Goal: Task Accomplishment & Management: Manage account settings

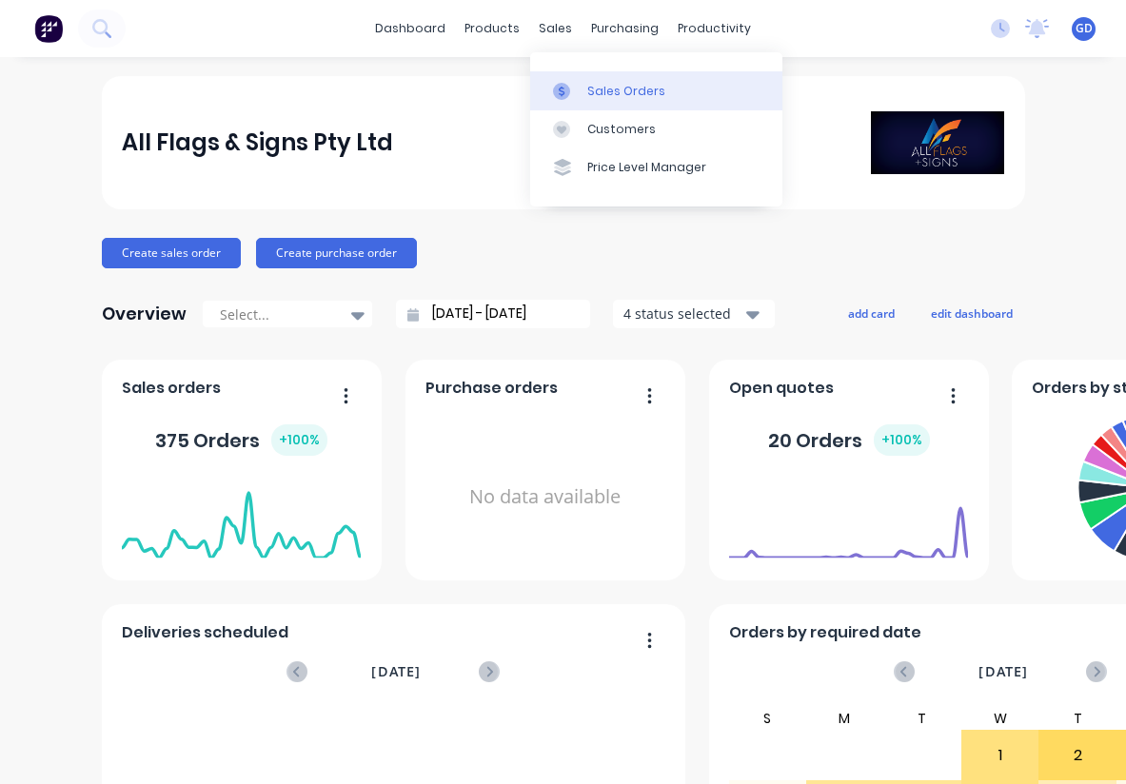
click at [602, 80] on link "Sales Orders" at bounding box center [656, 90] width 252 height 38
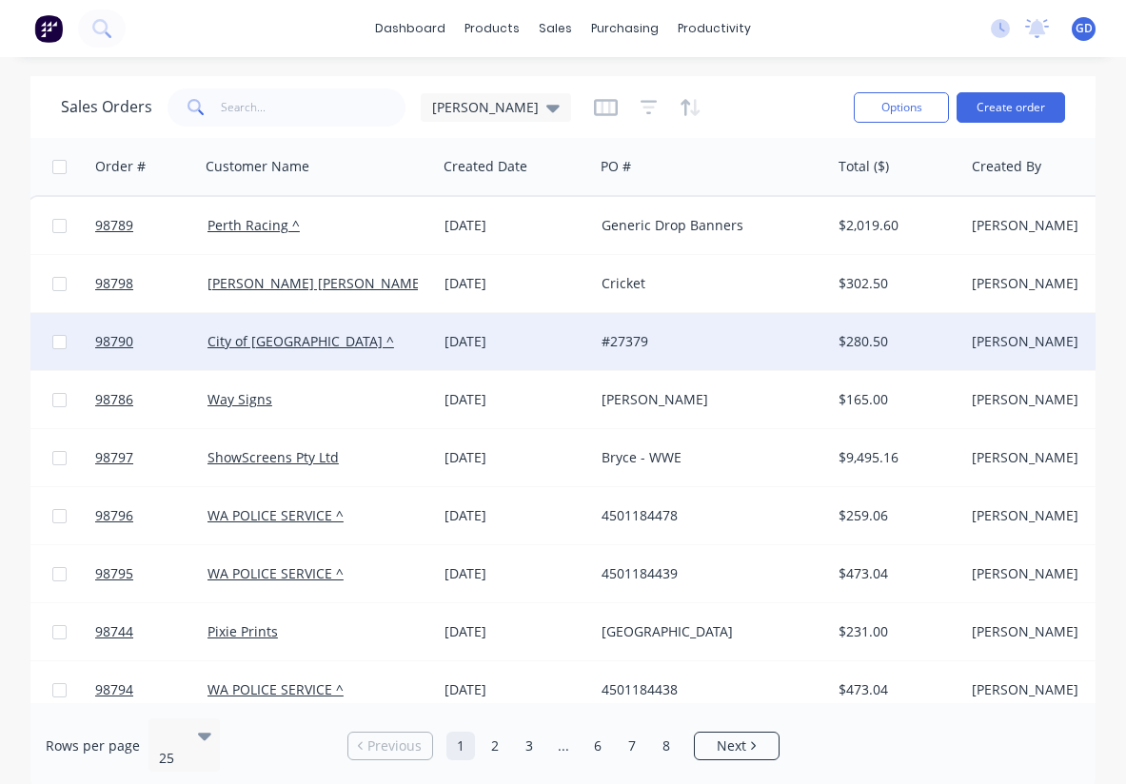
scroll to position [0, 4]
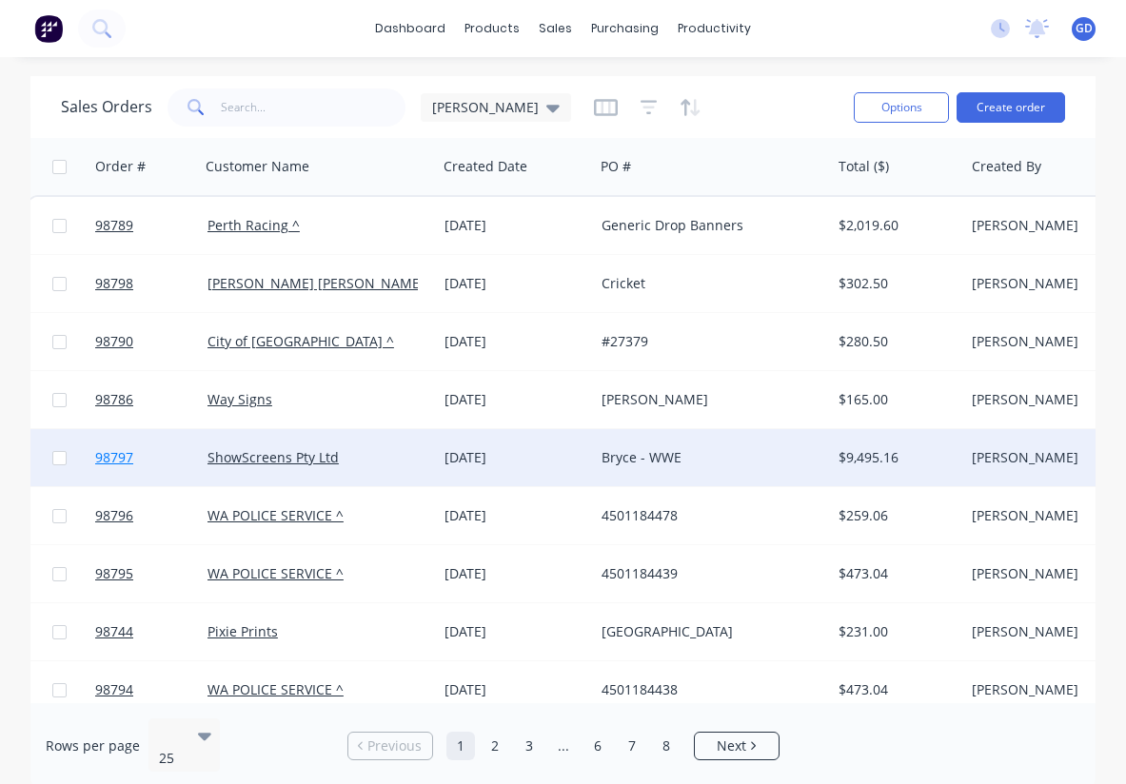
click at [118, 454] on span "98797" at bounding box center [114, 457] width 38 height 19
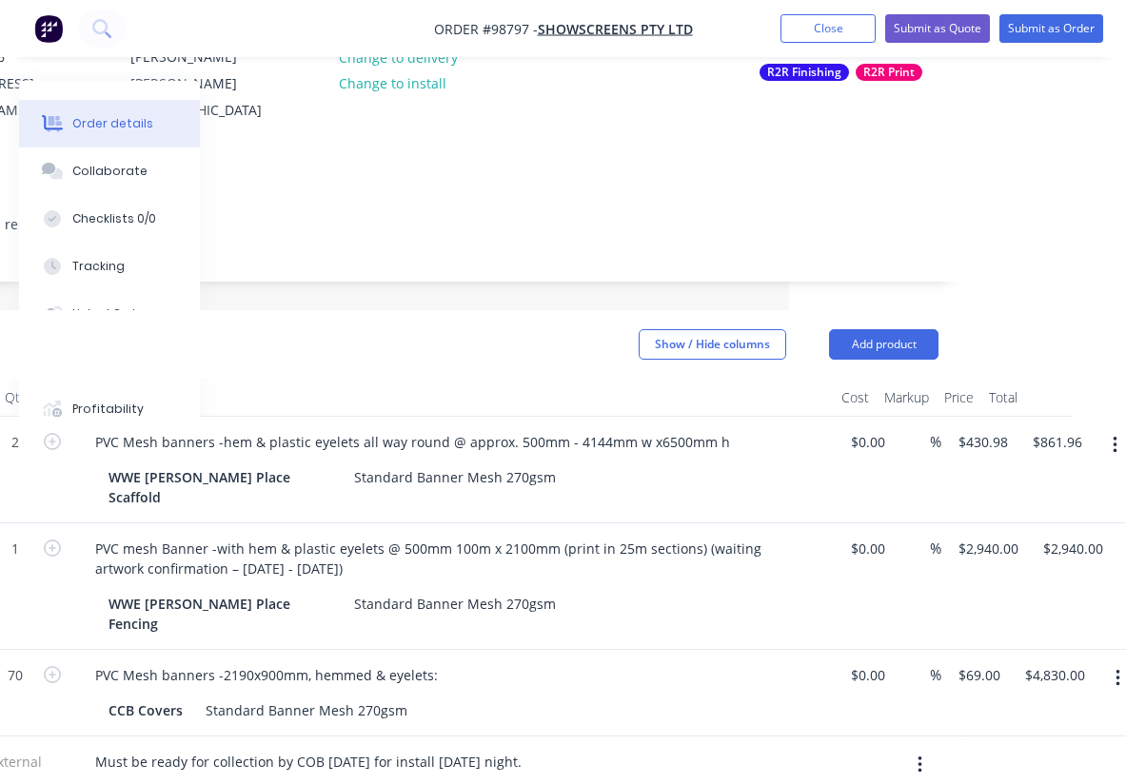
scroll to position [251, 338]
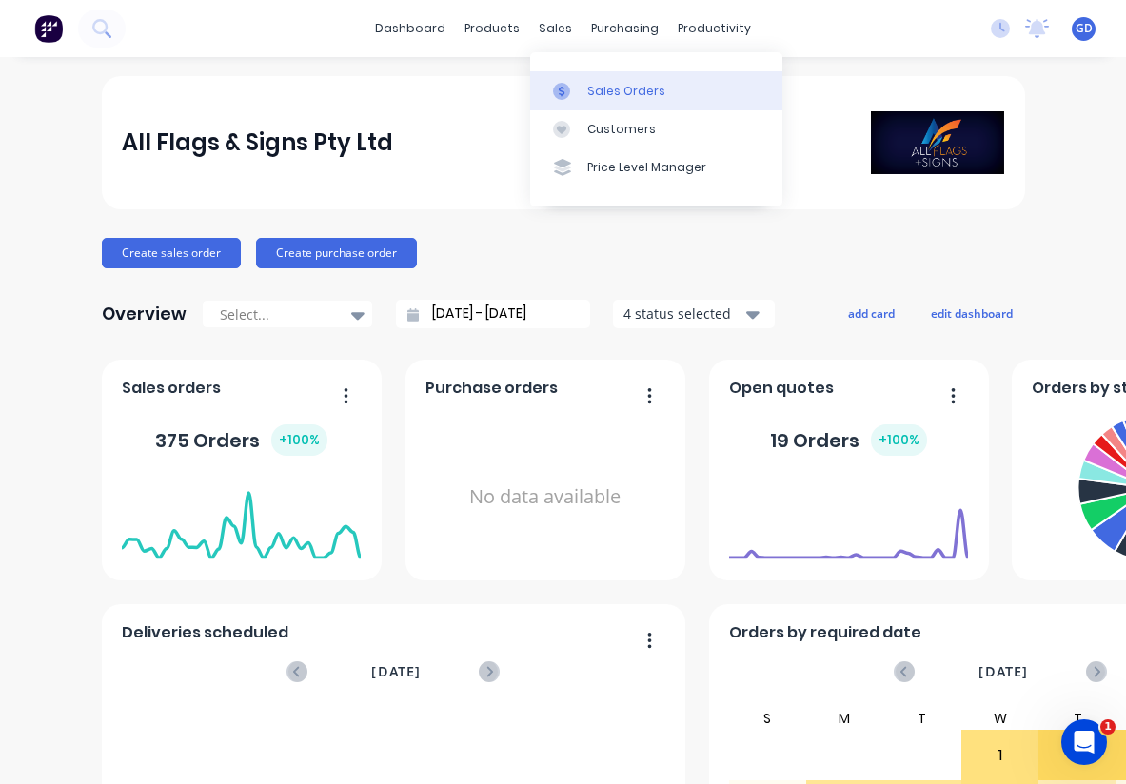
click at [604, 89] on div "Sales Orders" at bounding box center [626, 91] width 78 height 17
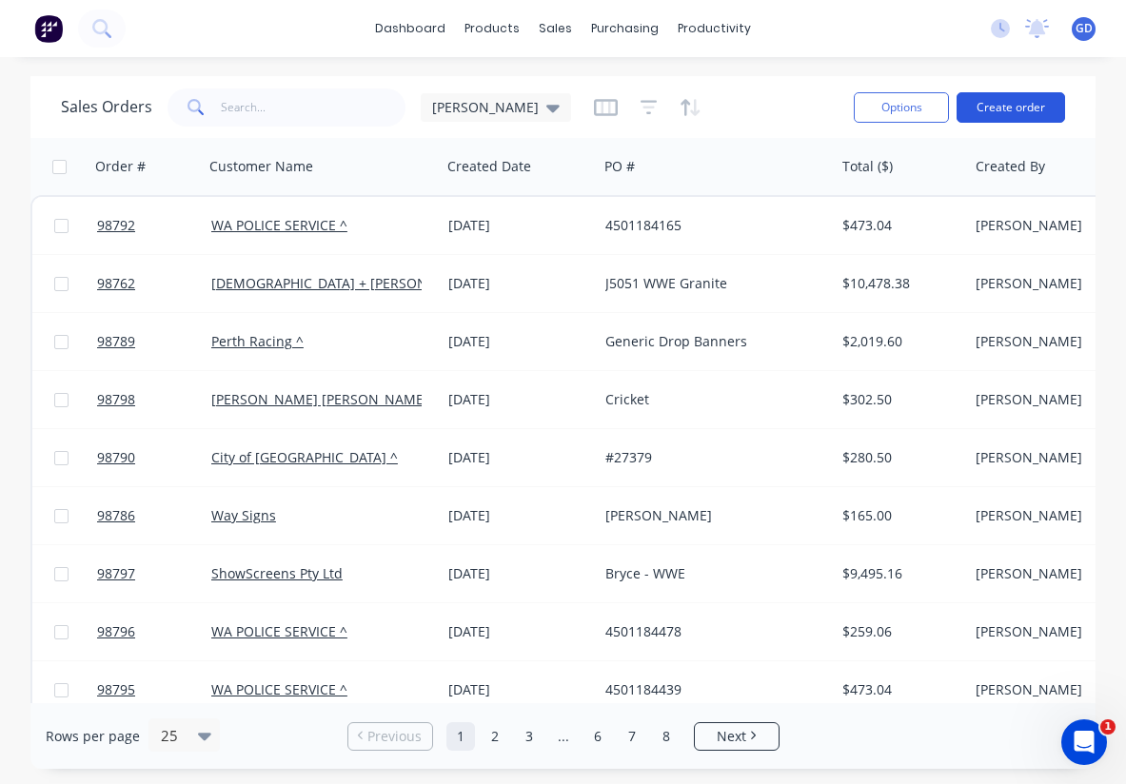
click at [992, 120] on button "Create order" at bounding box center [1011, 107] width 109 height 30
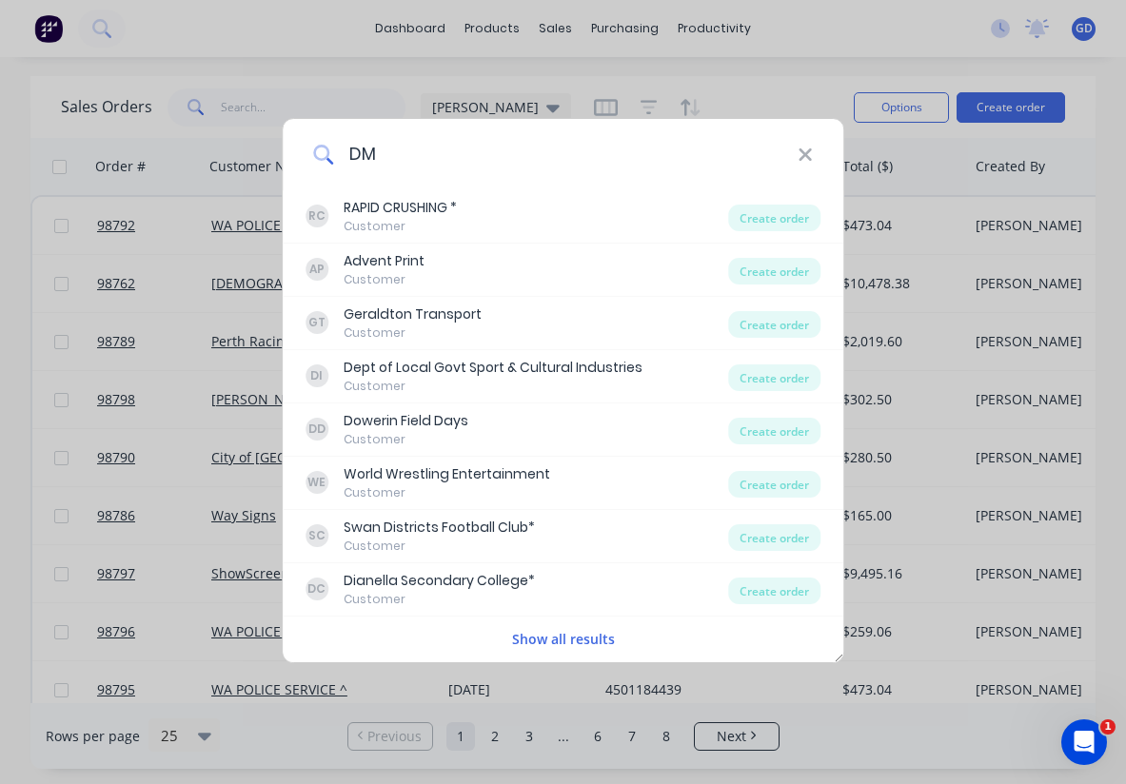
type input "DMI"
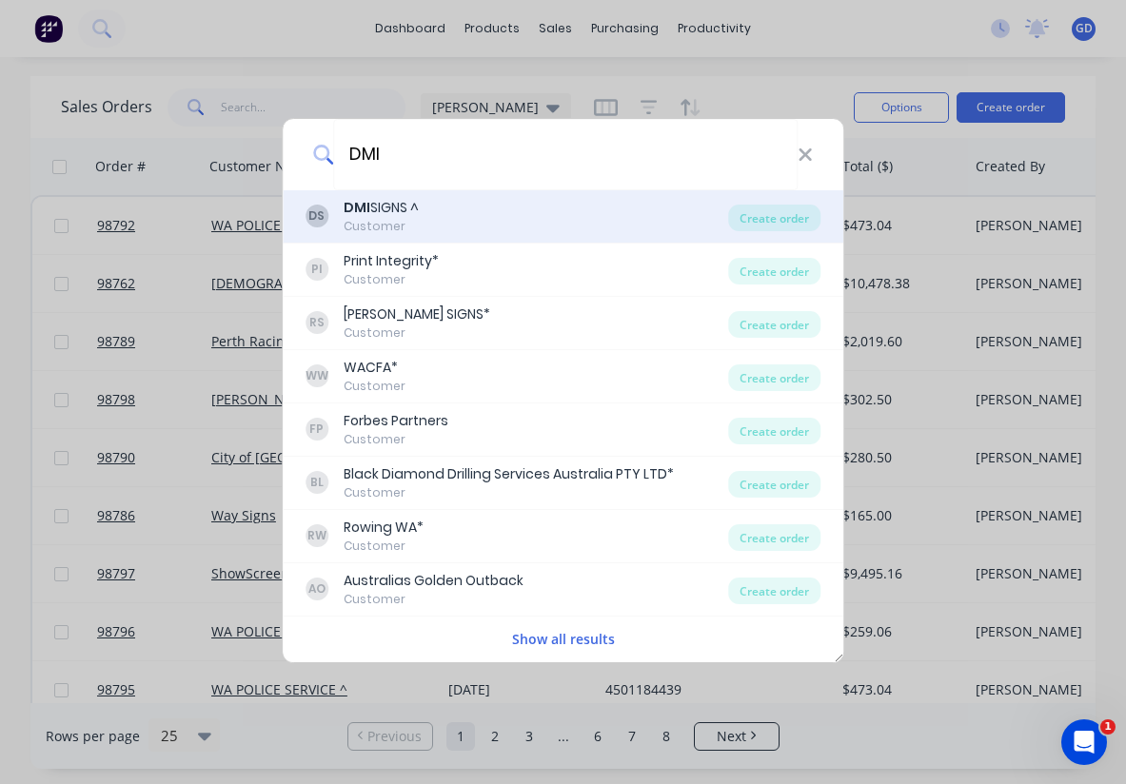
click at [381, 215] on div "DMI SIGNS ^" at bounding box center [381, 208] width 75 height 20
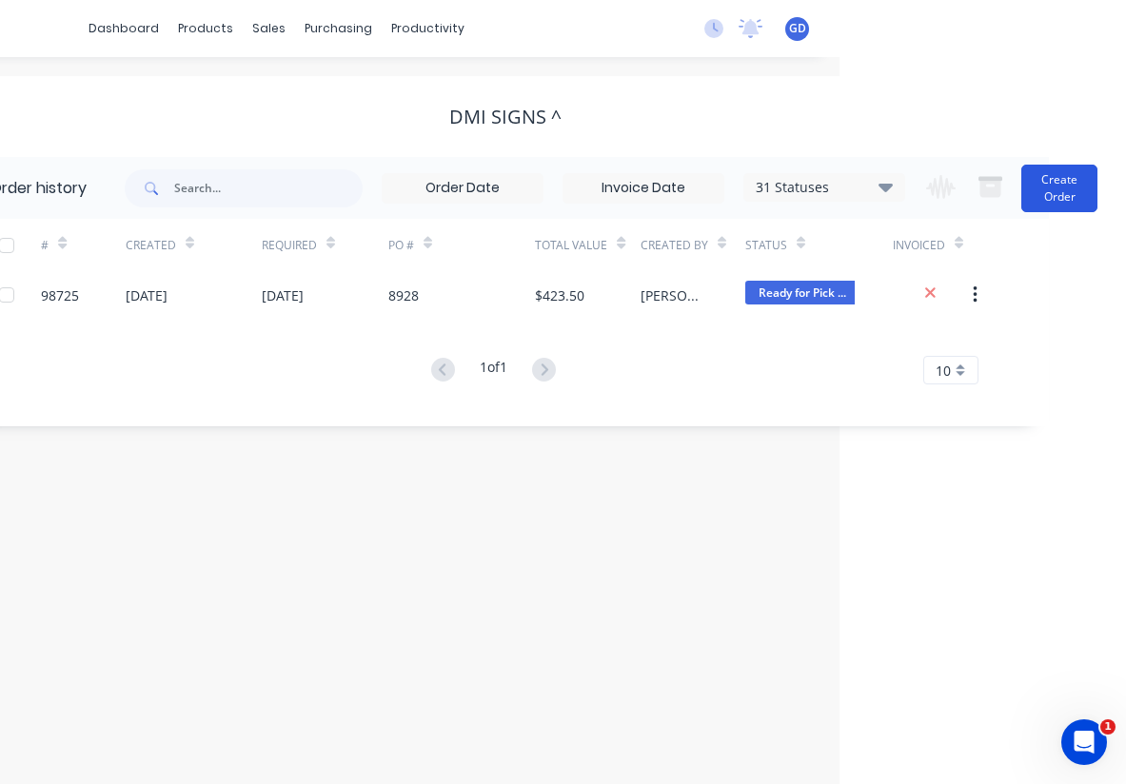
scroll to position [0, 287]
click at [1068, 192] on button "Create Order" at bounding box center [1060, 189] width 76 height 48
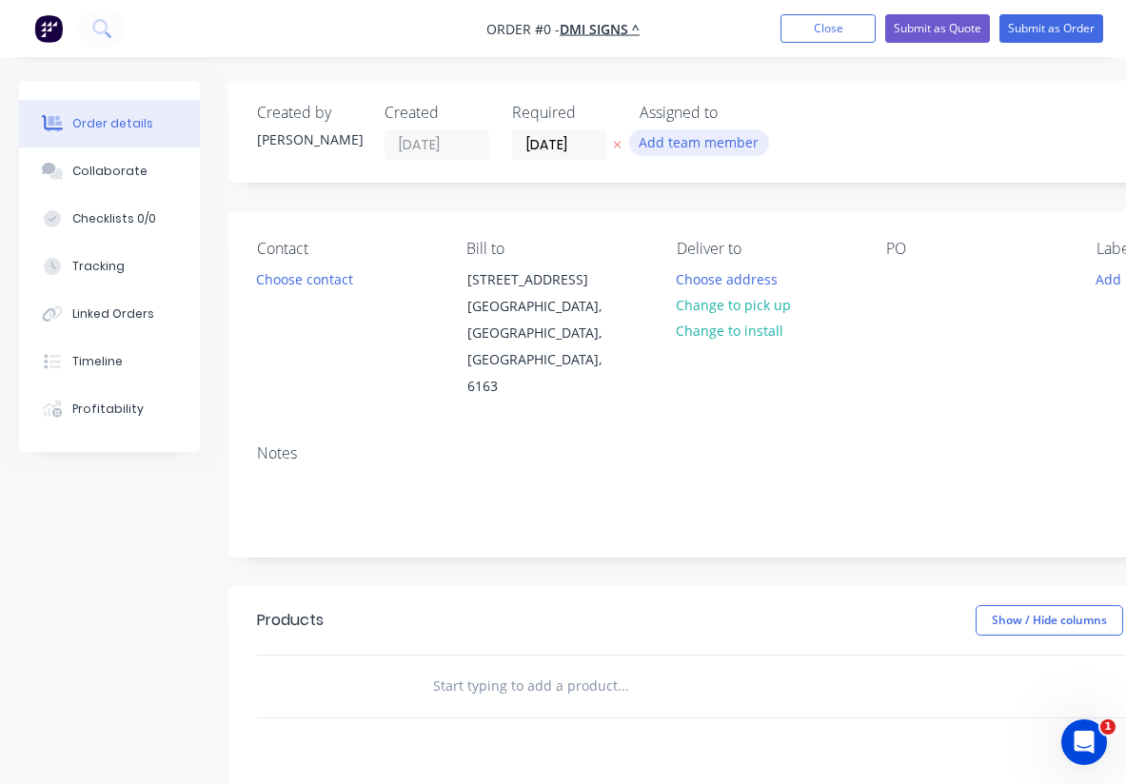
click at [729, 149] on button "Add team member" at bounding box center [699, 142] width 140 height 26
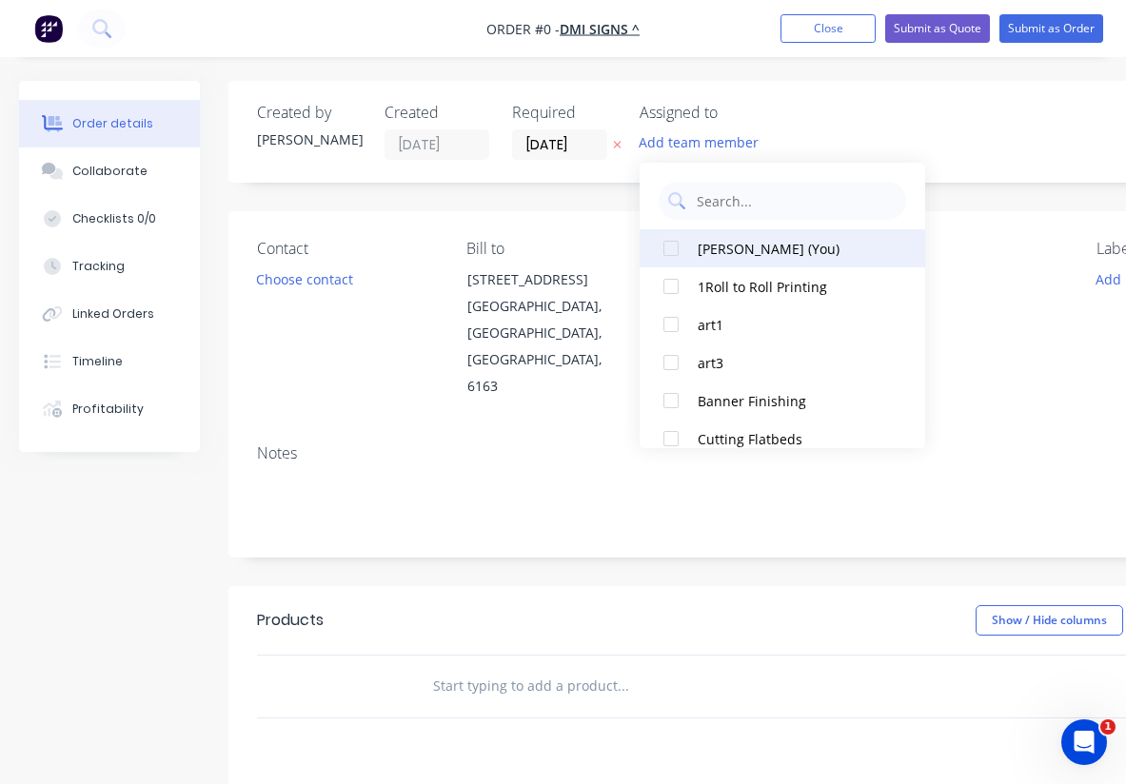
click at [671, 260] on div at bounding box center [671, 248] width 38 height 38
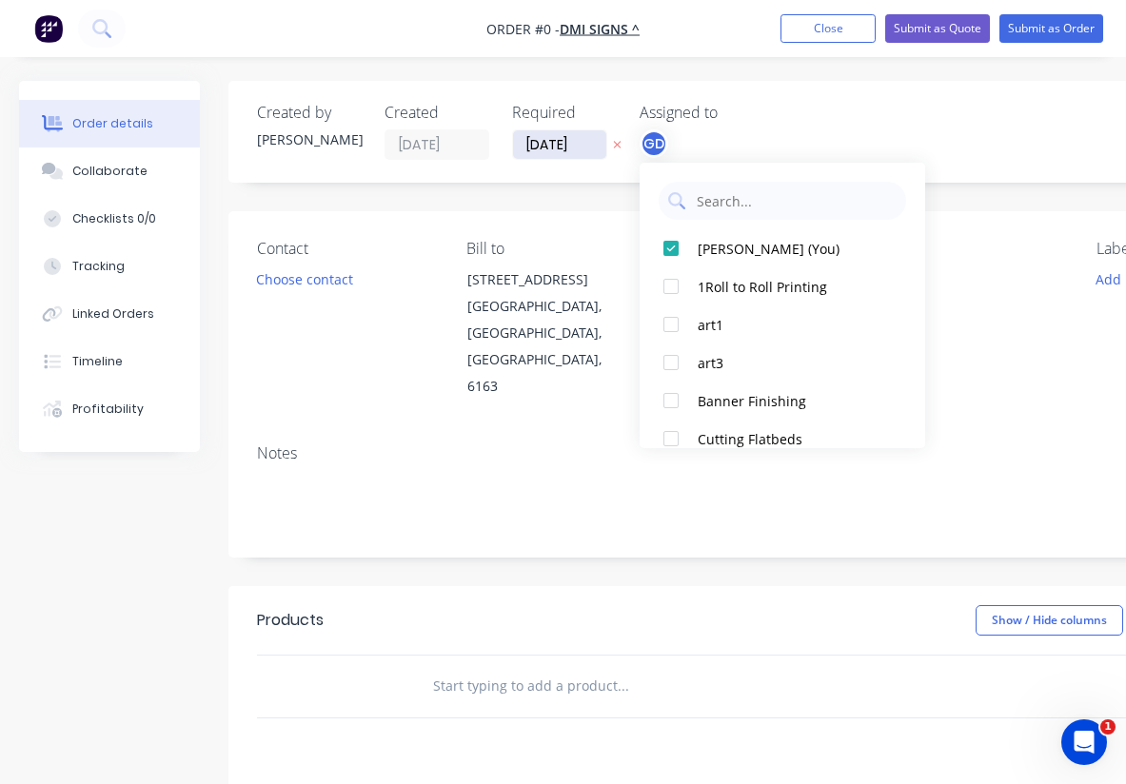
click at [556, 143] on div "Order details Collaborate Checklists 0/0 Tracking Linked Orders Timeline Profit…" at bounding box center [661, 642] width 1323 height 1123
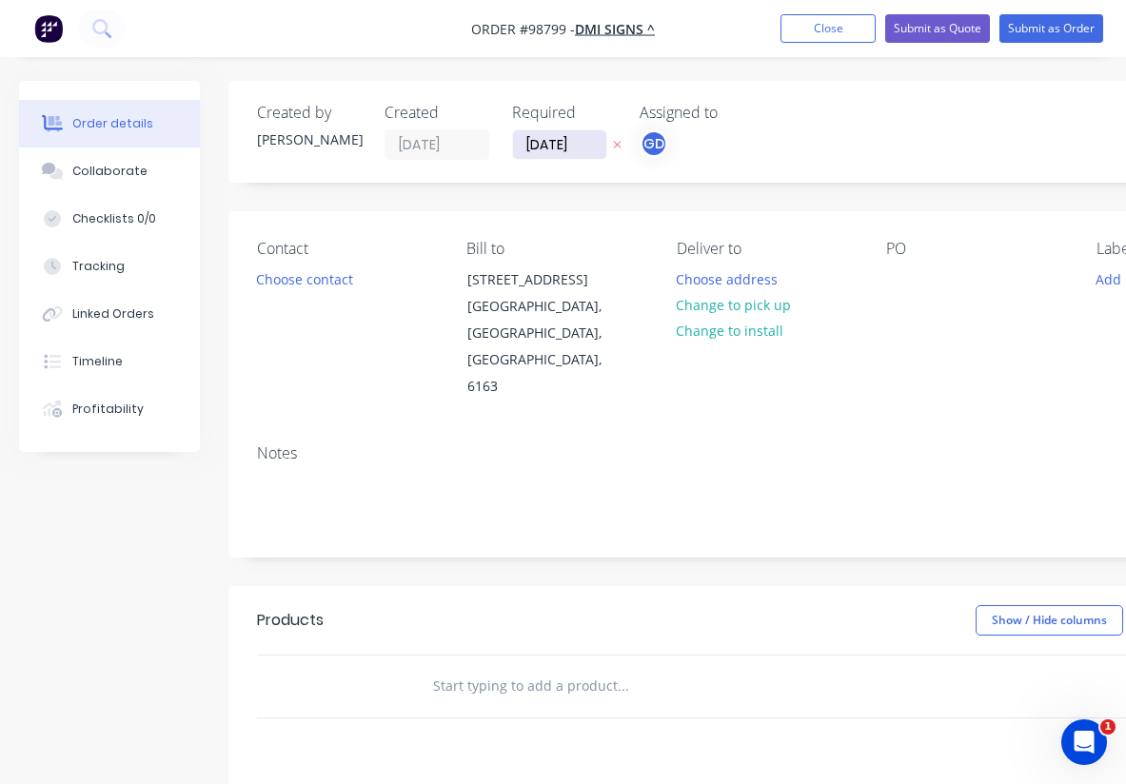
click at [556, 143] on input "[DATE]" at bounding box center [559, 144] width 93 height 29
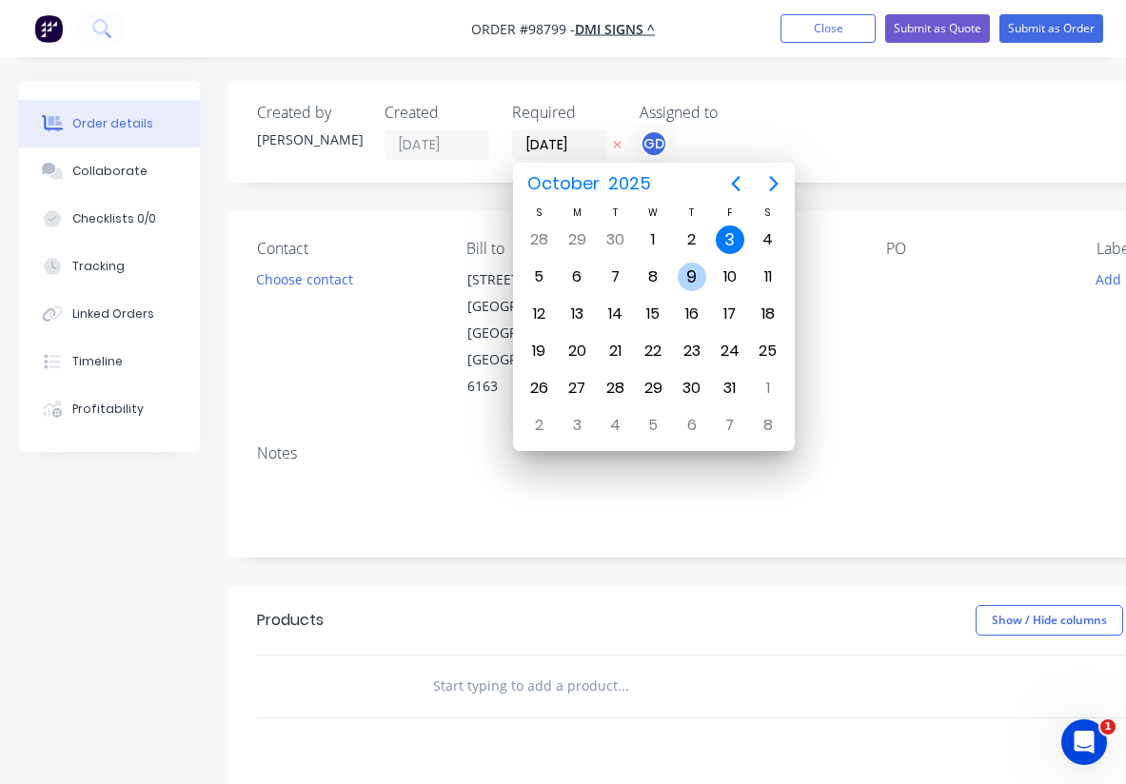
click at [703, 277] on div "9" at bounding box center [692, 277] width 29 height 29
type input "[DATE]"
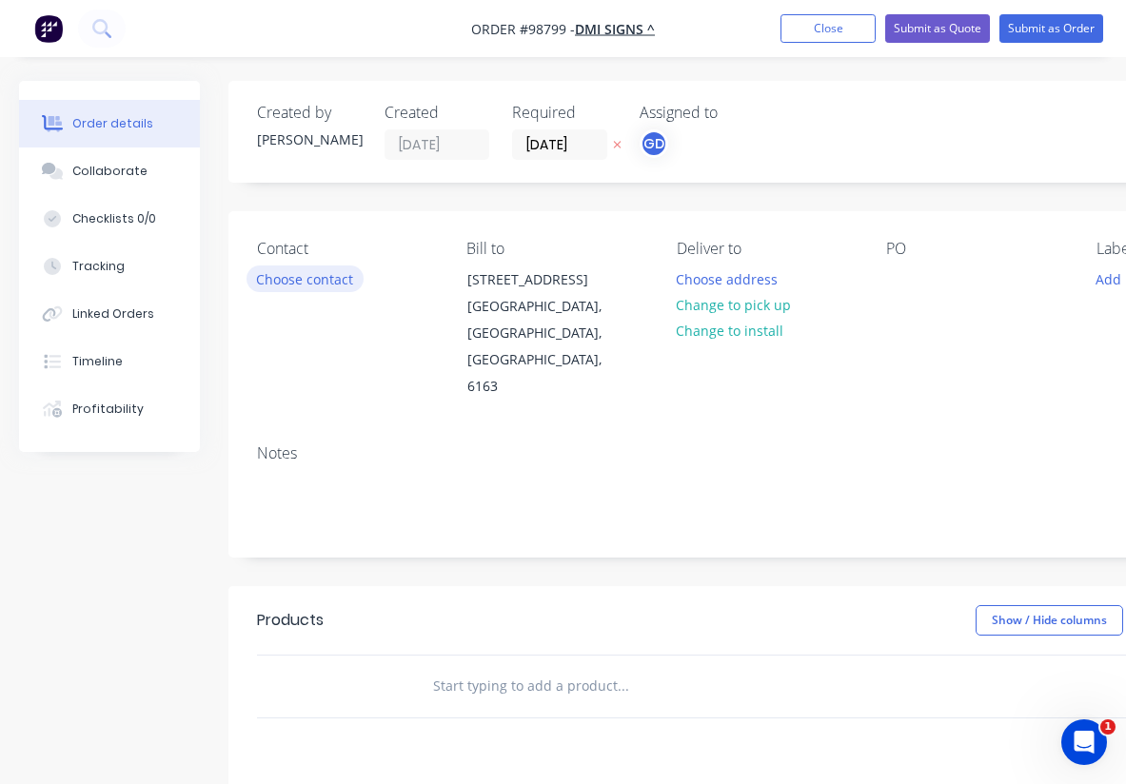
click at [340, 283] on button "Choose contact" at bounding box center [305, 279] width 117 height 26
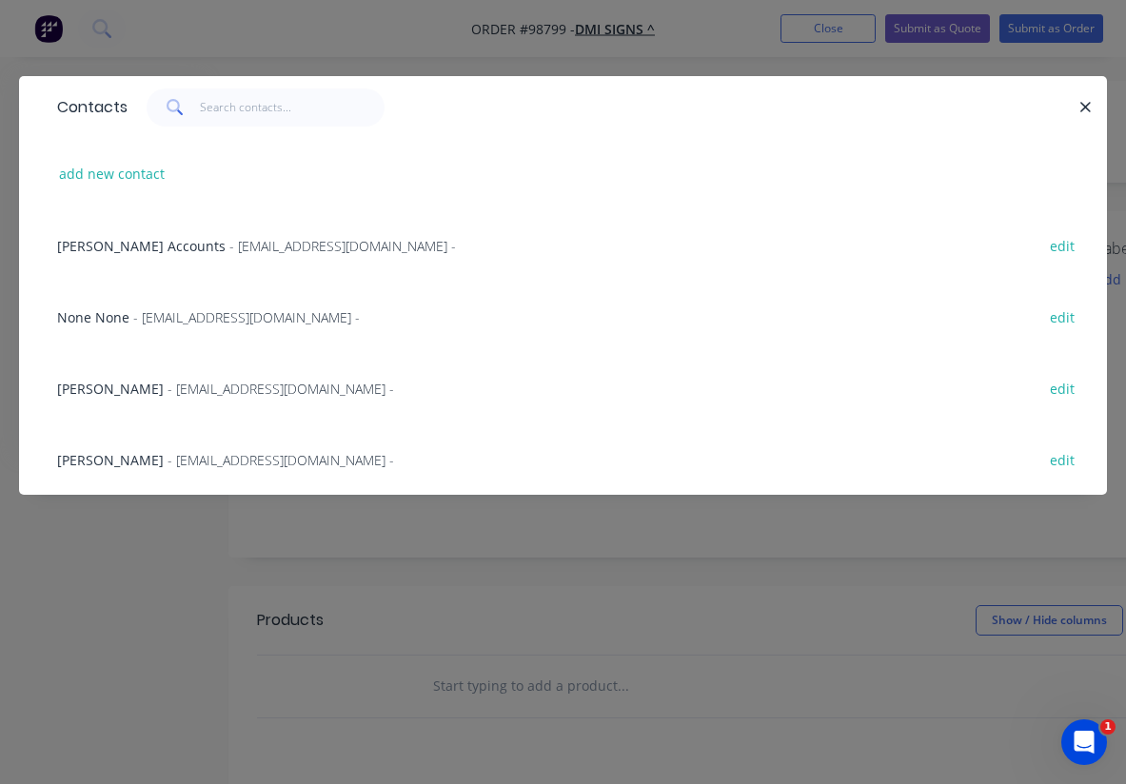
click at [83, 393] on span "Matt" at bounding box center [110, 389] width 107 height 18
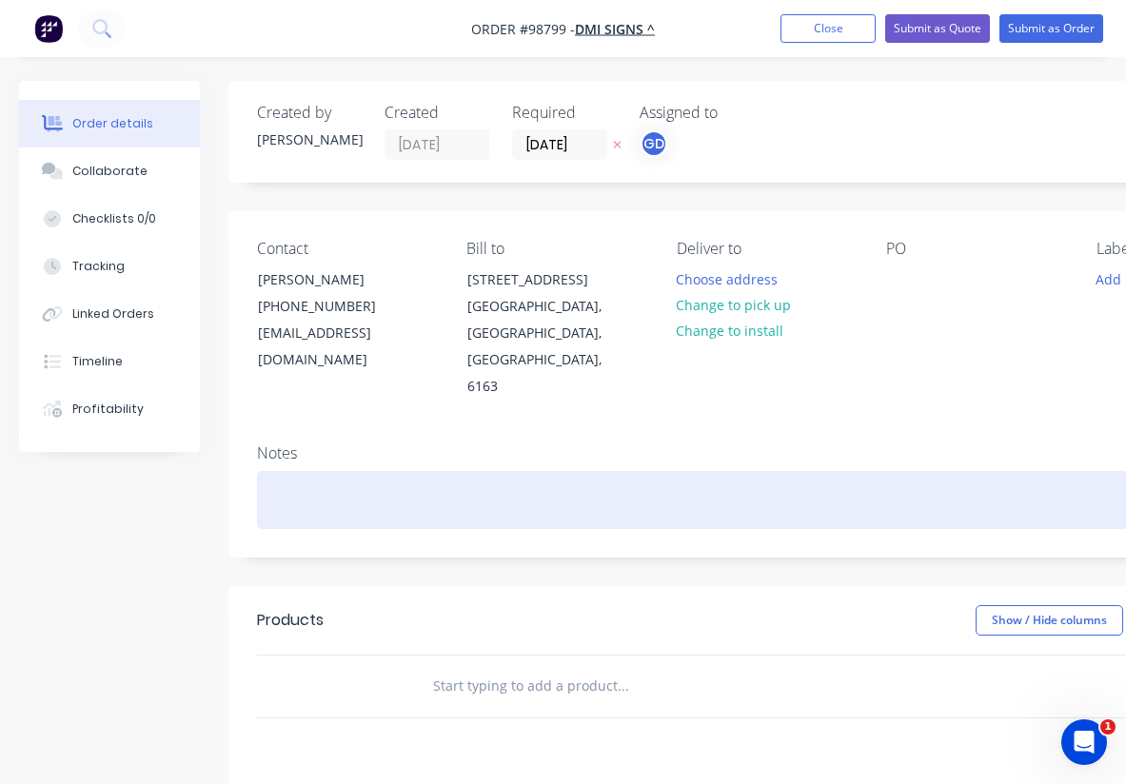
click at [273, 471] on div at bounding box center [766, 500] width 1019 height 58
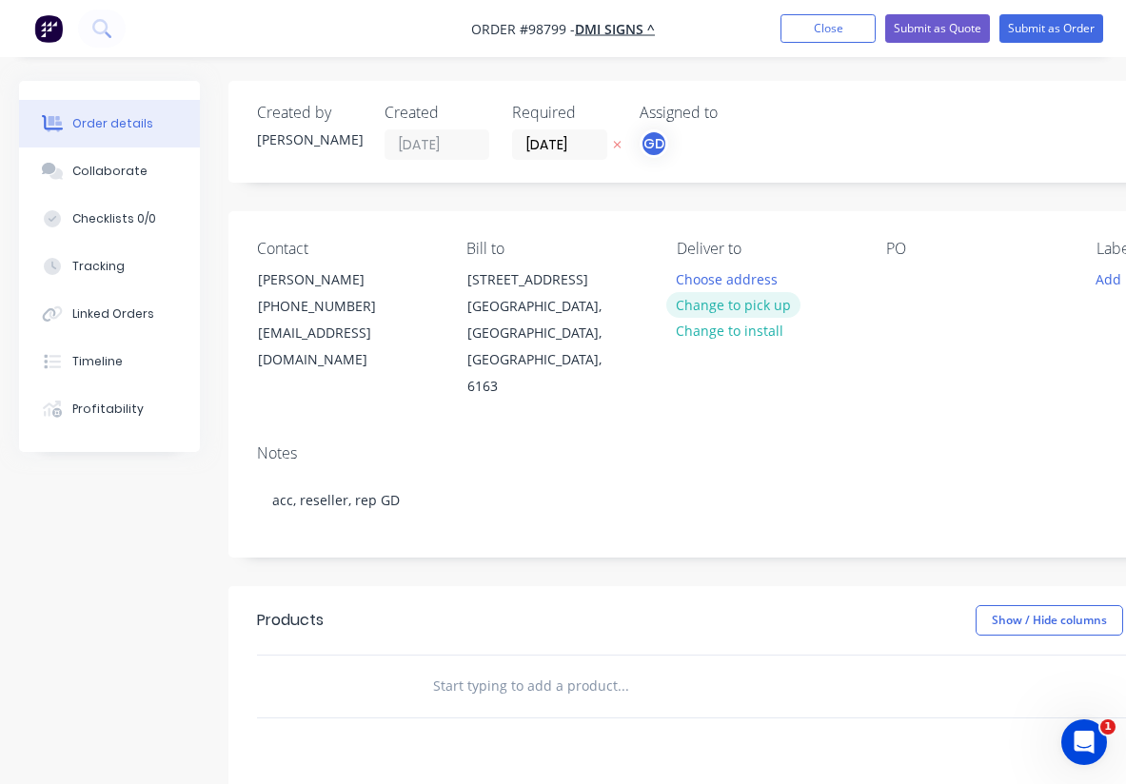
click at [736, 308] on button "Change to pick up" at bounding box center [733, 305] width 135 height 26
click at [1104, 281] on button "Add labels" at bounding box center [1129, 279] width 88 height 26
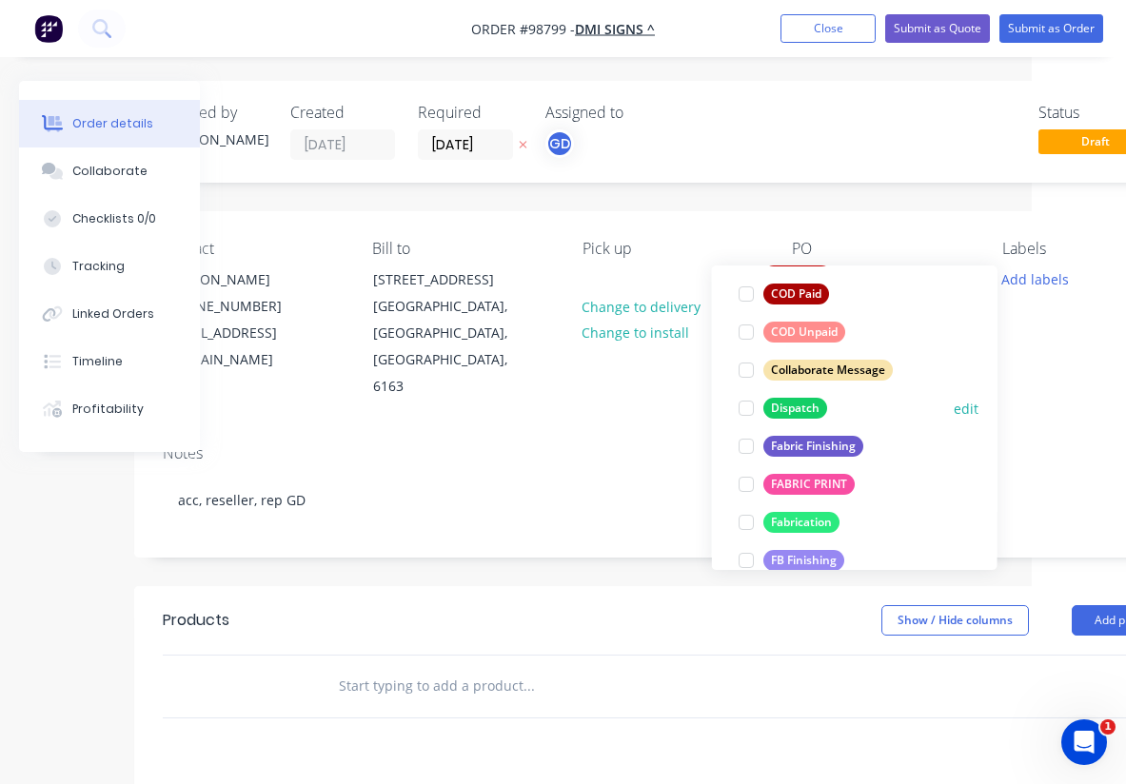
scroll to position [248, 0]
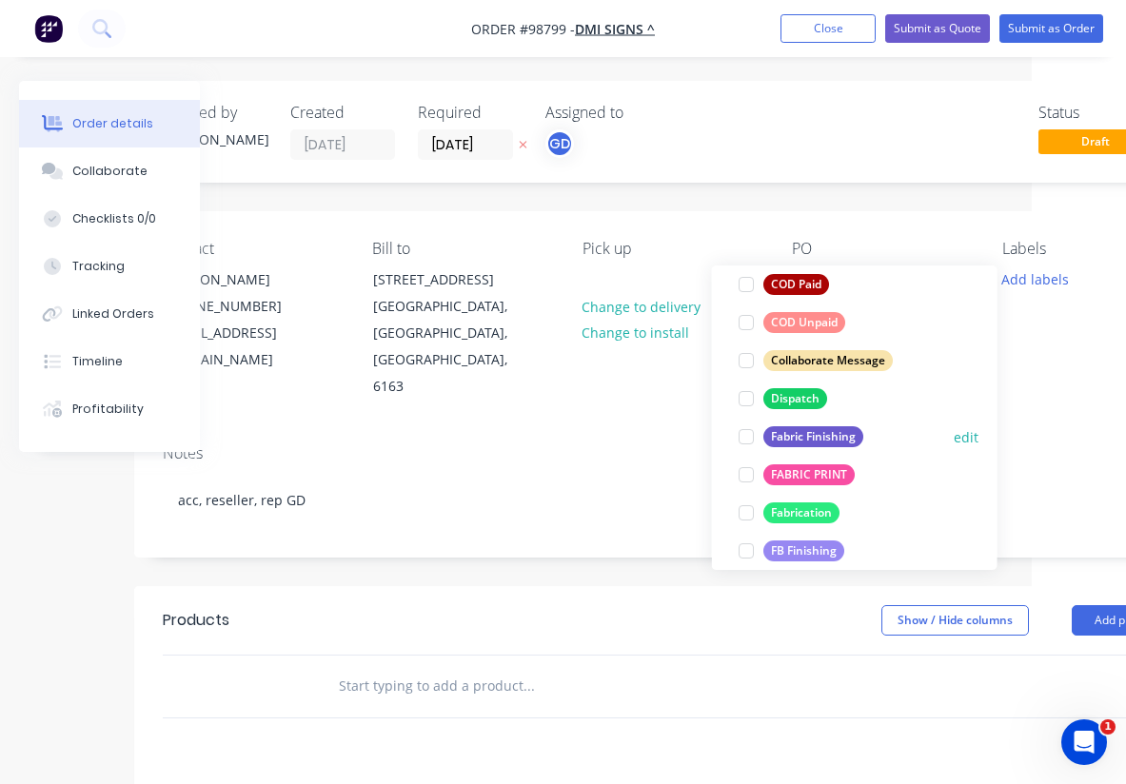
click at [824, 436] on div "Fabric Finishing" at bounding box center [814, 437] width 100 height 21
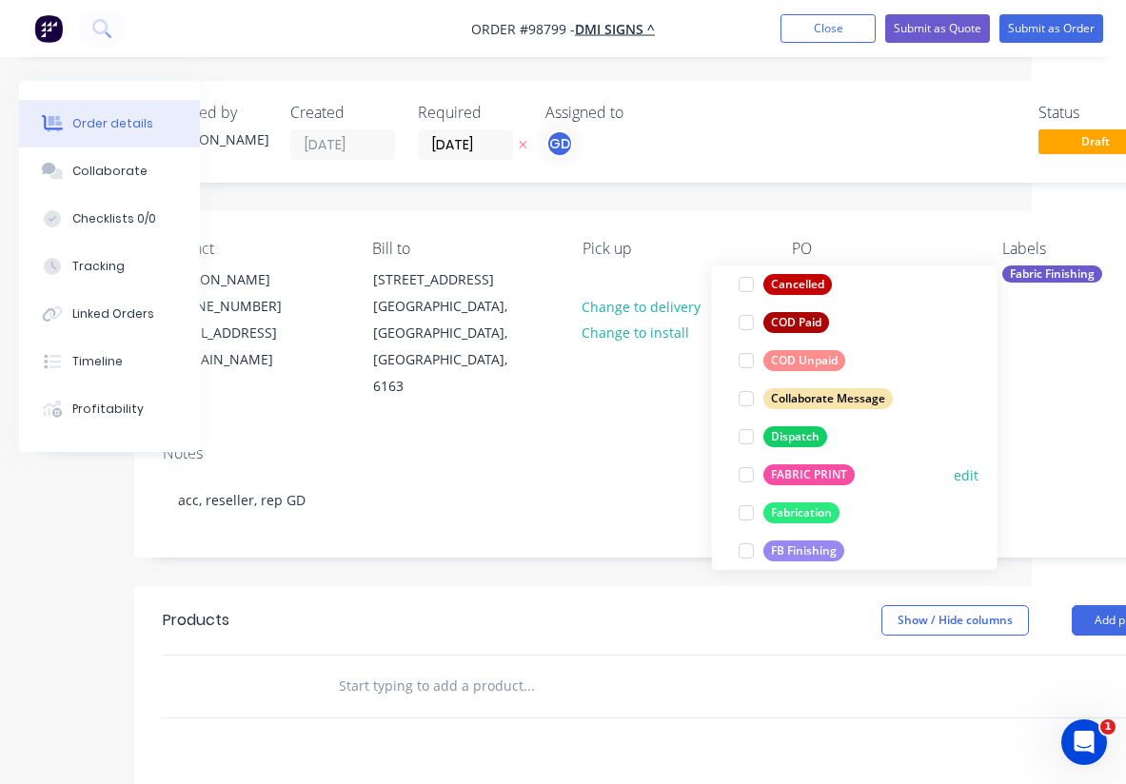
click at [824, 477] on div "FABRIC PRINT" at bounding box center [809, 475] width 91 height 21
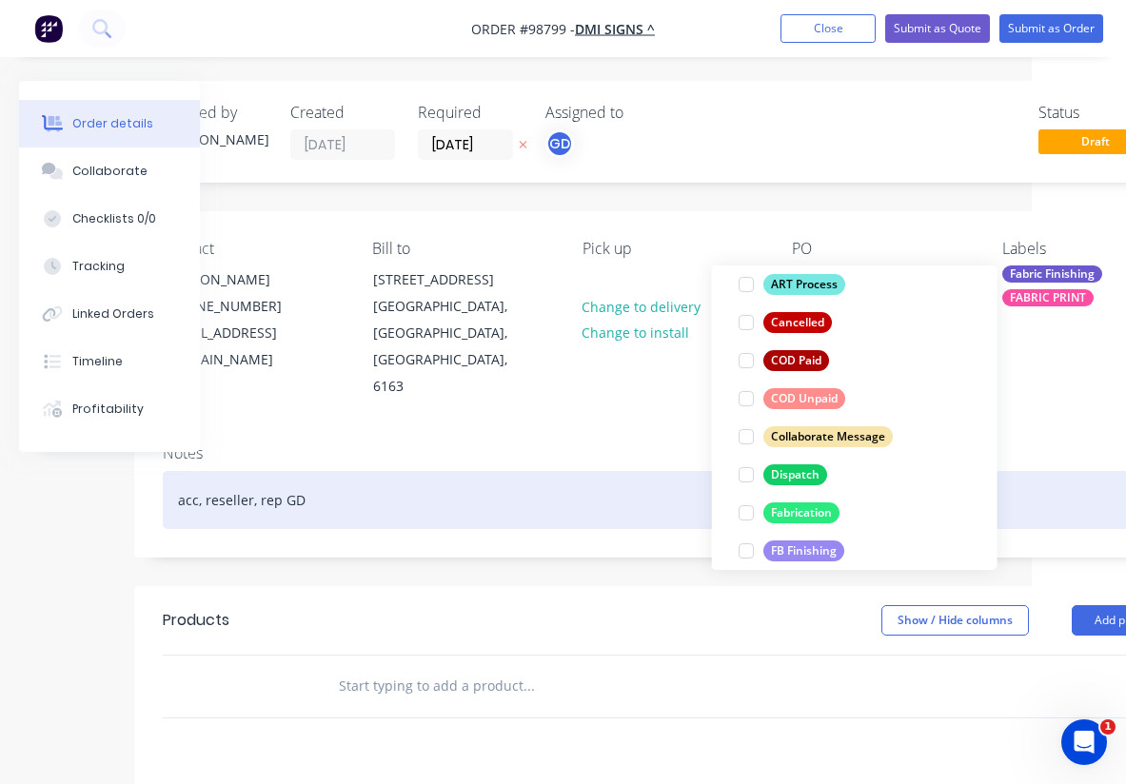
click at [665, 471] on div "acc, reseller, rep GD" at bounding box center [672, 500] width 1019 height 58
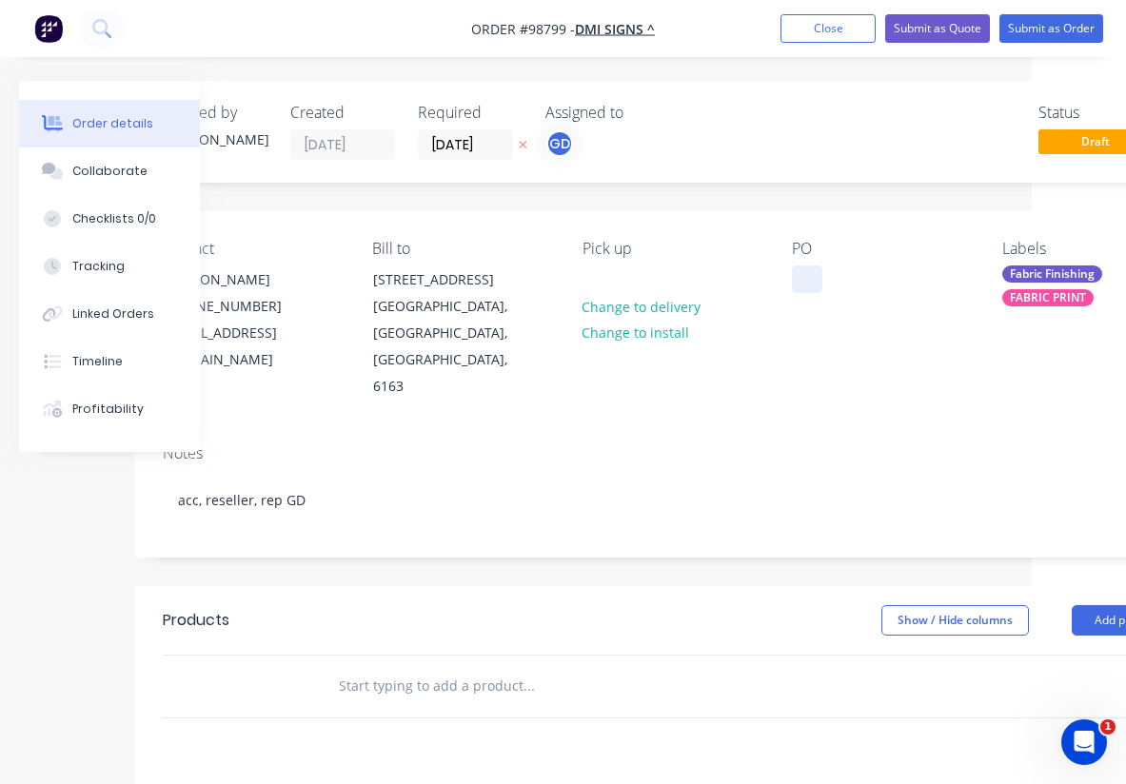
click at [810, 283] on div at bounding box center [807, 280] width 30 height 28
click at [599, 429] on div "Notes acc, reseller, rep GD" at bounding box center [672, 493] width 1076 height 128
click at [362, 667] on input "text" at bounding box center [528, 686] width 381 height 38
paste input "SEG Backlit fabric."
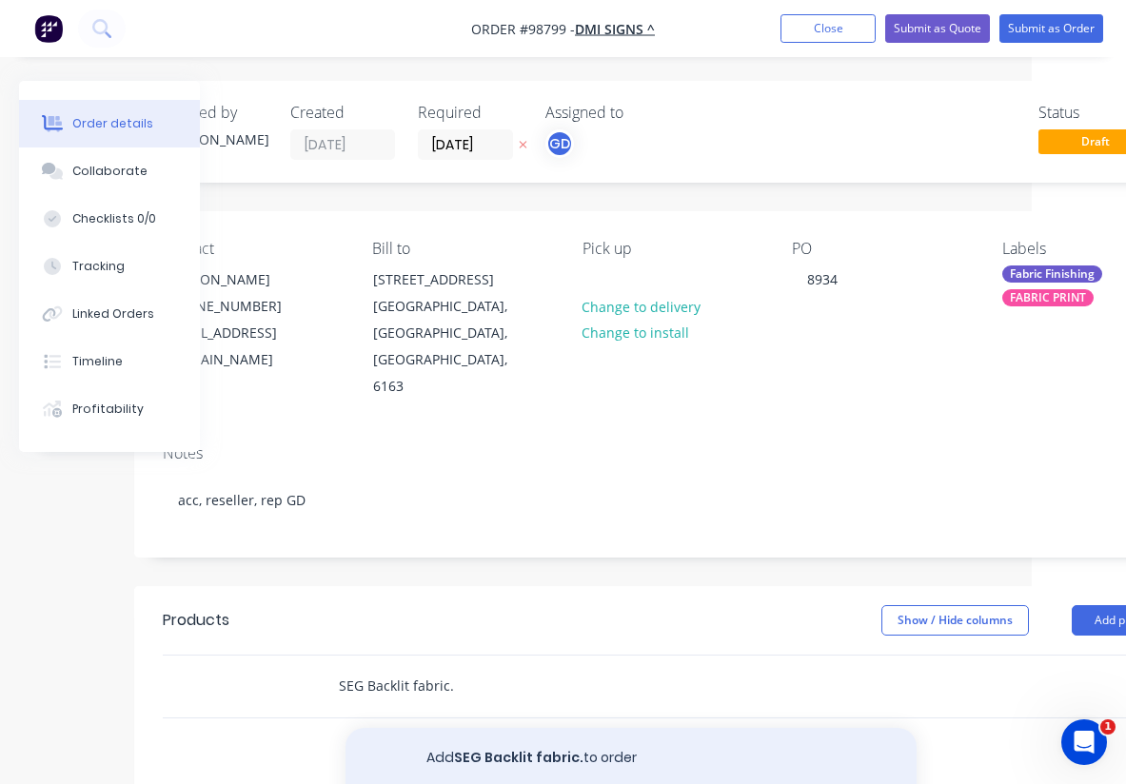
type input "SEG Backlit fabric."
click at [467, 728] on button "Add SEG Backlit fabric. to order" at bounding box center [631, 758] width 571 height 61
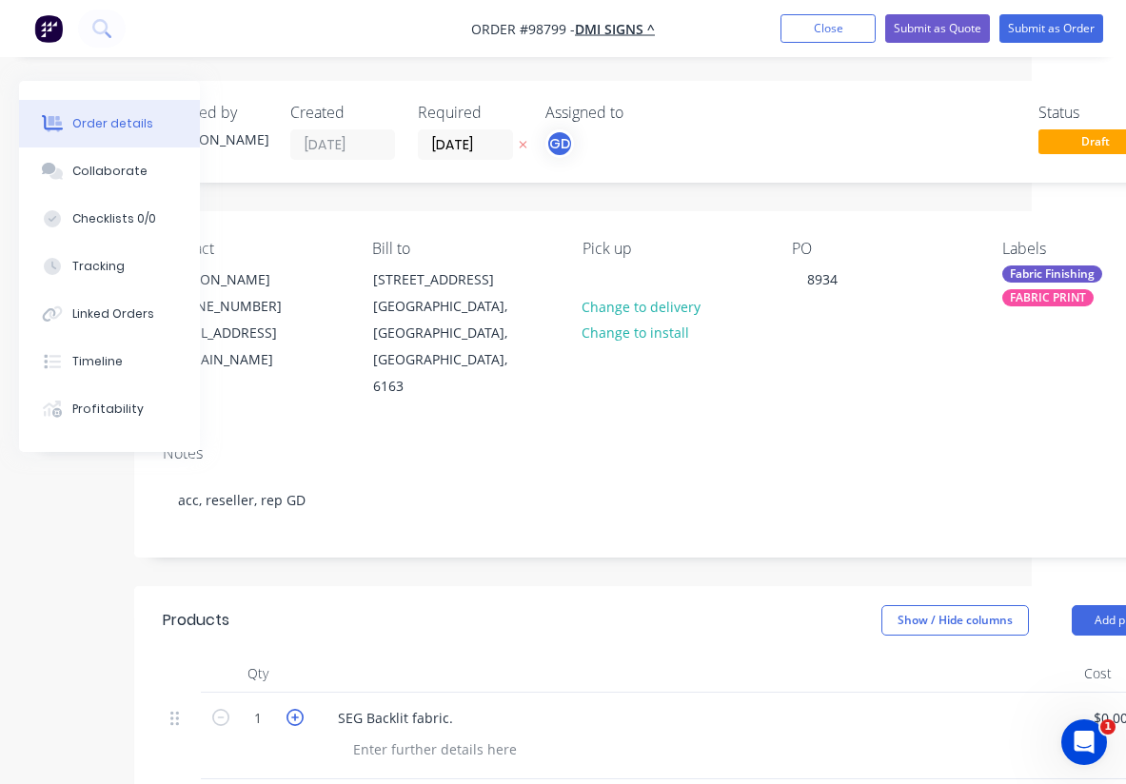
click at [302, 709] on icon "button" at bounding box center [295, 717] width 17 height 17
type input "2"
click at [446, 705] on div "SEG Backlit fabric." at bounding box center [396, 719] width 146 height 28
click at [560, 592] on header "Products Show / Hide columns Add product" at bounding box center [672, 620] width 1076 height 69
click at [404, 736] on div at bounding box center [435, 750] width 194 height 28
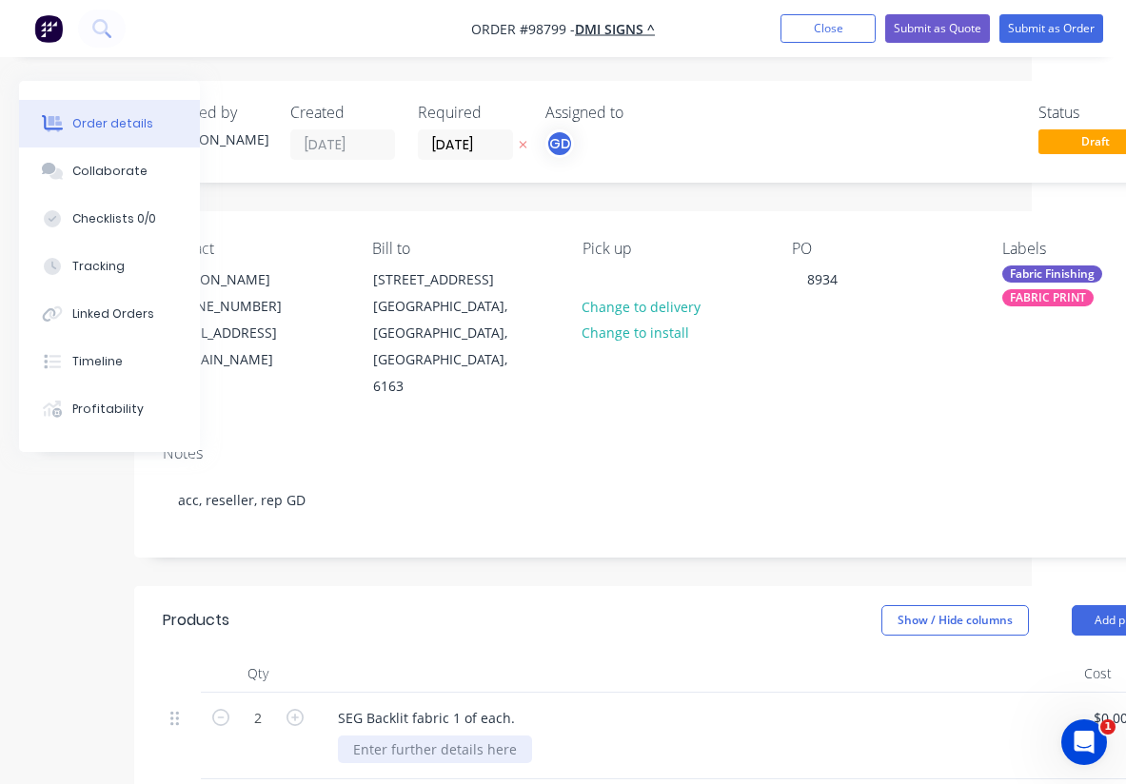
paste div
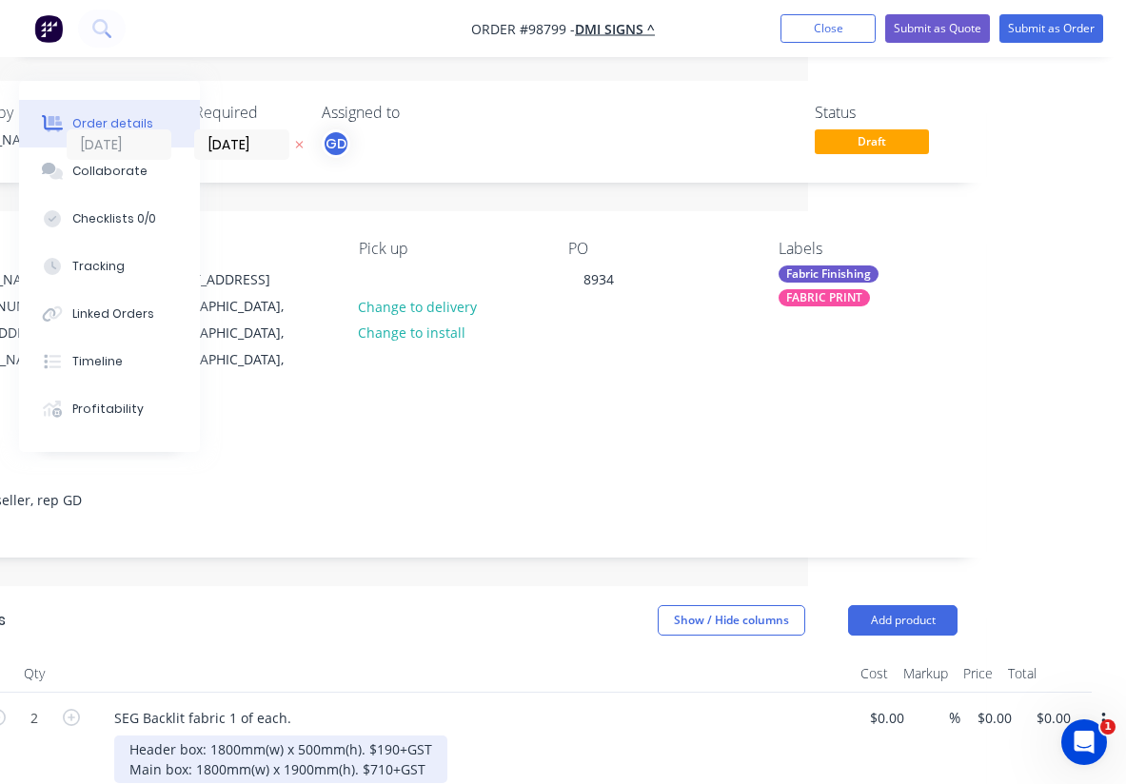
scroll to position [0, 318]
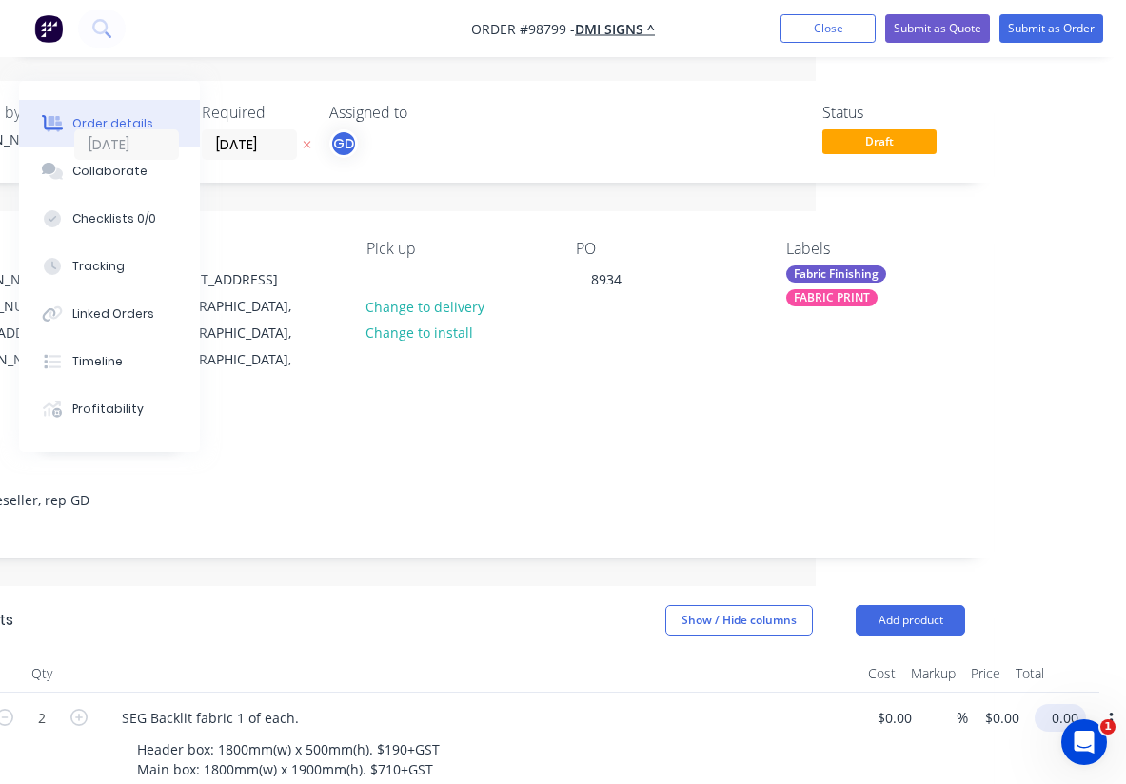
click at [1051, 705] on input "0.00" at bounding box center [1064, 719] width 44 height 28
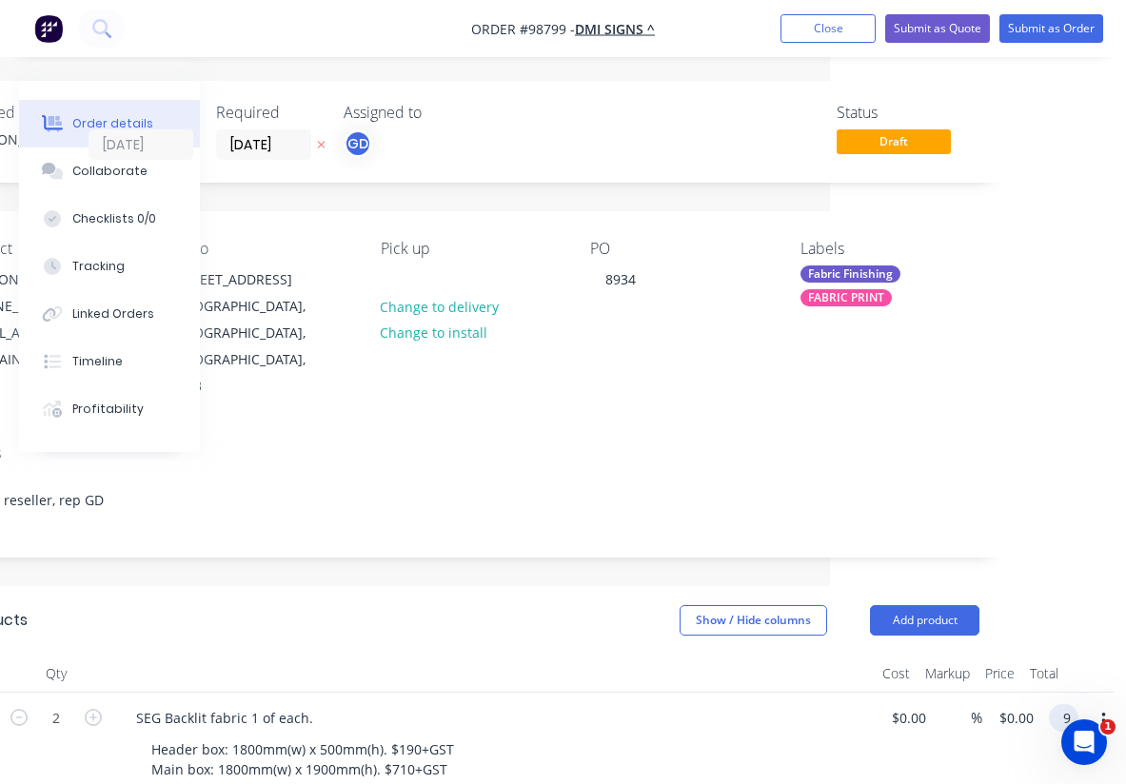
scroll to position [0, 296]
type input "$900.00"
type input "$450.00"
click at [605, 705] on div "SEG Backlit fabric 1 of each." at bounding box center [494, 719] width 746 height 28
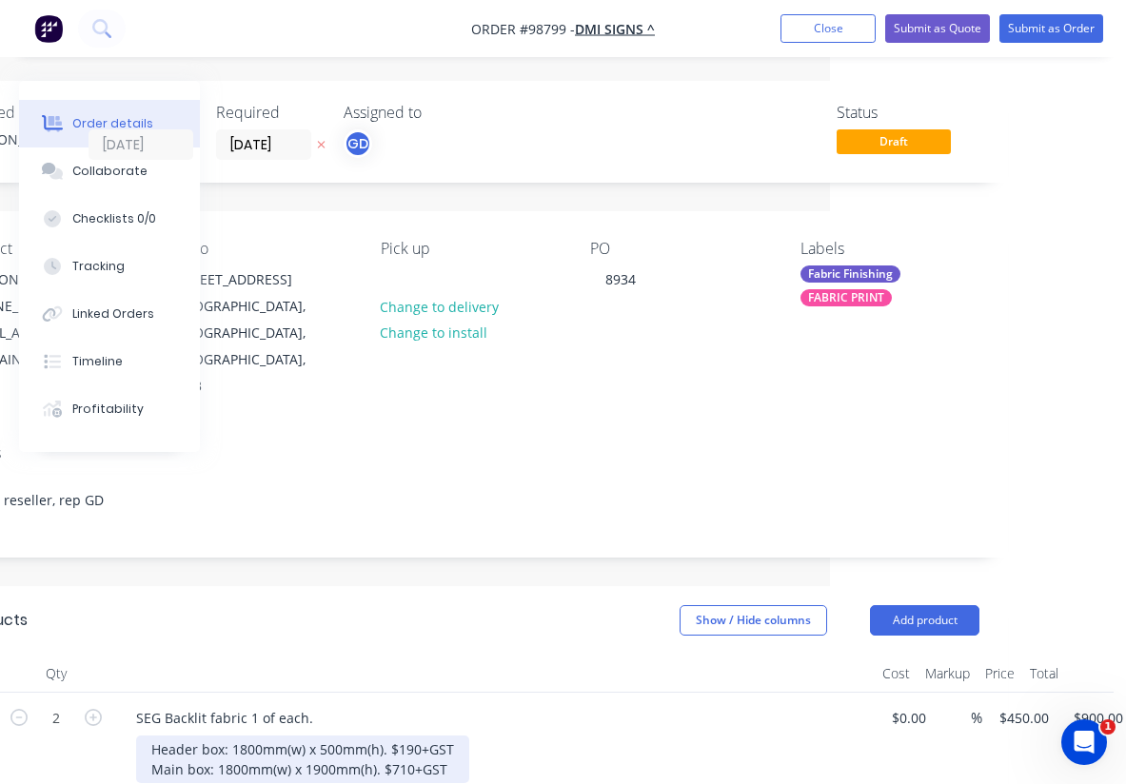
click at [407, 736] on div "Header box: 1800mm(w) x 500mm(h). $190+GST Main box: 1800mm(w) x 1900mm(h). $71…" at bounding box center [302, 760] width 333 height 48
click at [420, 736] on div "Header box: 1800mm(w) x 500mm(h). $190+GST Main box: 1800mm(w) x 1900mm(h). $73…" at bounding box center [302, 760] width 333 height 48
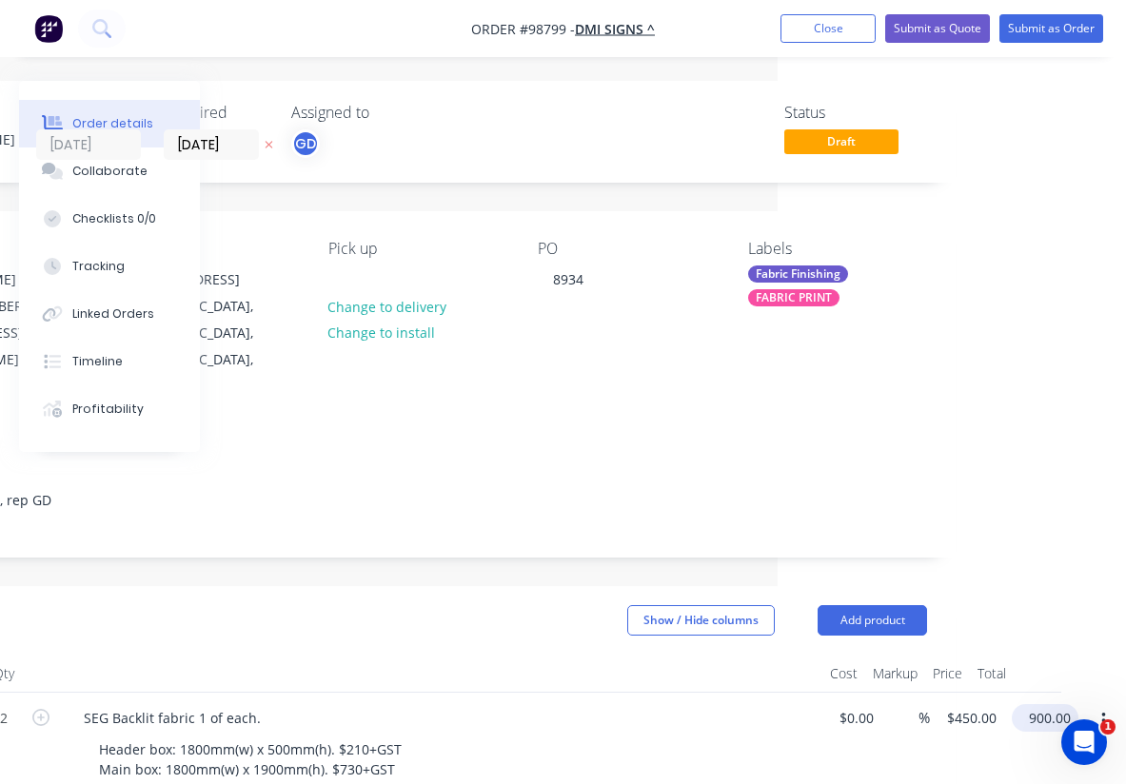
click at [1067, 705] on input "900.00" at bounding box center [1049, 719] width 59 height 28
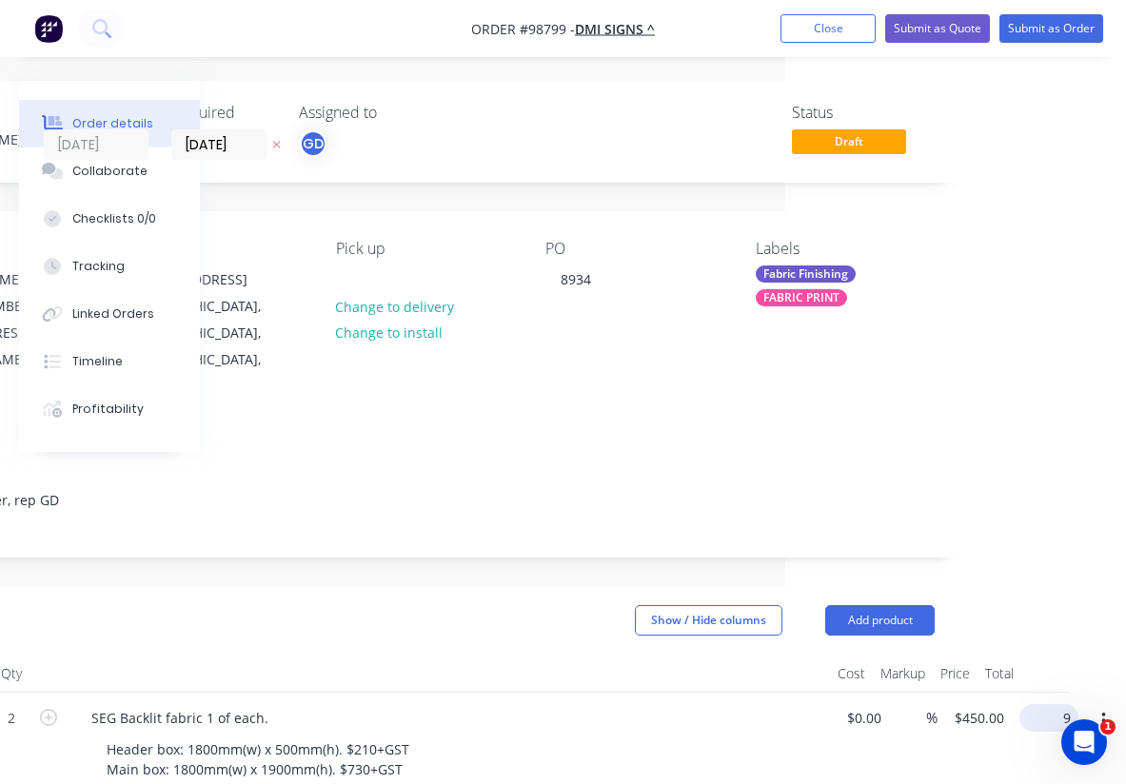
scroll to position [0, 311]
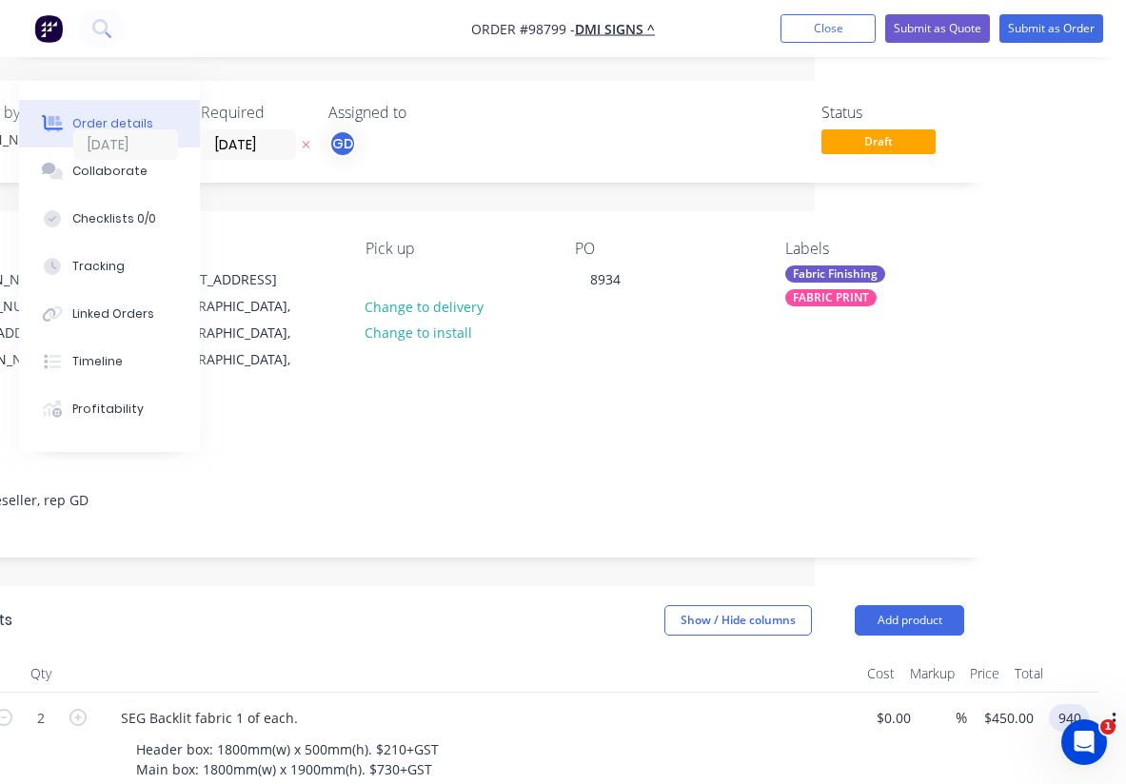
type input "940"
type input "$470.00"
type input "$940.00"
click at [583, 598] on header "Products Show / Hide columns Add product" at bounding box center [455, 620] width 1076 height 69
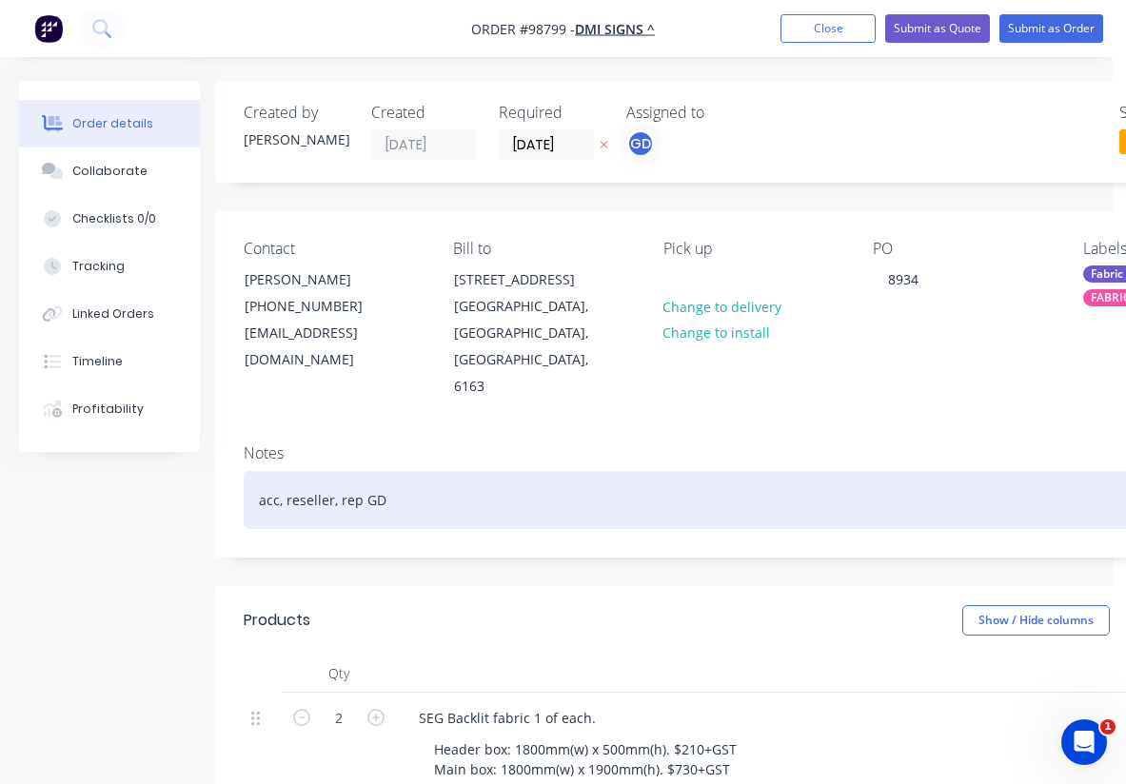
scroll to position [0, 0]
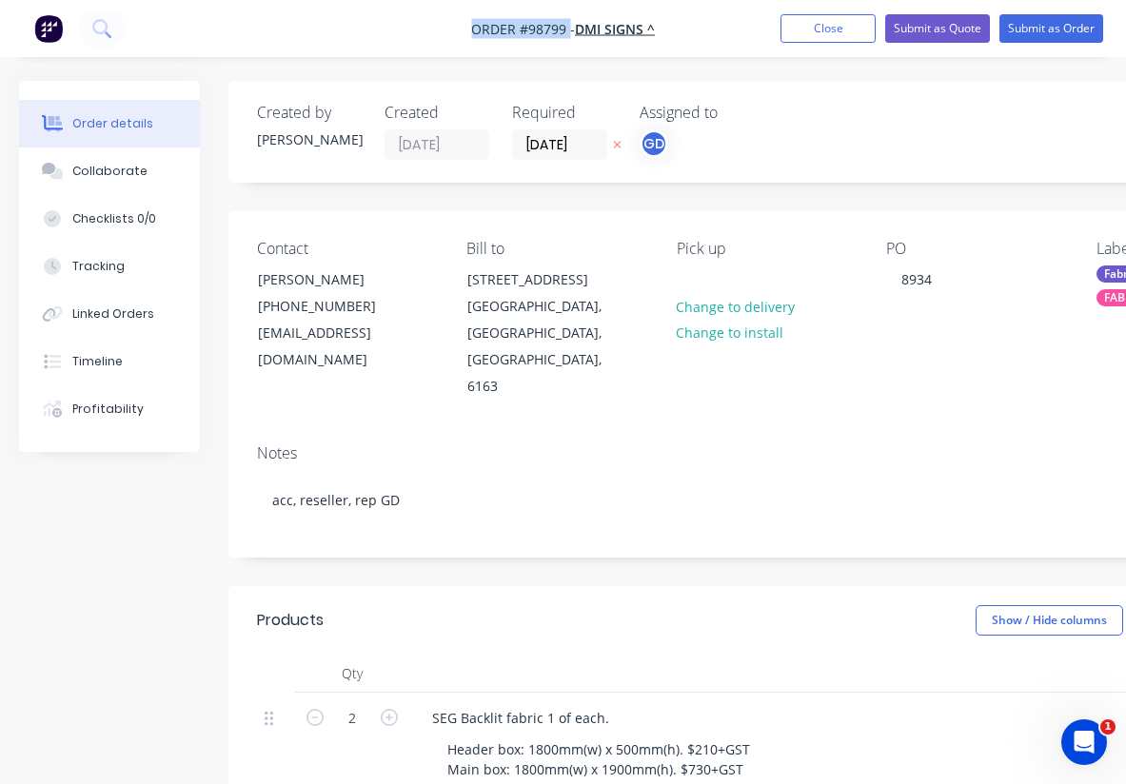
drag, startPoint x: 460, startPoint y: 18, endPoint x: 569, endPoint y: 35, distance: 110.8
click at [569, 35] on nav "Order #98799 - DMI SIGNS ^ Add product Close Submit as Quote Submit as Order" at bounding box center [563, 28] width 1126 height 57
copy span "Order #98799"
click at [834, 31] on button "Close" at bounding box center [828, 28] width 95 height 29
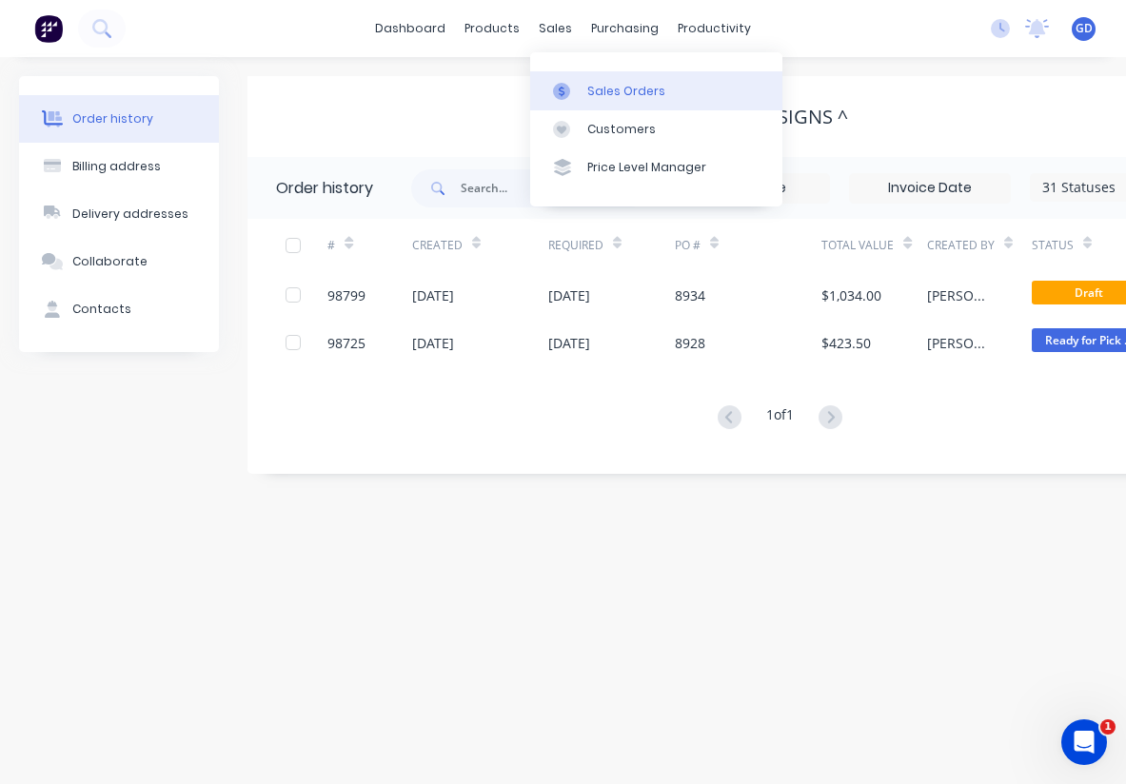
click at [603, 79] on link "Sales Orders" at bounding box center [656, 90] width 252 height 38
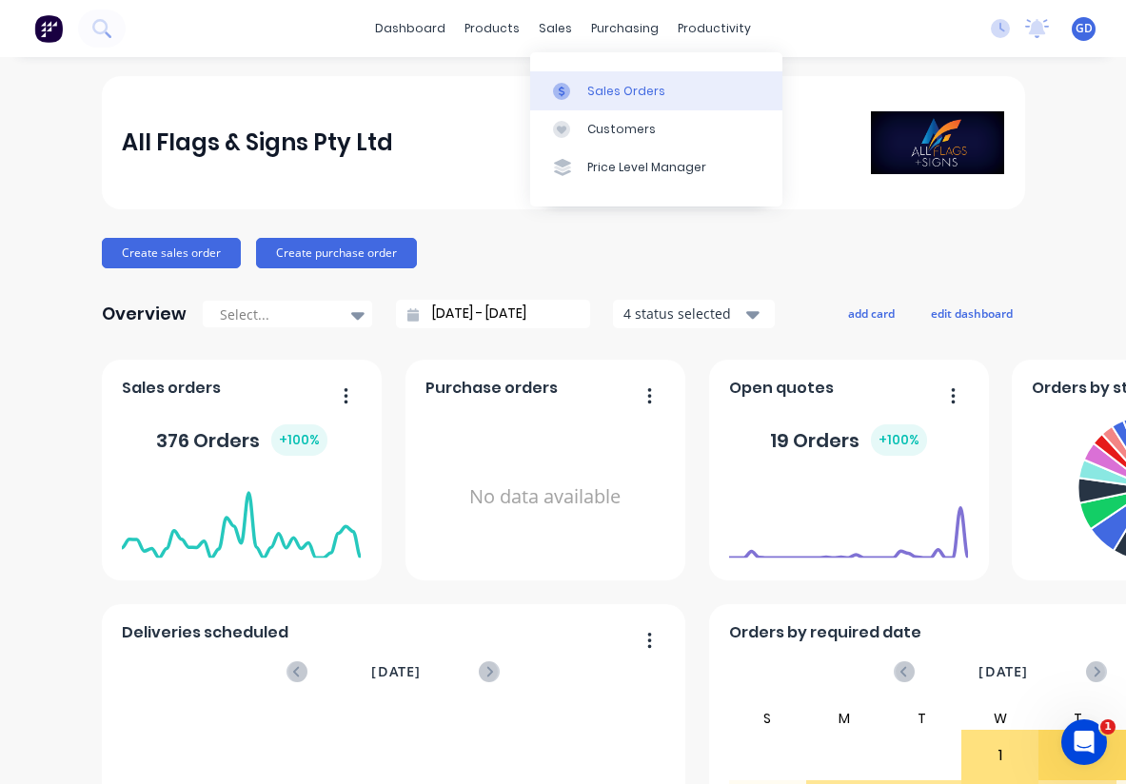
click at [613, 97] on div "Sales Orders" at bounding box center [626, 91] width 78 height 17
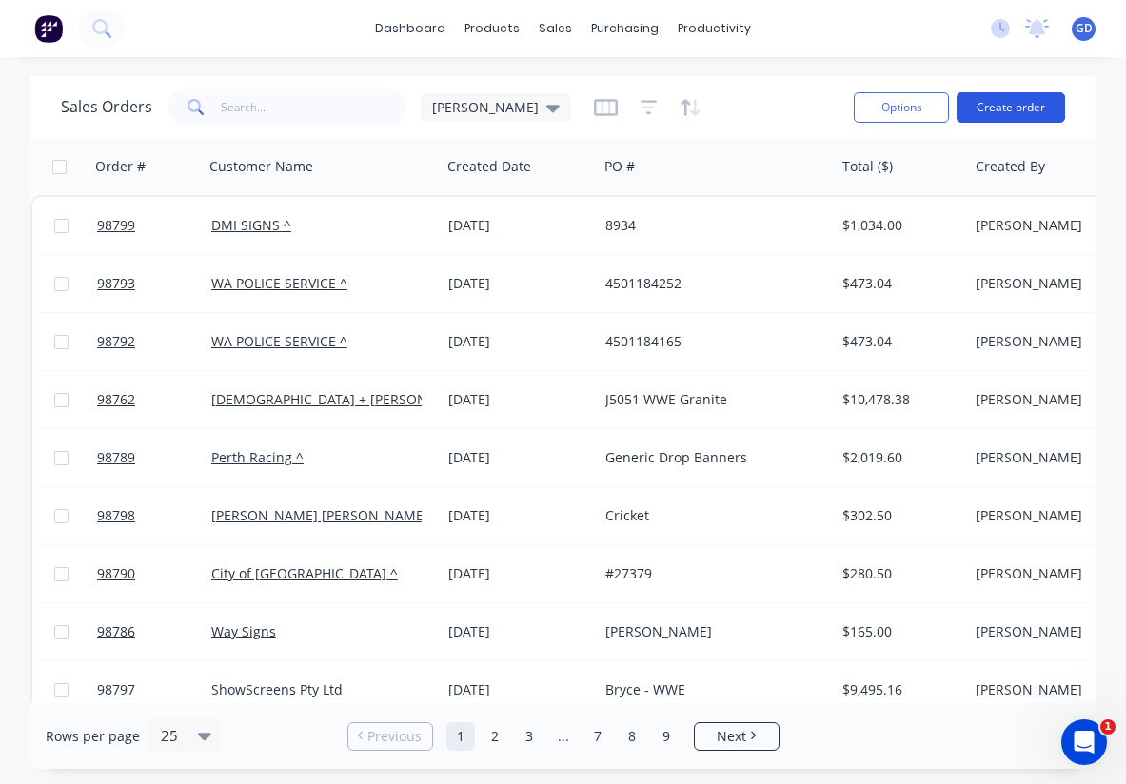
click at [1013, 113] on button "Create order" at bounding box center [1011, 107] width 109 height 30
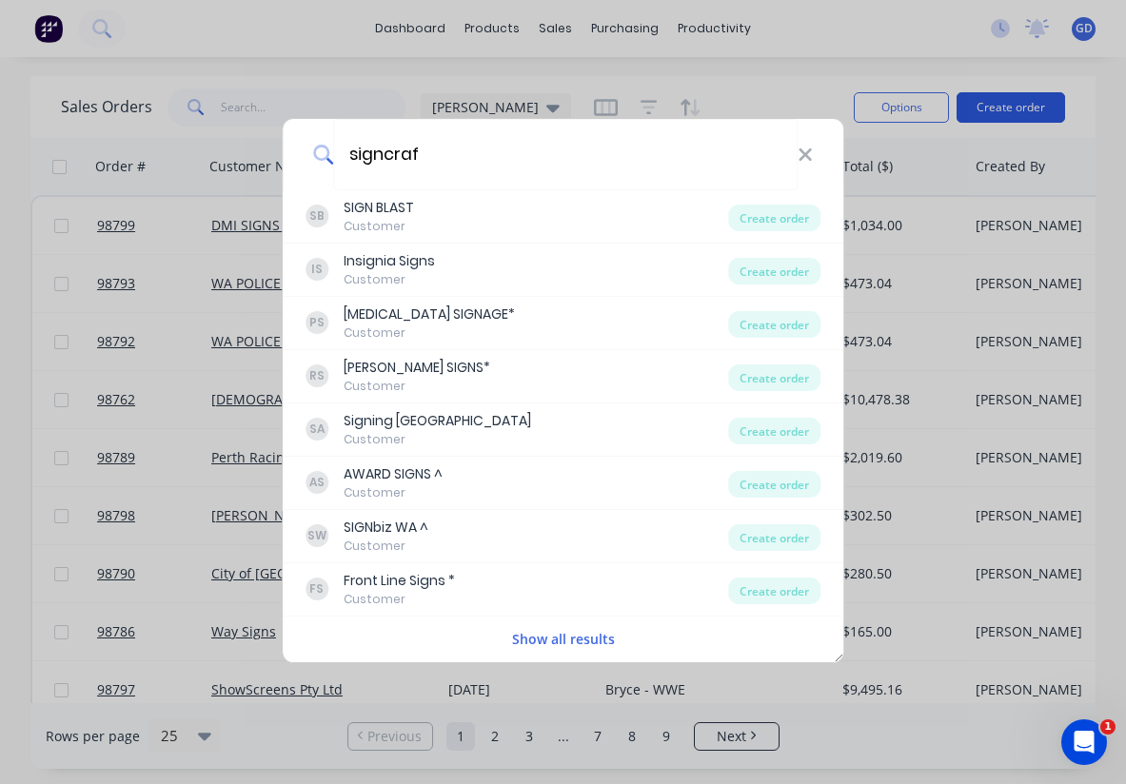
type input "signcraft"
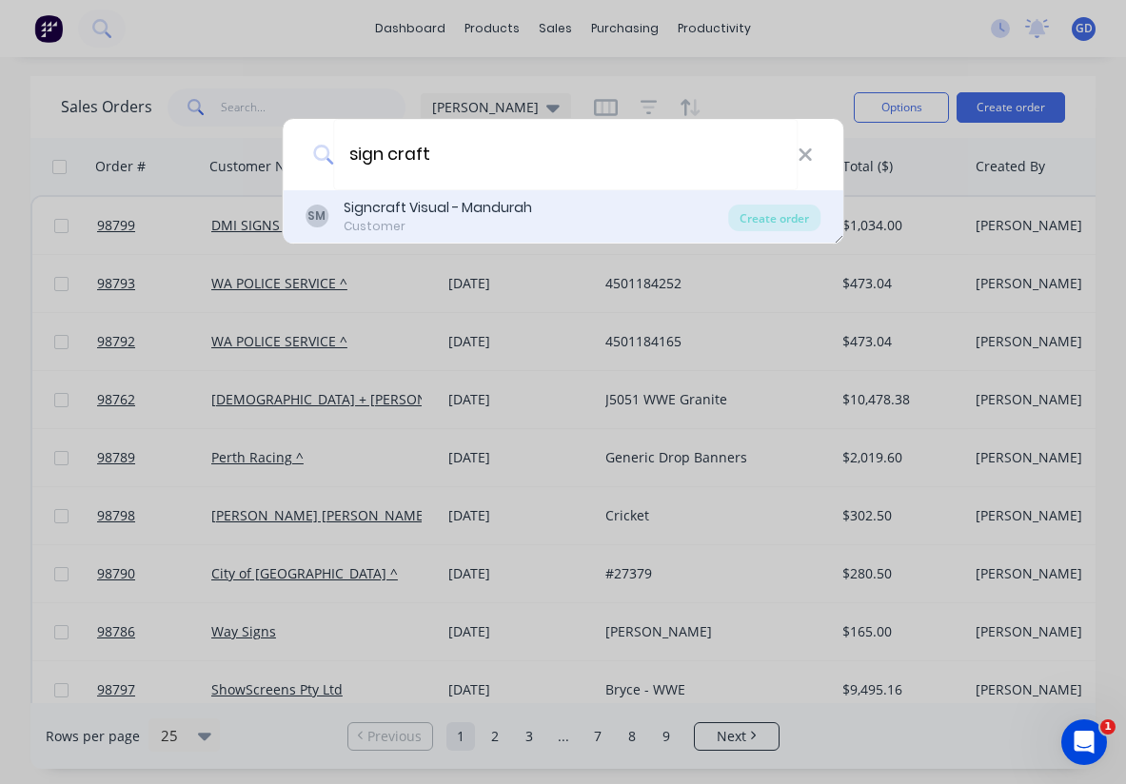
drag, startPoint x: 1013, startPoint y: 113, endPoint x: 479, endPoint y: 211, distance: 543.0
click at [479, 211] on div "Signcraft Visual - Mandurah" at bounding box center [438, 208] width 189 height 20
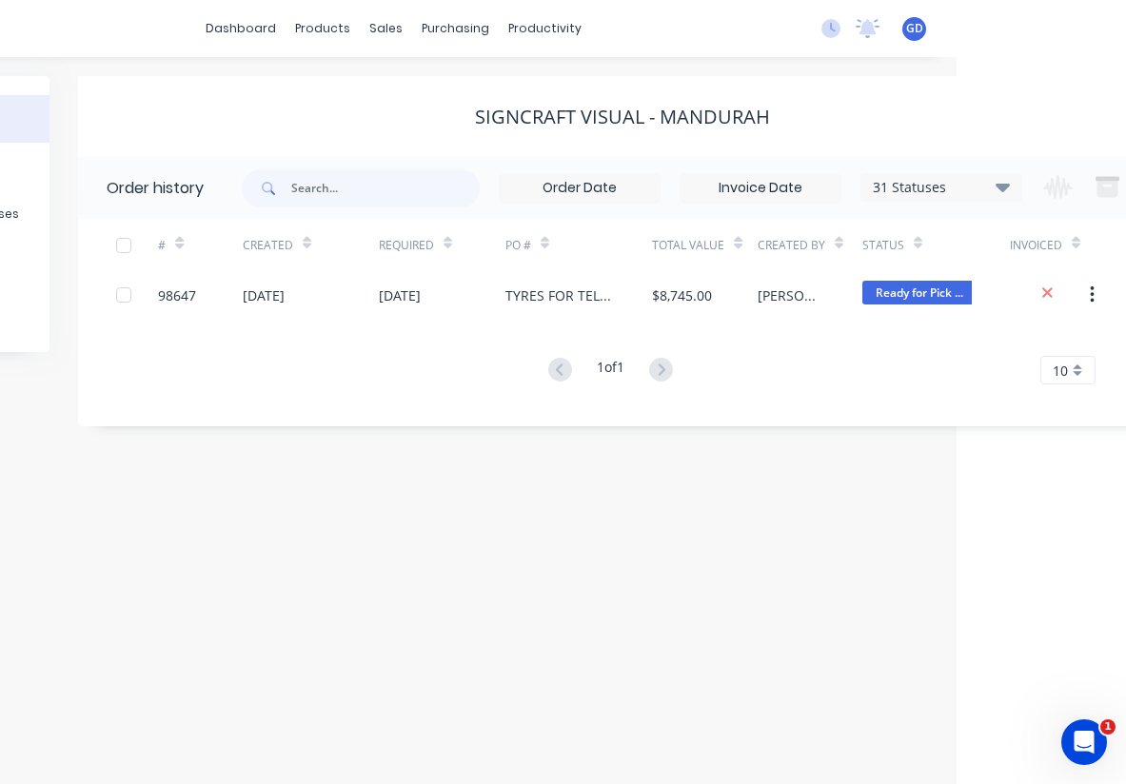
scroll to position [0, 237]
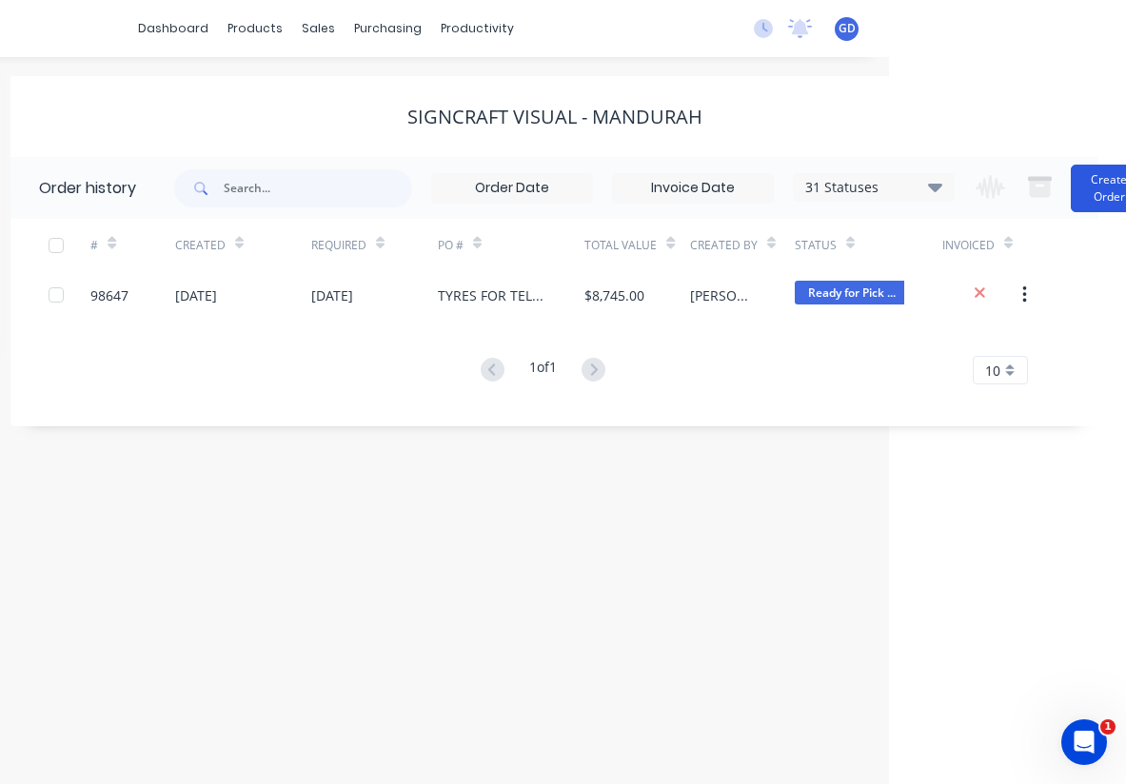
click at [1083, 204] on button "Create Order" at bounding box center [1109, 189] width 76 height 48
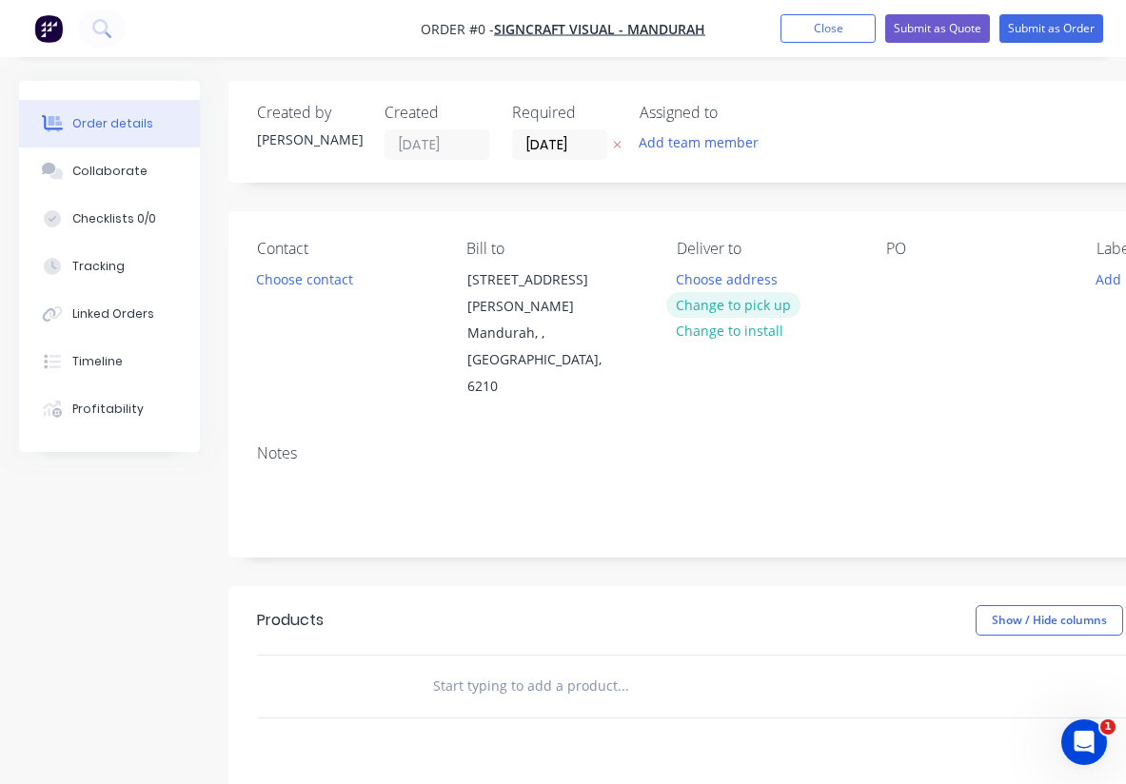
click at [721, 308] on button "Change to pick up" at bounding box center [733, 305] width 135 height 26
click at [303, 285] on button "Choose contact" at bounding box center [305, 279] width 117 height 26
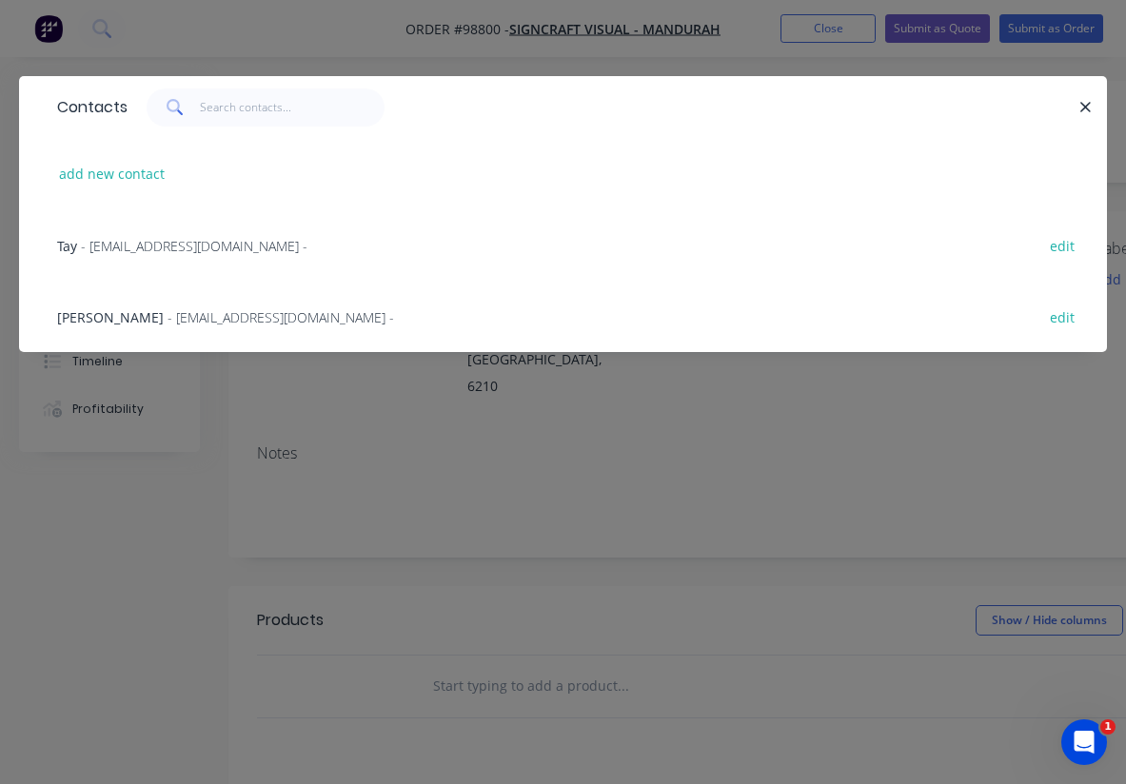
click at [73, 245] on span "Tay" at bounding box center [67, 246] width 20 height 18
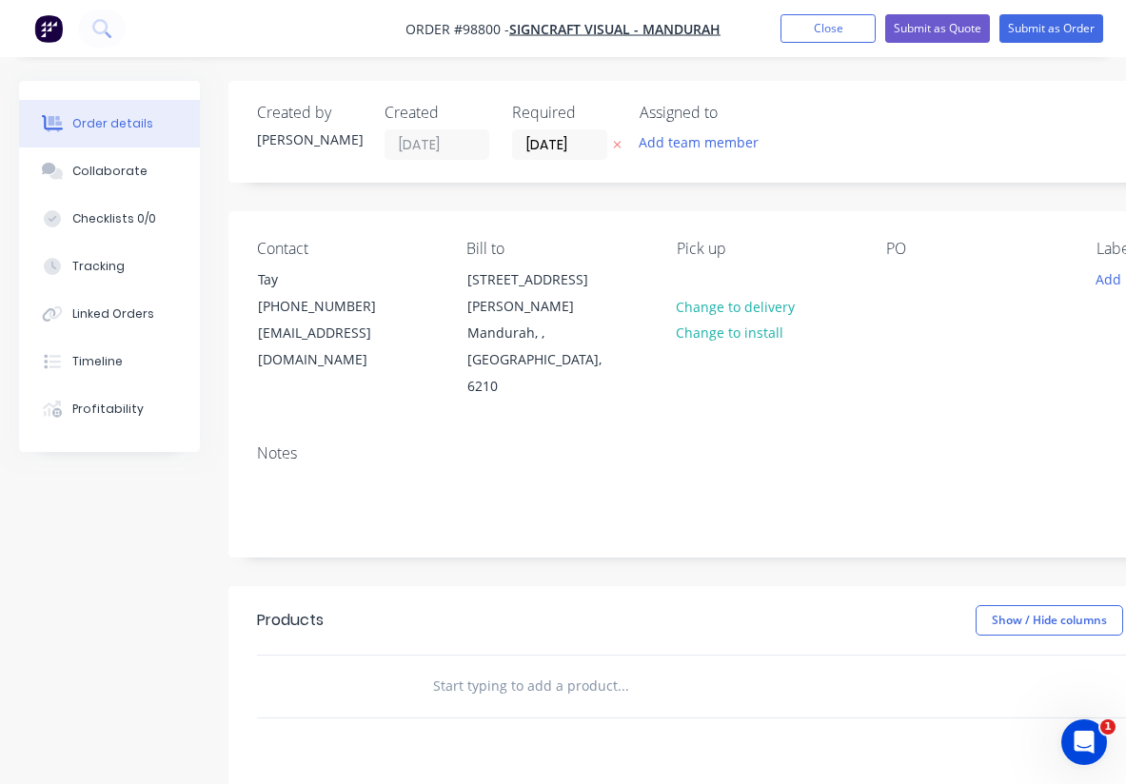
click at [295, 429] on div "Notes" at bounding box center [766, 493] width 1076 height 128
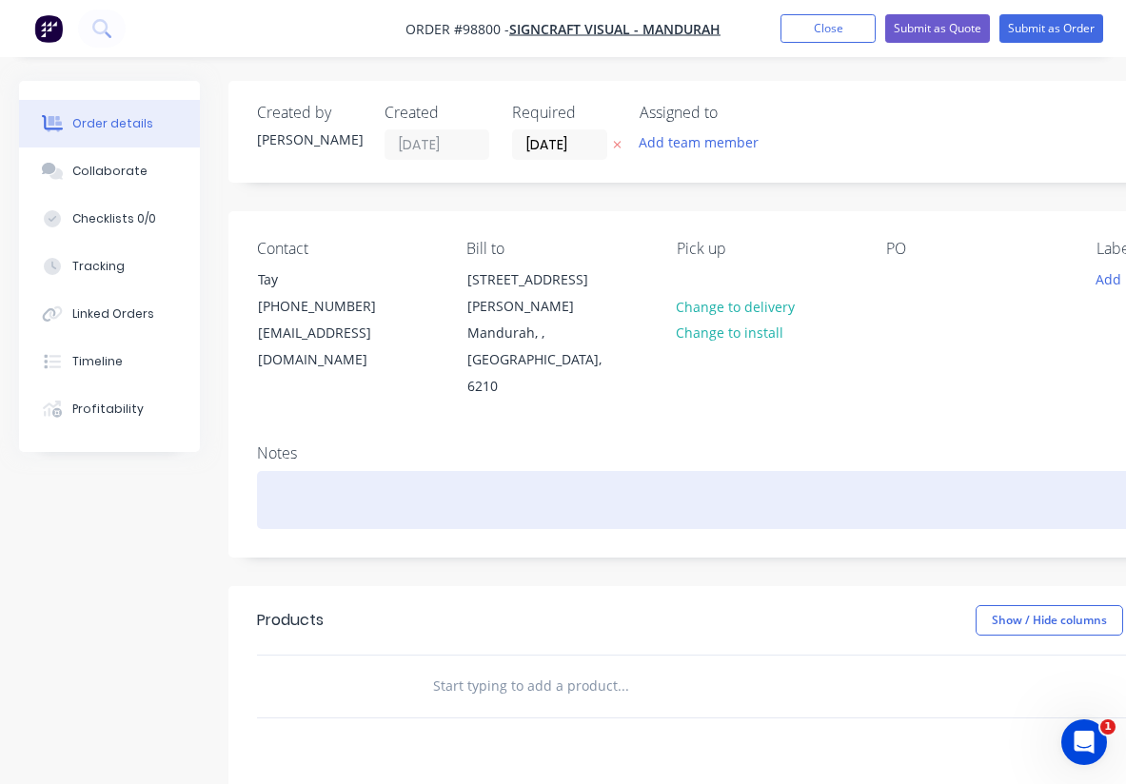
click at [297, 471] on div at bounding box center [766, 500] width 1019 height 58
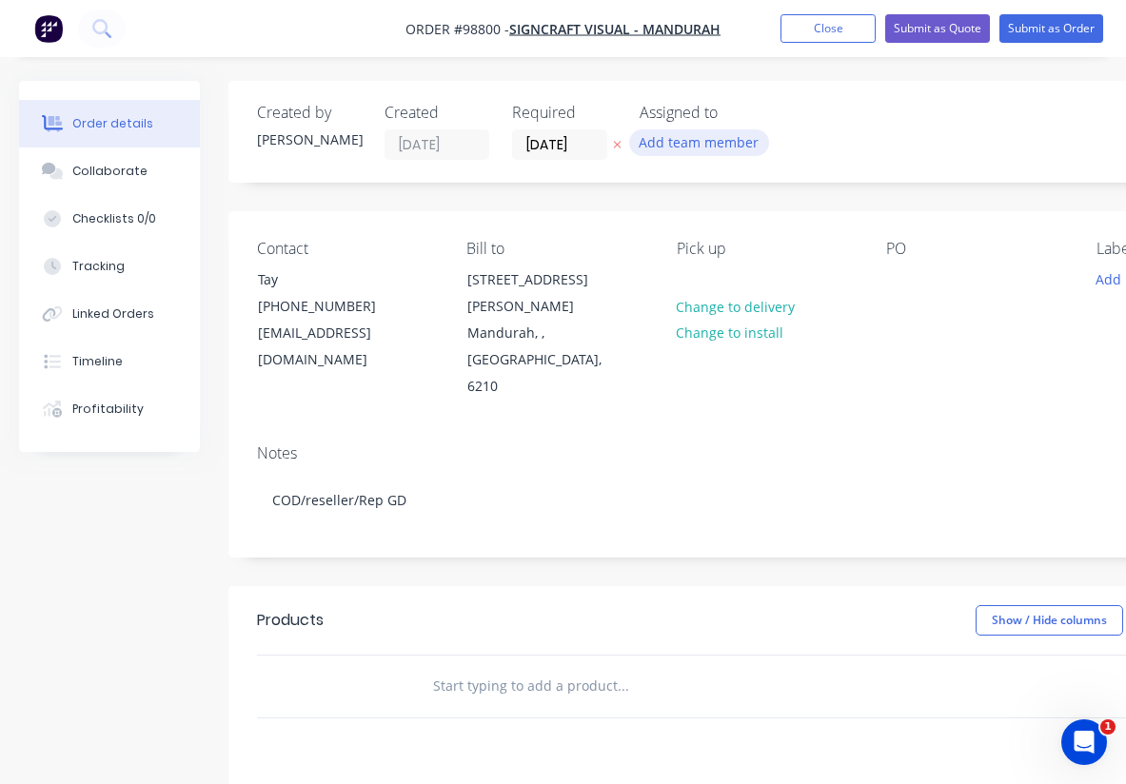
click at [695, 146] on button "Add team member" at bounding box center [699, 142] width 140 height 26
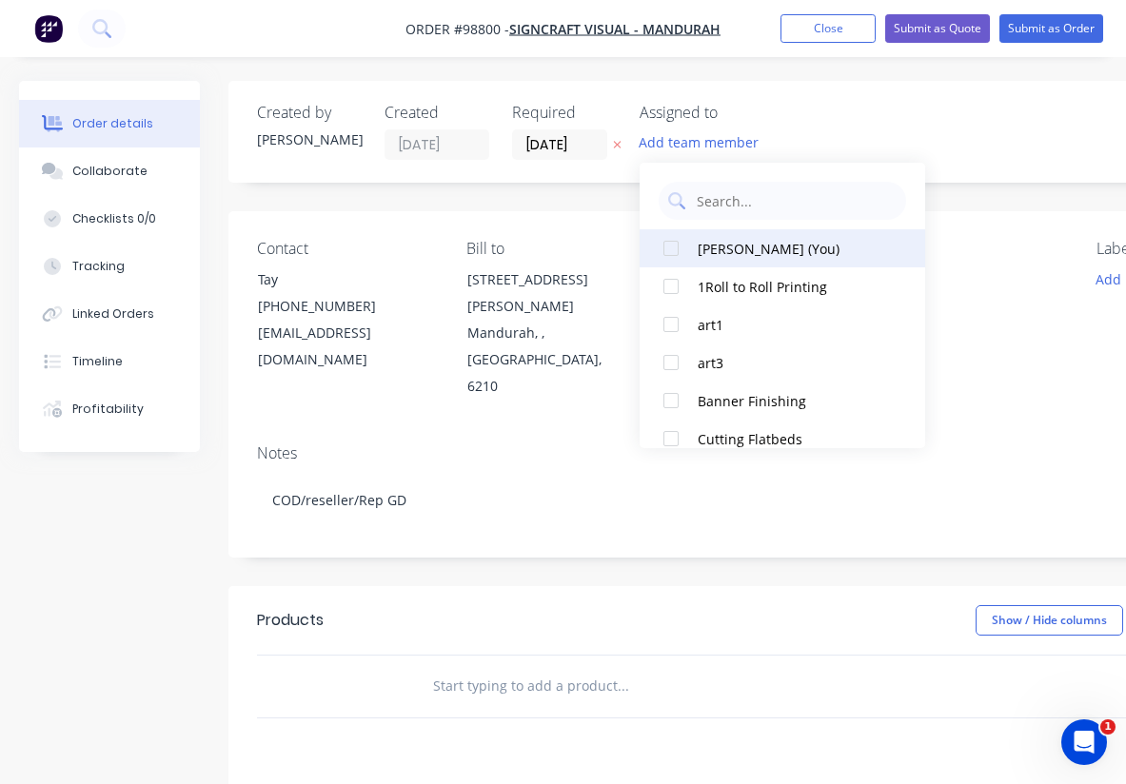
click at [675, 242] on div at bounding box center [671, 248] width 38 height 38
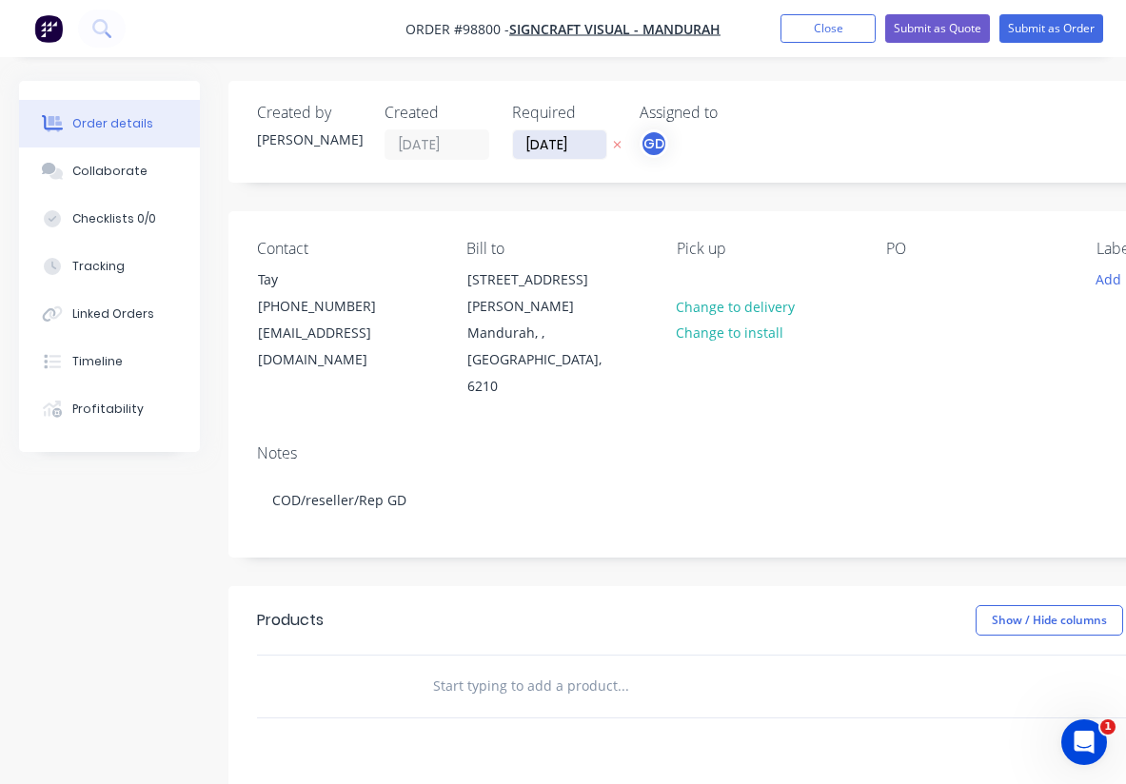
click at [564, 145] on input "[DATE]" at bounding box center [559, 144] width 93 height 29
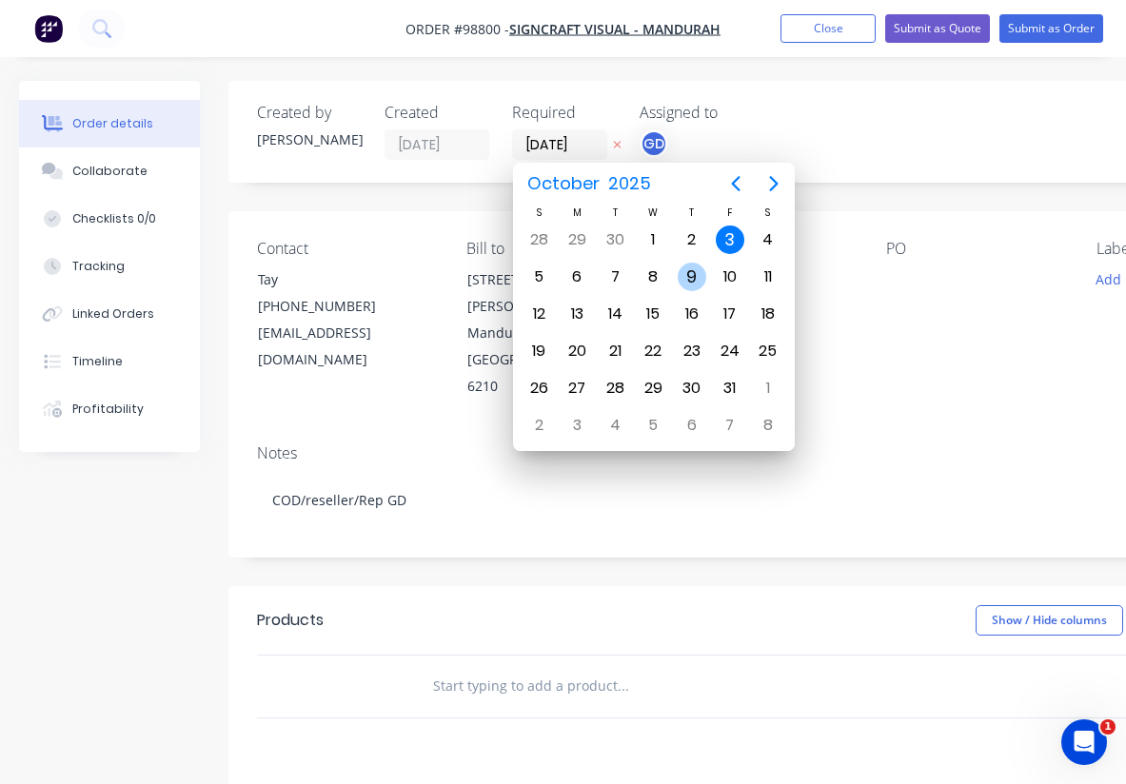
click at [690, 274] on div "9" at bounding box center [692, 277] width 29 height 29
type input "[DATE]"
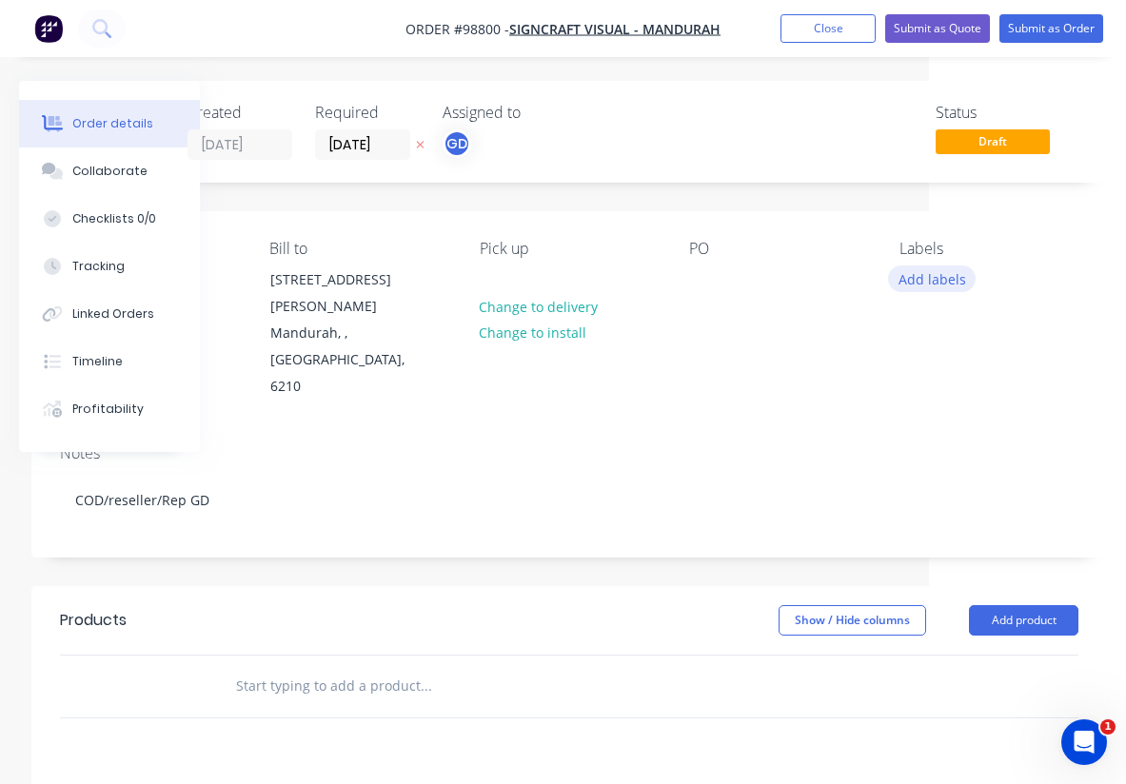
scroll to position [0, 197]
click at [921, 287] on button "Add labels" at bounding box center [932, 279] width 88 height 26
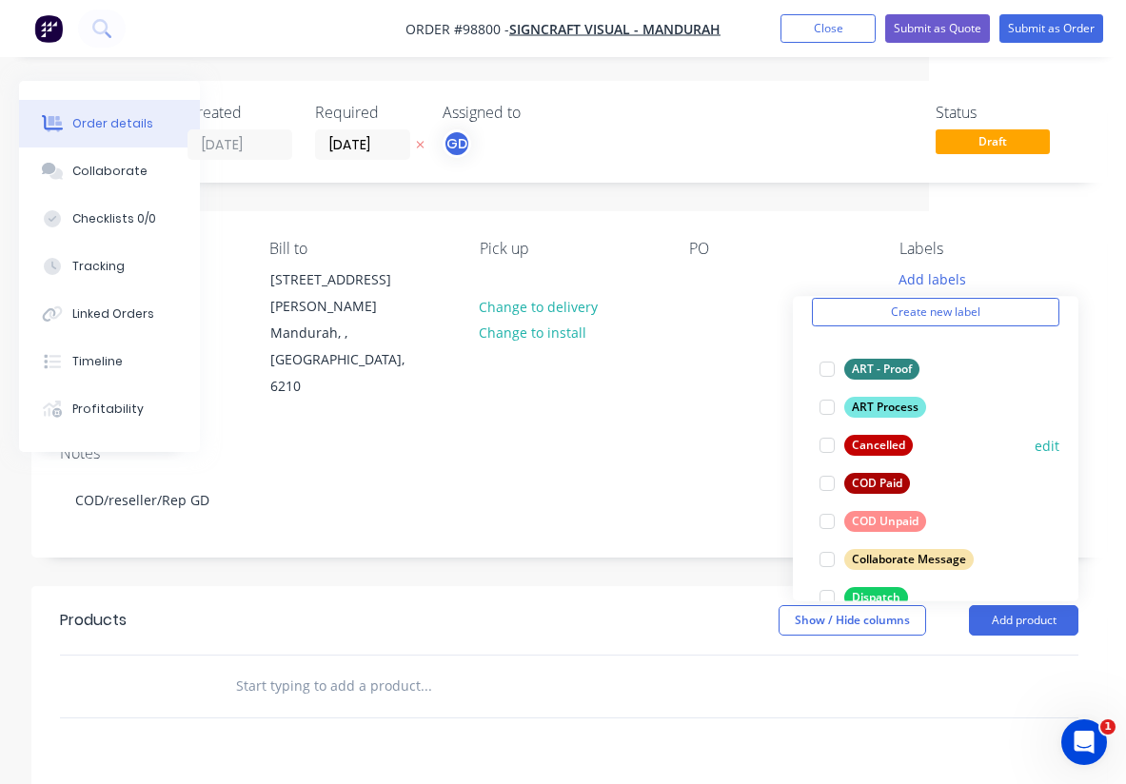
scroll to position [85, 0]
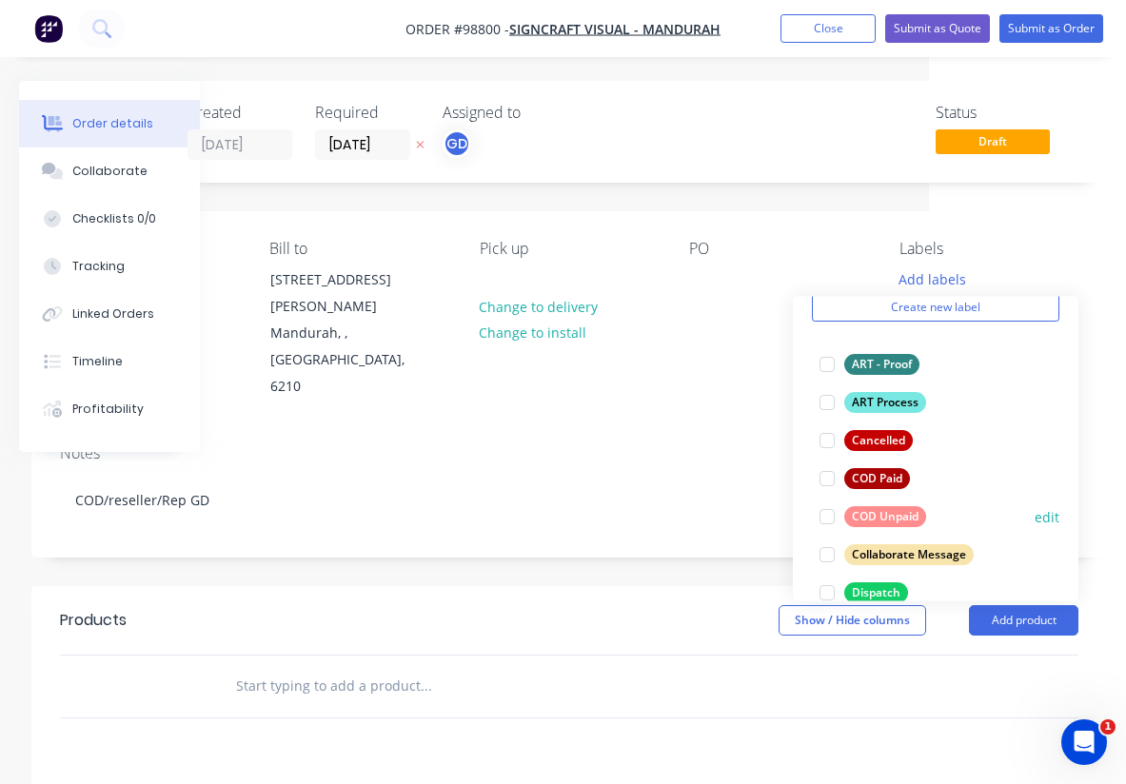
click at [898, 519] on div "COD Unpaid" at bounding box center [885, 516] width 82 height 21
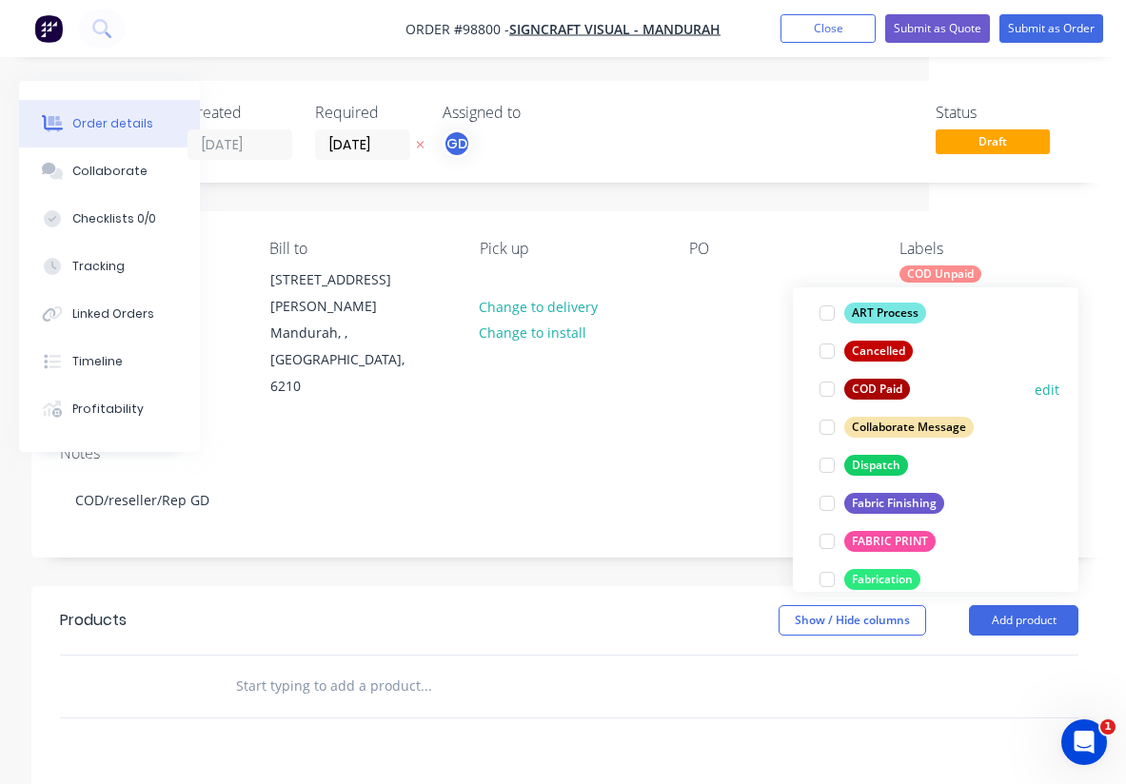
scroll to position [205, 0]
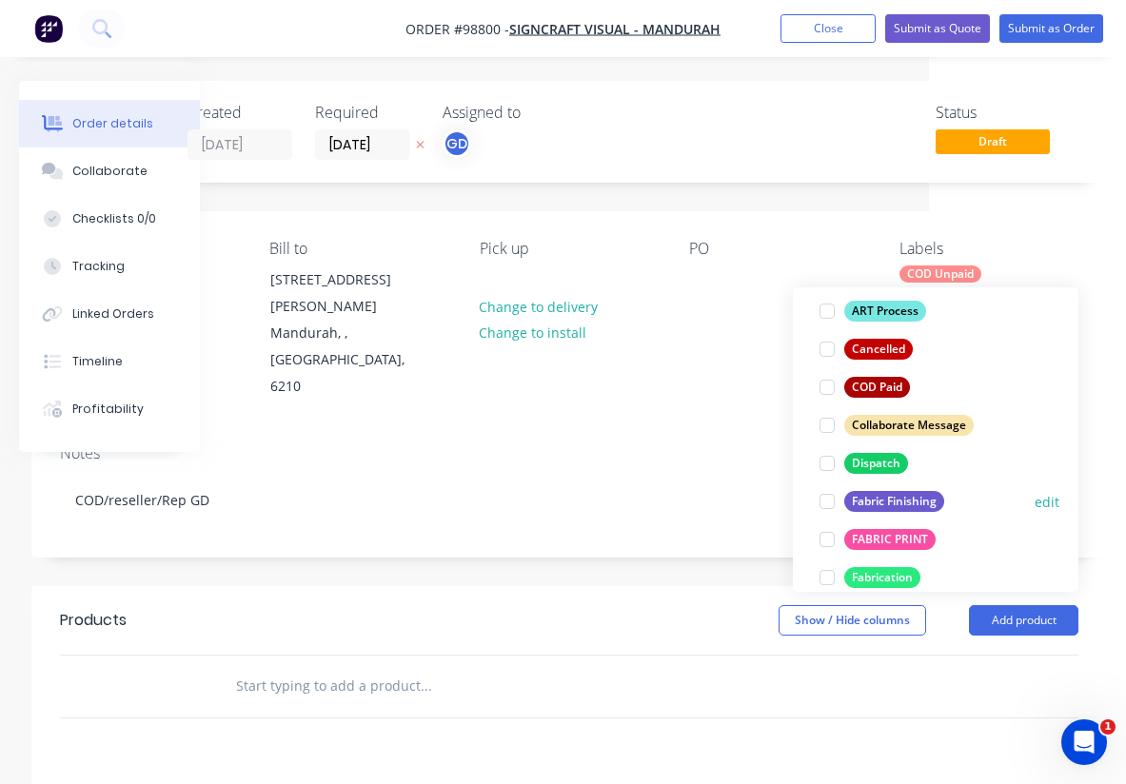
click at [898, 513] on button "Fabric Finishing" at bounding box center [882, 501] width 140 height 27
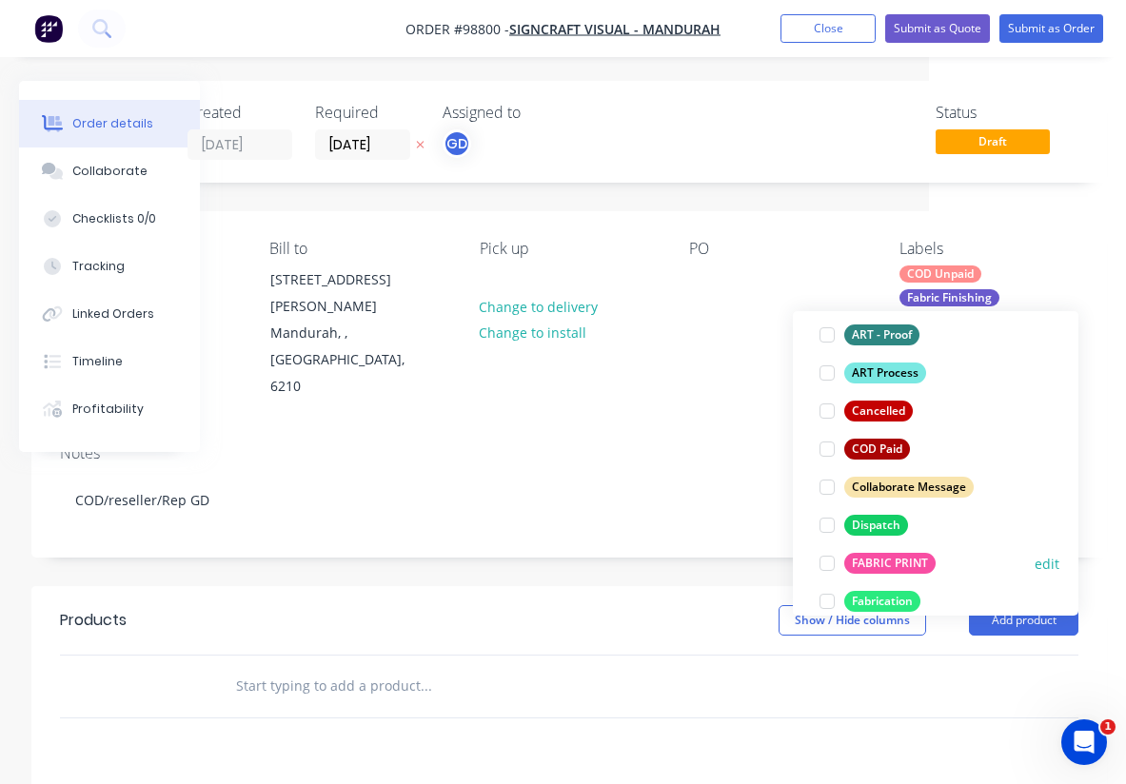
click at [892, 556] on div "FABRIC PRINT" at bounding box center [889, 563] width 91 height 21
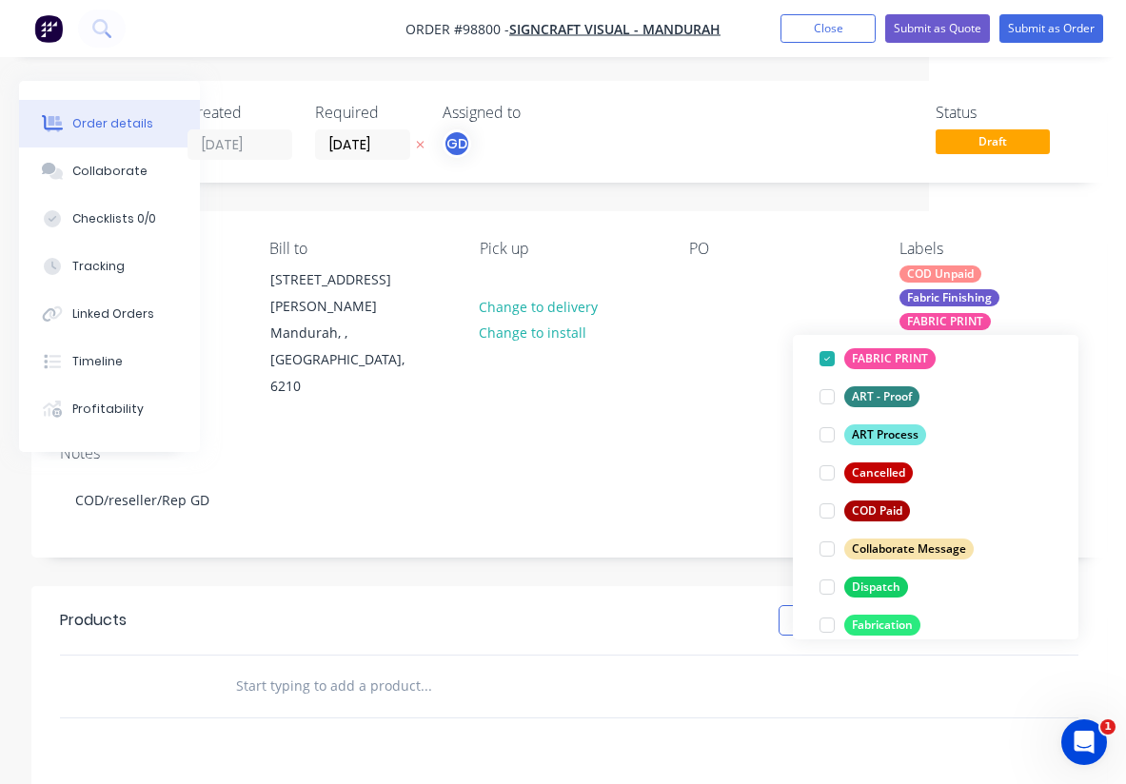
click at [742, 445] on div "Notes" at bounding box center [569, 454] width 1019 height 18
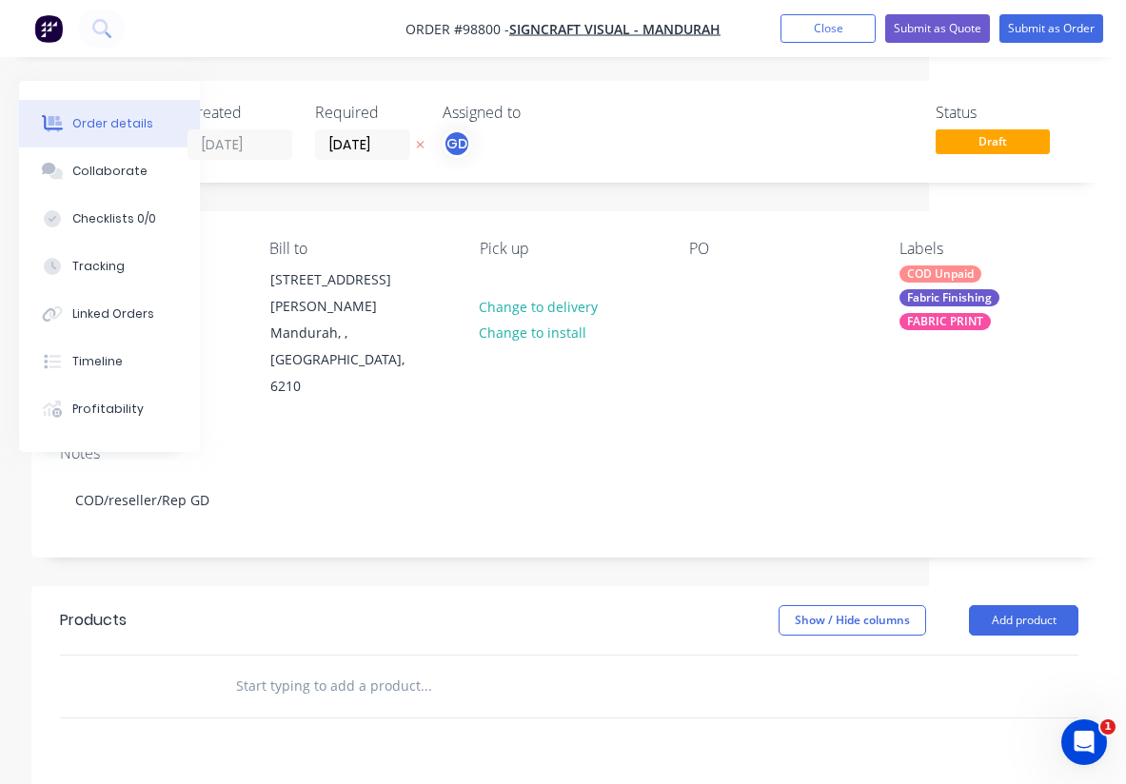
click at [323, 667] on input "text" at bounding box center [425, 686] width 381 height 38
paste input "3m Teardrop, double sided with pole kit, spike and bag."
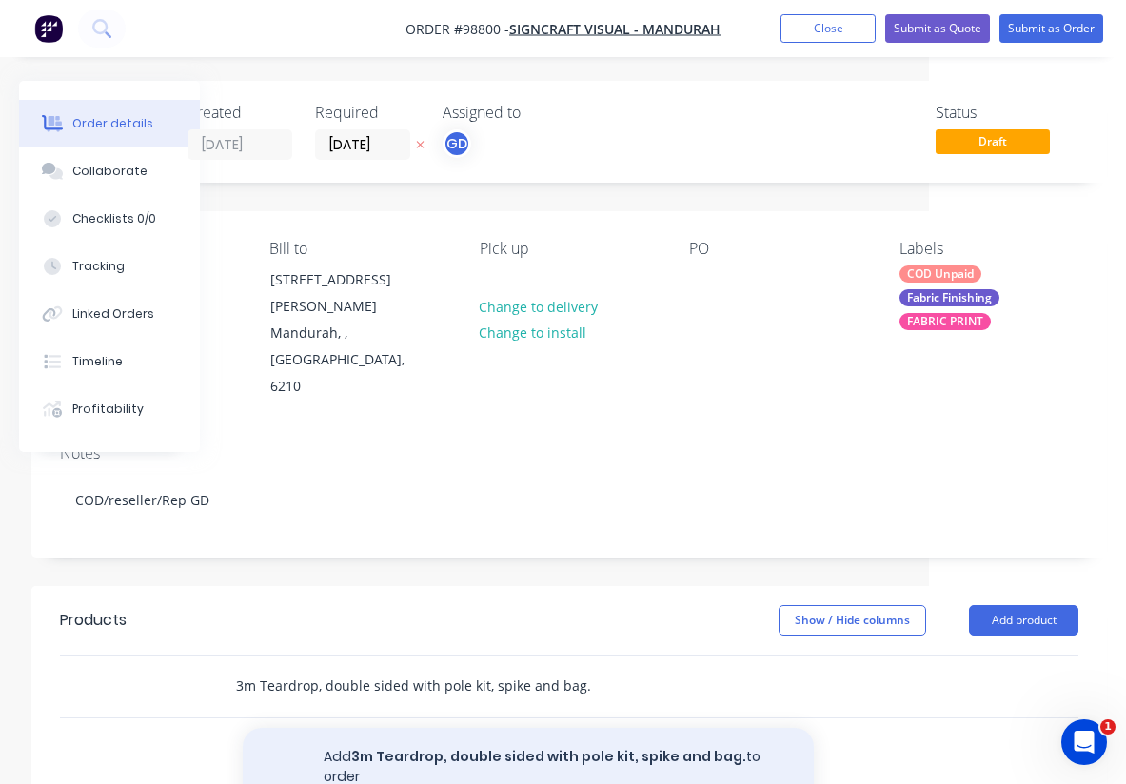
type input "3m Teardrop, double sided with pole kit, spike and bag."
click at [419, 728] on button "Add 3m Teardrop, double sided with pole kit, spike and bag. to order" at bounding box center [528, 767] width 571 height 78
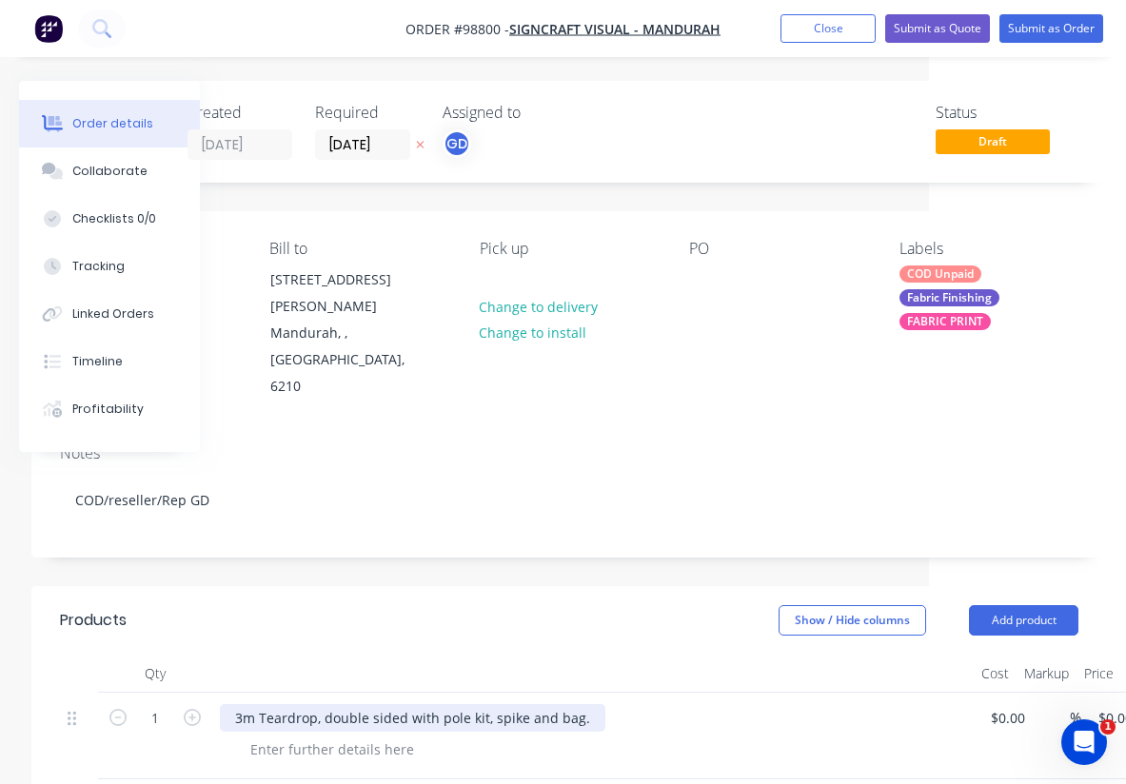
click at [259, 705] on div "3m Teardrop, double sided with pole kit, spike and bag." at bounding box center [413, 719] width 386 height 28
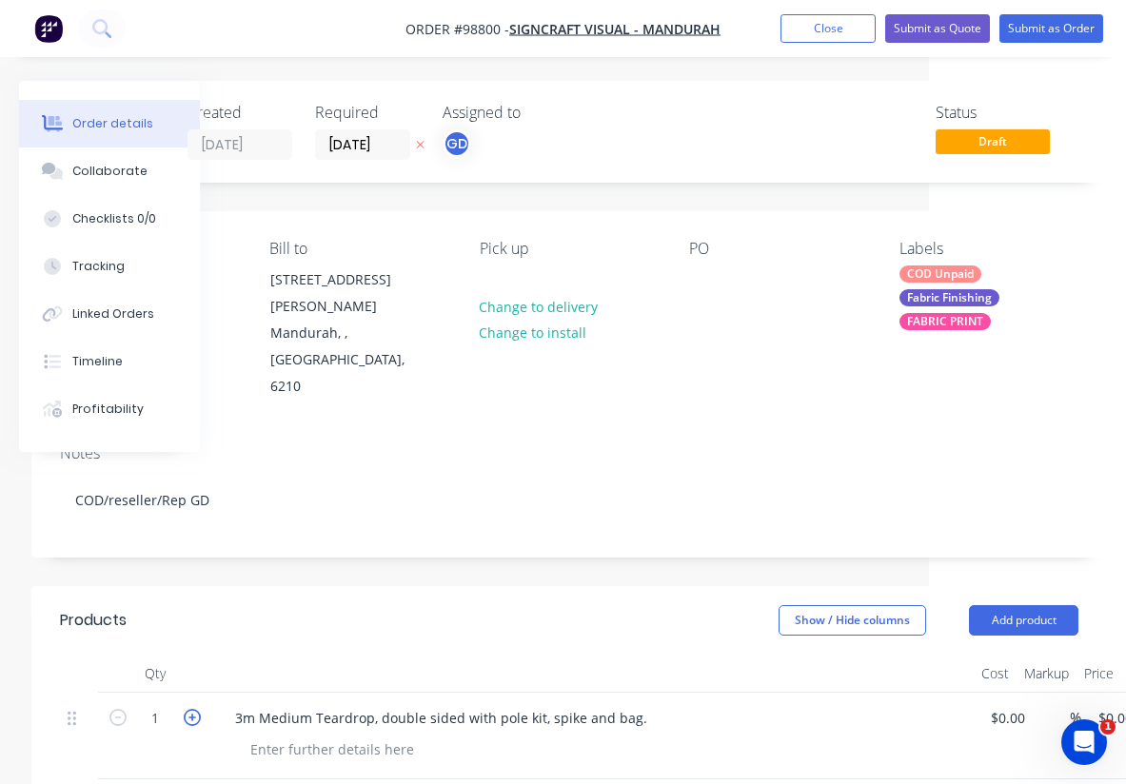
click at [189, 709] on icon "button" at bounding box center [192, 717] width 17 height 17
type input "2"
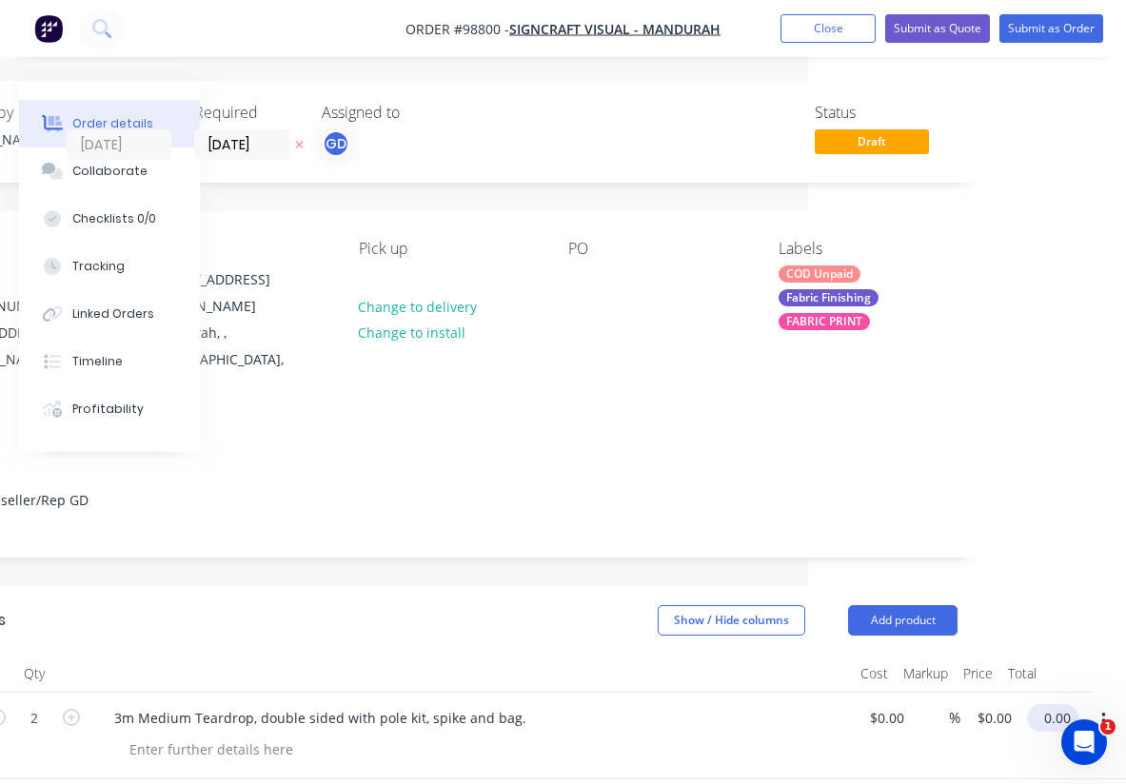
click at [1062, 705] on input "0.00" at bounding box center [1057, 719] width 44 height 28
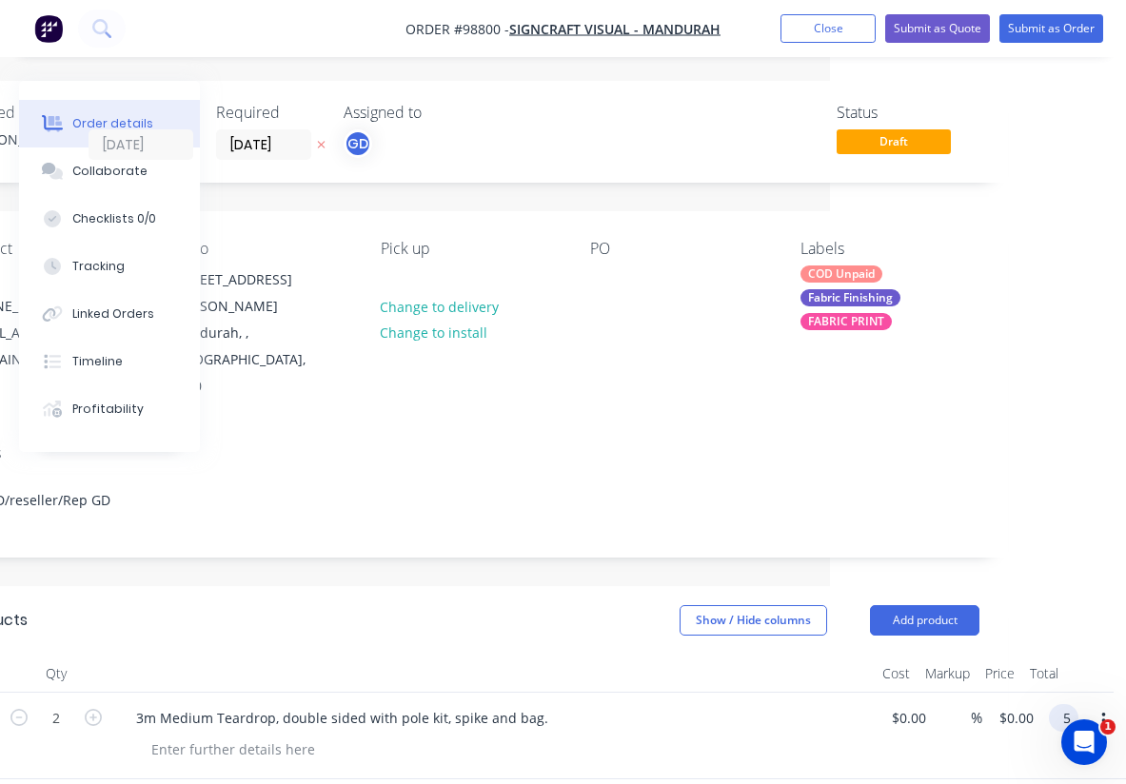
scroll to position [0, 296]
type input "$500.00"
type input "$250.00"
click at [549, 606] on div "Show / Hide columns Add product" at bounding box center [578, 621] width 803 height 30
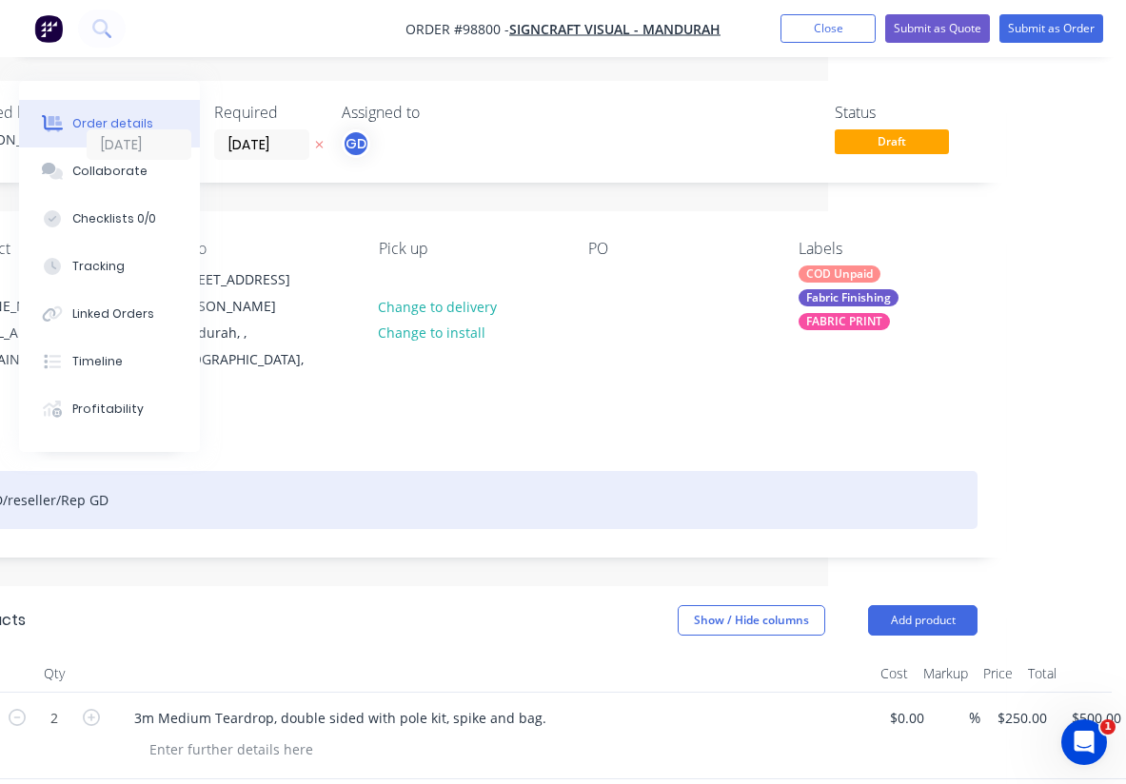
scroll to position [0, 298]
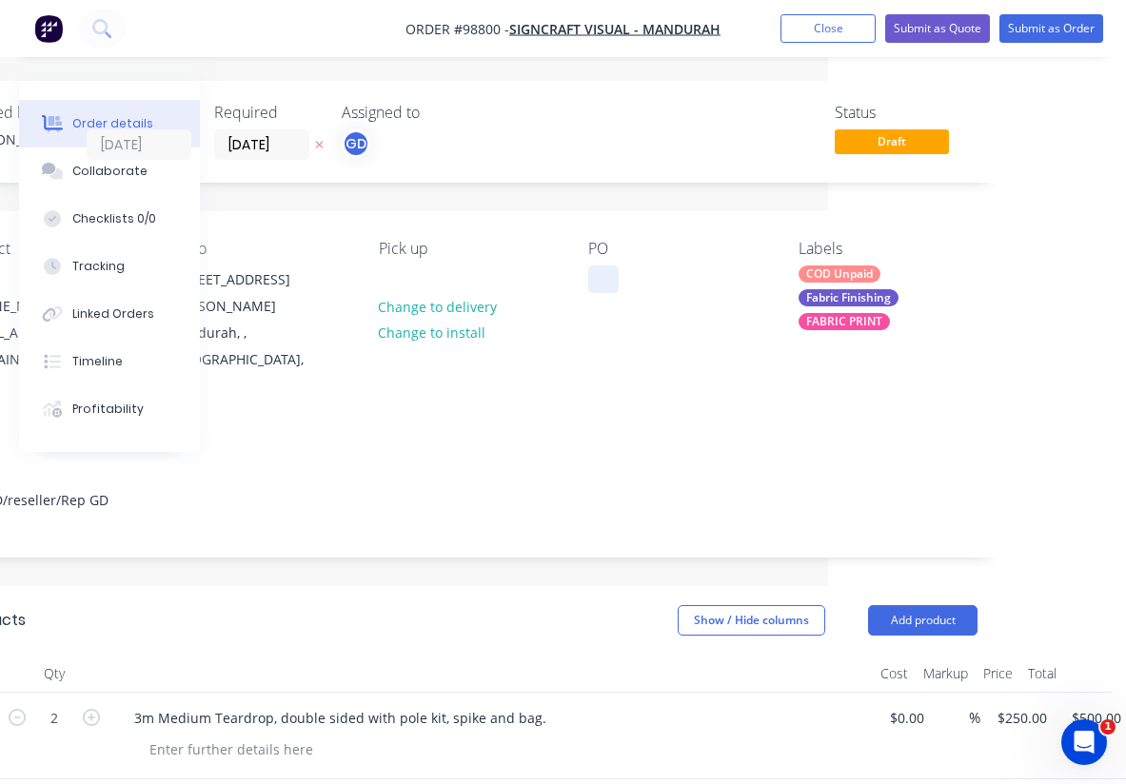
click at [601, 273] on div at bounding box center [603, 280] width 30 height 28
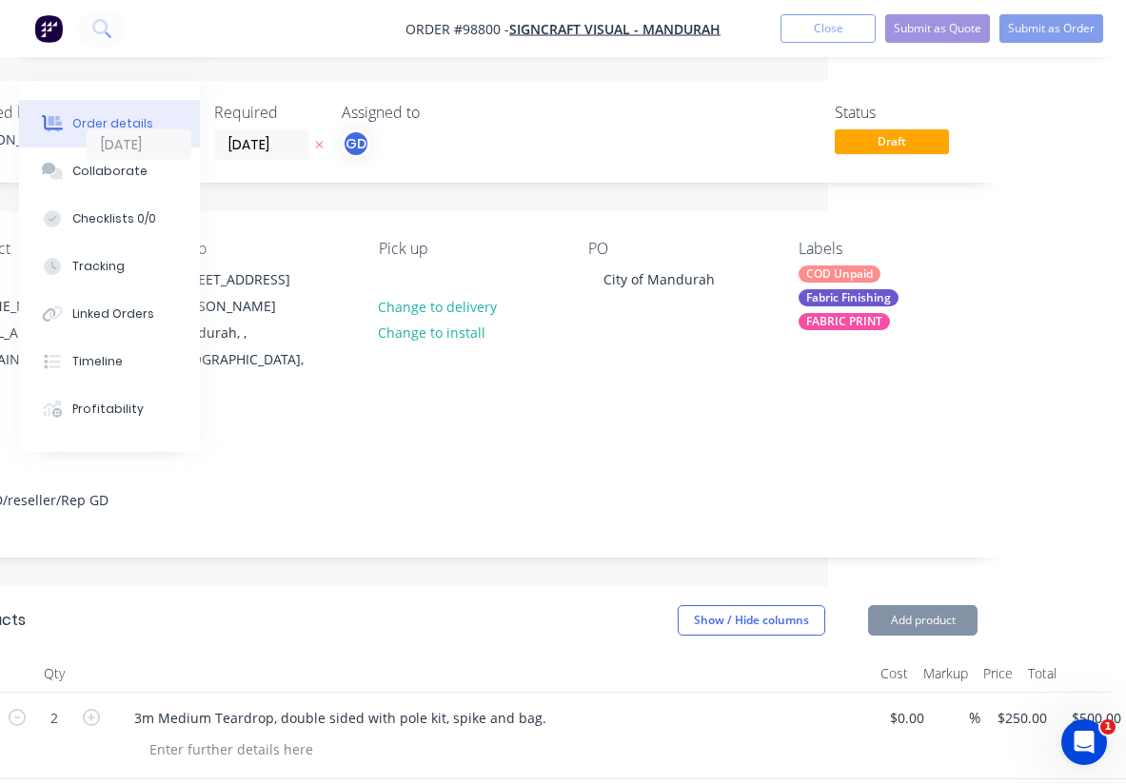
click at [559, 343] on div "Contact Tay (08) 9581 8123 signcraftmandurah@gmail.com Bill to 1/77 Gordon Rd M…" at bounding box center [469, 320] width 1076 height 218
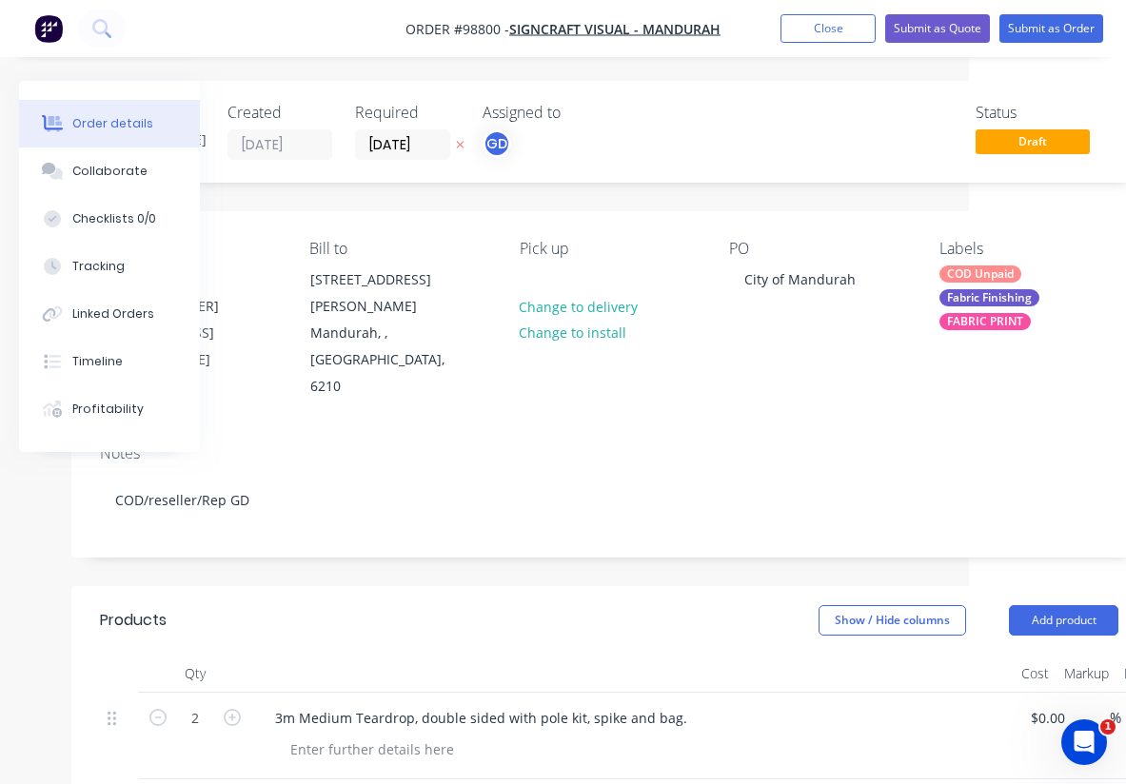
scroll to position [0, 0]
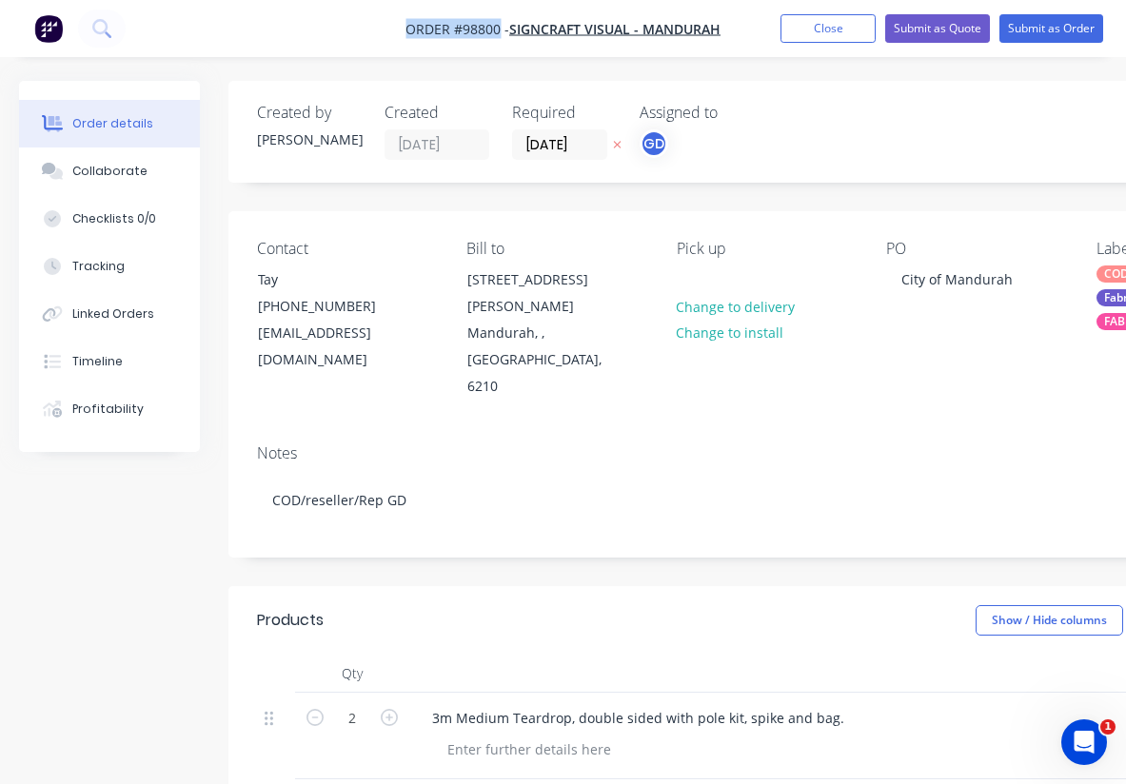
drag, startPoint x: 397, startPoint y: 32, endPoint x: 496, endPoint y: 34, distance: 99.0
click at [496, 34] on nav "Order #98800 - Signcraft Visual - Mandurah Add product Close Submit as Quote Su…" at bounding box center [563, 28] width 1126 height 57
copy span "Order #98800"
click at [827, 31] on button "Close" at bounding box center [828, 28] width 95 height 29
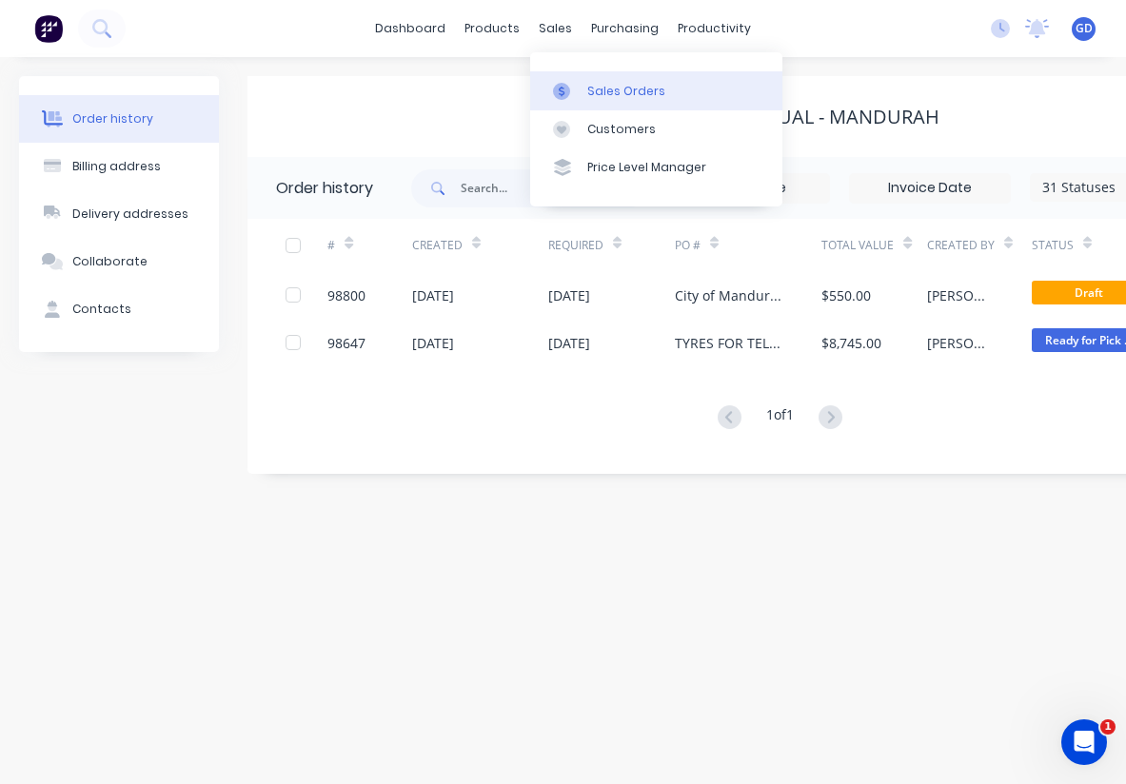
click at [601, 94] on div "Sales Orders" at bounding box center [626, 91] width 78 height 17
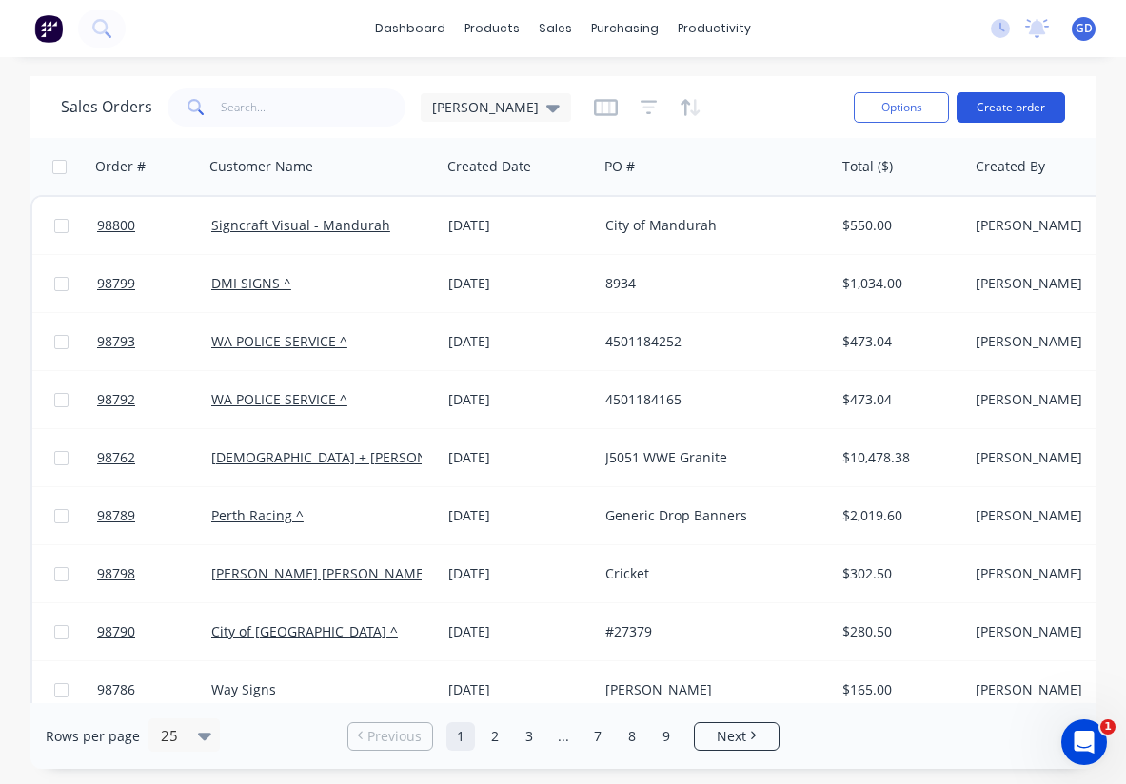
click at [1009, 116] on button "Create order" at bounding box center [1011, 107] width 109 height 30
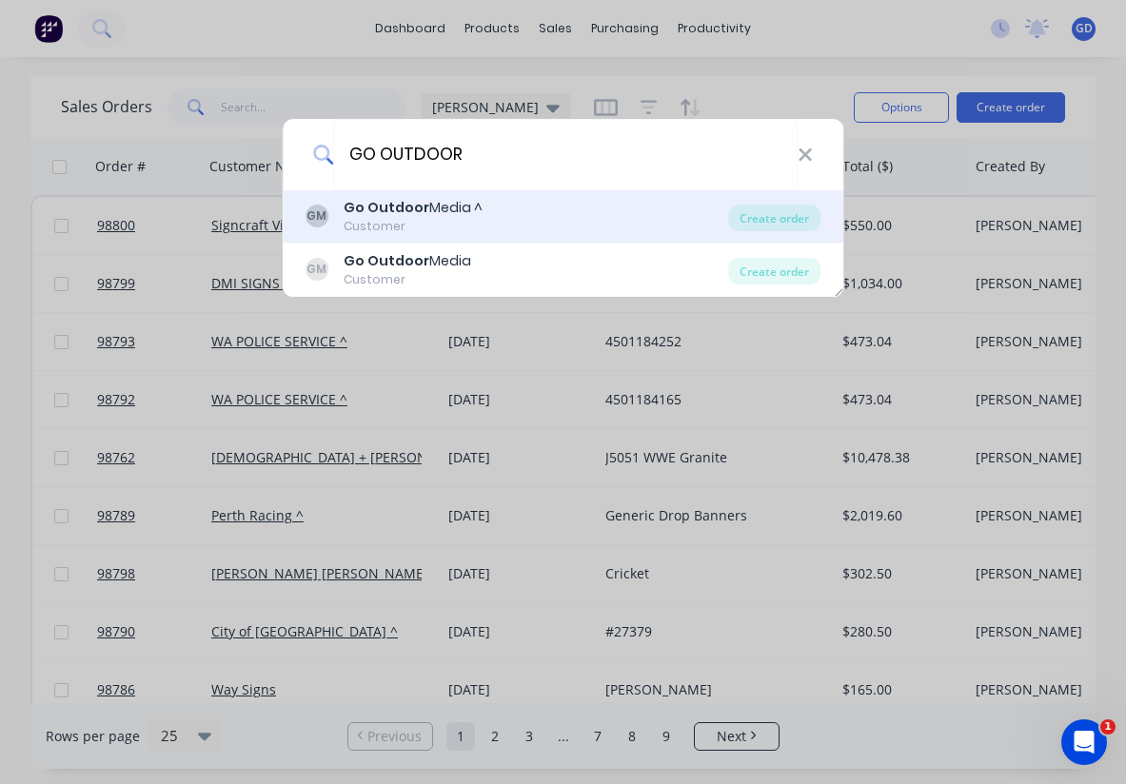
type input "GO OUTDOOR"
click at [399, 215] on b "Go Outdoor" at bounding box center [387, 207] width 86 height 19
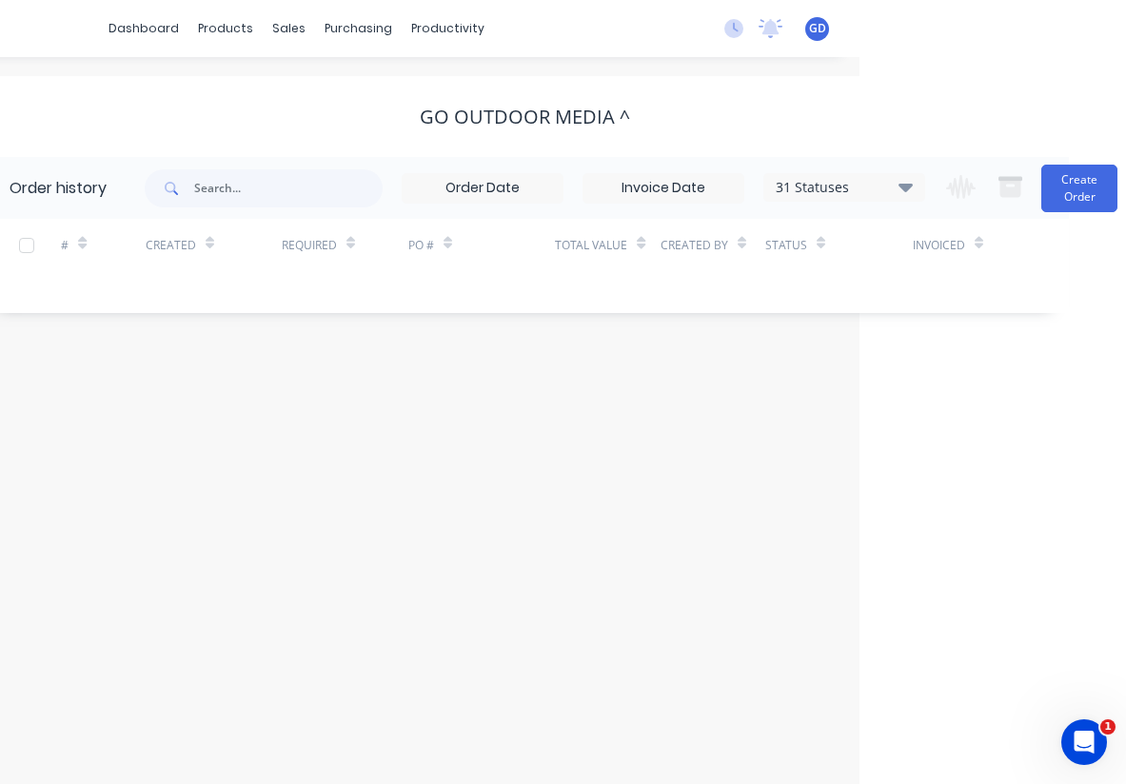
scroll to position [0, 285]
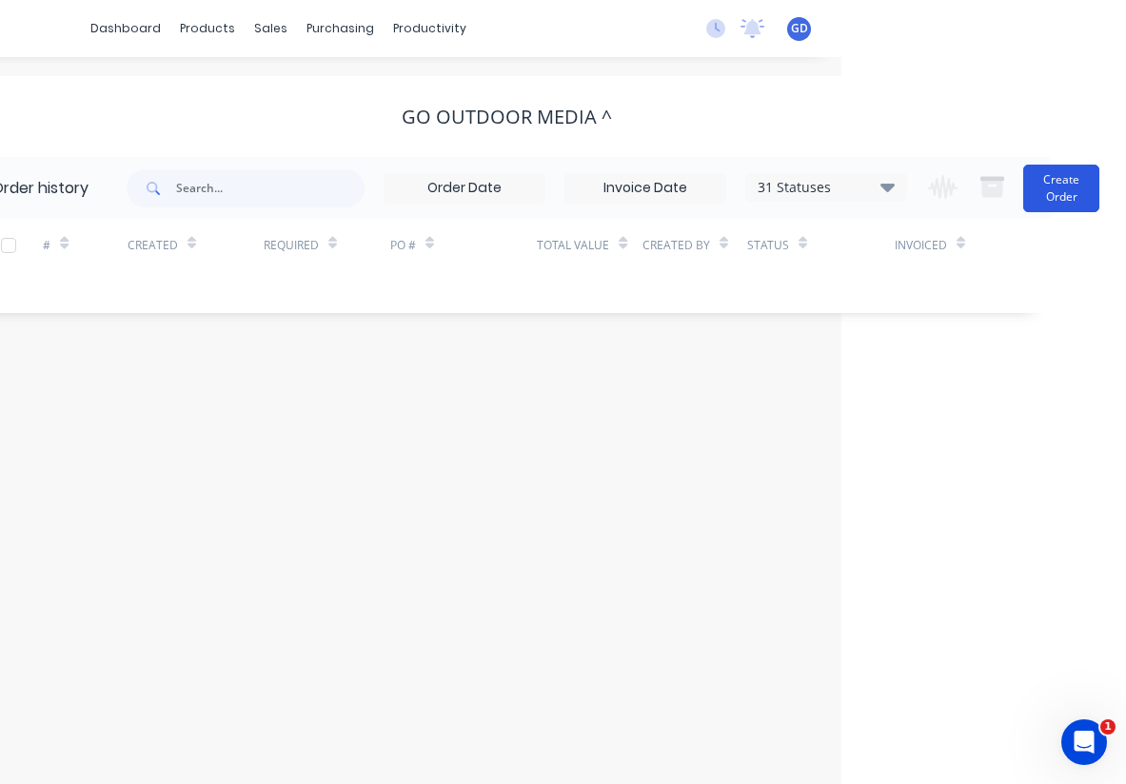
click at [1068, 189] on button "Create Order" at bounding box center [1061, 189] width 76 height 48
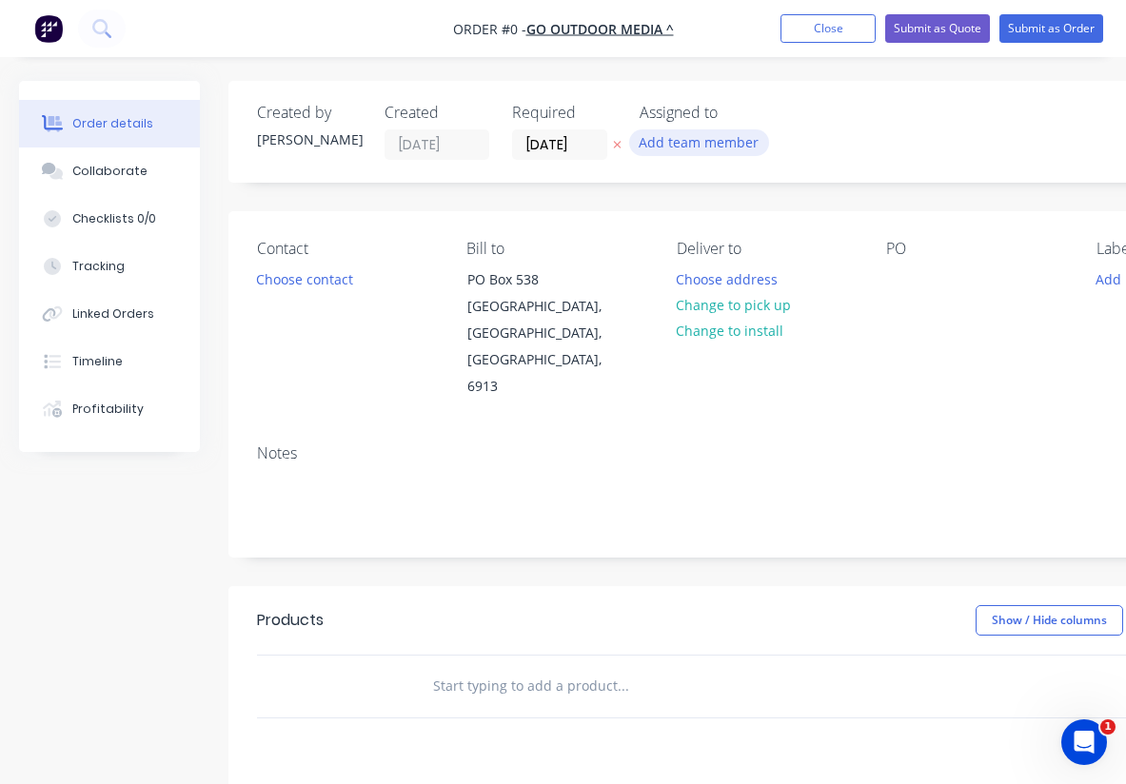
click at [689, 139] on button "Add team member" at bounding box center [699, 142] width 140 height 26
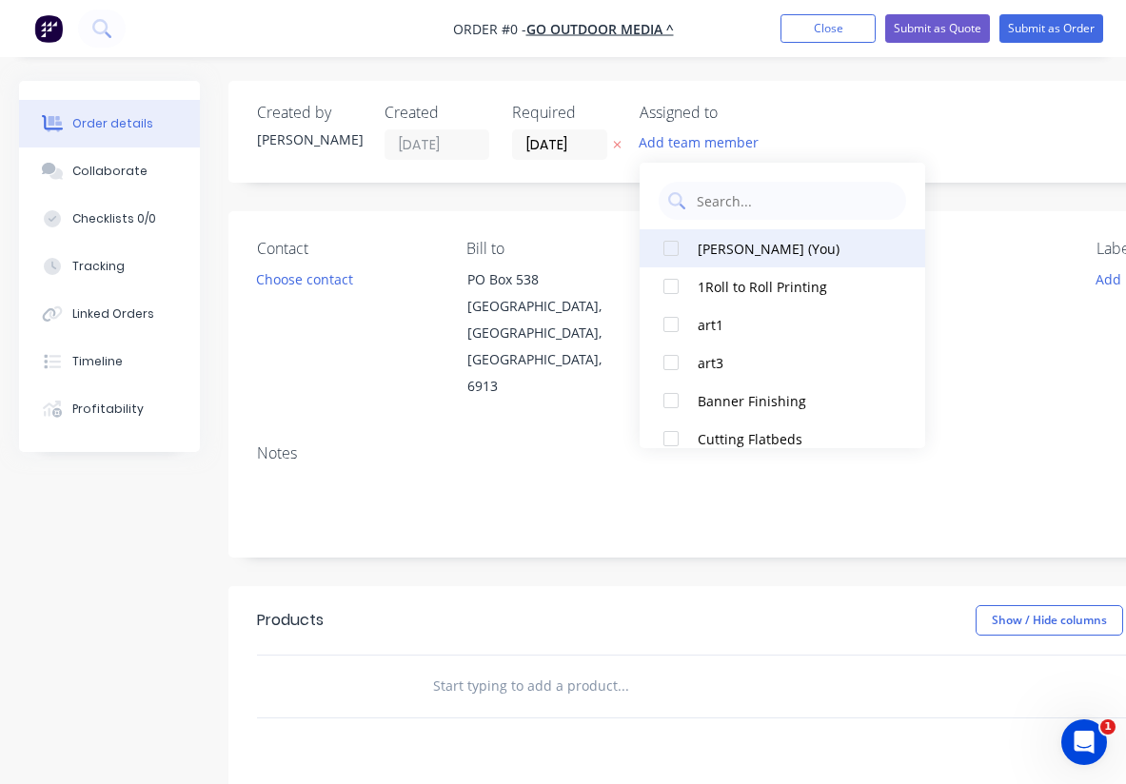
click at [673, 248] on div at bounding box center [671, 248] width 38 height 38
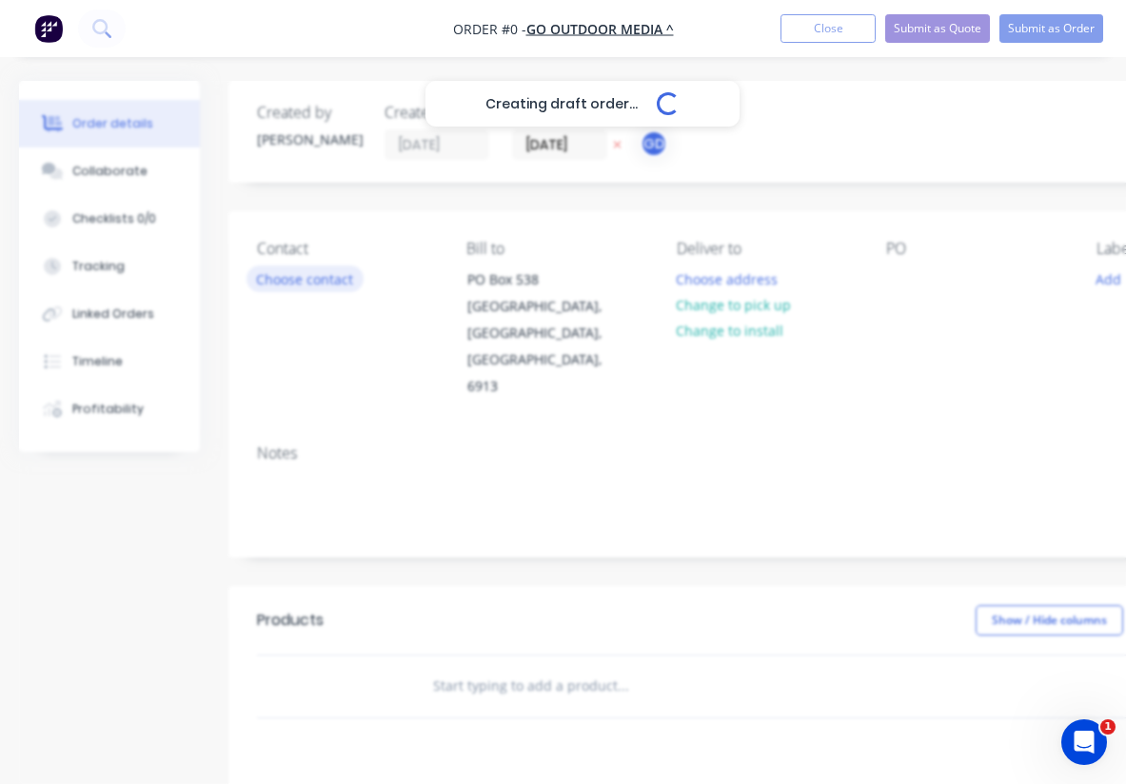
click at [308, 281] on div "Creating draft order... Loading... Order details Collaborate Checklists 0/0 Tra…" at bounding box center [661, 642] width 1323 height 1123
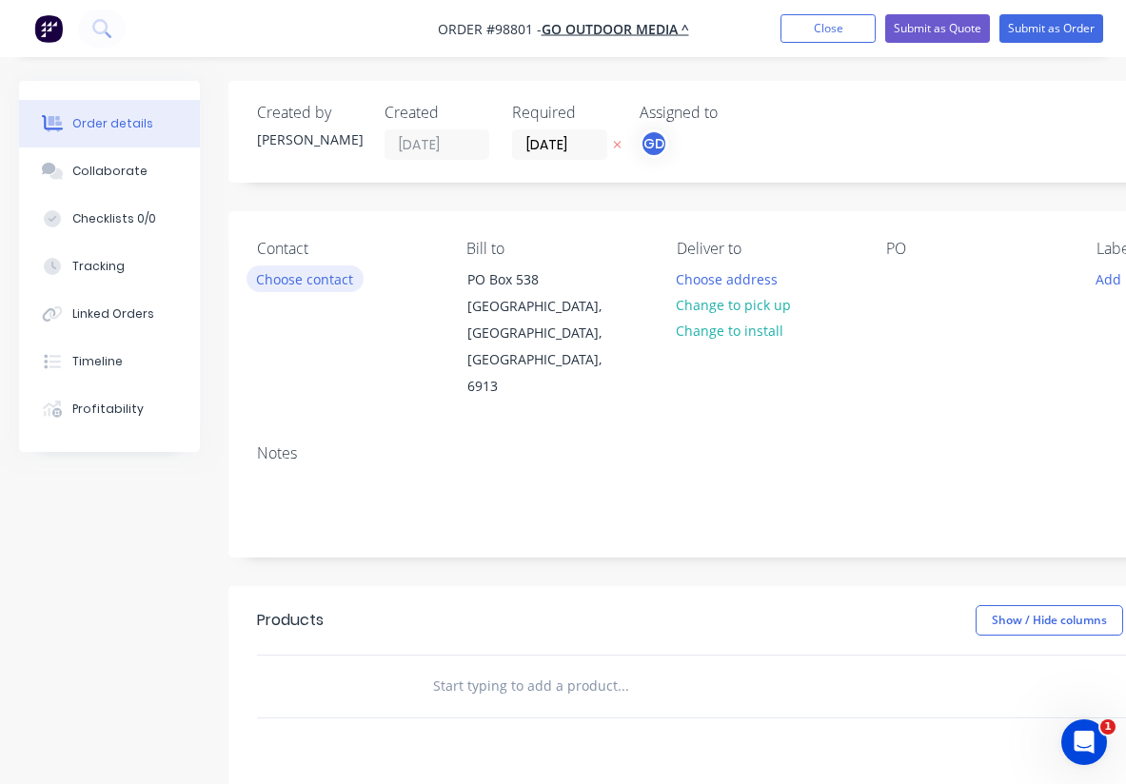
click at [308, 281] on button "Choose contact" at bounding box center [305, 279] width 117 height 26
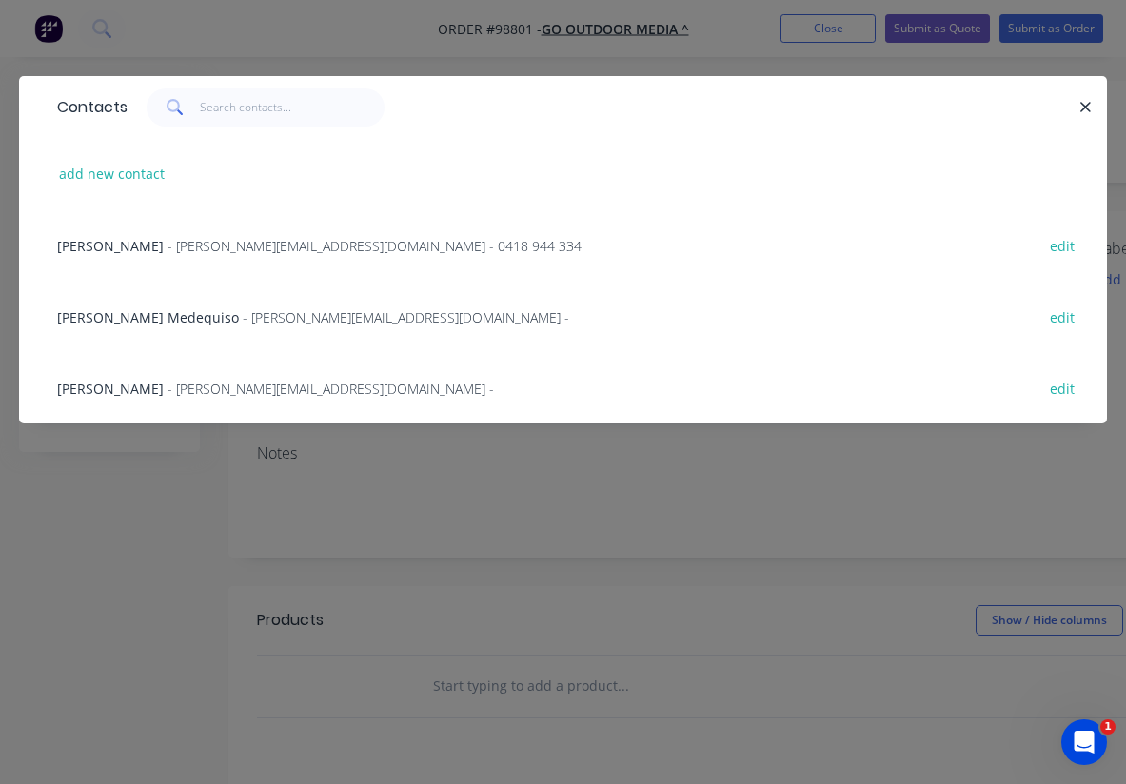
click at [95, 316] on span "Rowena Medequiso" at bounding box center [148, 317] width 182 height 18
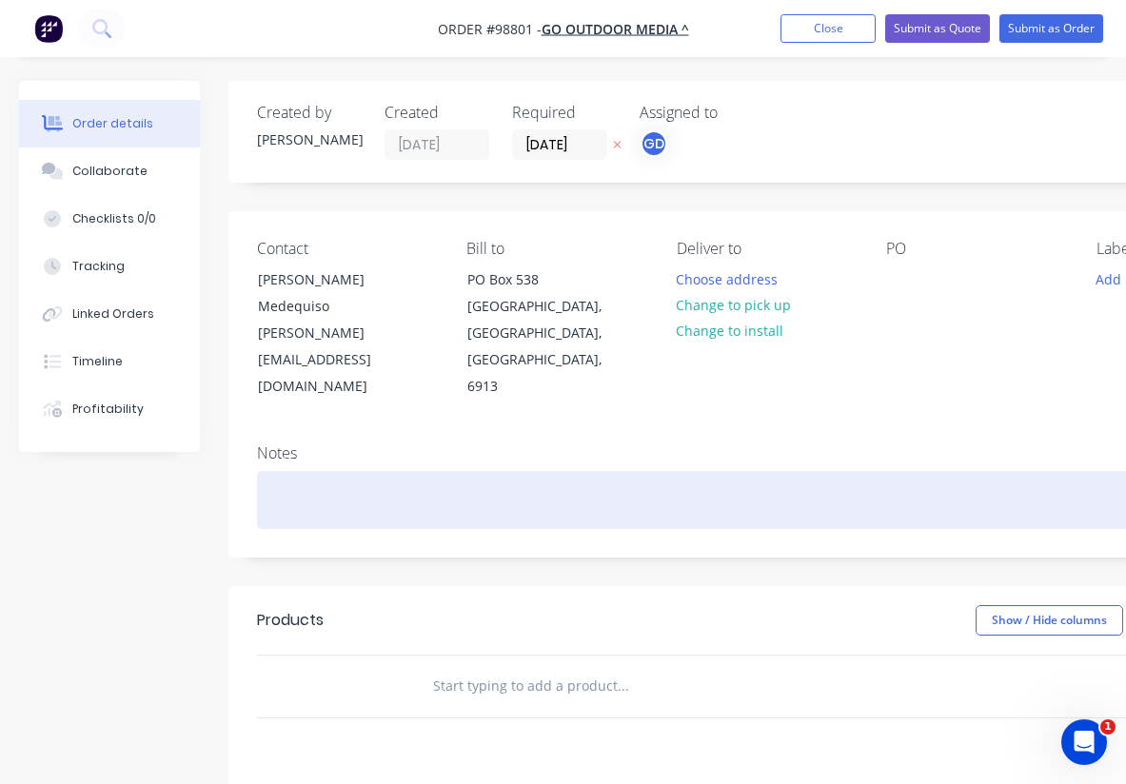
click at [269, 471] on div at bounding box center [766, 500] width 1019 height 58
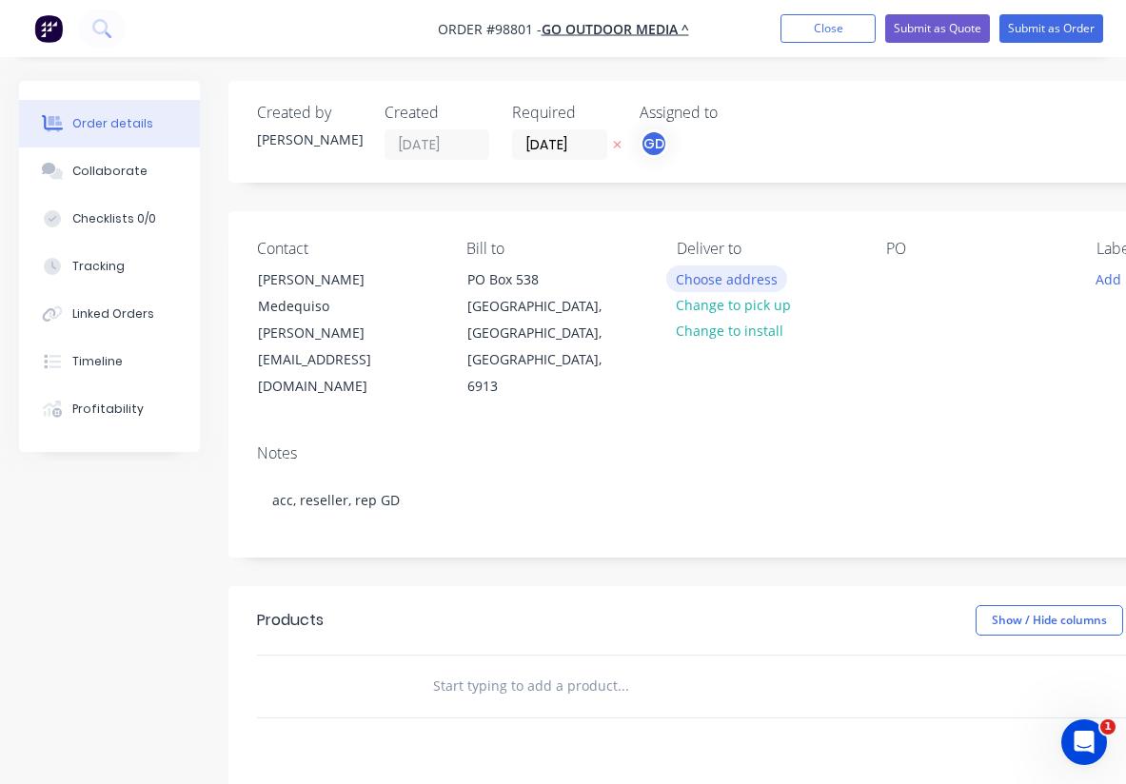
click at [732, 283] on button "Choose address" at bounding box center [727, 279] width 122 height 26
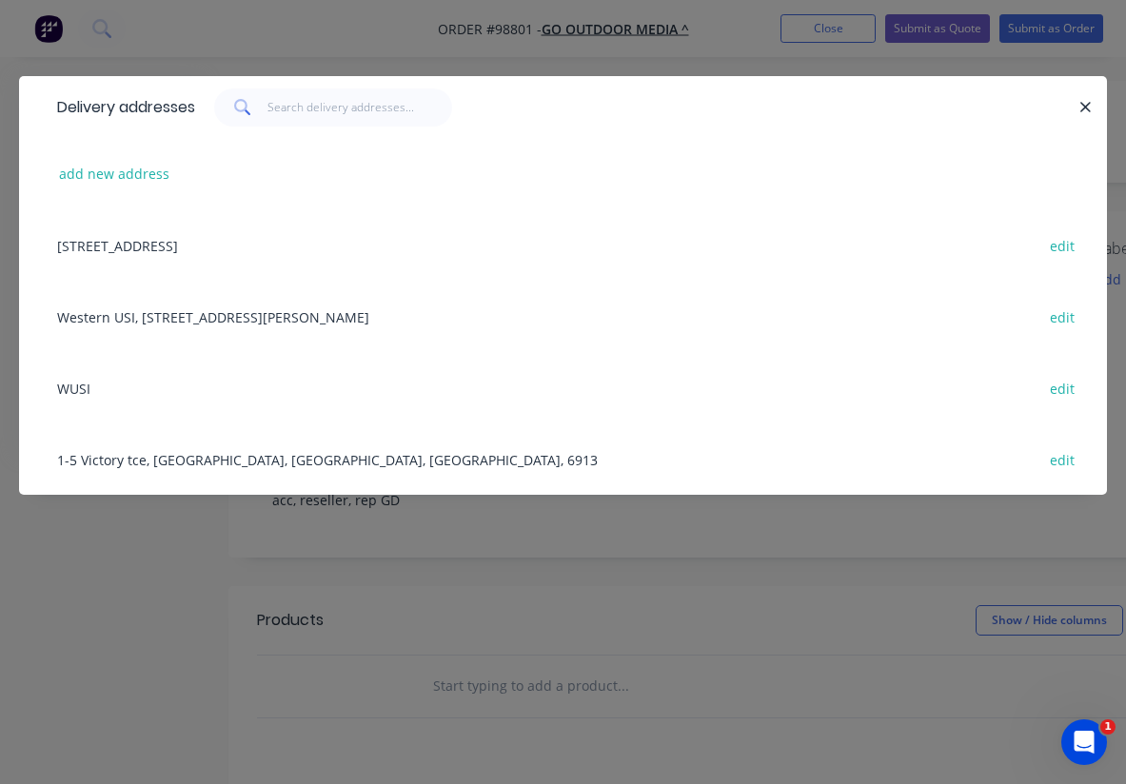
click at [145, 464] on div "1-5 Victory tce, East Perth, Western Australia, Australia, 6913 edit" at bounding box center [563, 459] width 1031 height 71
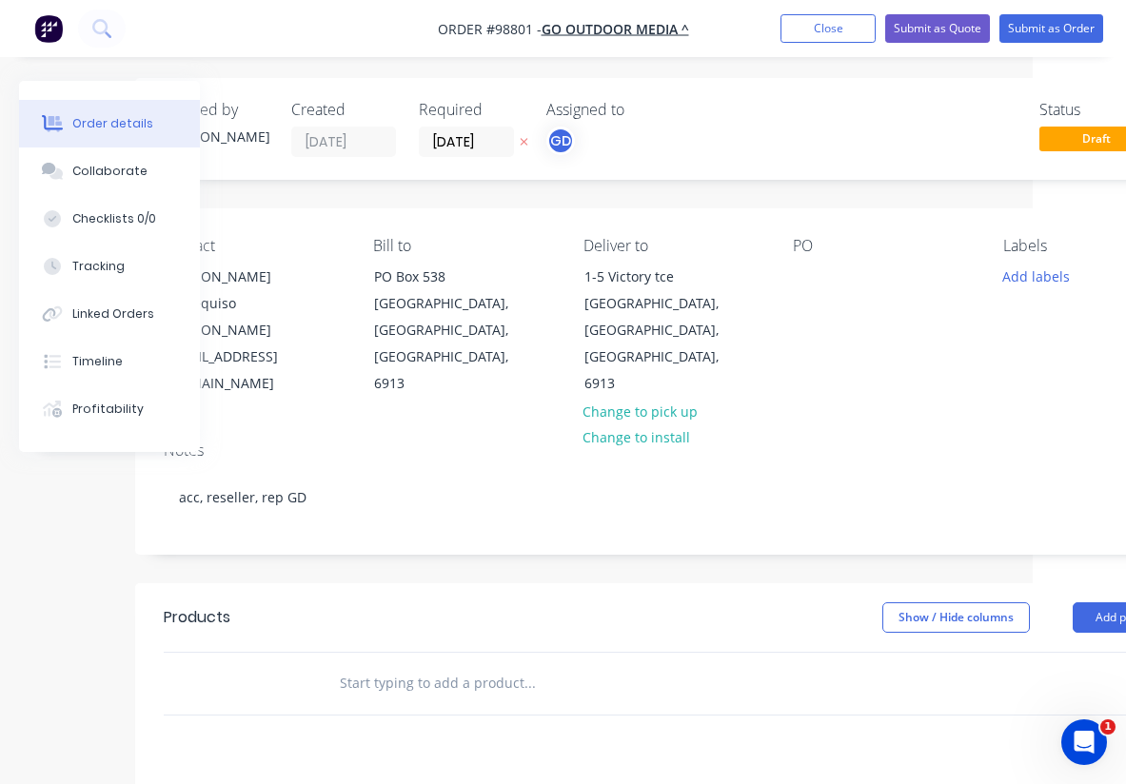
scroll to position [3, 117]
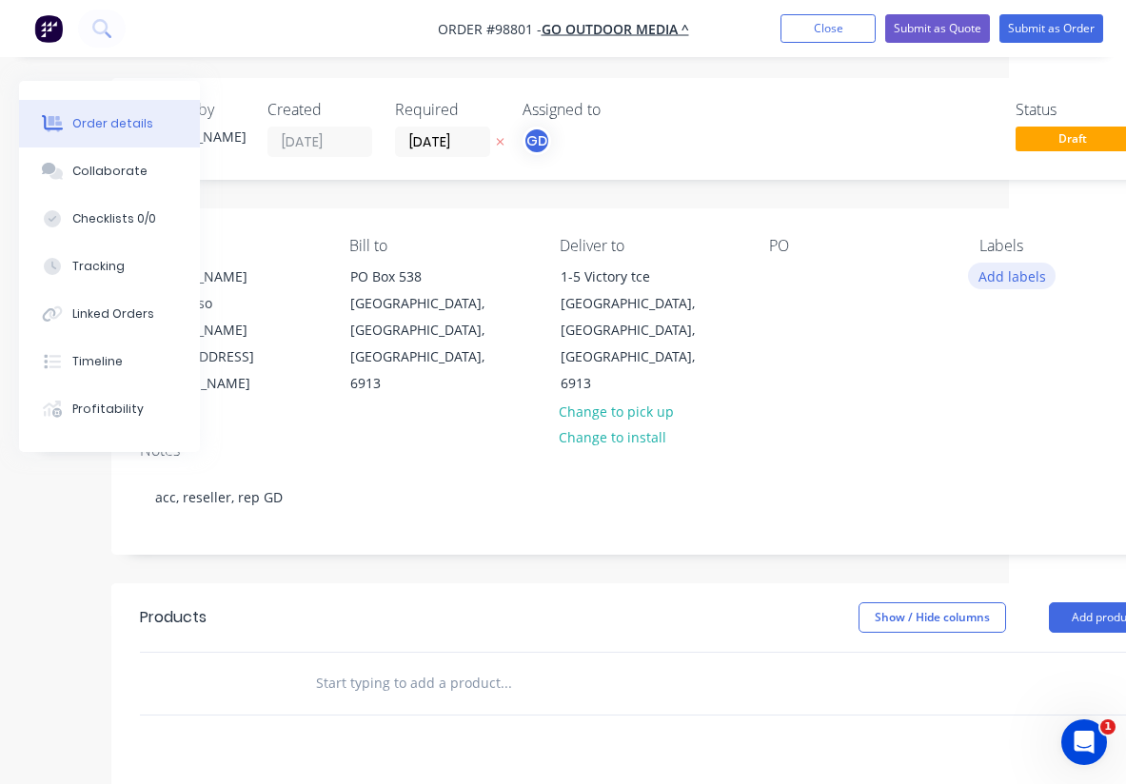
click at [1023, 277] on button "Add labels" at bounding box center [1012, 276] width 88 height 26
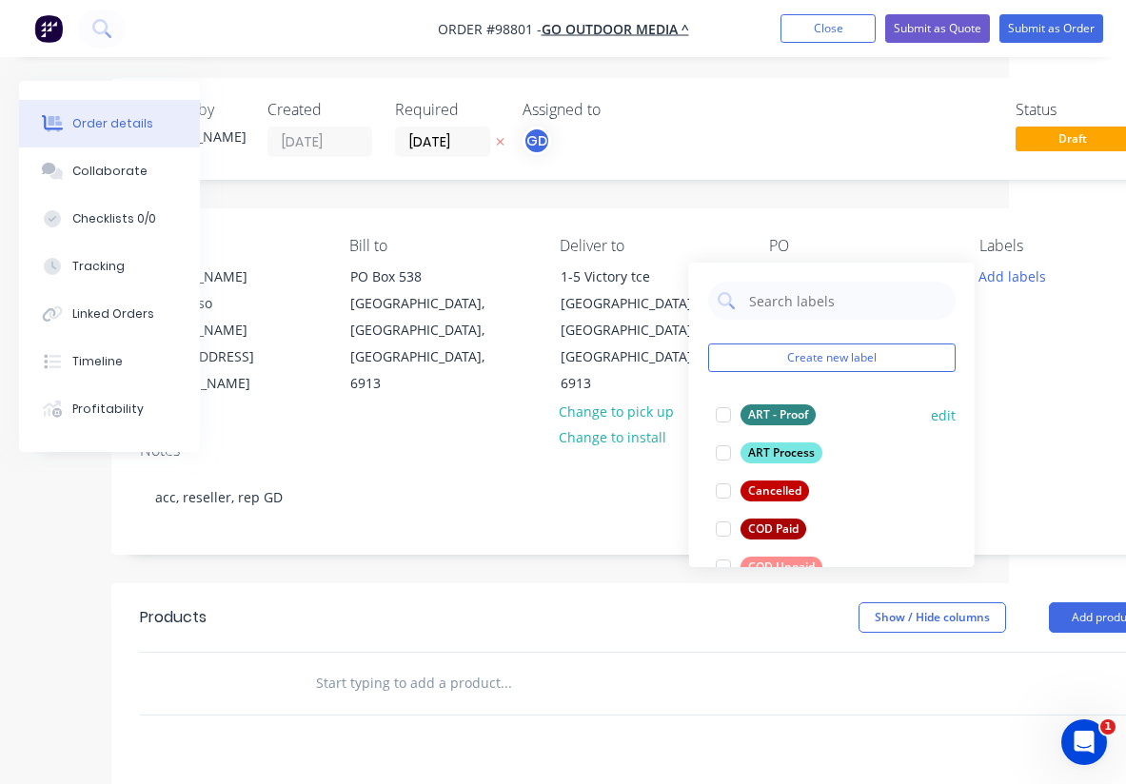
click at [801, 414] on div "ART - Proof" at bounding box center [778, 415] width 75 height 21
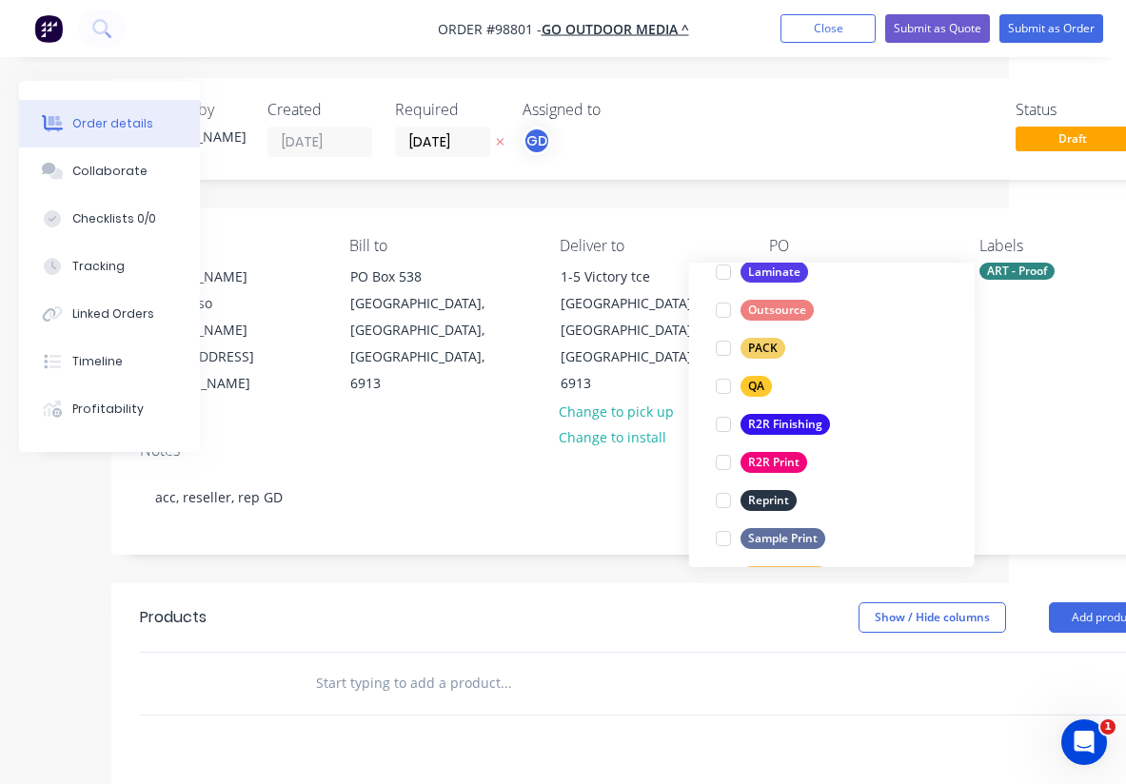
scroll to position [678, 0]
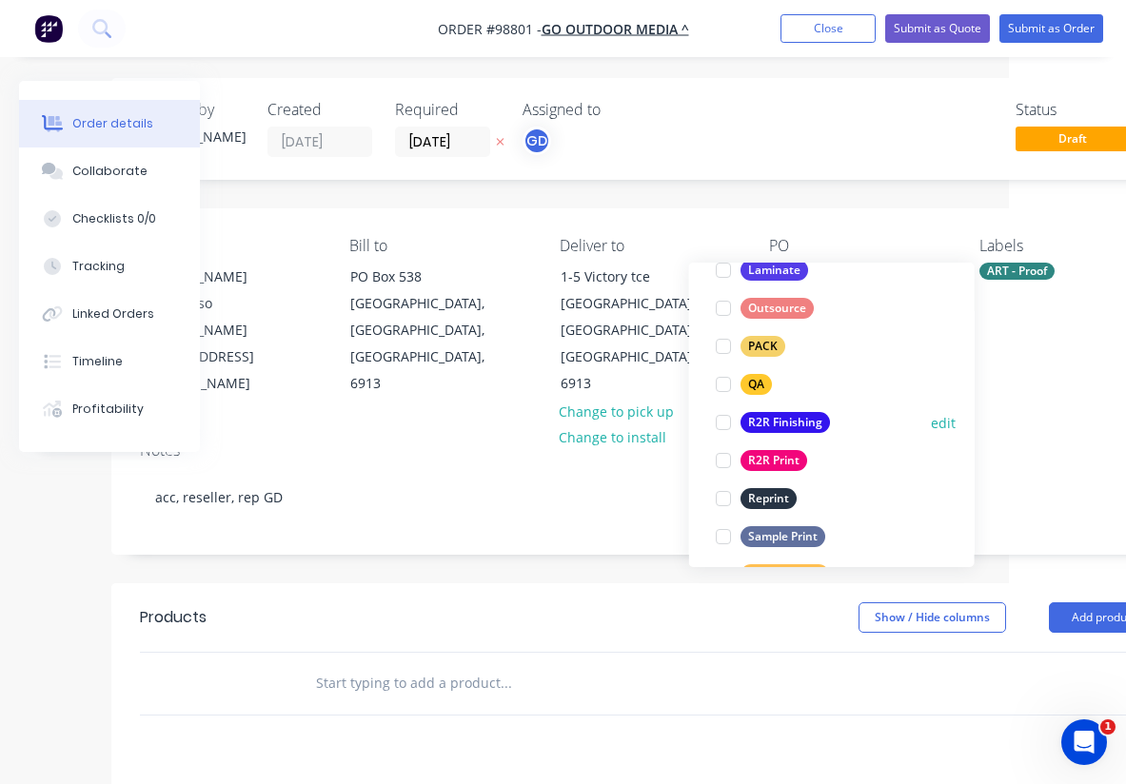
click at [783, 425] on div "R2R Finishing" at bounding box center [785, 422] width 89 height 21
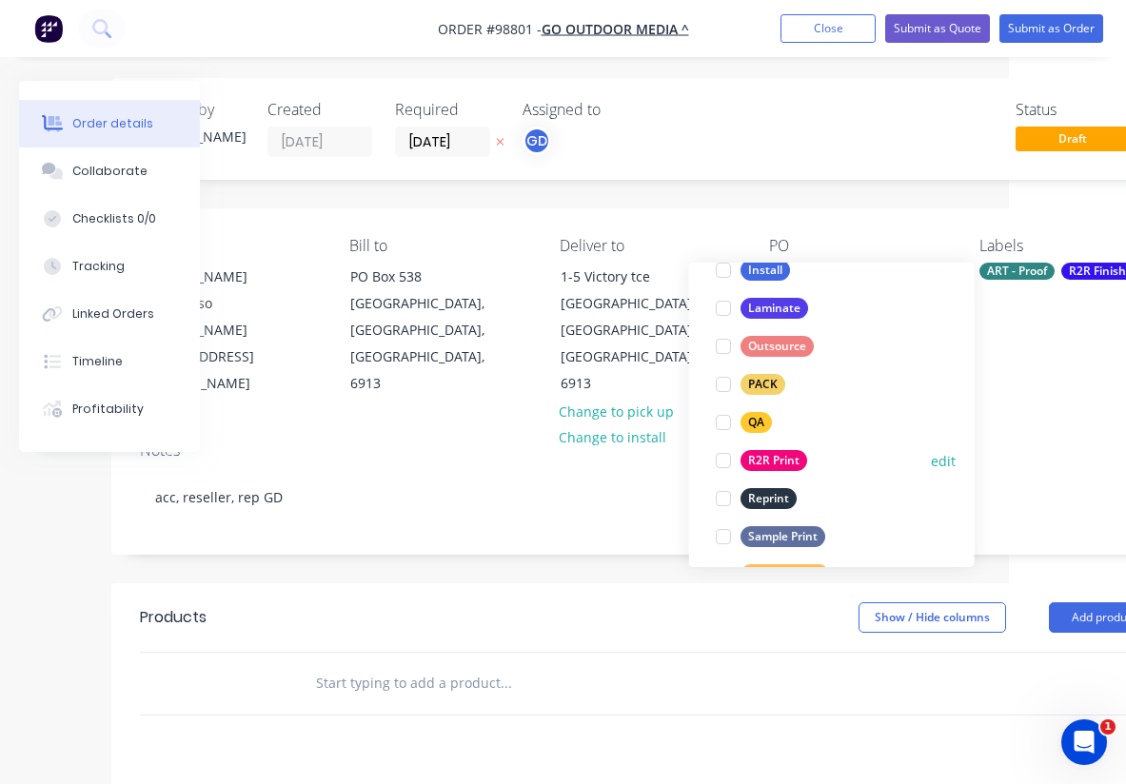
click at [777, 466] on div "R2R Print" at bounding box center [774, 460] width 67 height 21
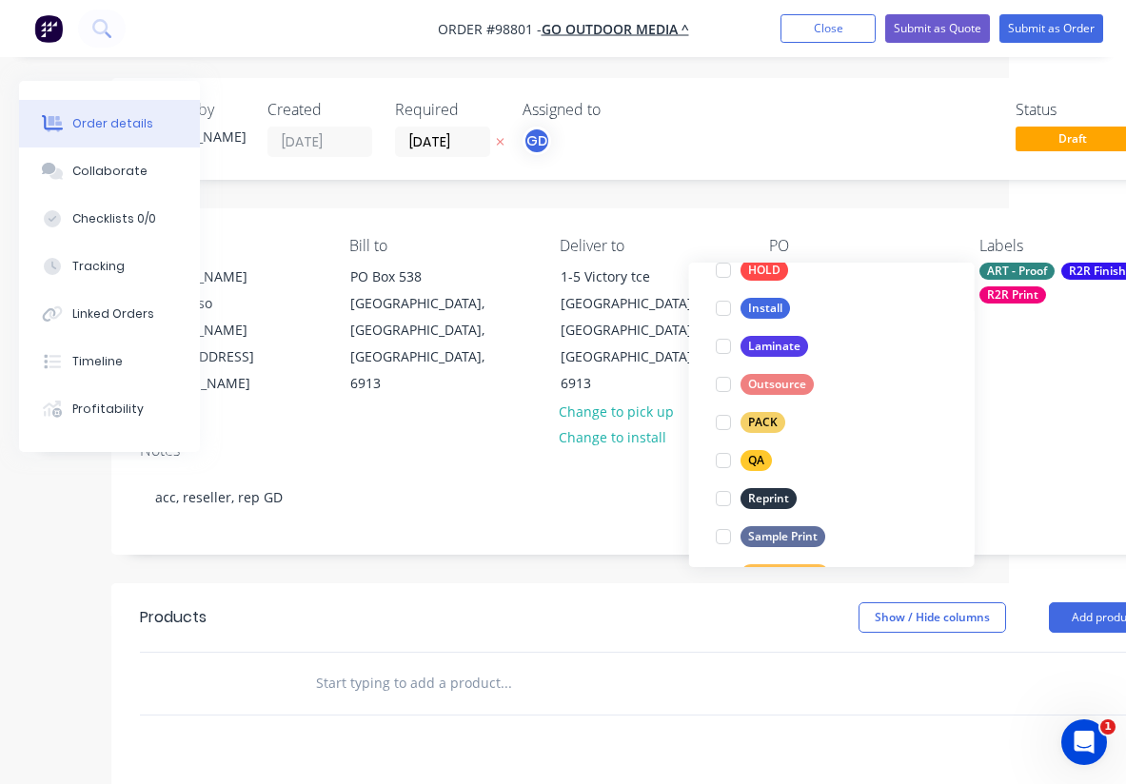
click at [677, 665] on input "text" at bounding box center [505, 684] width 381 height 38
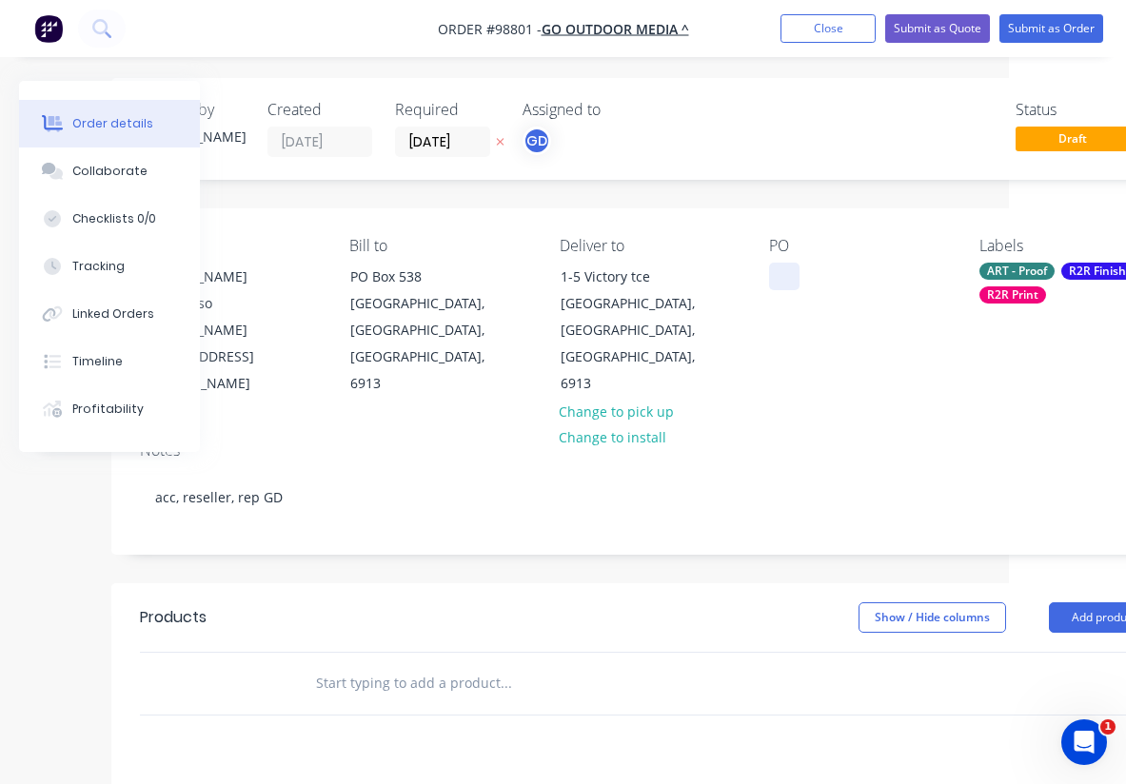
click at [792, 274] on div at bounding box center [784, 277] width 30 height 28
paste div
click at [359, 665] on input "text" at bounding box center [505, 684] width 381 height 38
paste input "Viewflex kedar edge banners Finished size inc kedar 8330x2230mm"
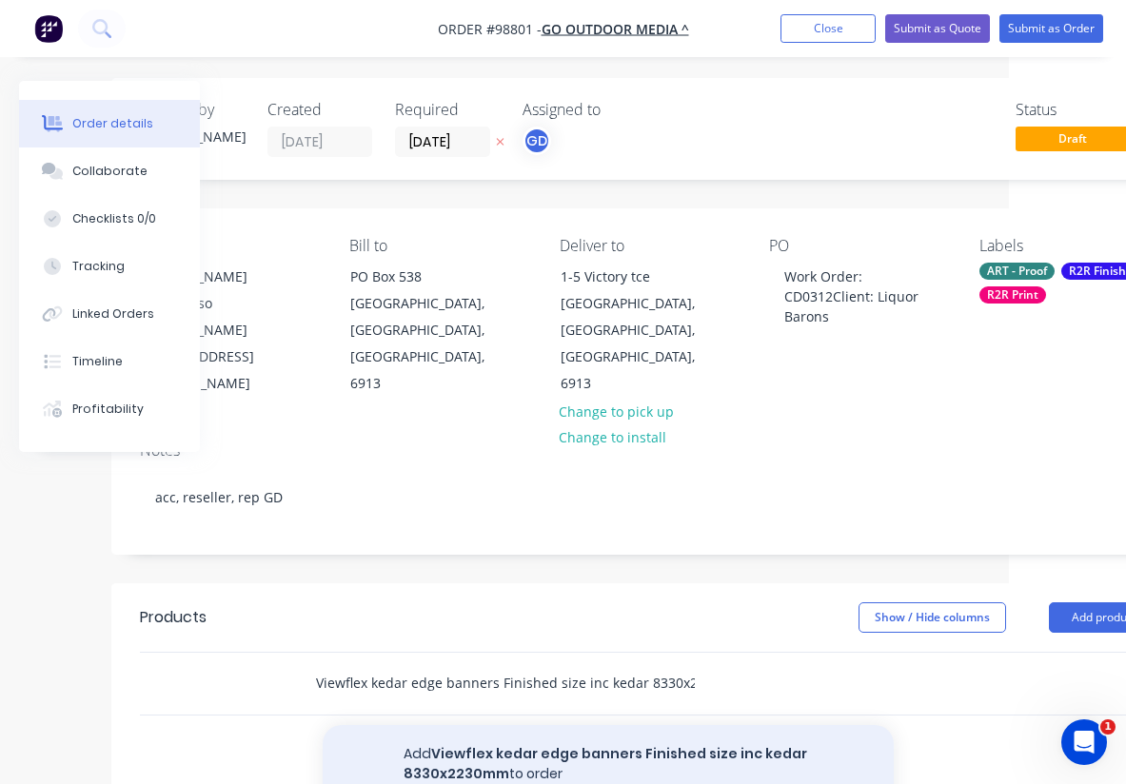
type input "Viewflex kedar edge banners Finished size inc kedar 8330x2230mm"
click at [554, 725] on button "Add Viewflex kedar edge banners Finished size inc kedar 8330x2230mm to order" at bounding box center [608, 764] width 571 height 78
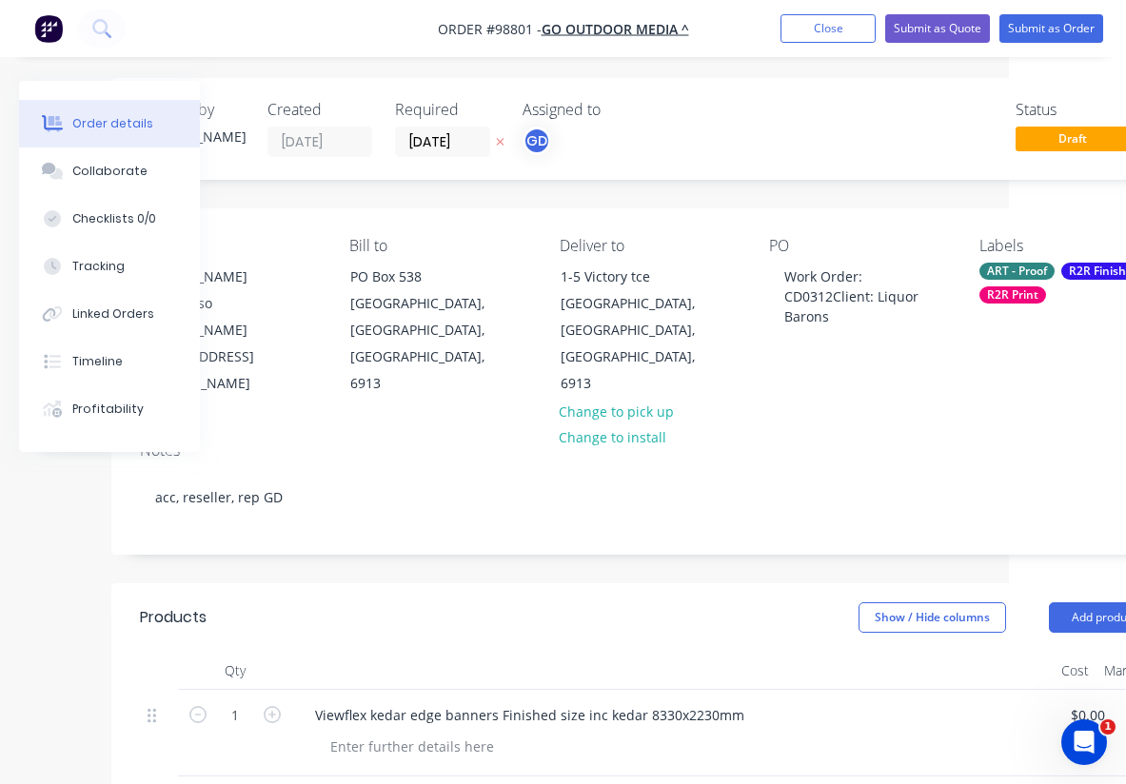
click at [271, 700] on form "1" at bounding box center [235, 714] width 99 height 29
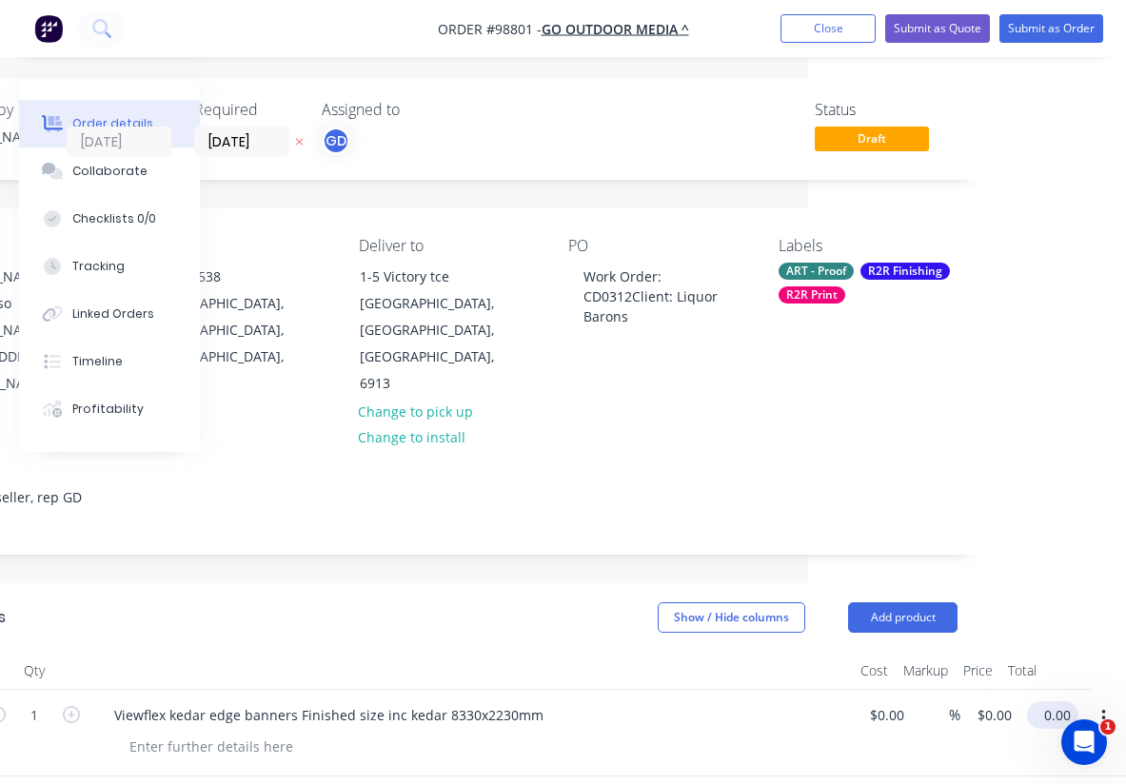
click at [1062, 702] on input "0.00" at bounding box center [1057, 716] width 44 height 28
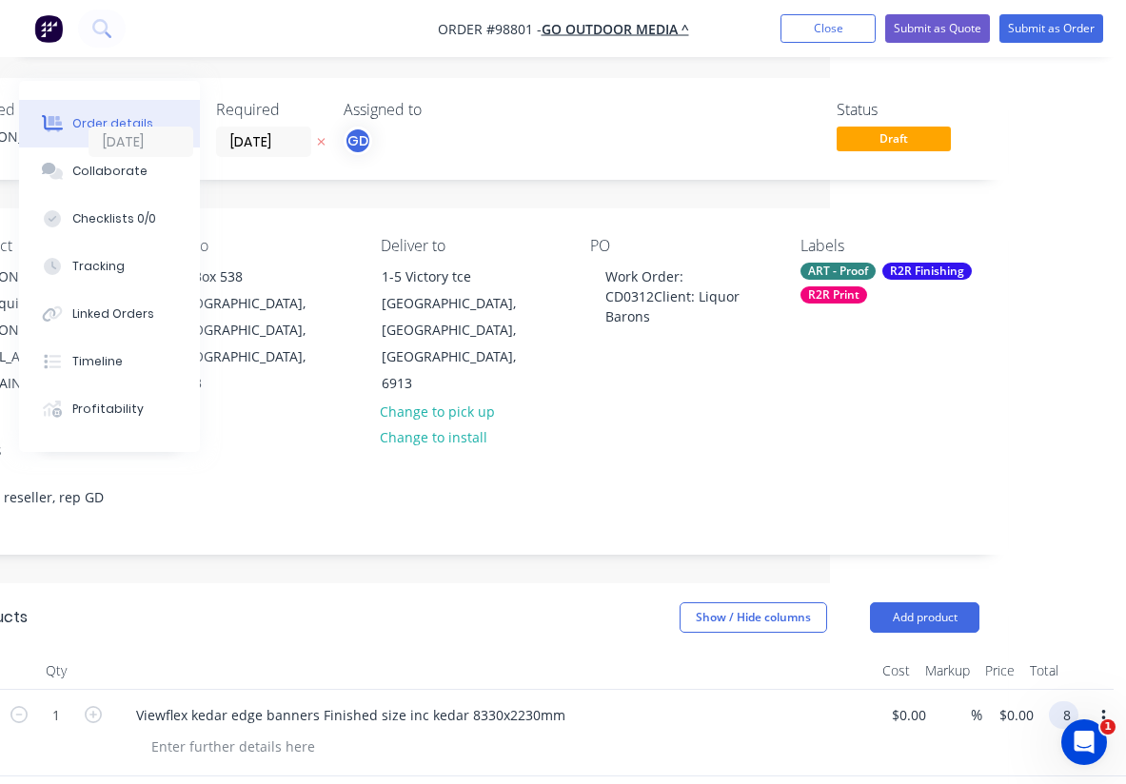
scroll to position [3, 296]
type input "800"
type input "$800.00"
click at [658, 652] on div at bounding box center [494, 671] width 762 height 38
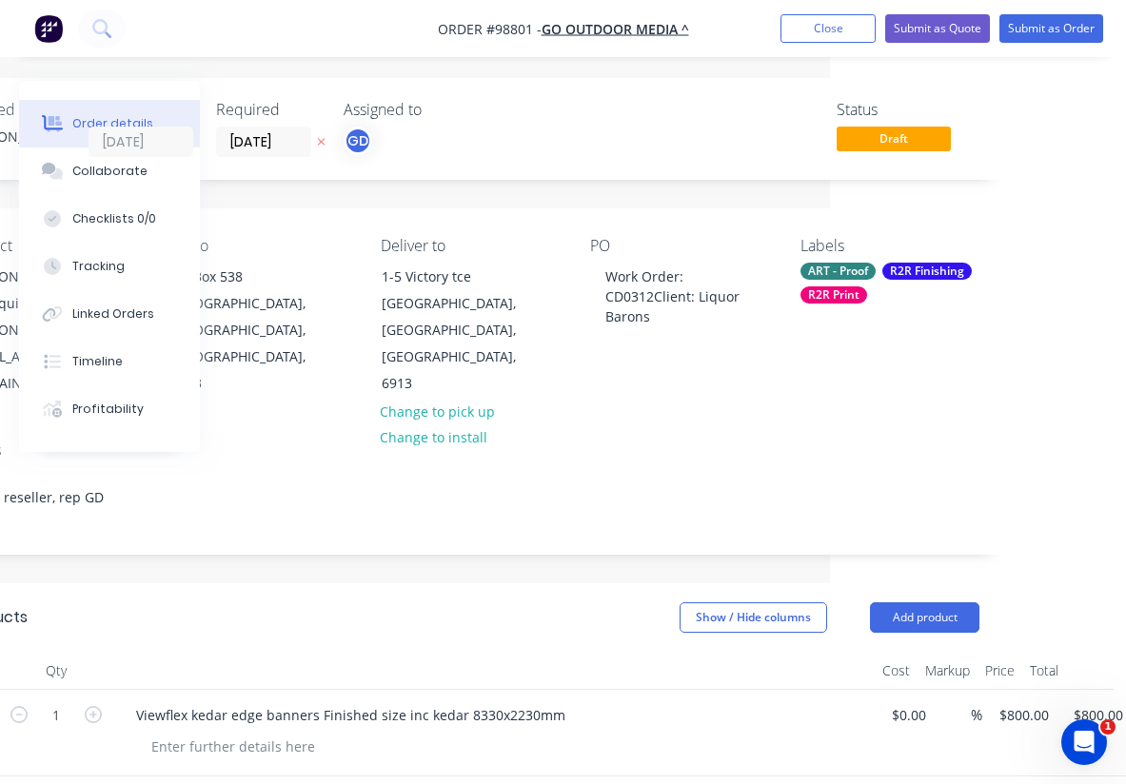
scroll to position [114, 296]
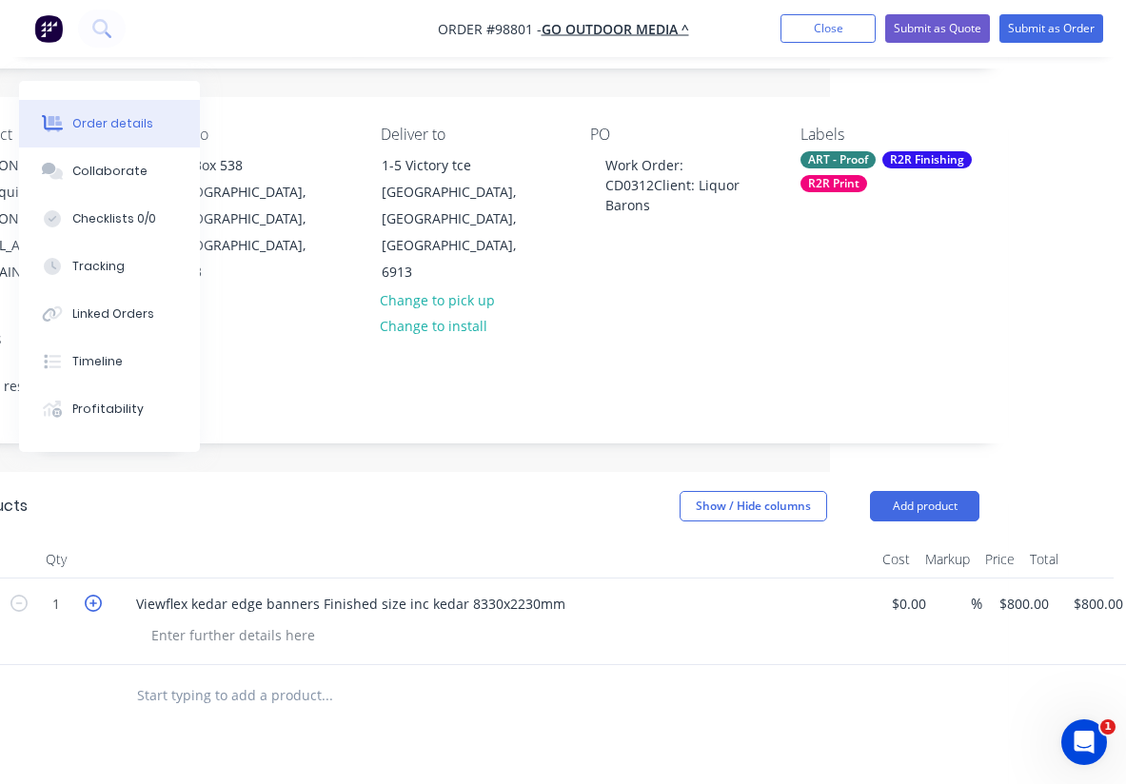
click at [98, 595] on icon "button" at bounding box center [93, 603] width 17 height 17
type input "2"
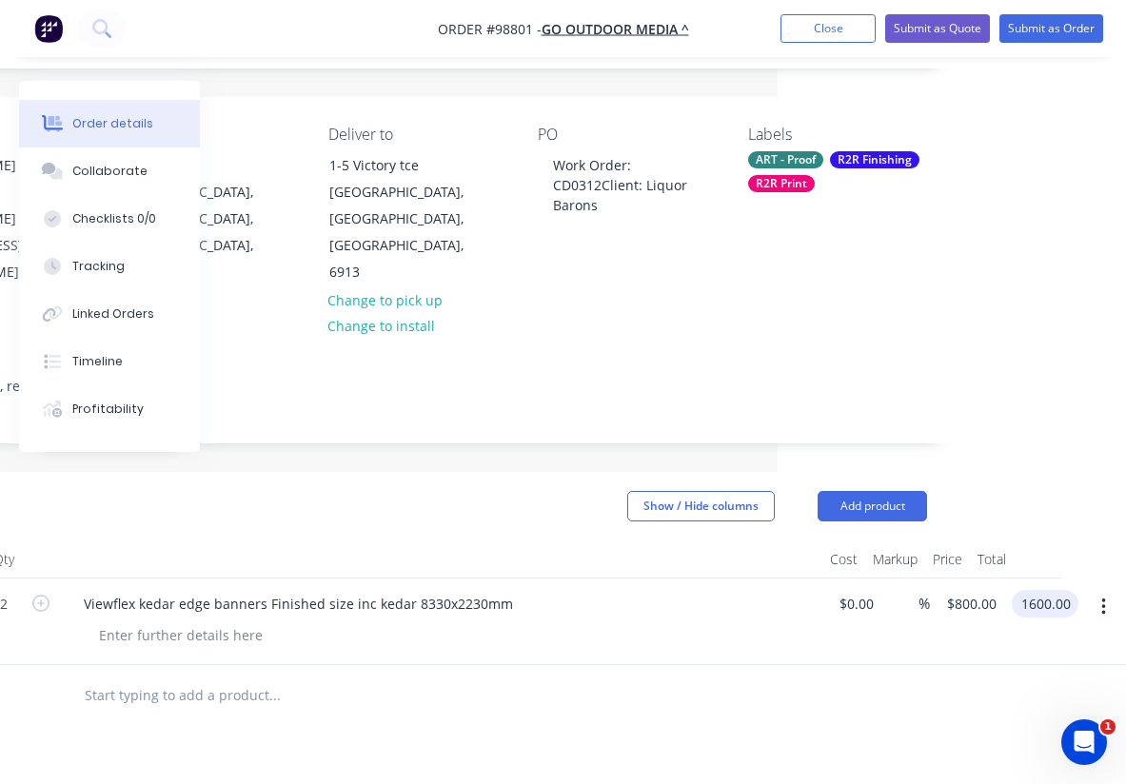
click at [1042, 590] on input "1600.00" at bounding box center [1049, 604] width 59 height 28
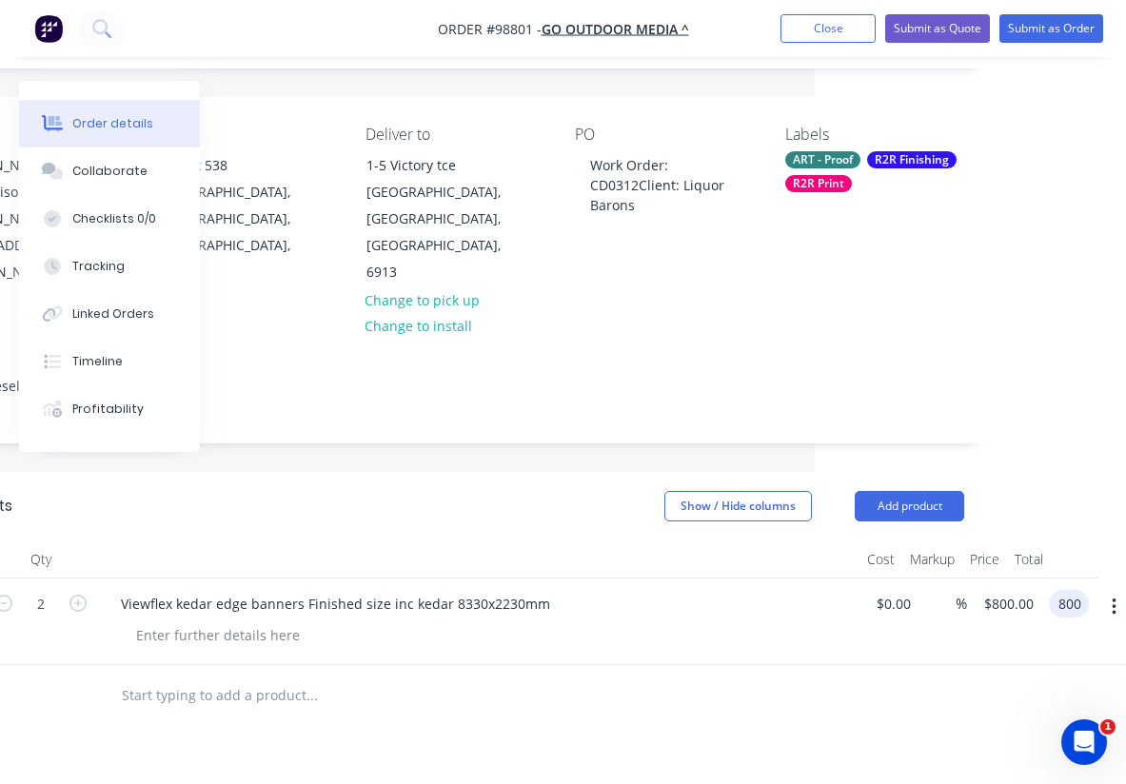
type input "800"
type input "$400.00"
type input "$800.00"
click at [858, 665] on div at bounding box center [455, 696] width 1019 height 62
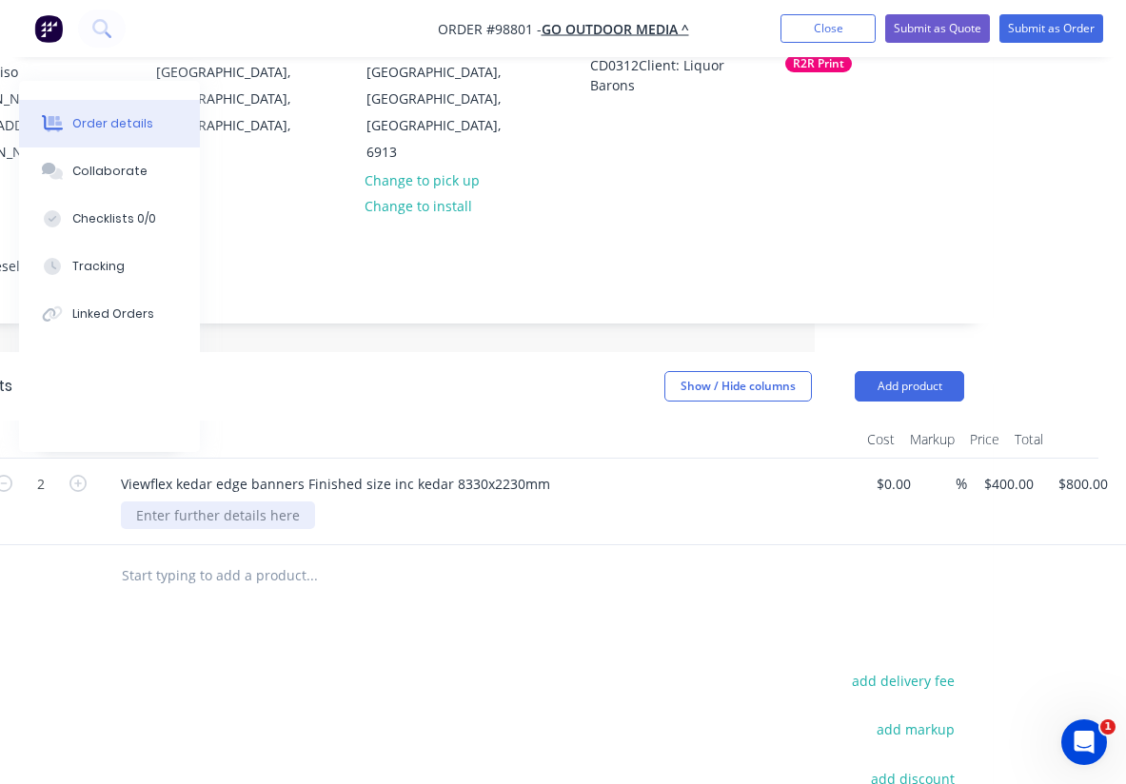
click at [193, 502] on div at bounding box center [218, 516] width 194 height 28
paste div
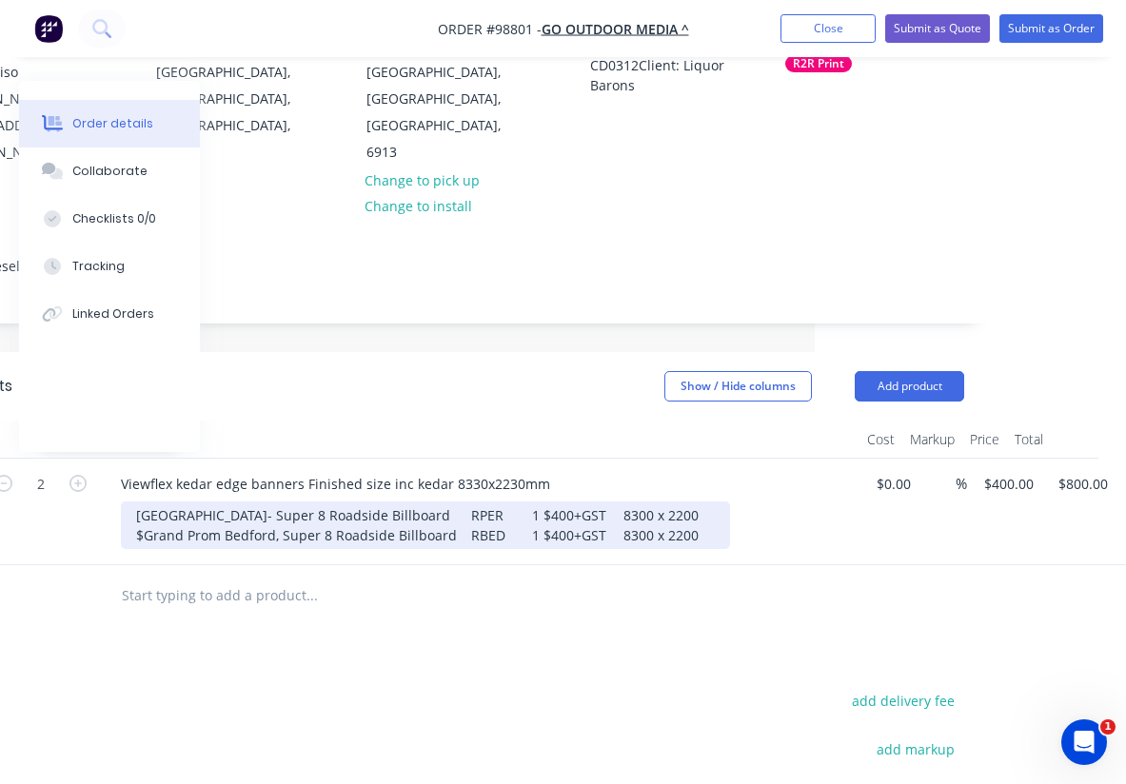
click at [145, 502] on div "Newcastle St West Perth- Super 8 Roadside Billboard RPER 1 $400+GST 8300 x 2200…" at bounding box center [425, 526] width 609 height 48
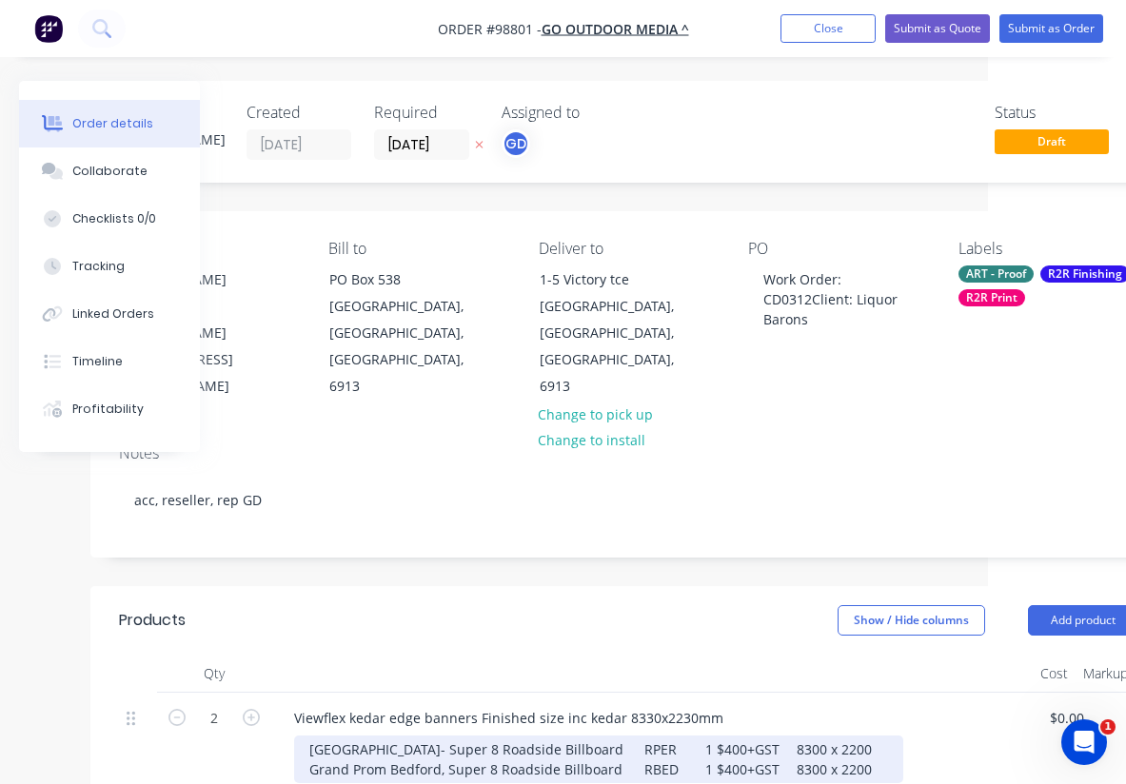
scroll to position [0, 93]
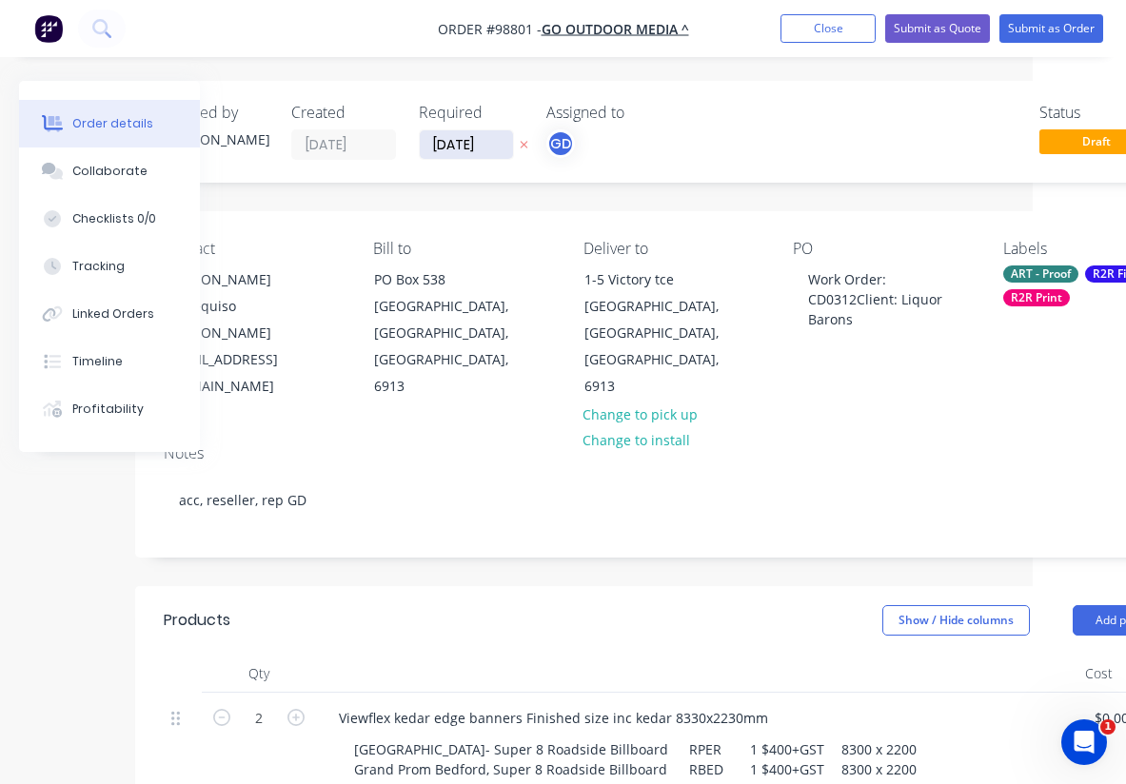
click at [459, 142] on input "[DATE]" at bounding box center [466, 144] width 93 height 29
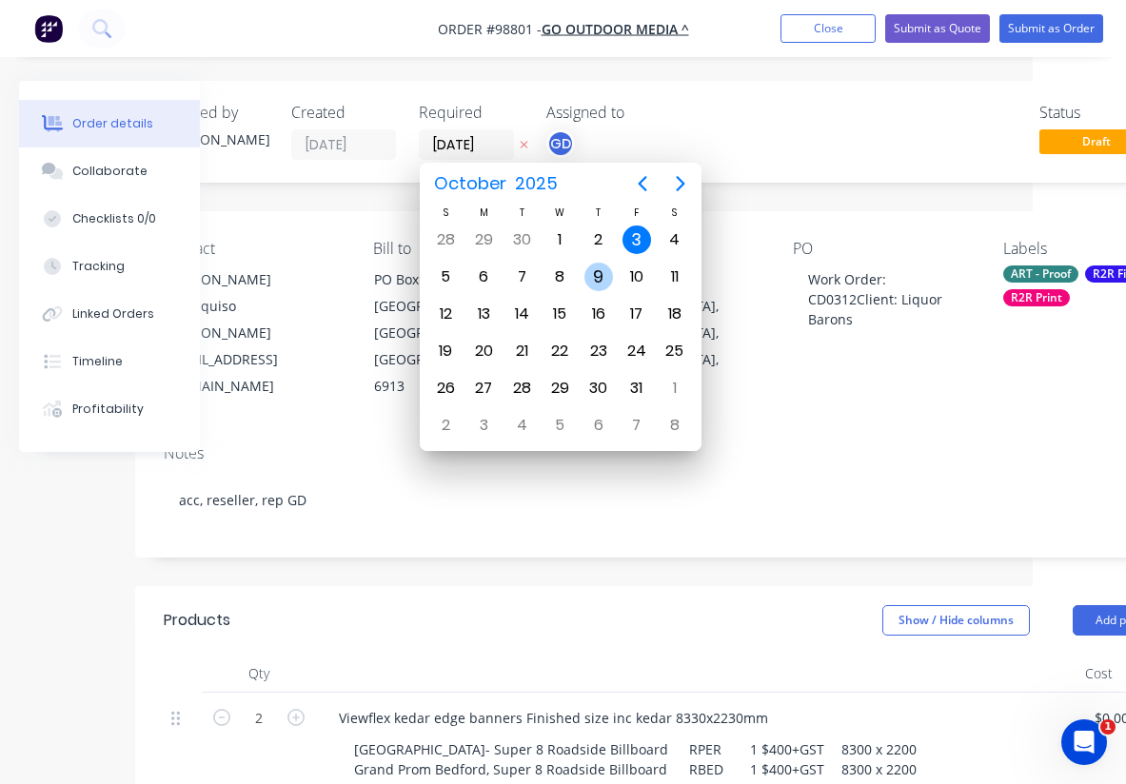
click at [605, 274] on div "9" at bounding box center [599, 277] width 29 height 29
type input "[DATE]"
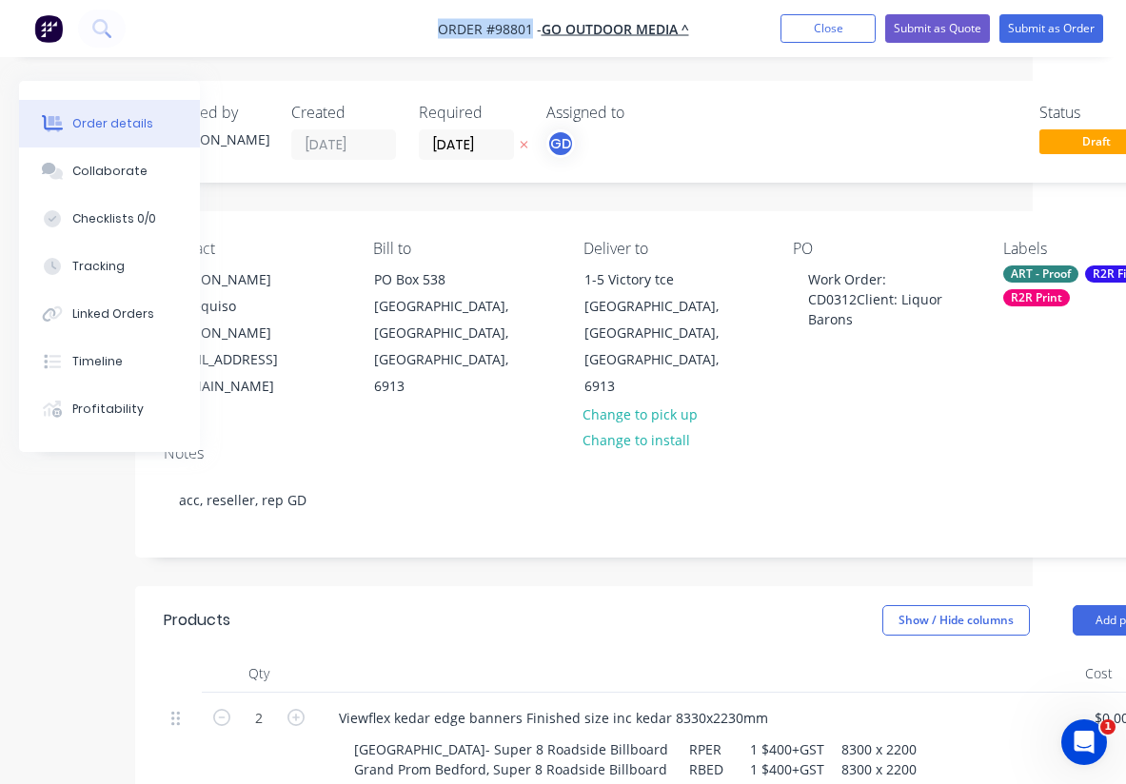
drag, startPoint x: 426, startPoint y: 23, endPoint x: 529, endPoint y: 28, distance: 103.9
click at [529, 28] on nav "Order #98801 - Go Outdoor Media ^ Add product Close Submit as Quote Submit as O…" at bounding box center [563, 28] width 1126 height 57
copy span "Order #98801"
click at [835, 25] on button "Close" at bounding box center [828, 28] width 95 height 29
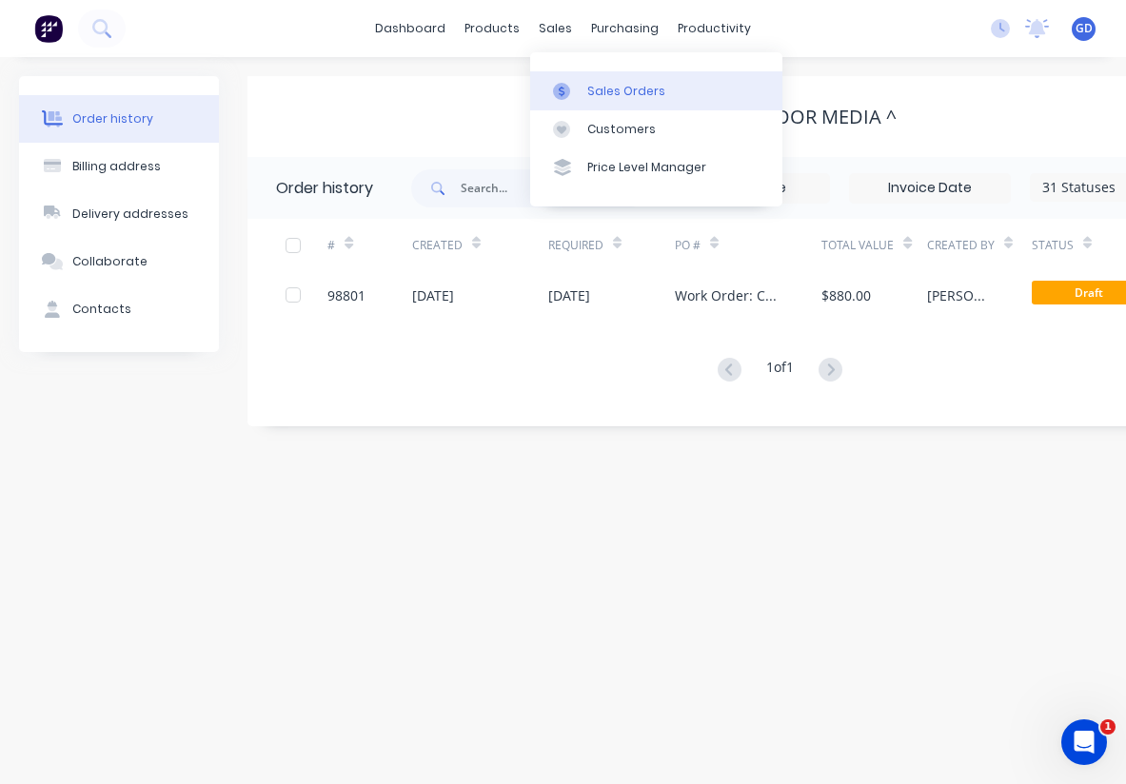
click at [599, 85] on div "Sales Orders" at bounding box center [626, 91] width 78 height 17
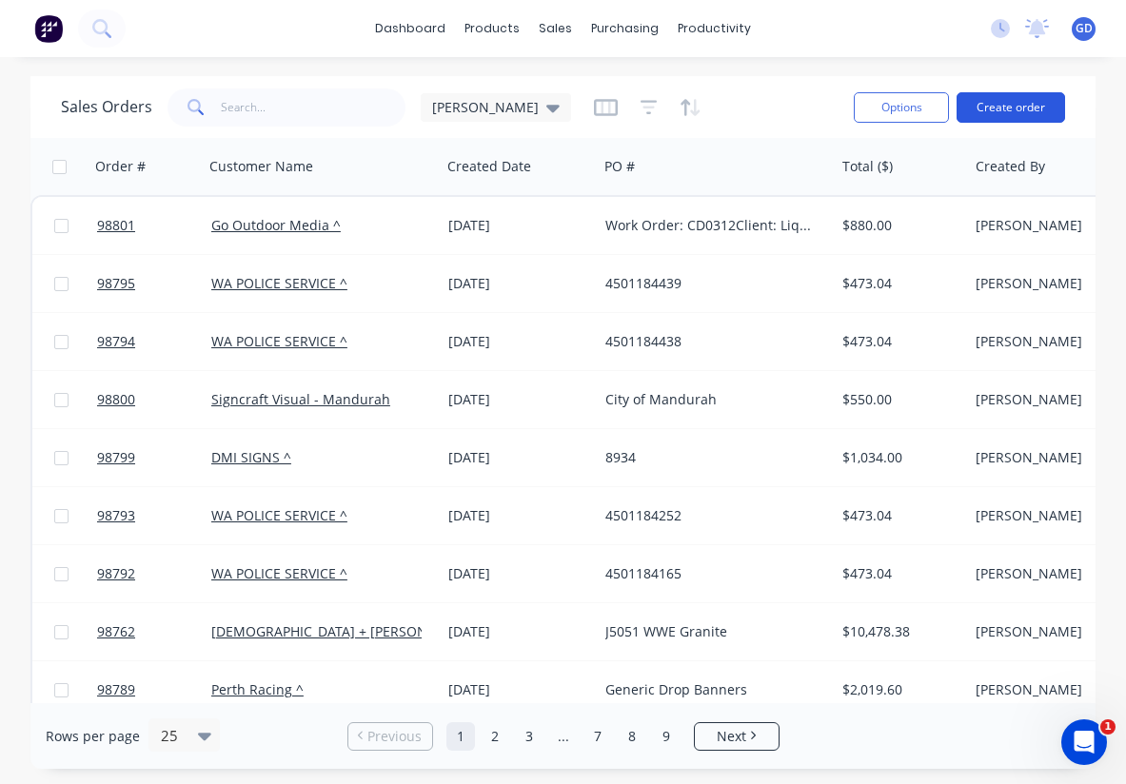
click at [1019, 116] on button "Create order" at bounding box center [1011, 107] width 109 height 30
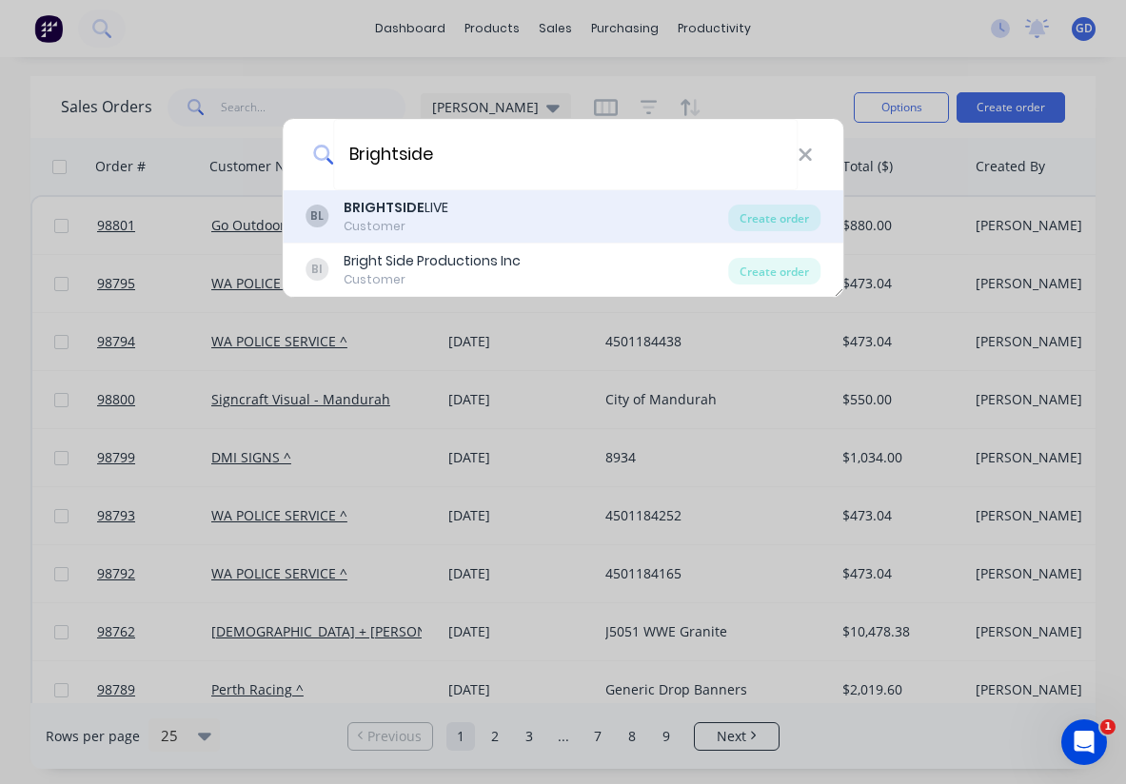
type input "Brightside"
click at [432, 226] on div "Customer" at bounding box center [396, 226] width 105 height 17
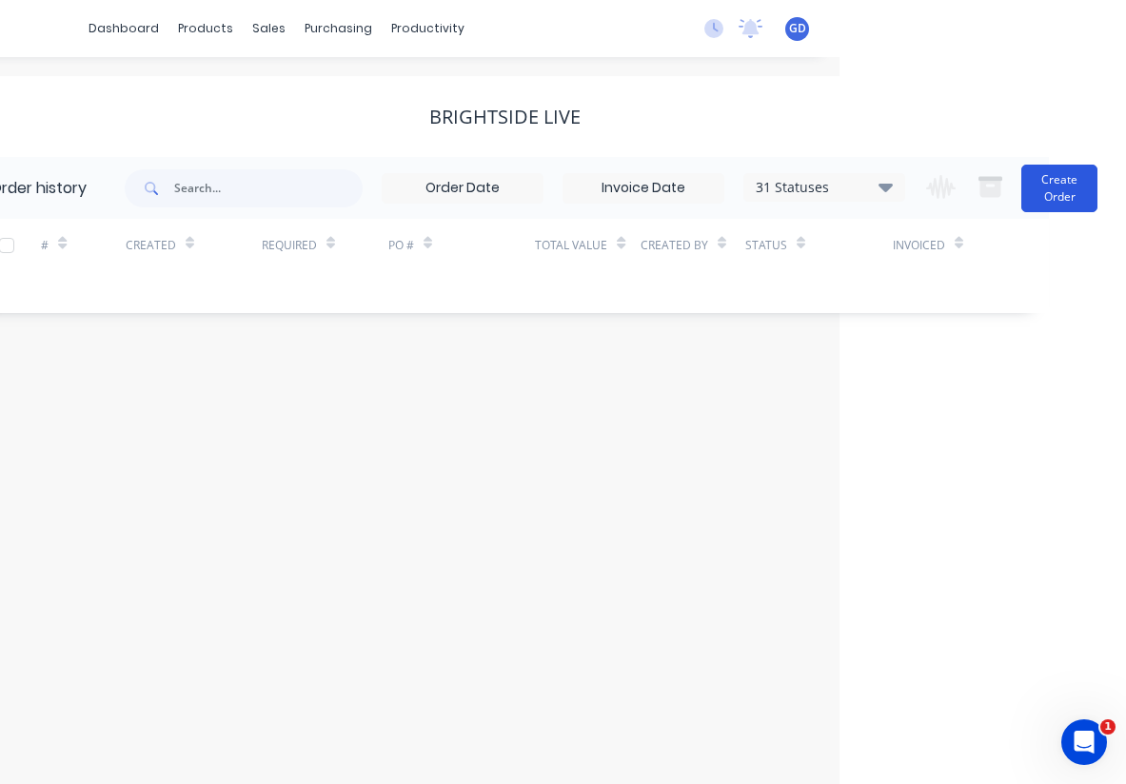
scroll to position [0, 288]
click at [1037, 188] on button "Create Order" at bounding box center [1060, 189] width 76 height 48
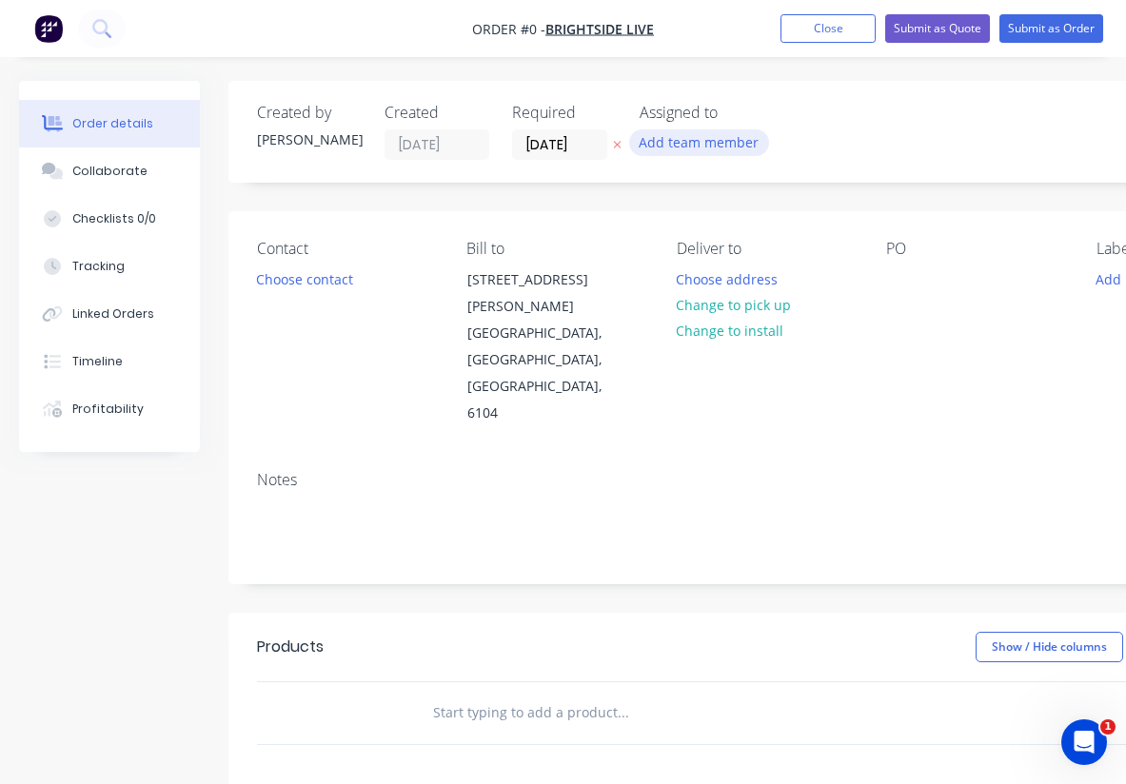
click at [696, 135] on button "Add team member" at bounding box center [699, 142] width 140 height 26
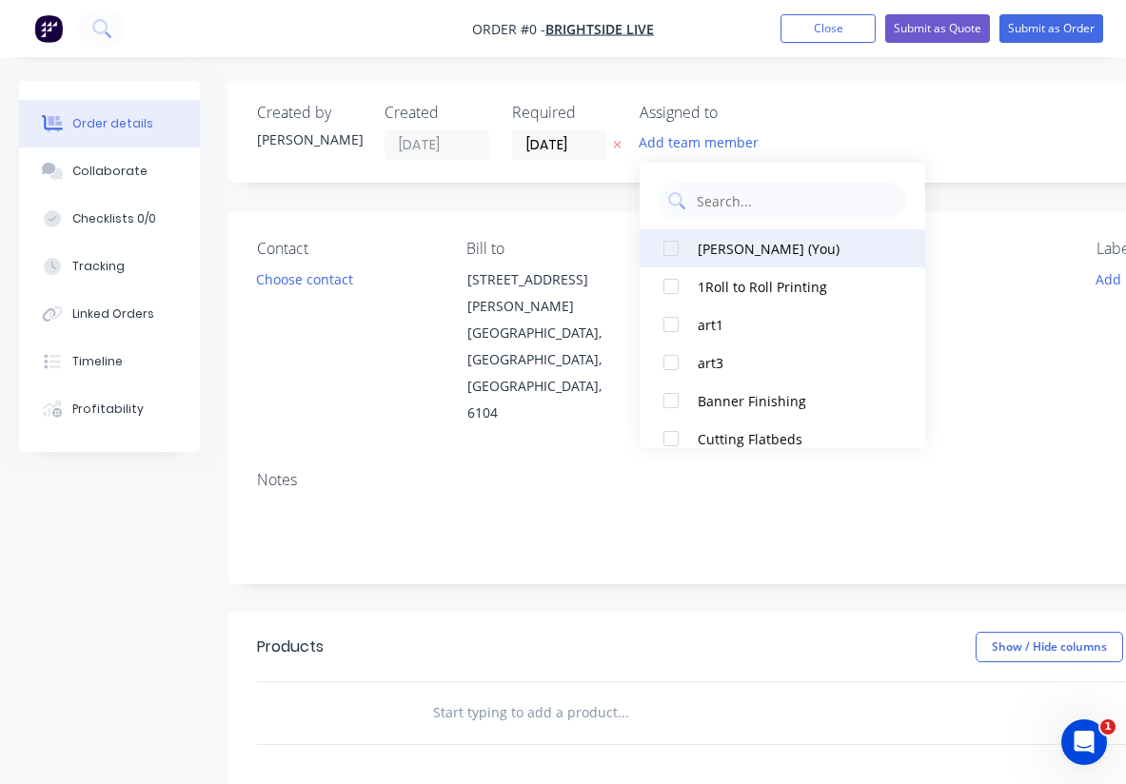
click at [674, 249] on div at bounding box center [671, 248] width 38 height 38
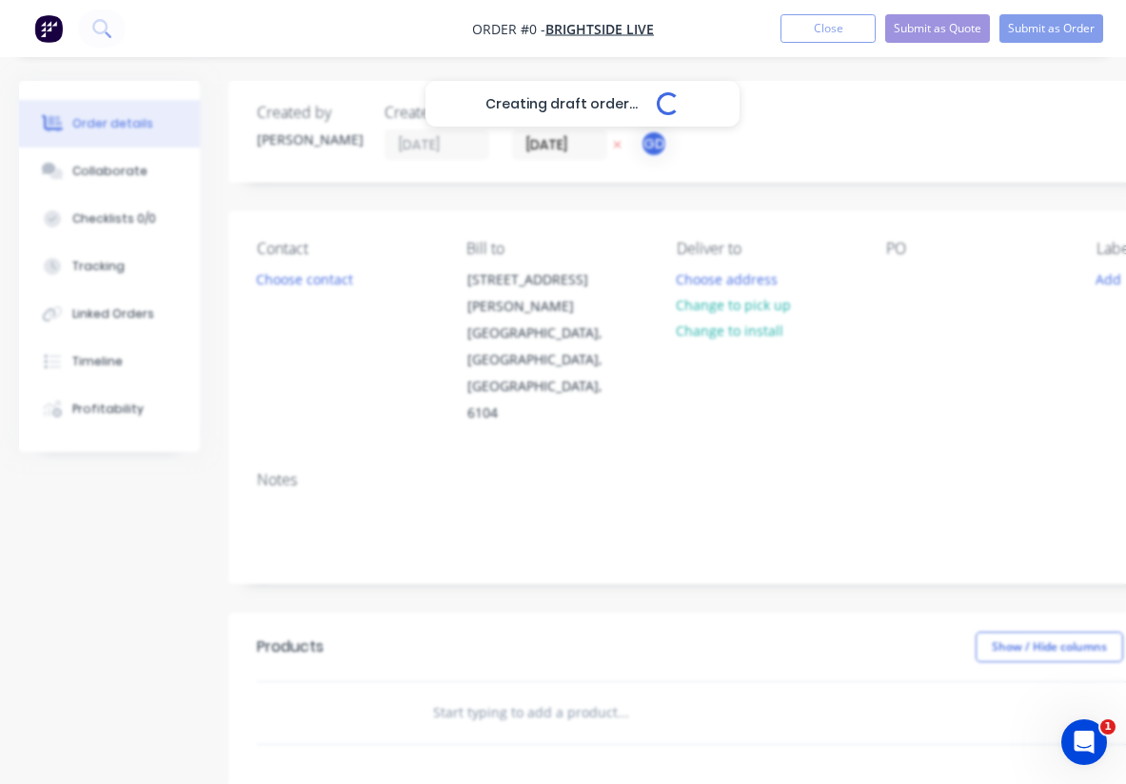
click at [555, 148] on div "Creating draft order... Loading... Order details Collaborate Checklists 0/0 Tra…" at bounding box center [661, 656] width 1323 height 1150
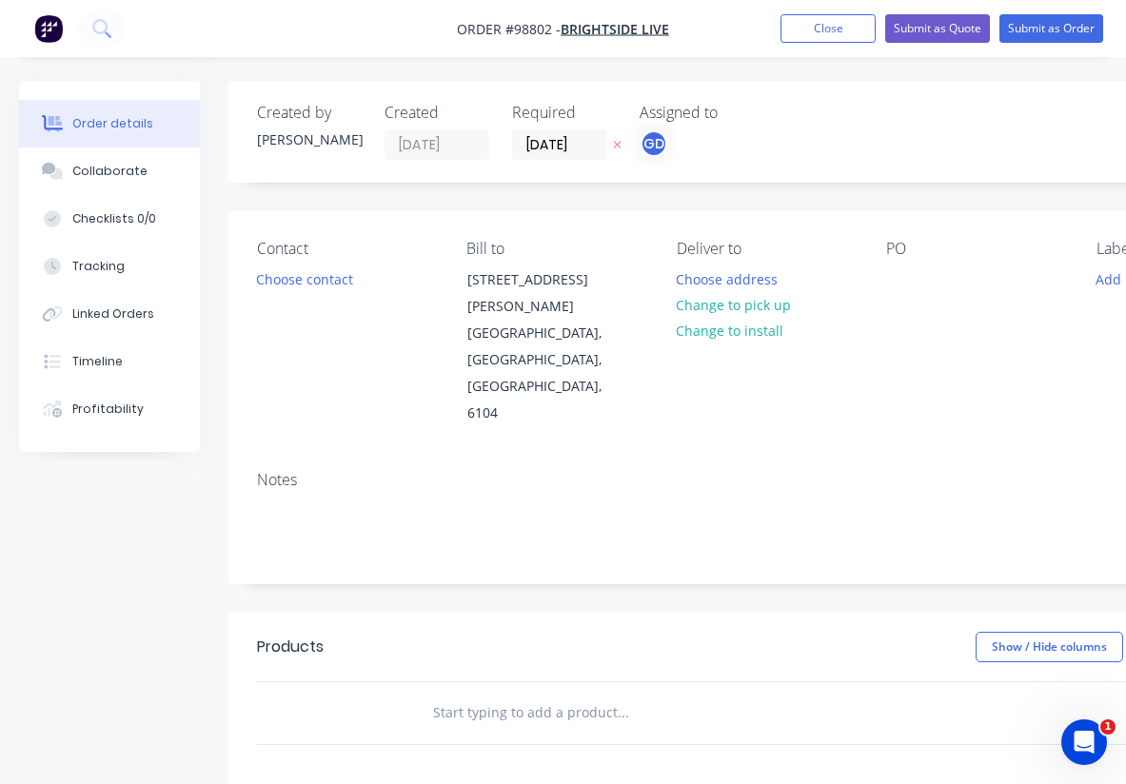
click at [555, 148] on input "[DATE]" at bounding box center [559, 144] width 93 height 29
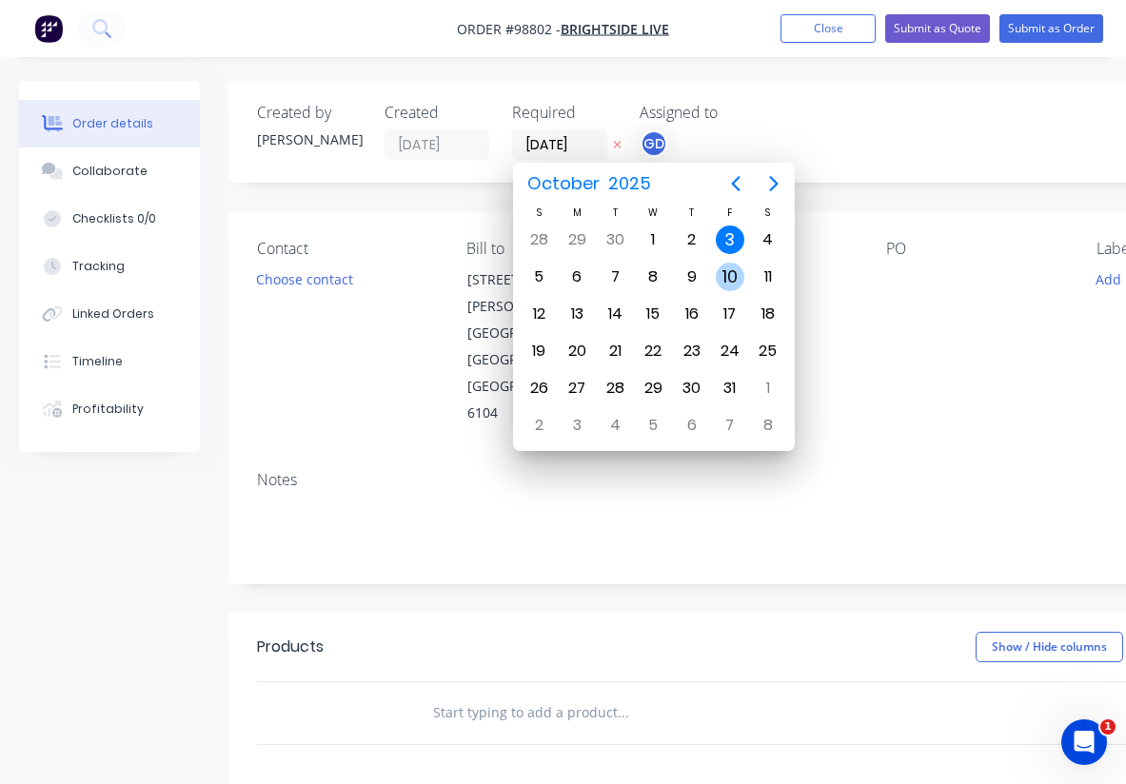
click at [729, 276] on div "10" at bounding box center [730, 277] width 29 height 29
type input "10/10/25"
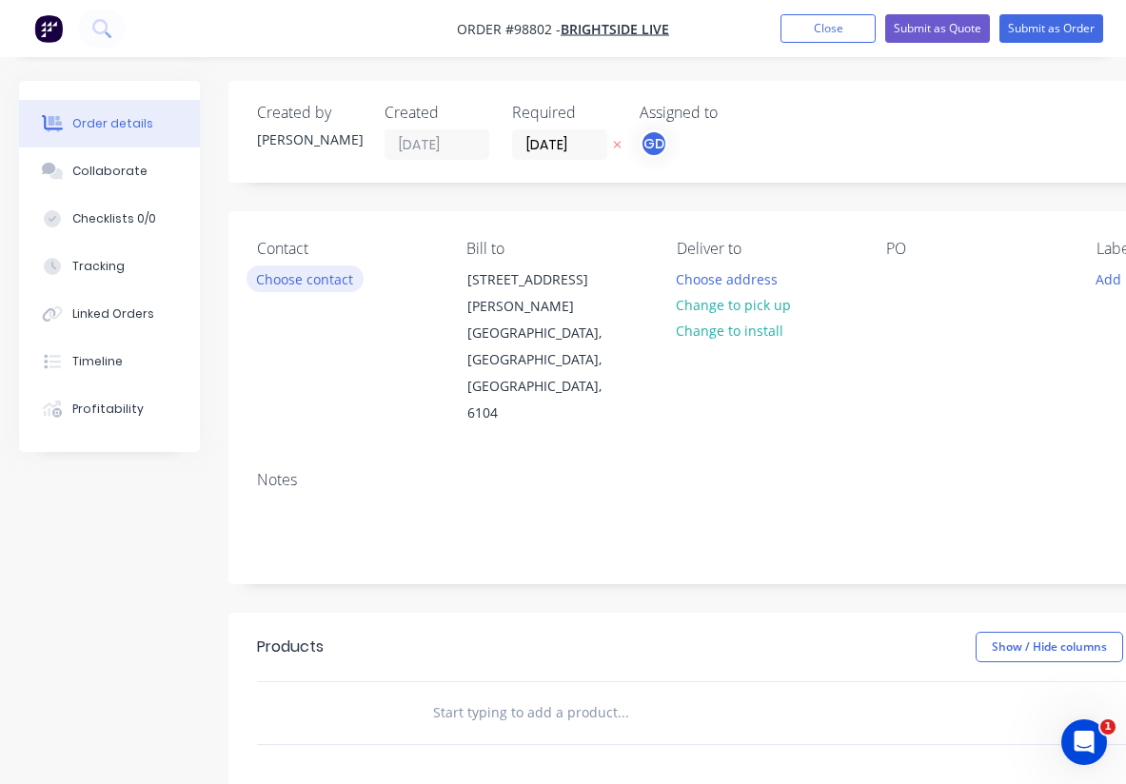
click at [310, 286] on button "Choose contact" at bounding box center [305, 279] width 117 height 26
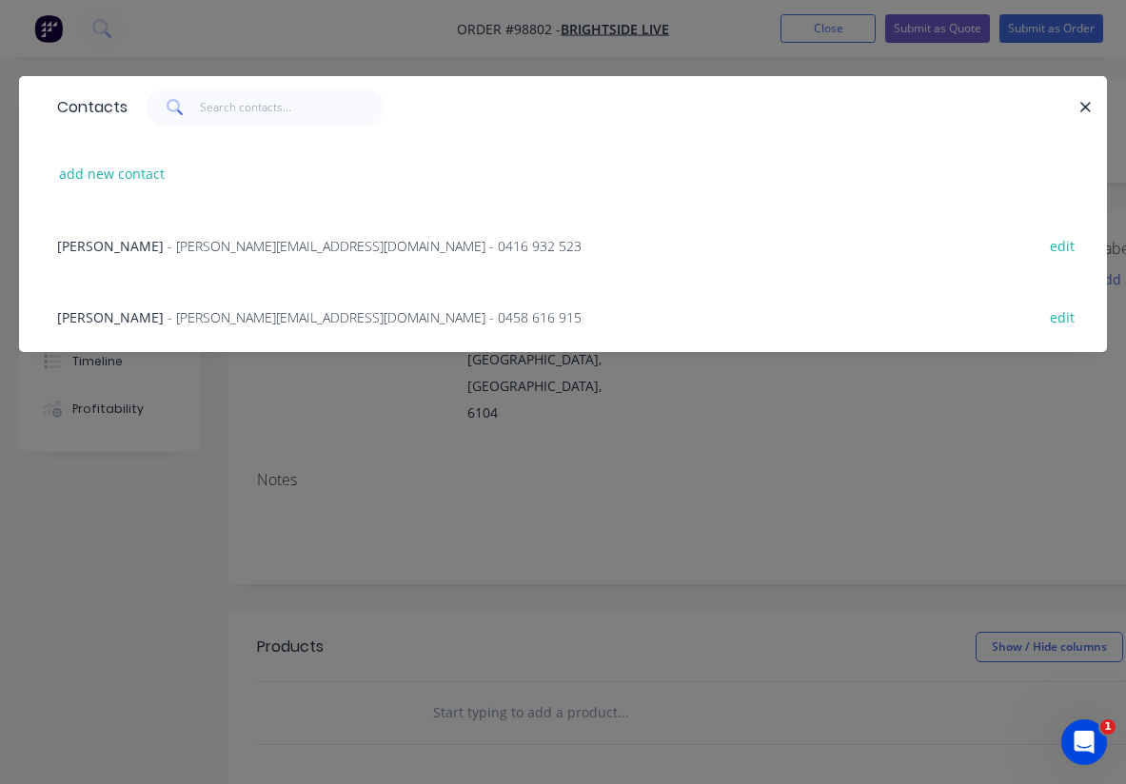
click at [114, 315] on span "Dave Salt" at bounding box center [110, 317] width 107 height 18
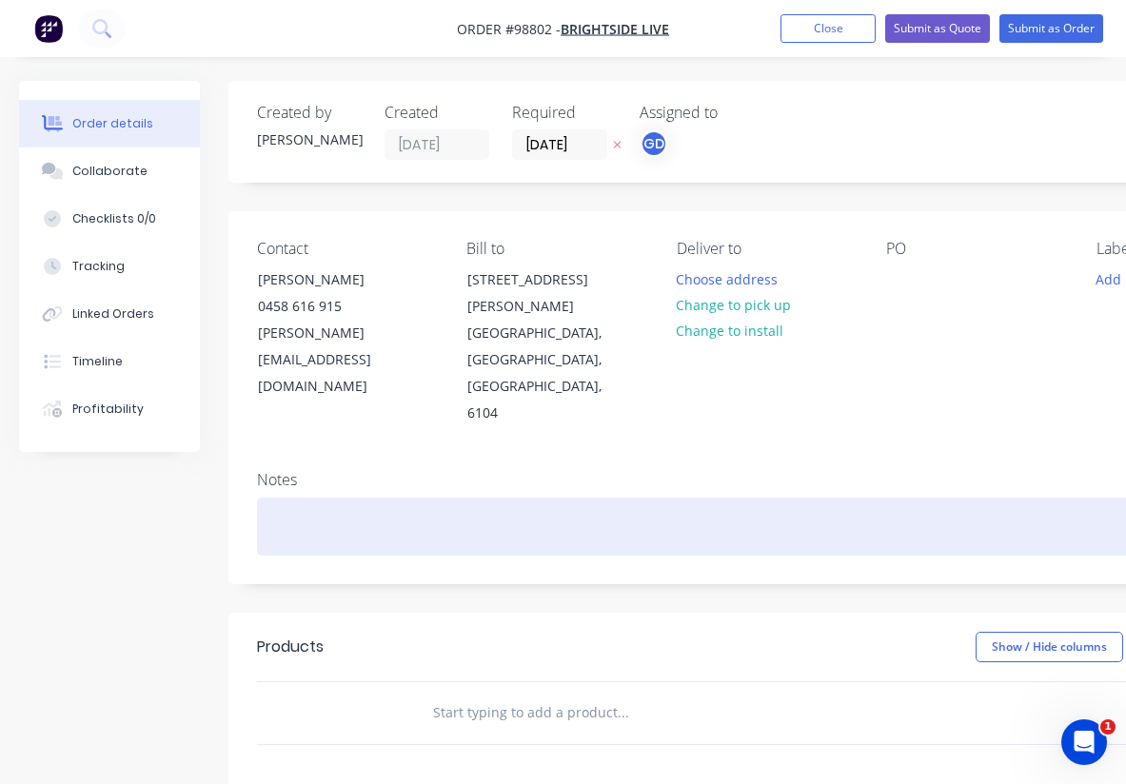
click at [270, 498] on div at bounding box center [766, 527] width 1019 height 58
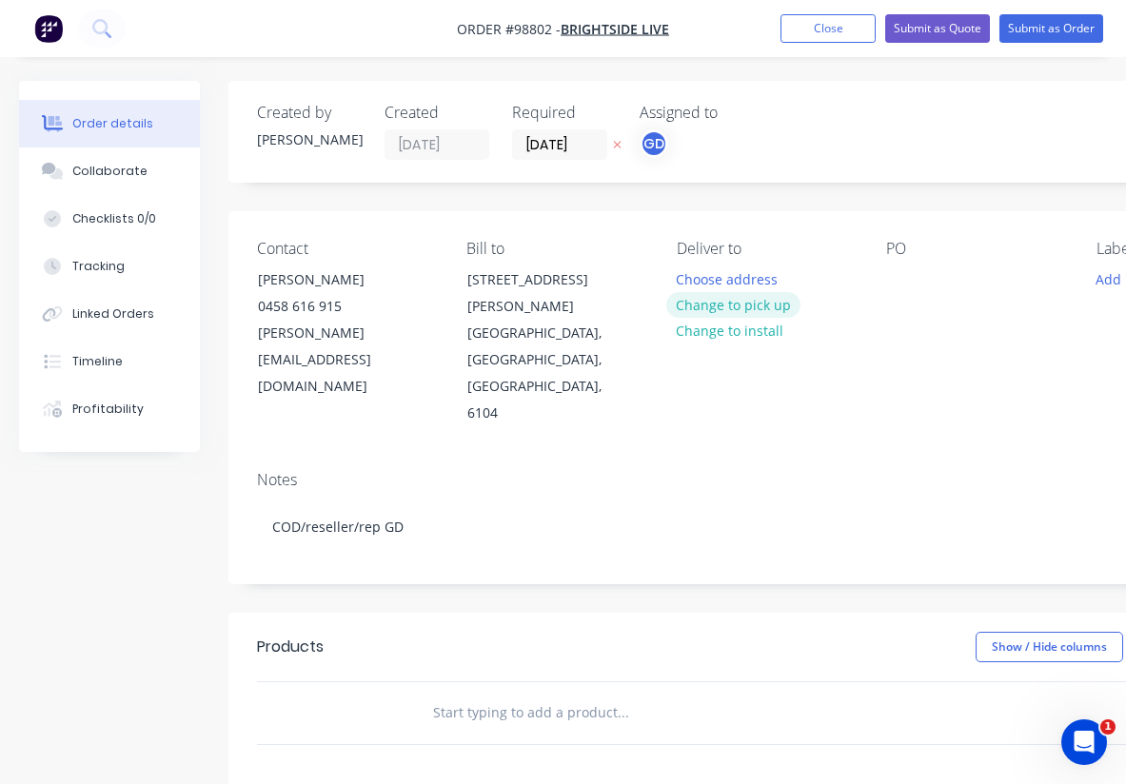
click at [709, 305] on button "Change to pick up" at bounding box center [733, 305] width 135 height 26
click at [905, 282] on div at bounding box center [901, 280] width 30 height 28
click at [913, 333] on div "PO Telethon skins" at bounding box center [975, 334] width 179 height 188
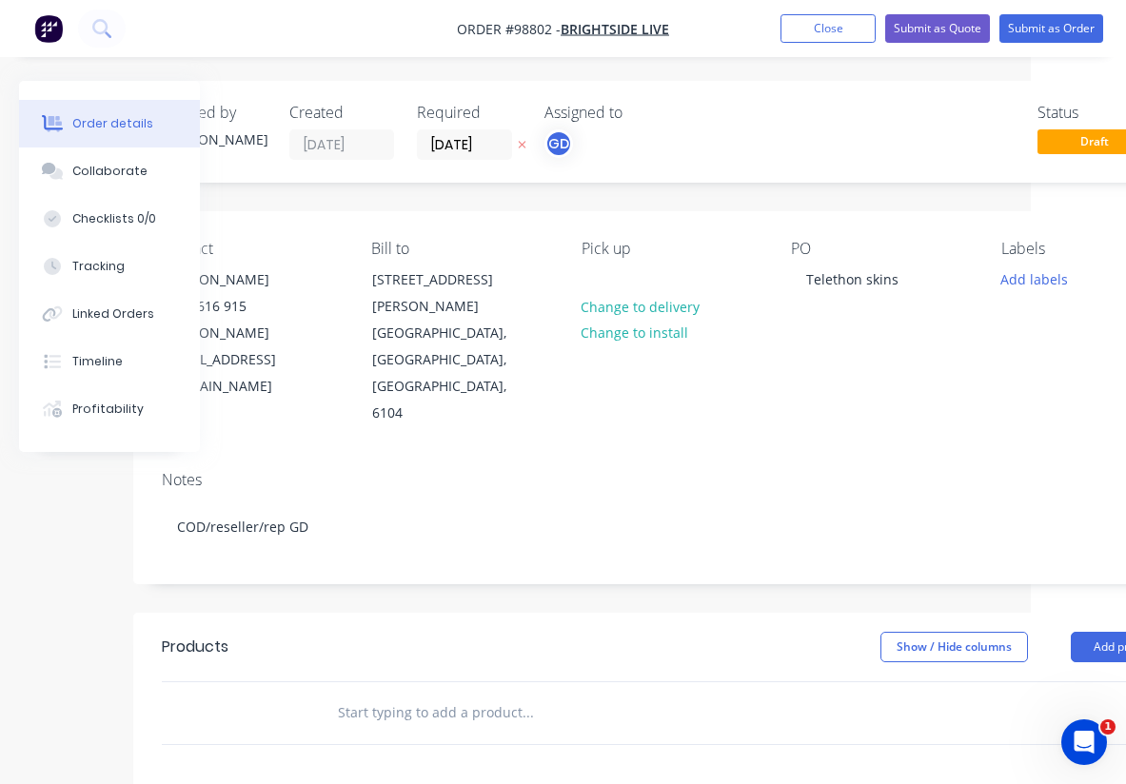
scroll to position [0, 197]
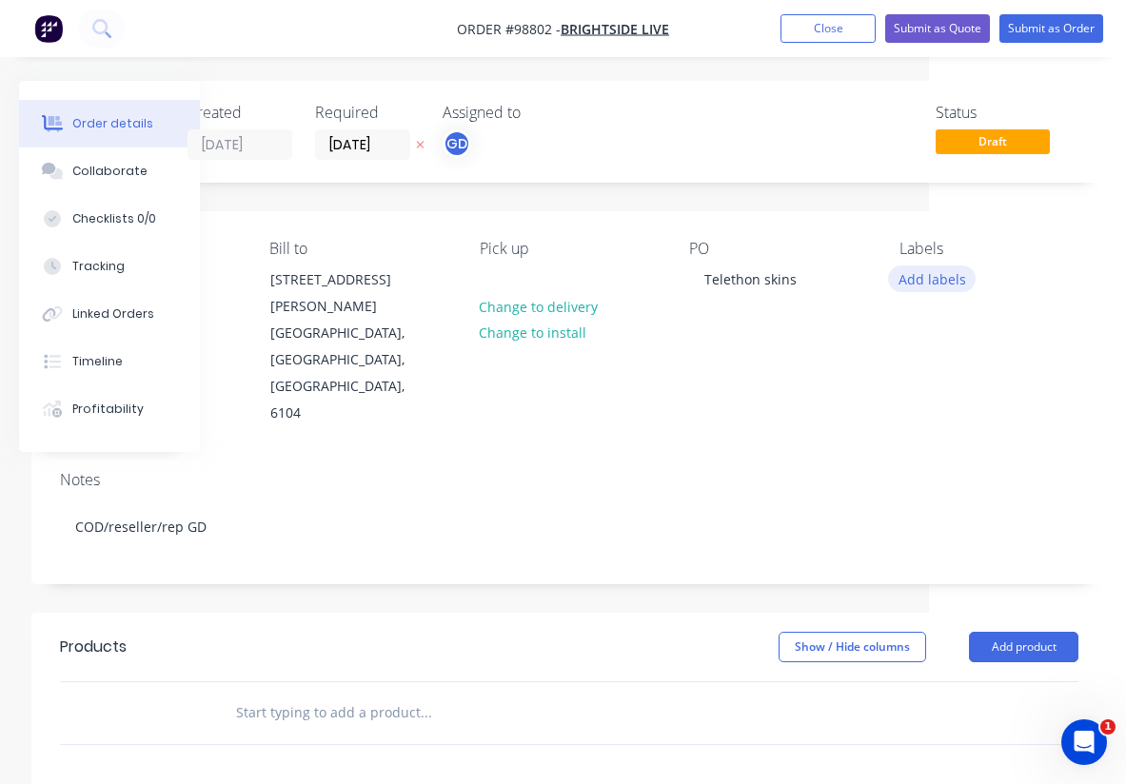
click at [939, 284] on button "Add labels" at bounding box center [932, 279] width 88 height 26
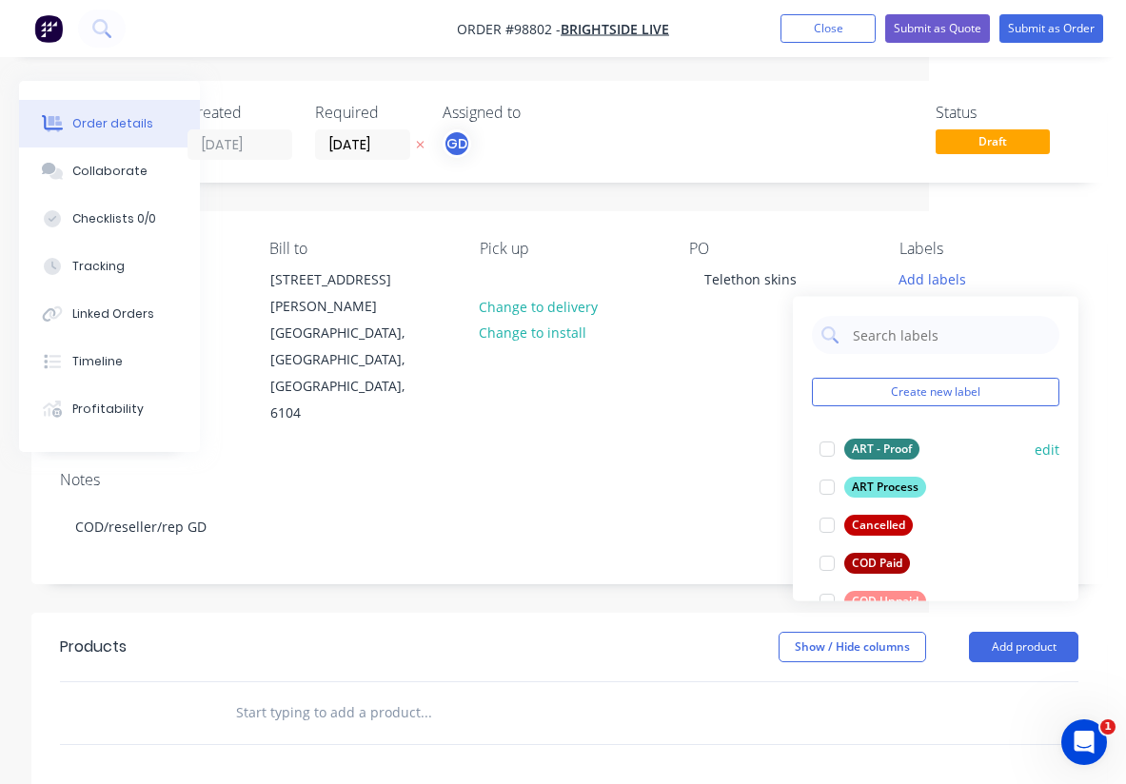
click at [881, 449] on div "ART - Proof" at bounding box center [881, 449] width 75 height 21
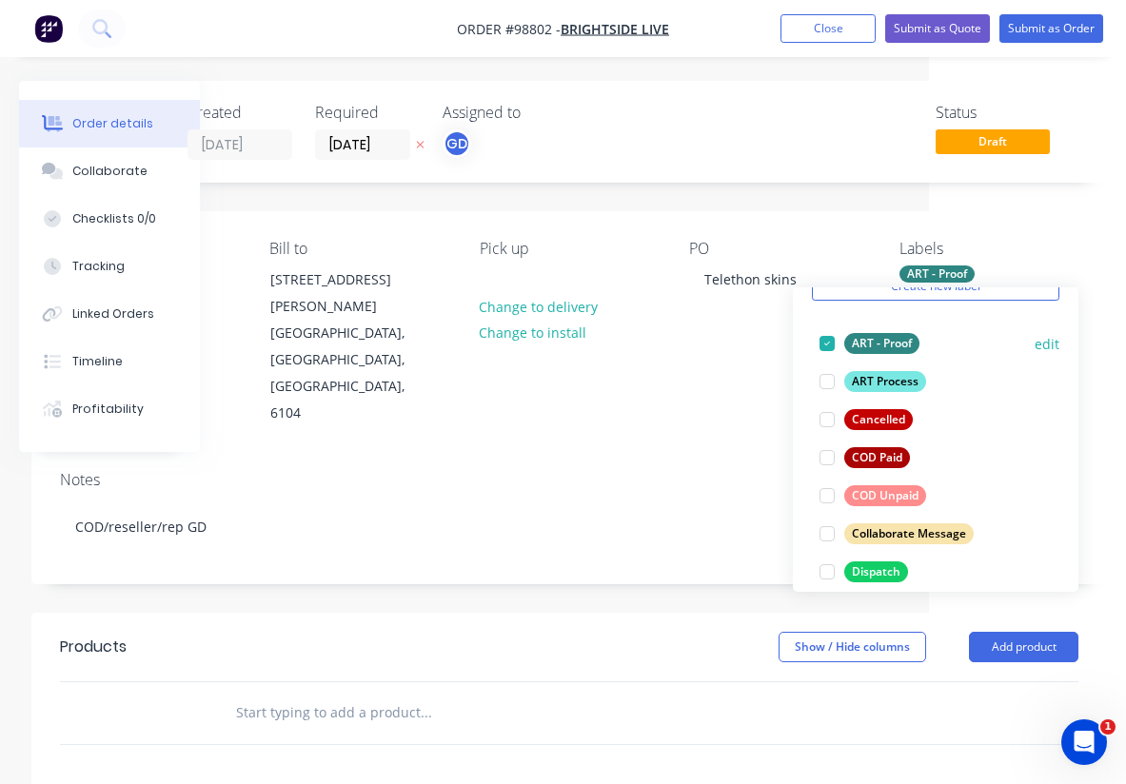
scroll to position [116, 0]
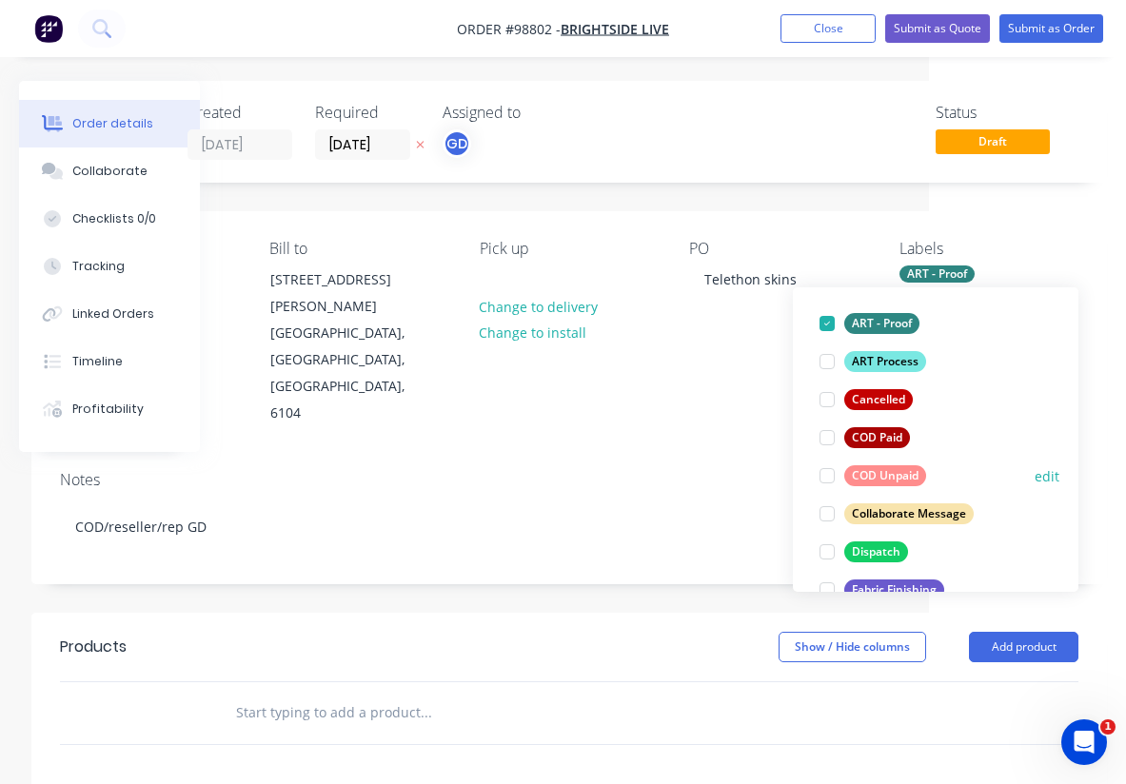
click at [882, 475] on div "COD Unpaid" at bounding box center [885, 476] width 82 height 21
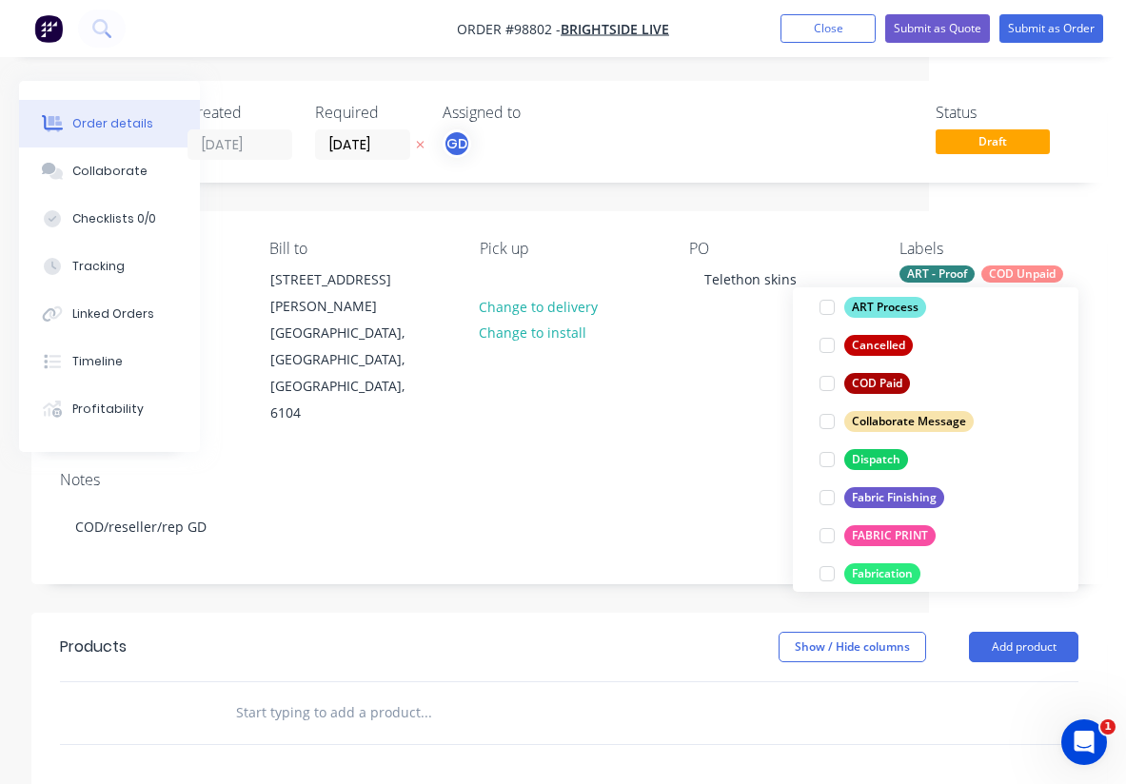
scroll to position [223, 0]
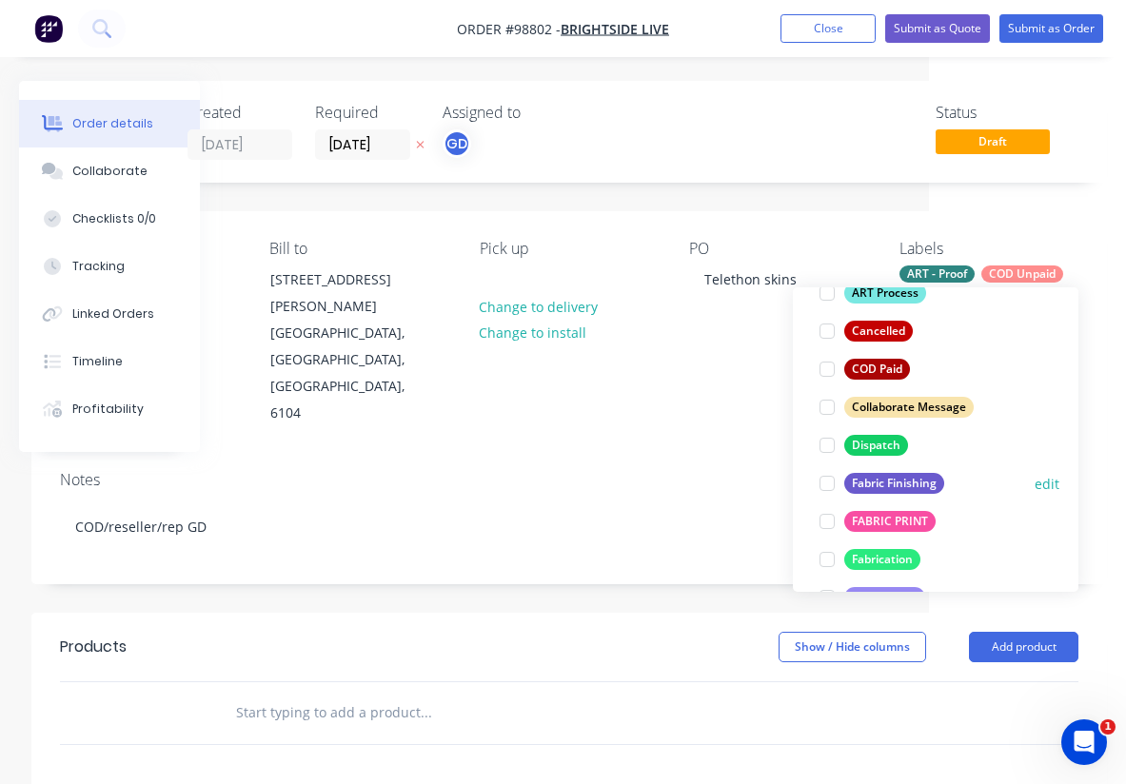
click at [882, 475] on div "Fabric Finishing" at bounding box center [894, 483] width 100 height 21
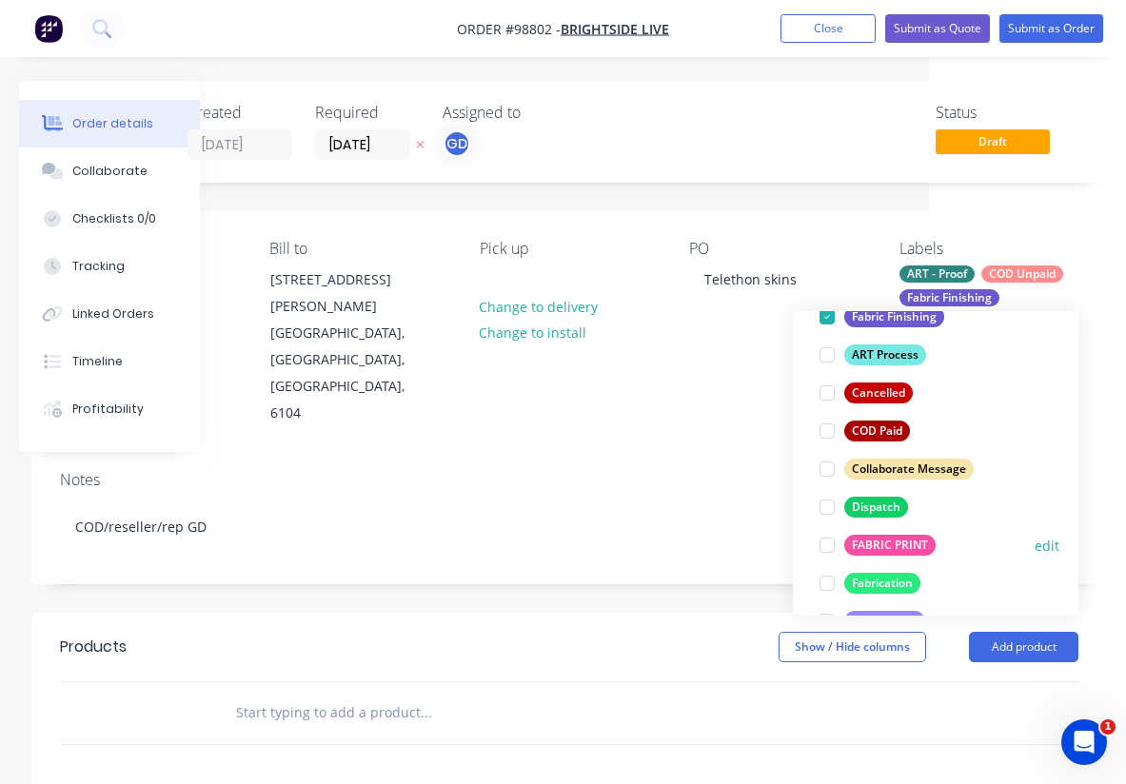
click at [888, 537] on div "FABRIC PRINT" at bounding box center [889, 545] width 91 height 21
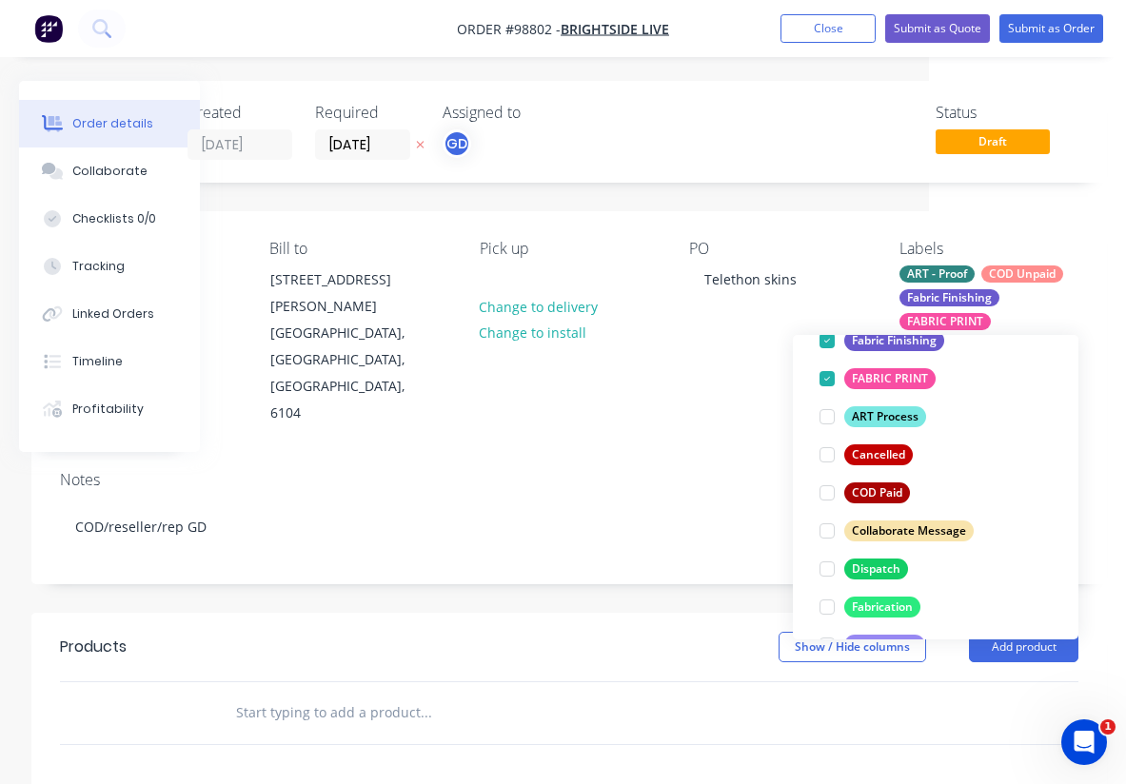
click at [614, 683] on div at bounding box center [554, 714] width 685 height 62
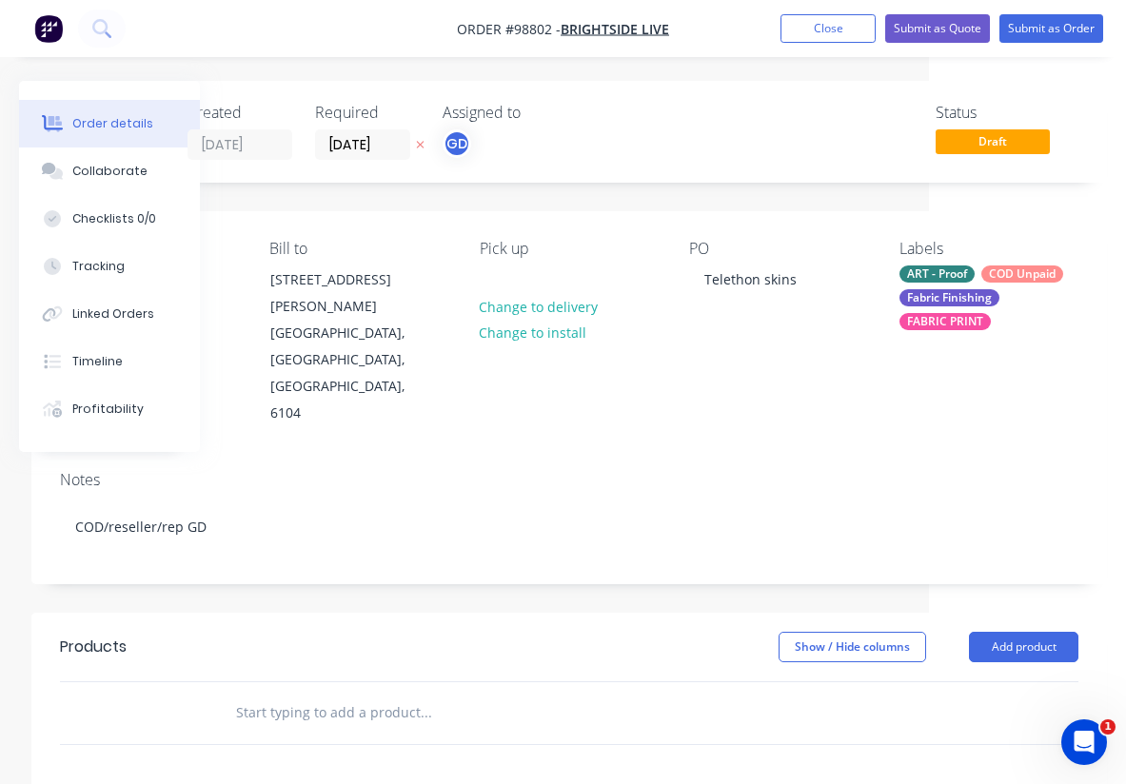
click at [273, 694] on input "text" at bounding box center [425, 713] width 381 height 38
paste input "Fabric SEG Back lit skins"
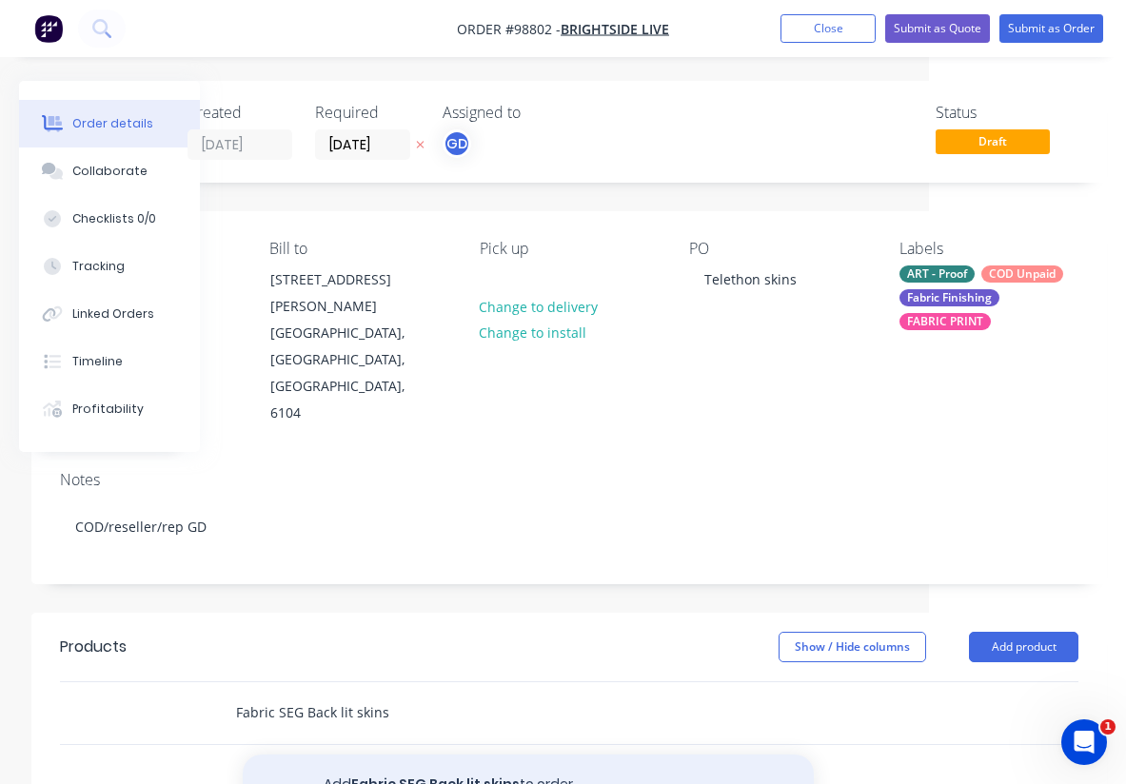
type input "Fabric SEG Back lit skins"
click at [455, 755] on button "Add Fabric SEG Back lit skins to order" at bounding box center [528, 785] width 571 height 61
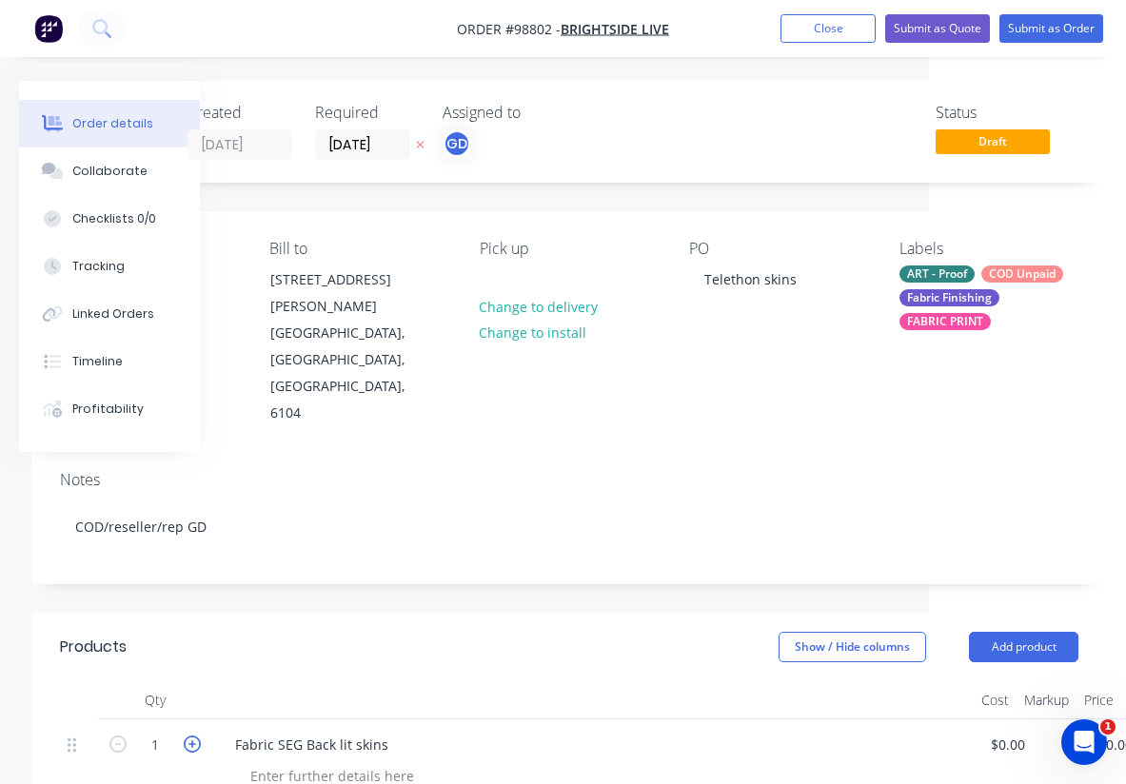
click at [193, 736] on icon "button" at bounding box center [192, 744] width 17 height 17
type input "2"
click at [296, 763] on div at bounding box center [332, 777] width 194 height 28
paste div
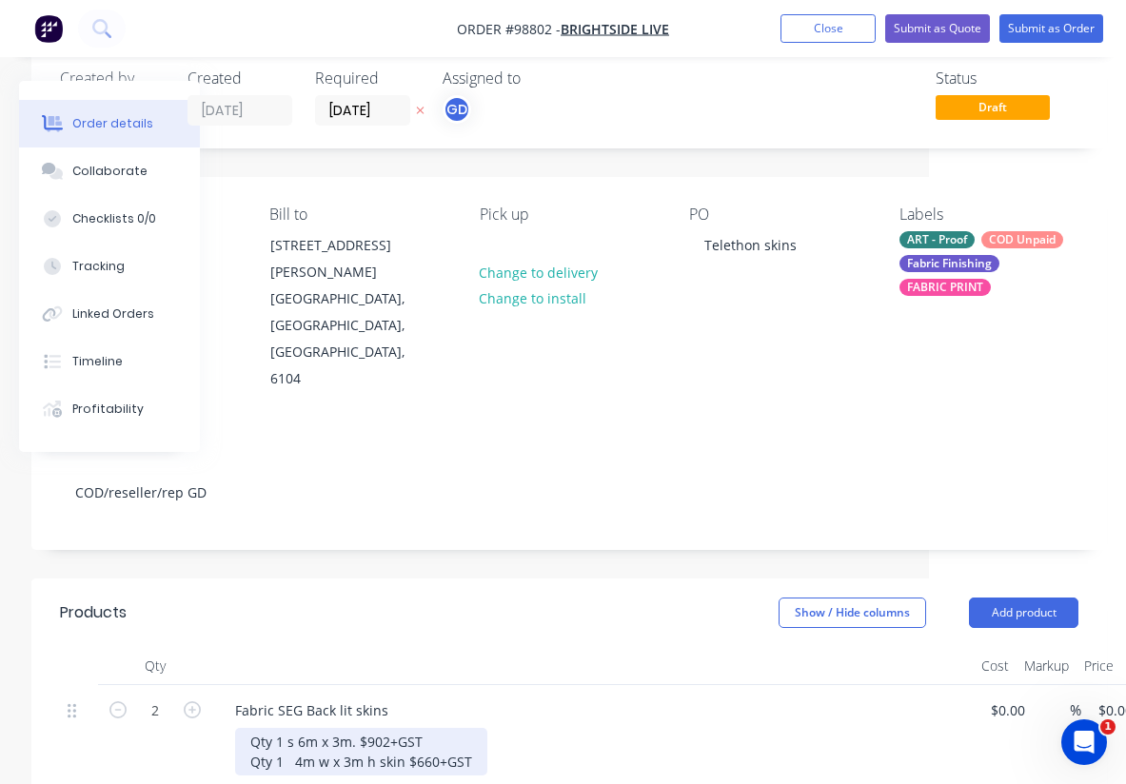
scroll to position [41, 197]
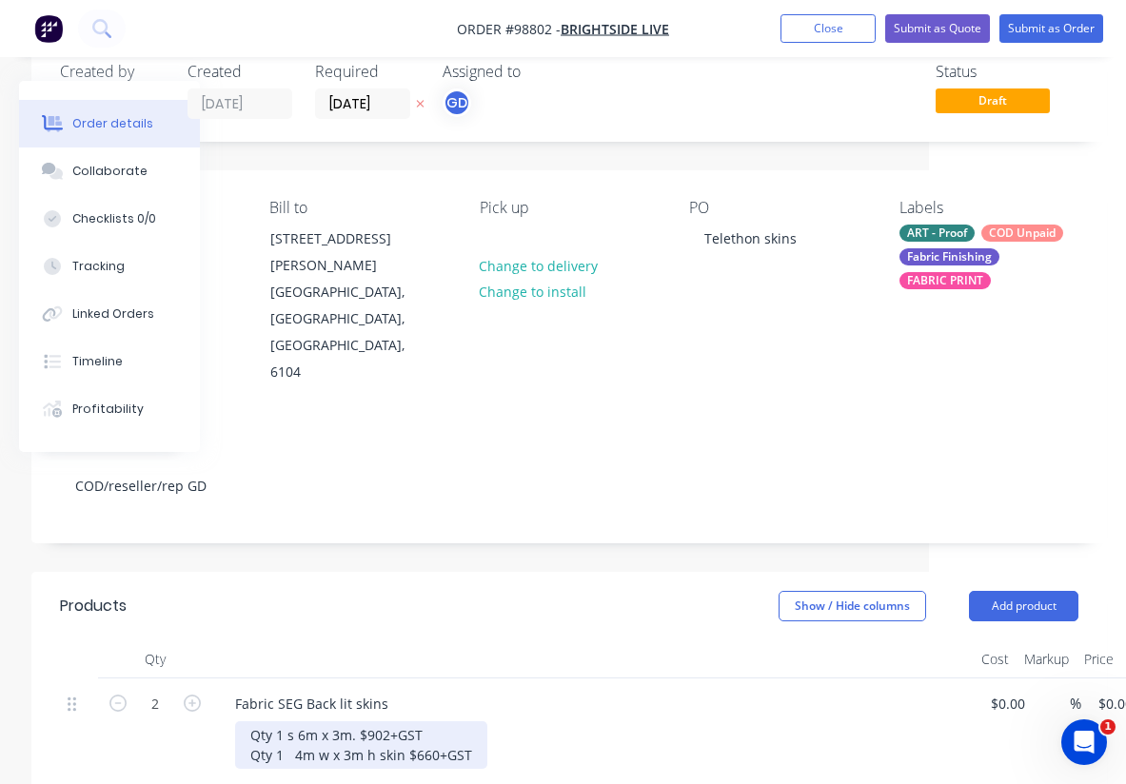
click at [289, 722] on div "Qty 1 s 6m x 3m. $902+GST Qty 1 4m w x 3m h skin $660+GST" at bounding box center [361, 746] width 252 height 48
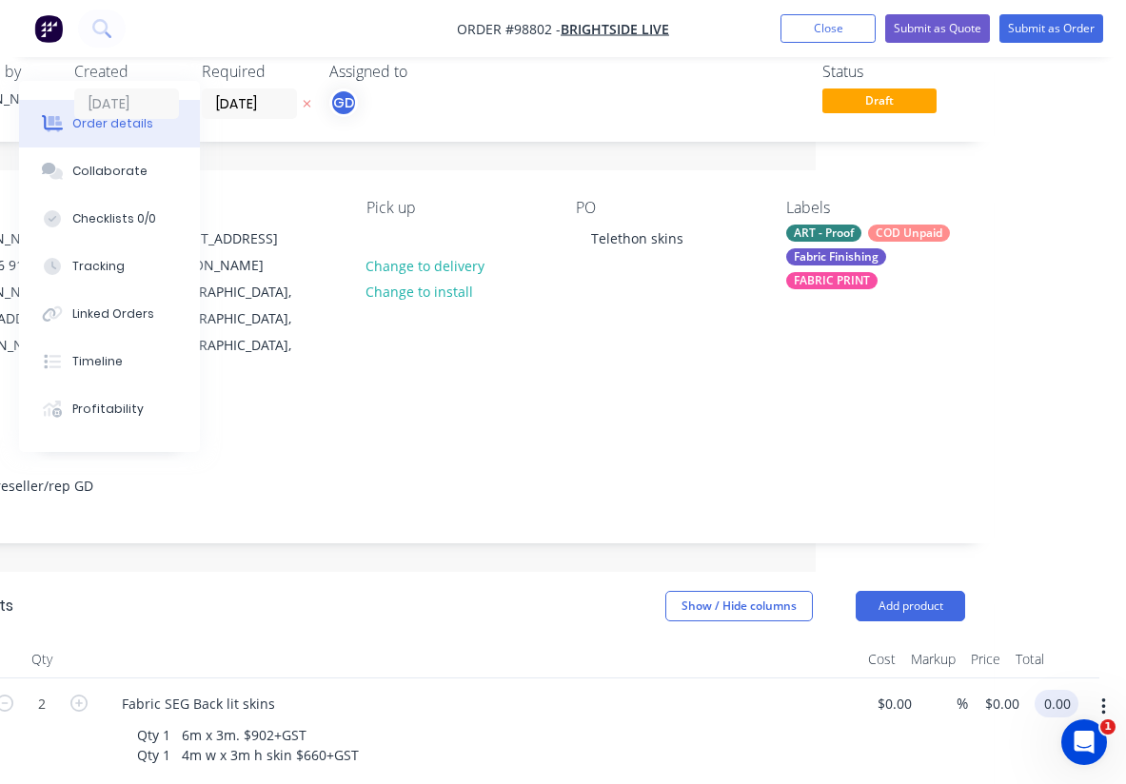
click at [1054, 690] on input "0.00" at bounding box center [1060, 704] width 36 height 28
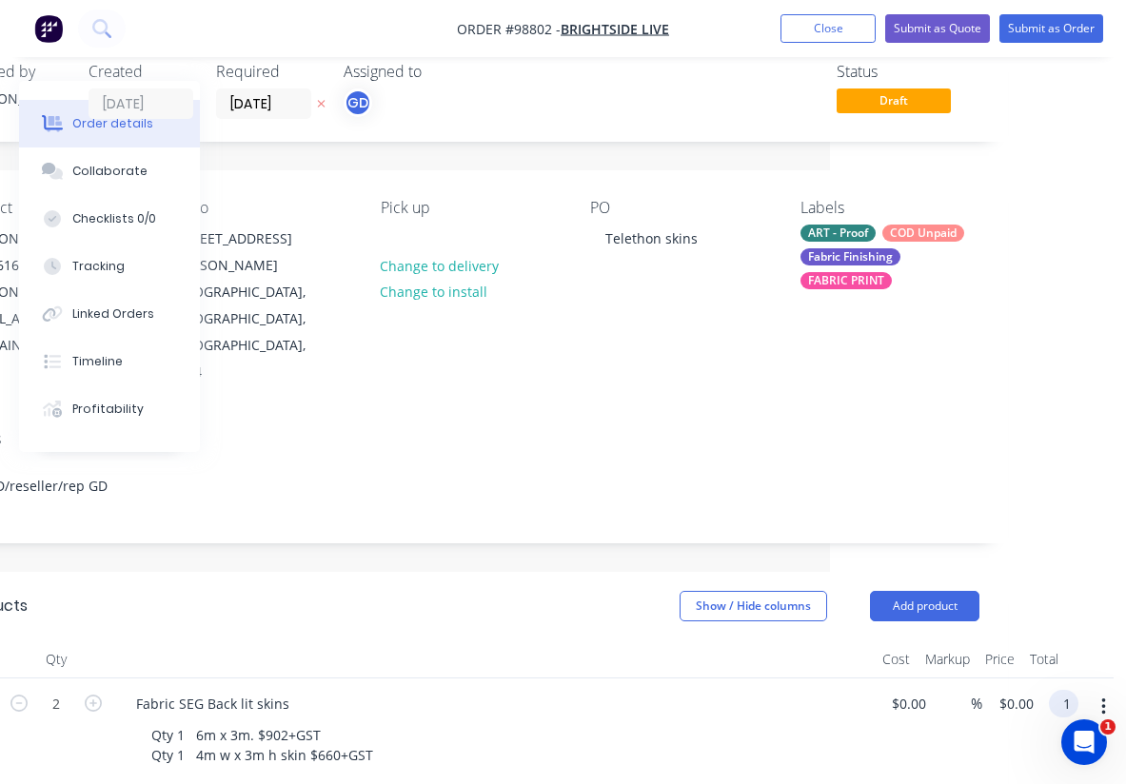
scroll to position [41, 296]
type input "1562"
type input "$781.00"
type input "$1,562.00"
click at [545, 572] on header "Products Show / Hide columns Add product" at bounding box center [470, 606] width 1076 height 69
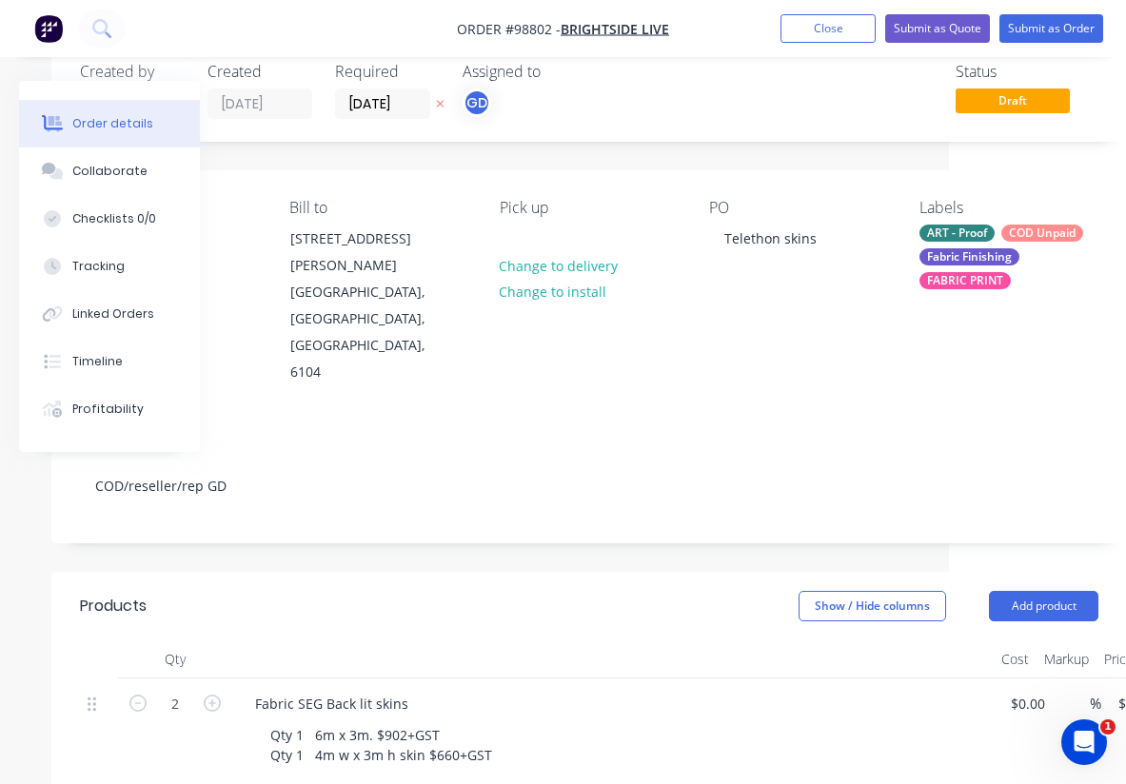
scroll to position [41, 0]
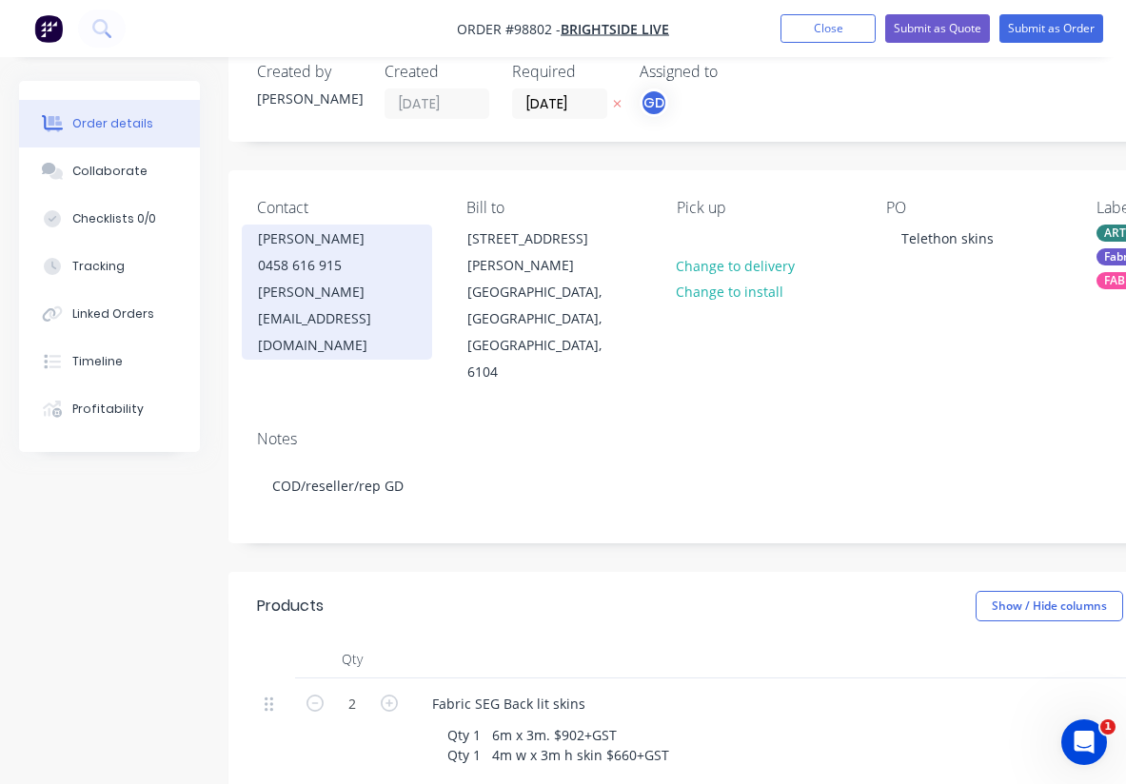
click at [306, 261] on div "0458 616 915" at bounding box center [337, 265] width 158 height 27
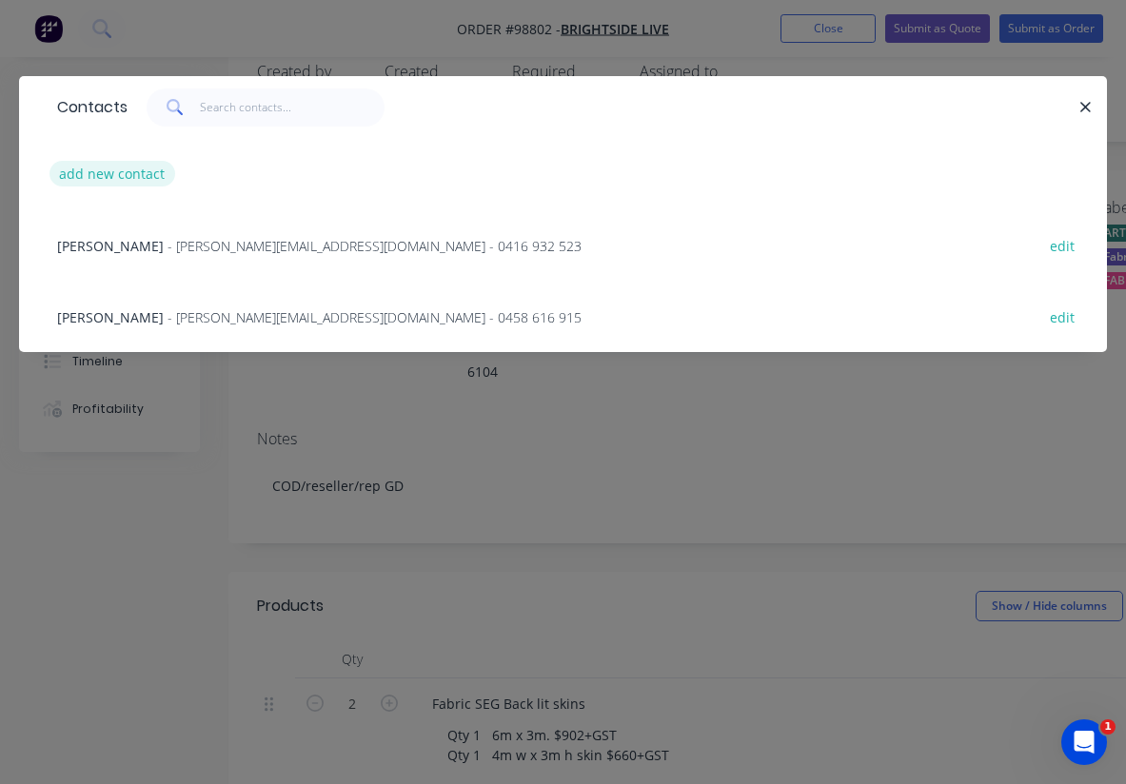
click at [139, 176] on button "add new contact" at bounding box center [113, 174] width 126 height 26
select select "AU"
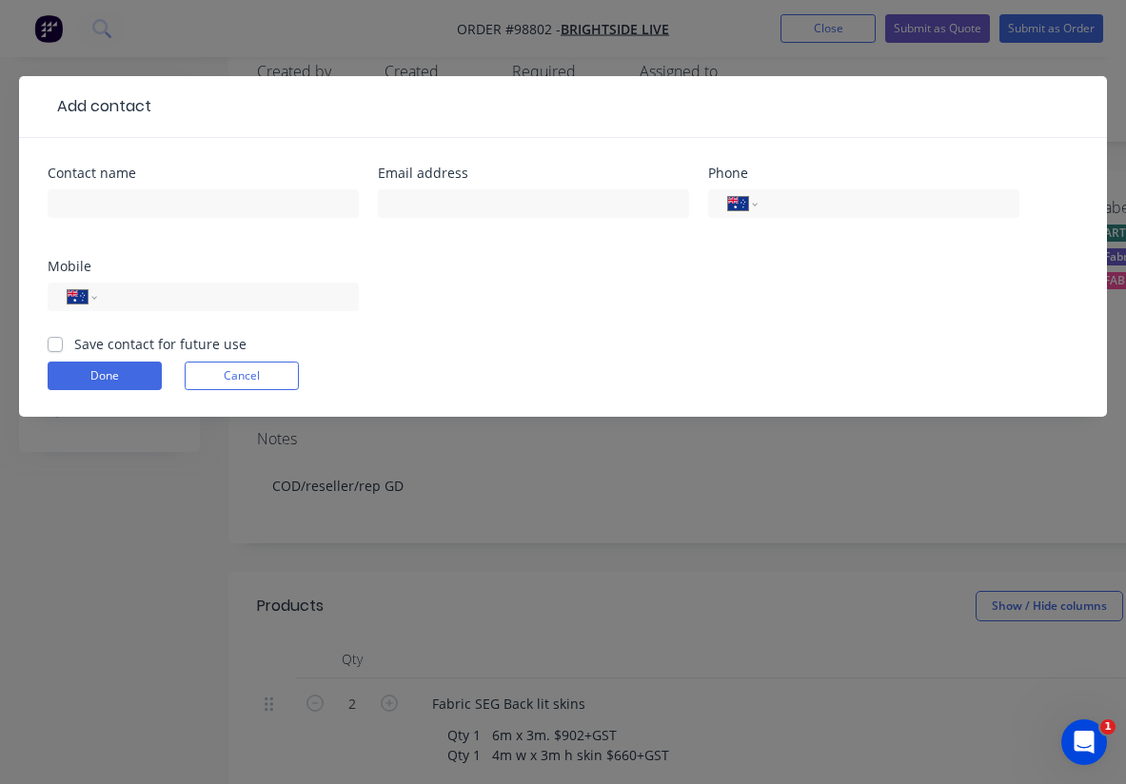
click at [74, 343] on label "Save contact for future use" at bounding box center [160, 344] width 172 height 20
click at [53, 343] on input "Save contact for future use" at bounding box center [55, 343] width 15 height 18
checkbox input "true"
type input "Declan Pratt"
click at [149, 240] on div "Declan Pratt" at bounding box center [203, 213] width 311 height 56
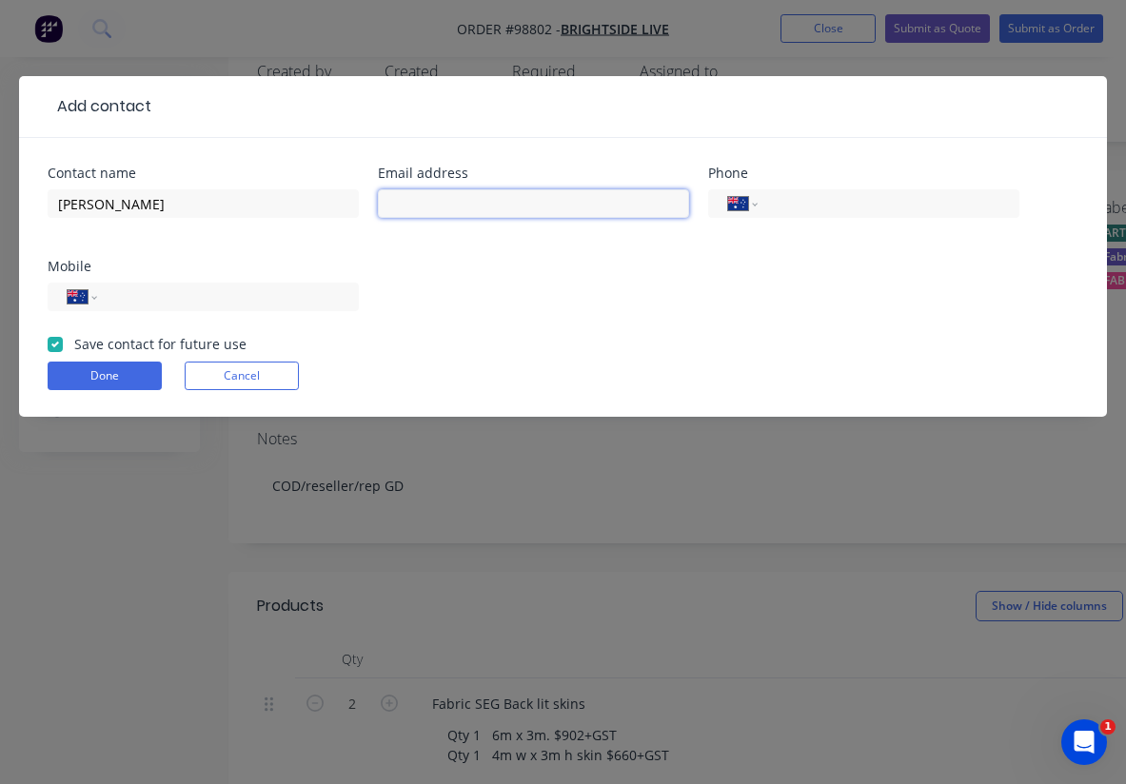
paste input "declan@brightside.live"
type input "declan@brightside.live"
click at [250, 302] on input "tel" at bounding box center [224, 298] width 228 height 22
paste input "0448 495 078"
type input "0448 495 078"
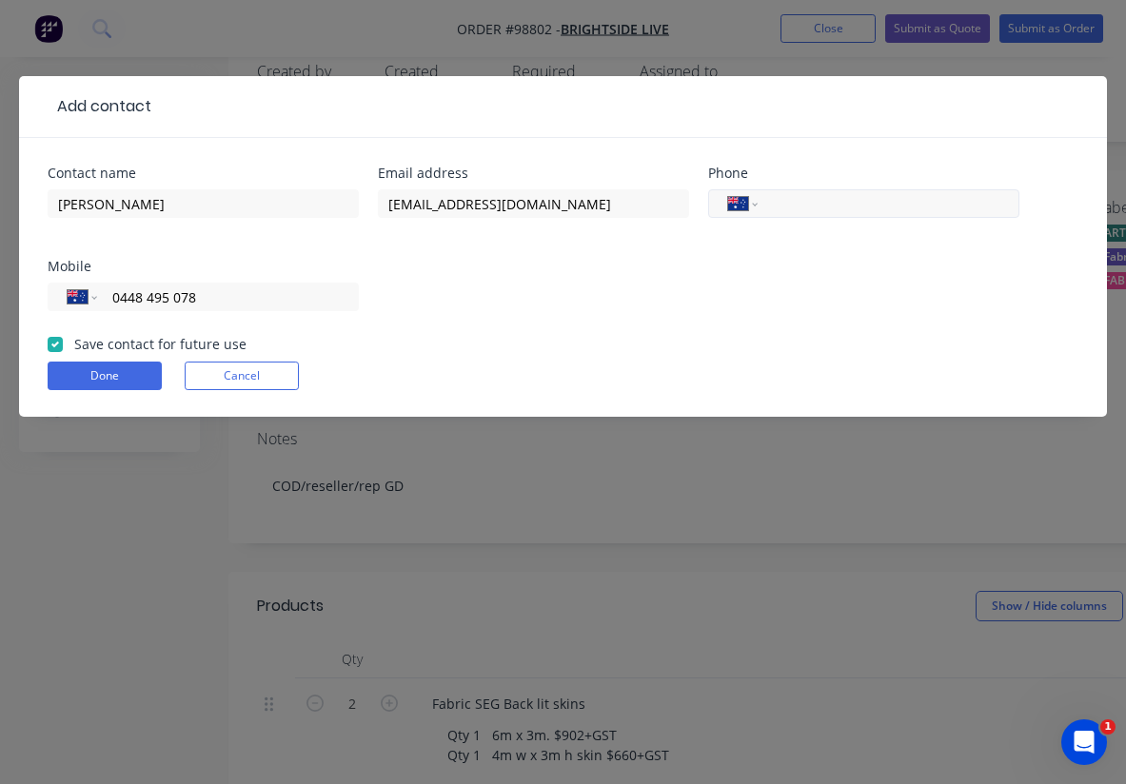
paste input "61 8 9444 7072"
type input "61 8 9444 7072"
click at [113, 386] on button "Done" at bounding box center [105, 376] width 114 height 29
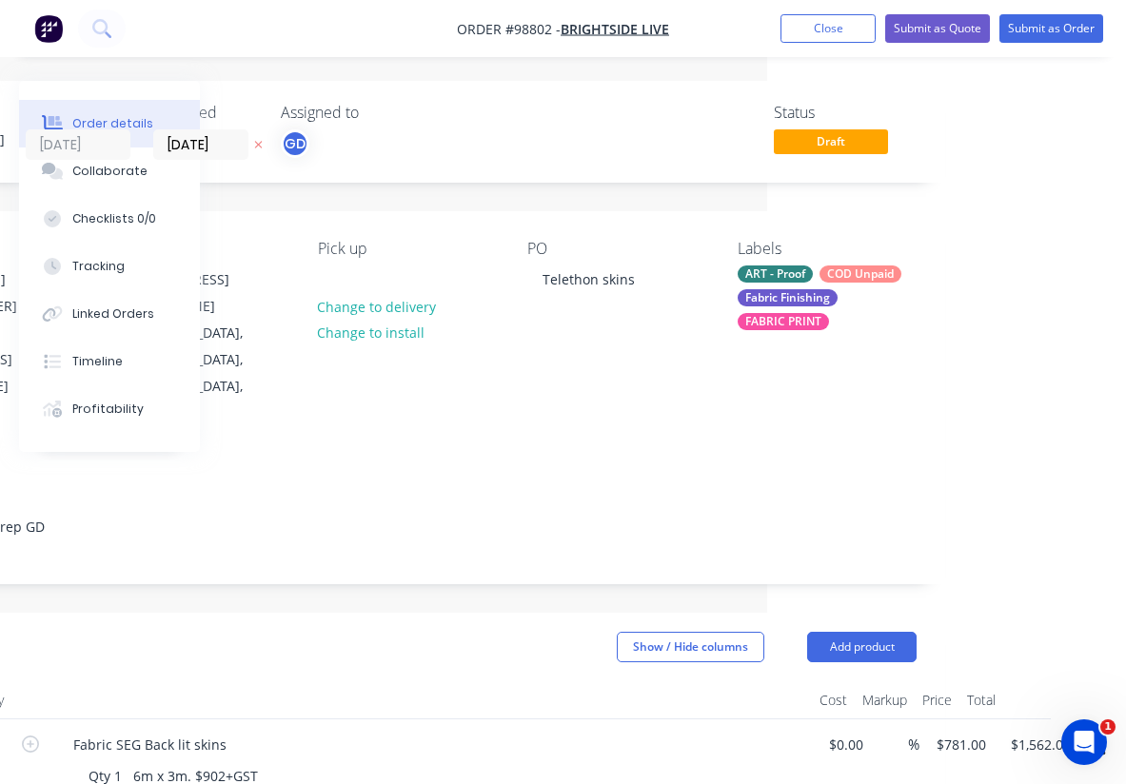
scroll to position [0, 0]
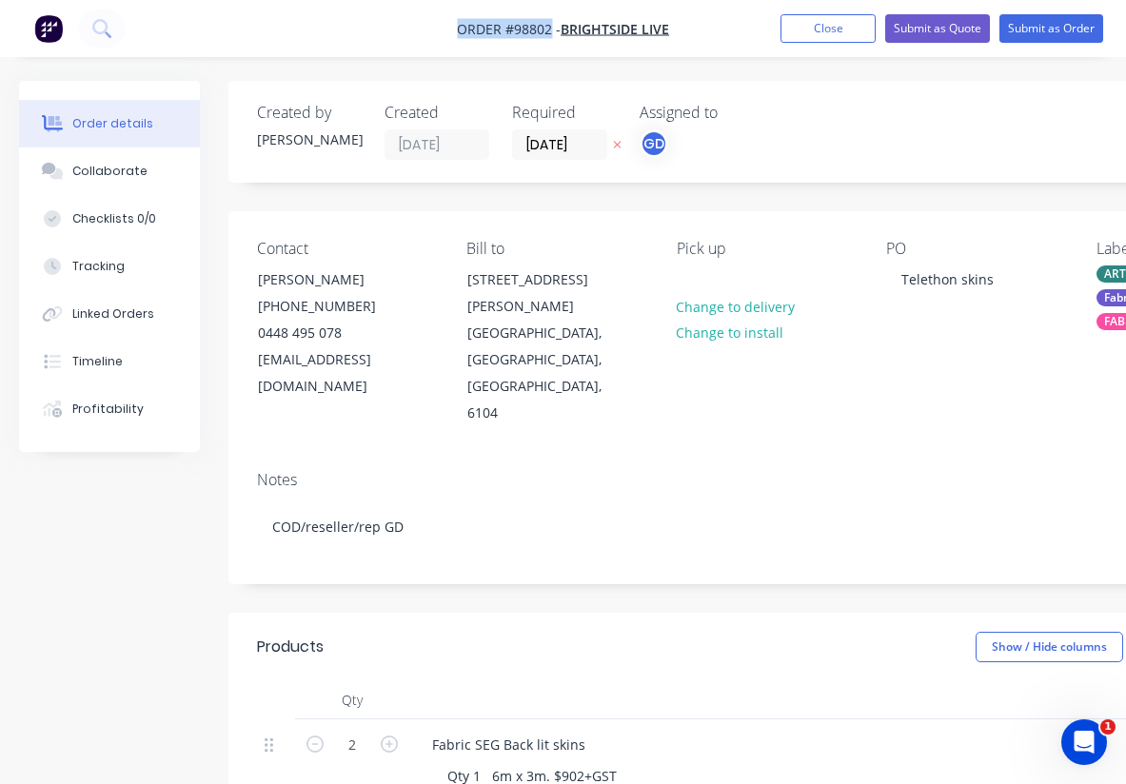
drag, startPoint x: 454, startPoint y: 28, endPoint x: 550, endPoint y: 26, distance: 96.2
click at [550, 26] on nav "Order #98802 - BRIGHTSIDE LIVE Add product Close Submit as Quote Submit as Order" at bounding box center [563, 28] width 1126 height 57
copy span "Order #98802"
click at [820, 31] on button "Close" at bounding box center [828, 28] width 95 height 29
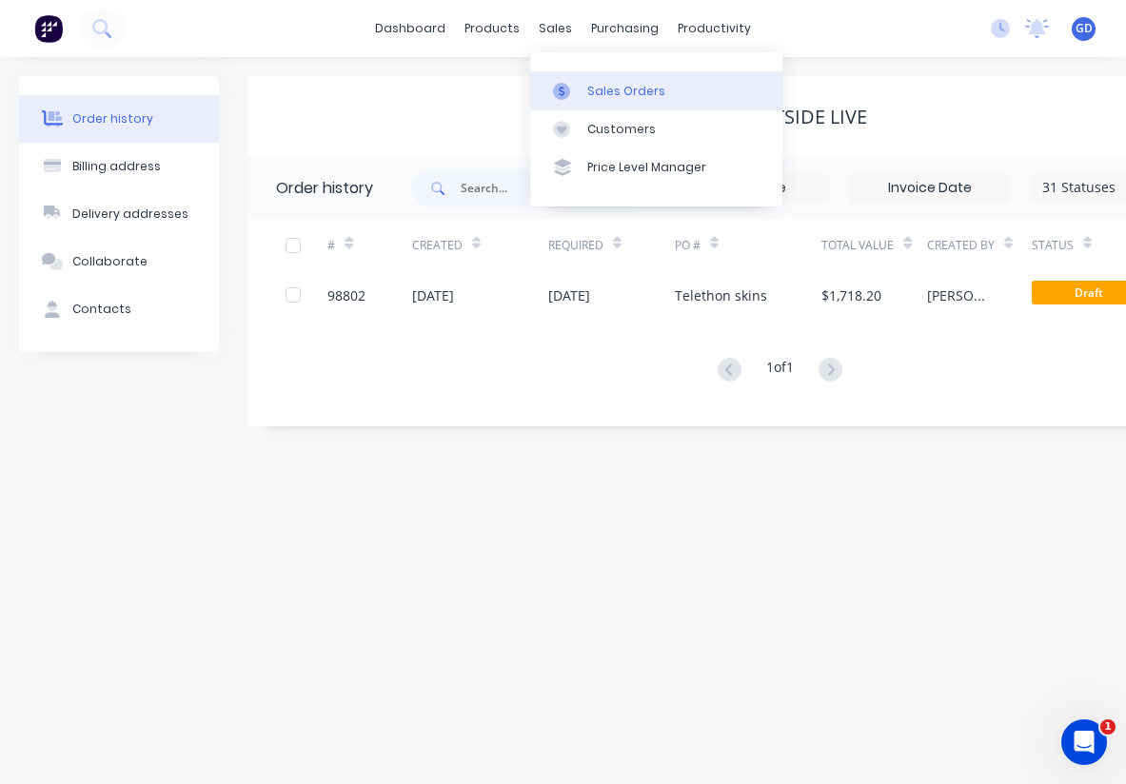
click at [604, 84] on div "Sales Orders" at bounding box center [626, 91] width 78 height 17
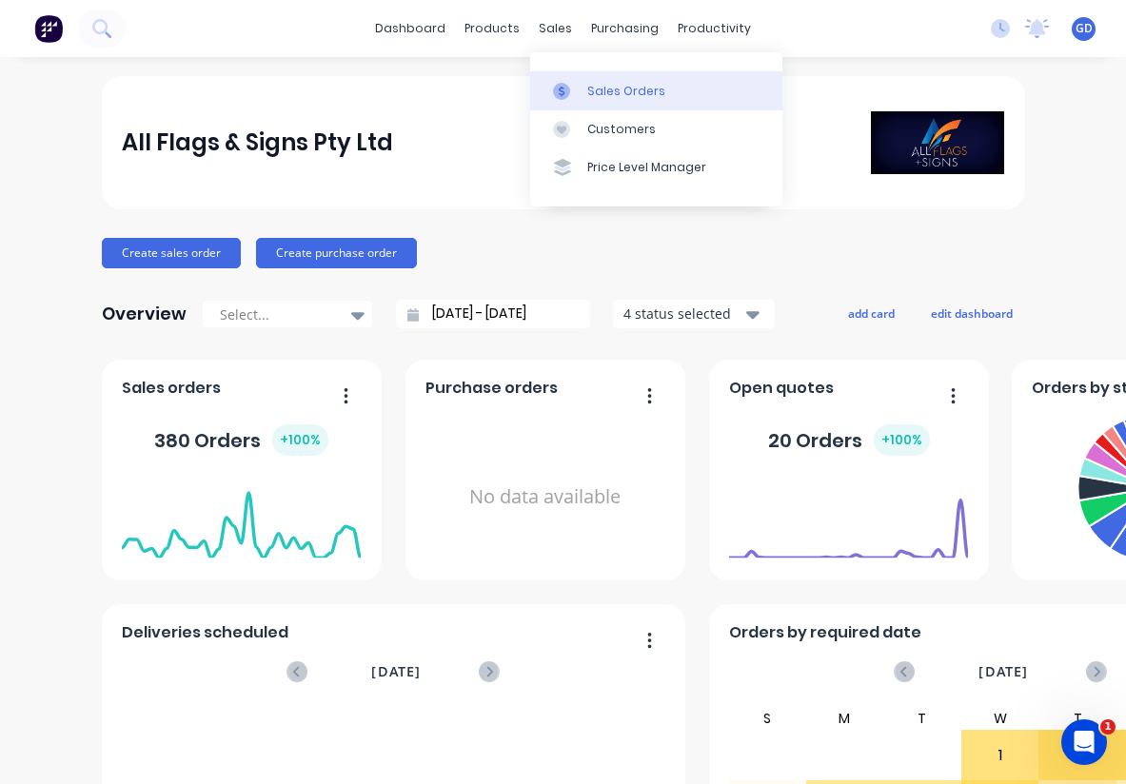
click at [595, 84] on div "Sales Orders" at bounding box center [626, 91] width 78 height 17
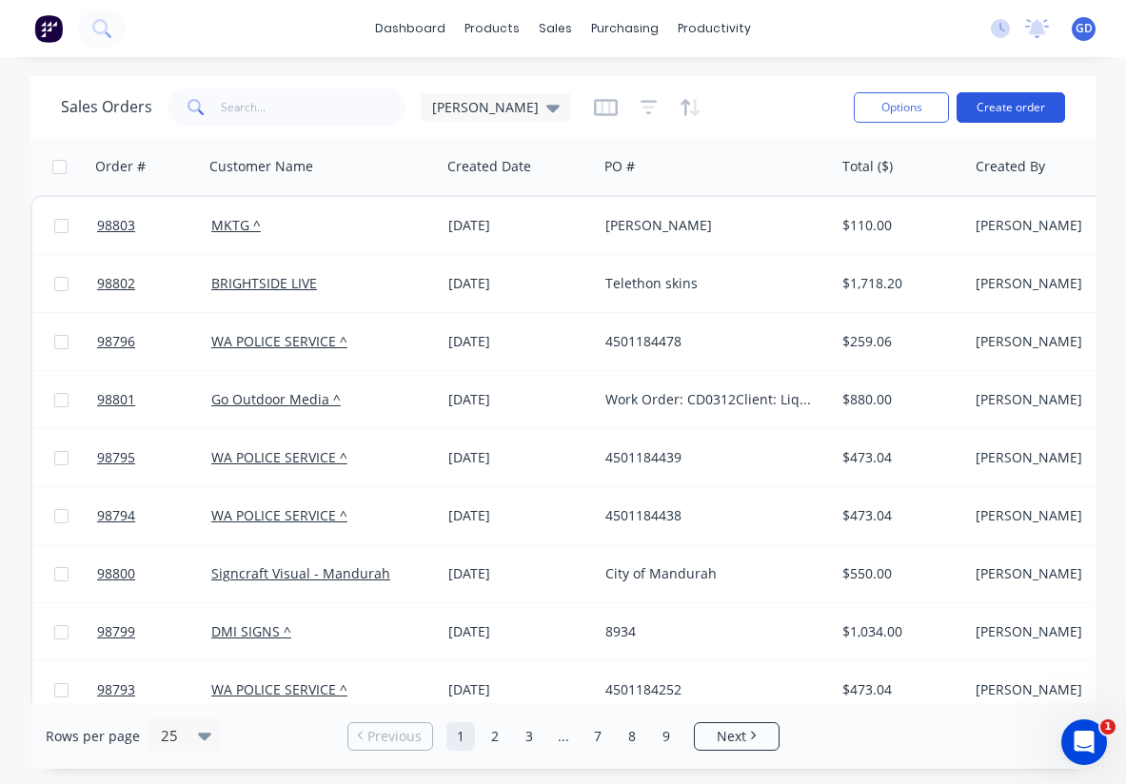
click at [1000, 114] on button "Create order" at bounding box center [1011, 107] width 109 height 30
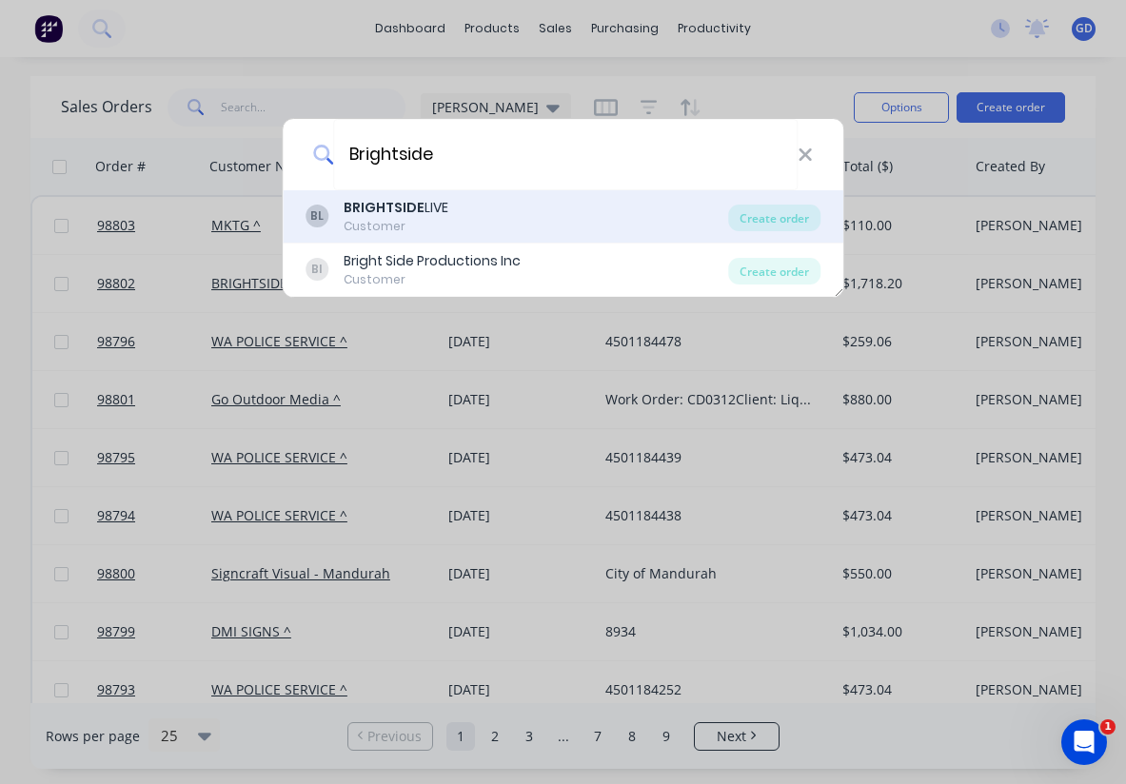
type input "Brightside"
click at [409, 226] on div "Customer" at bounding box center [396, 226] width 105 height 17
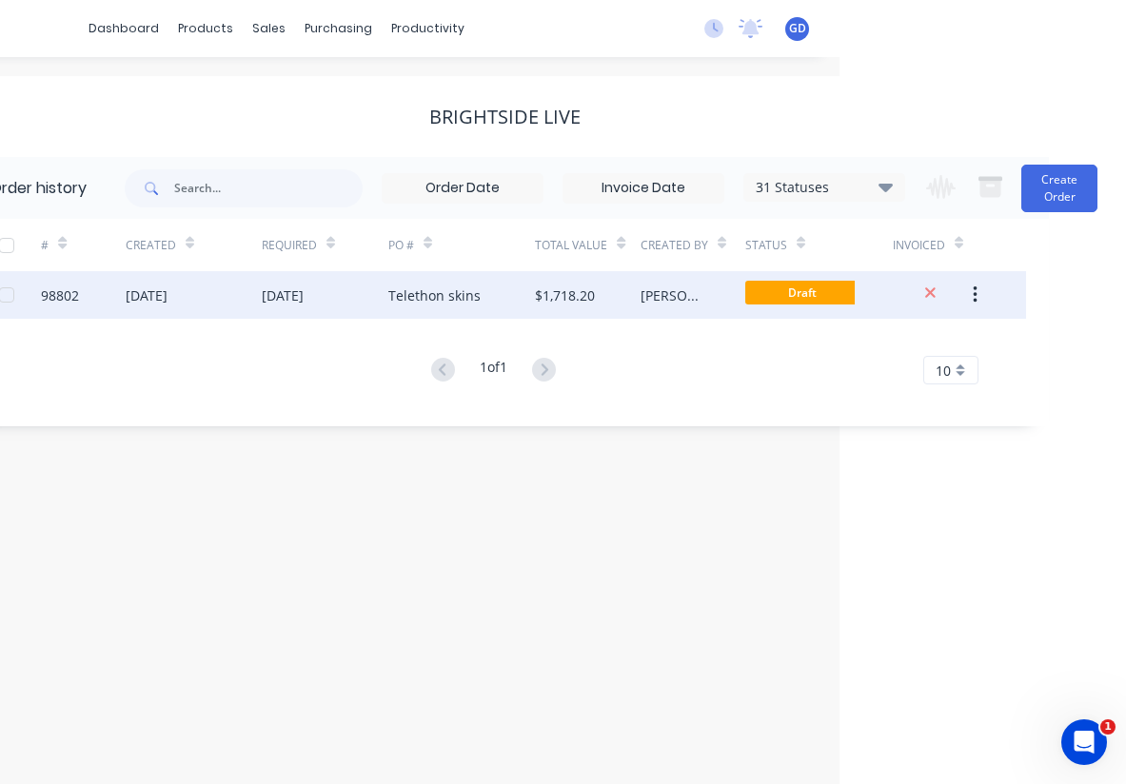
scroll to position [0, 287]
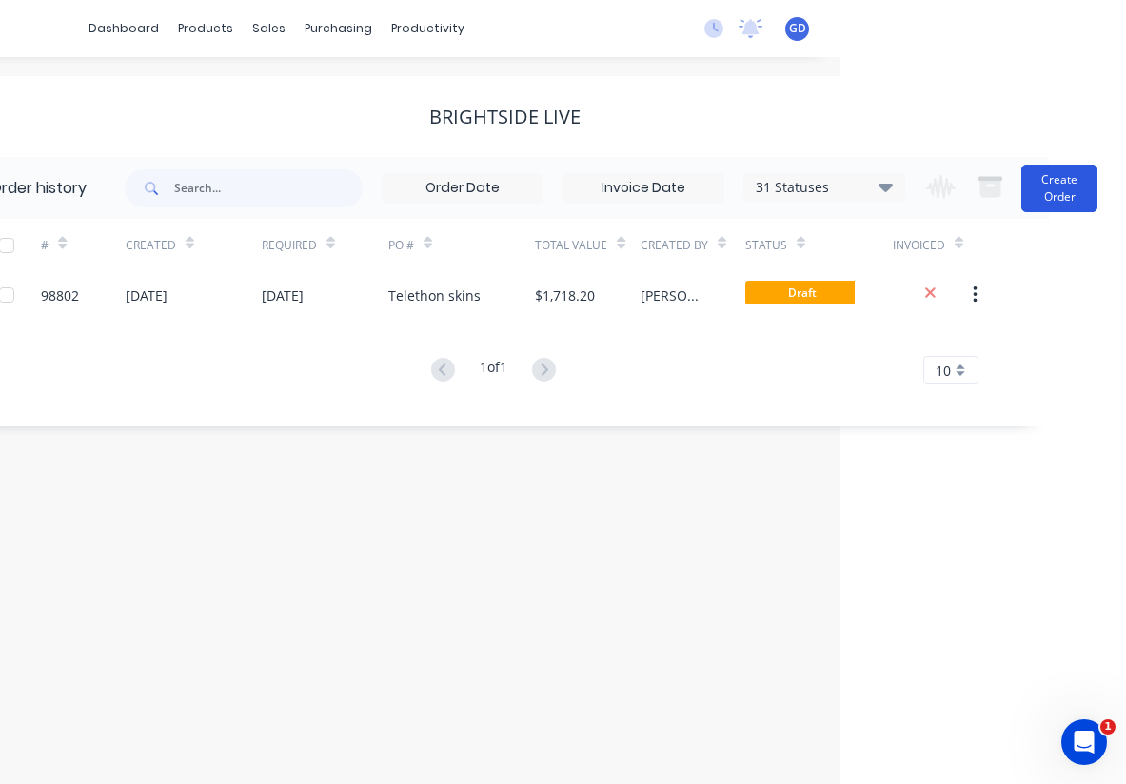
click at [1058, 194] on button "Create Order" at bounding box center [1060, 189] width 76 height 48
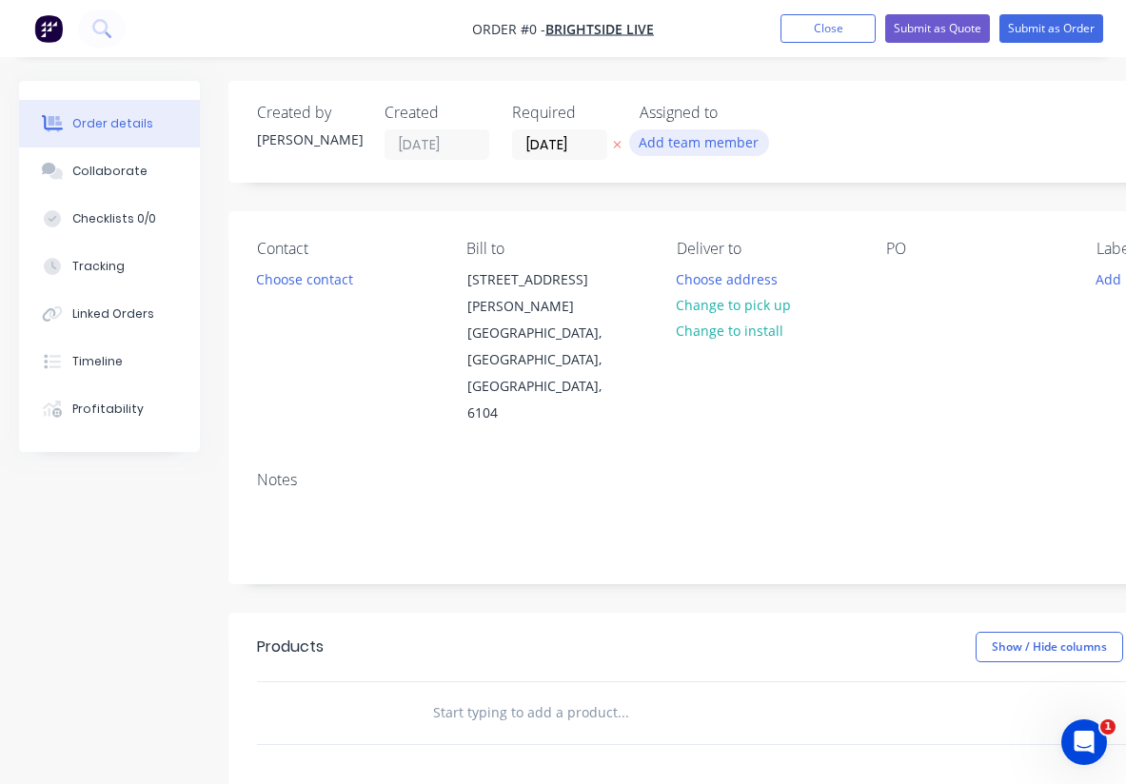
click at [707, 145] on button "Add team member" at bounding box center [699, 142] width 140 height 26
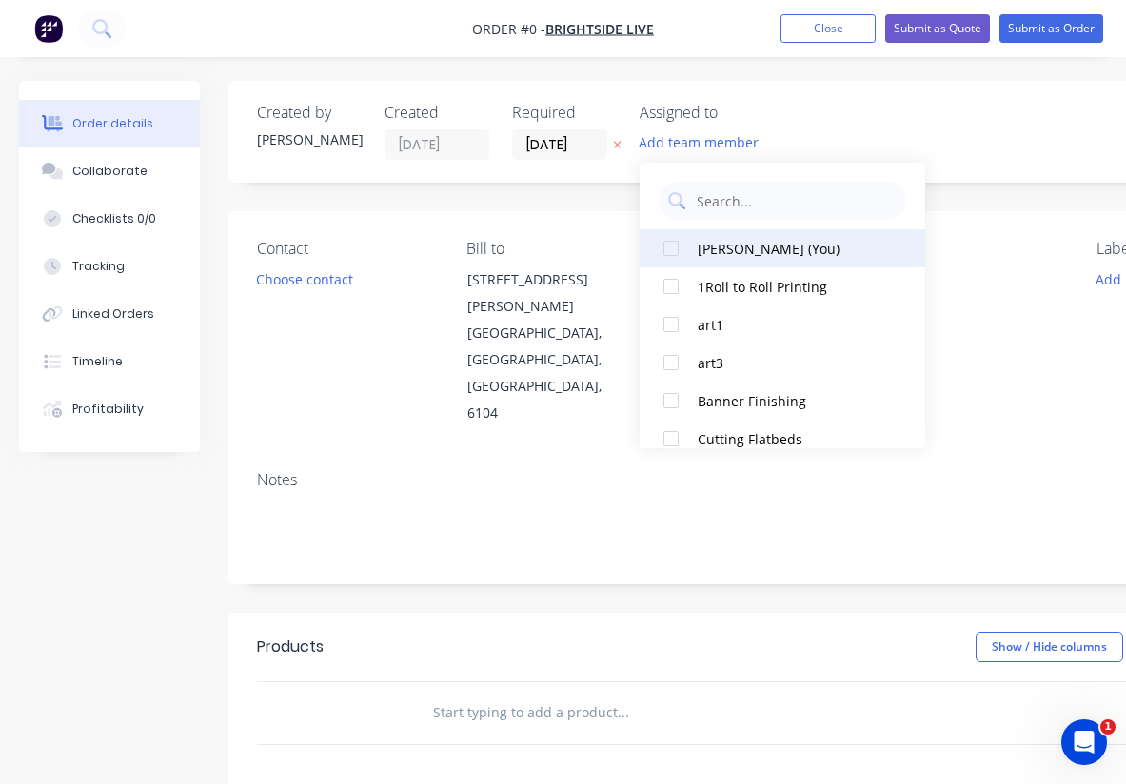
click at [672, 253] on div at bounding box center [671, 248] width 38 height 38
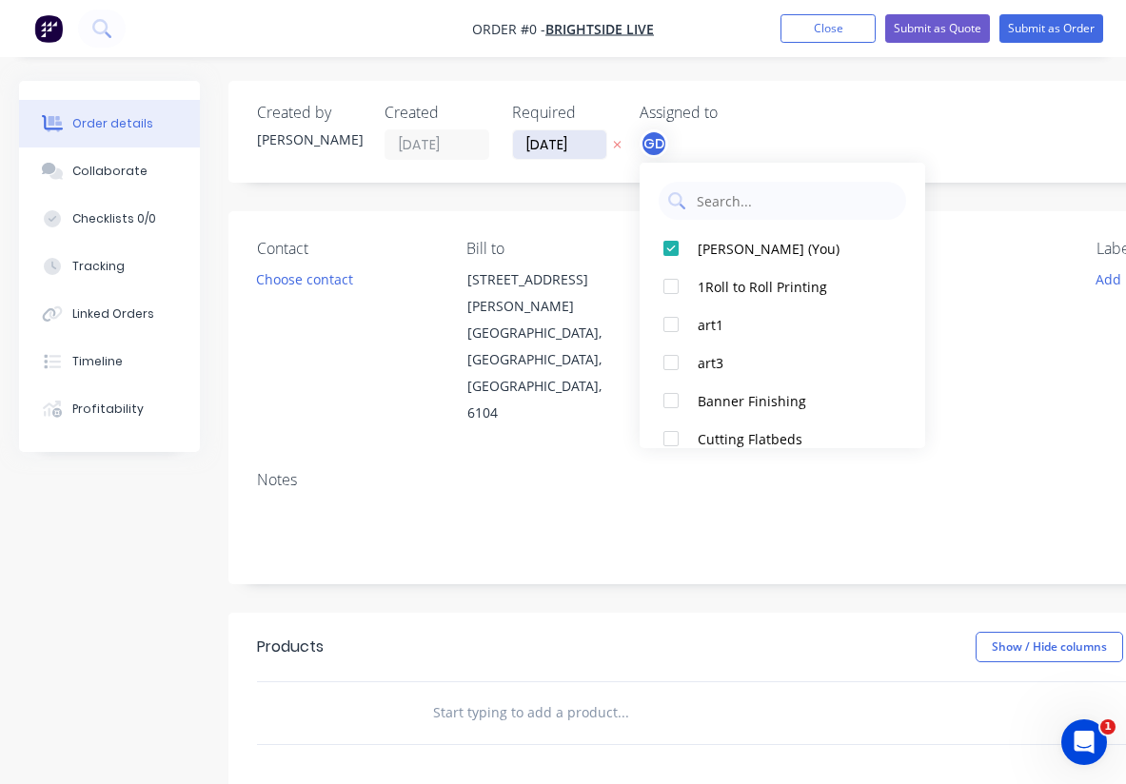
click at [552, 145] on div "Order details Collaborate Checklists 0/0 Tracking Linked Orders Timeline Profit…" at bounding box center [661, 656] width 1323 height 1150
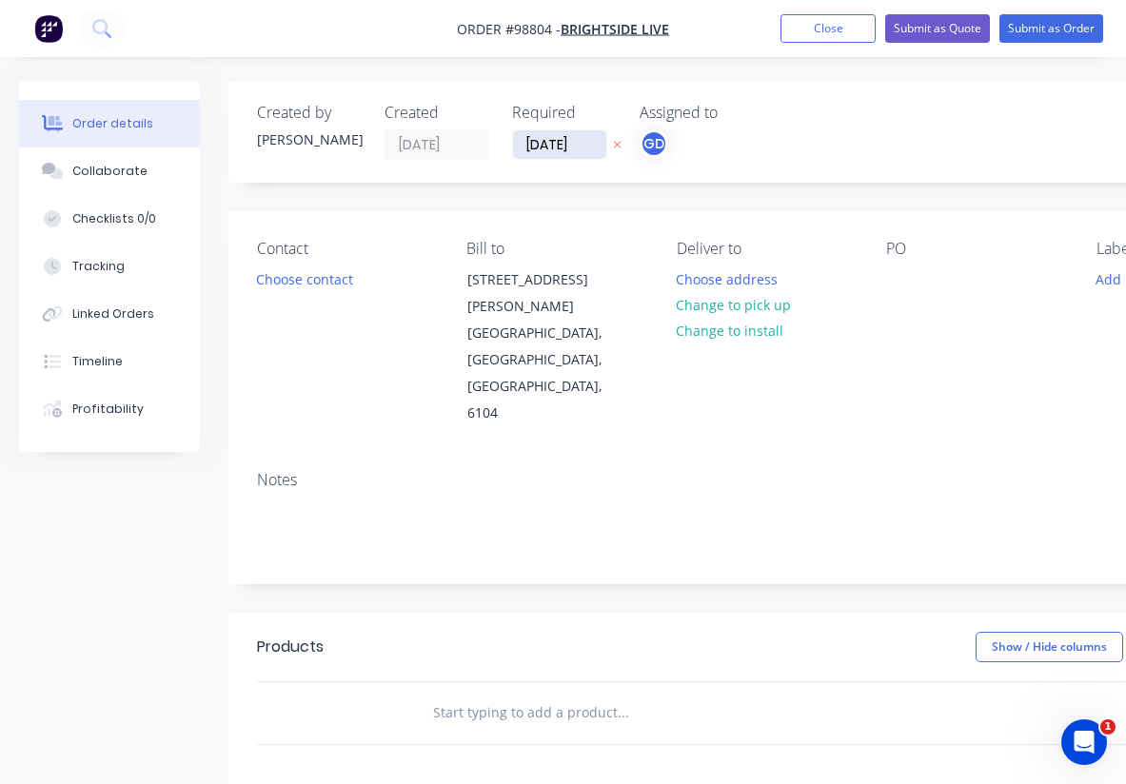
click at [550, 143] on input "[DATE]" at bounding box center [559, 144] width 93 height 29
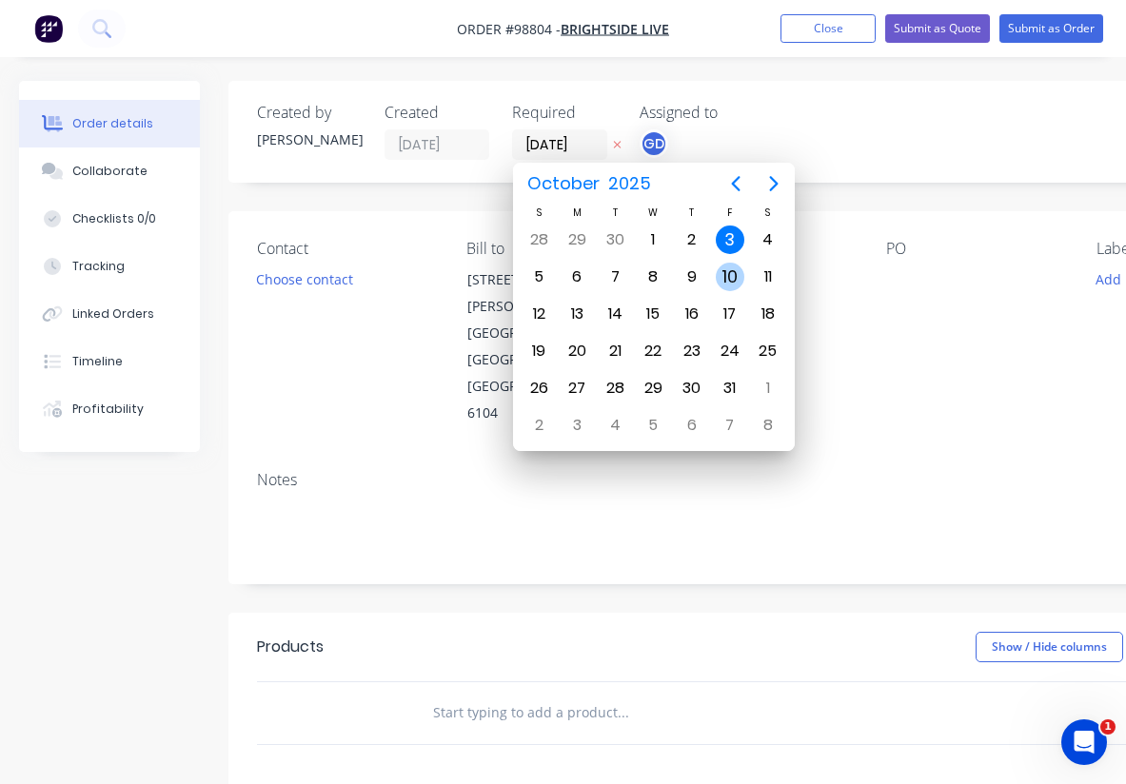
click at [732, 268] on div "10" at bounding box center [730, 277] width 29 height 29
type input "10/10/25"
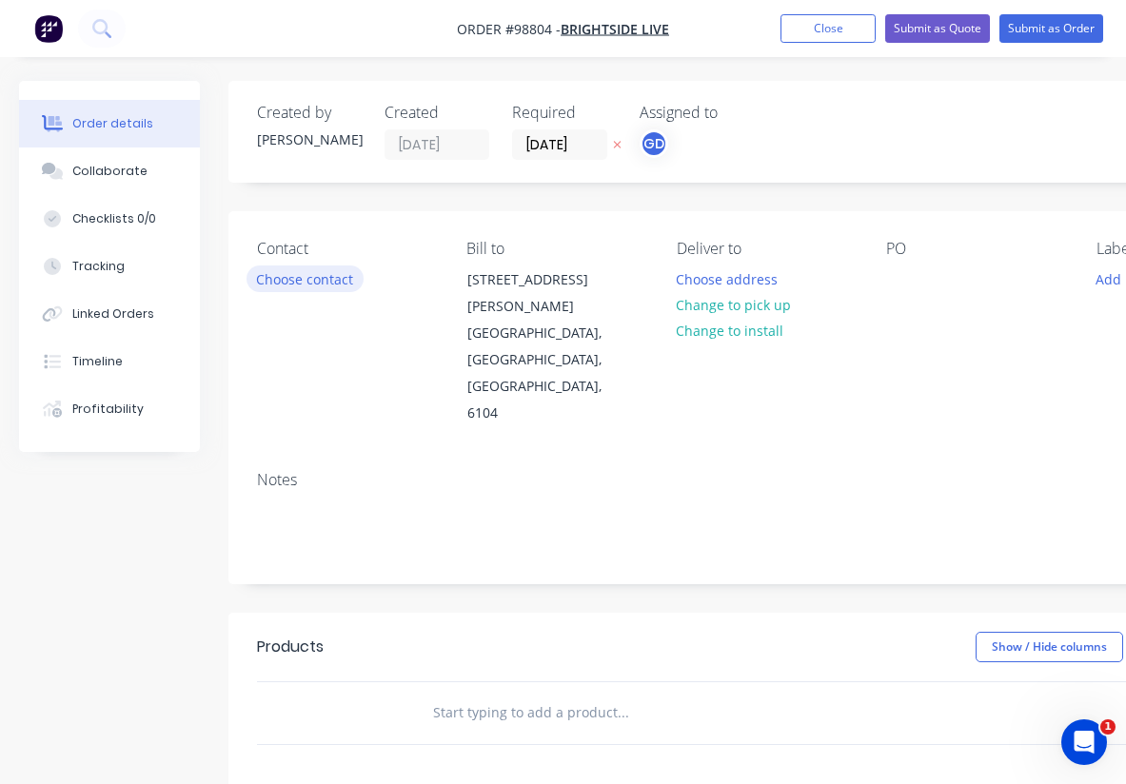
click at [295, 282] on button "Choose contact" at bounding box center [305, 279] width 117 height 26
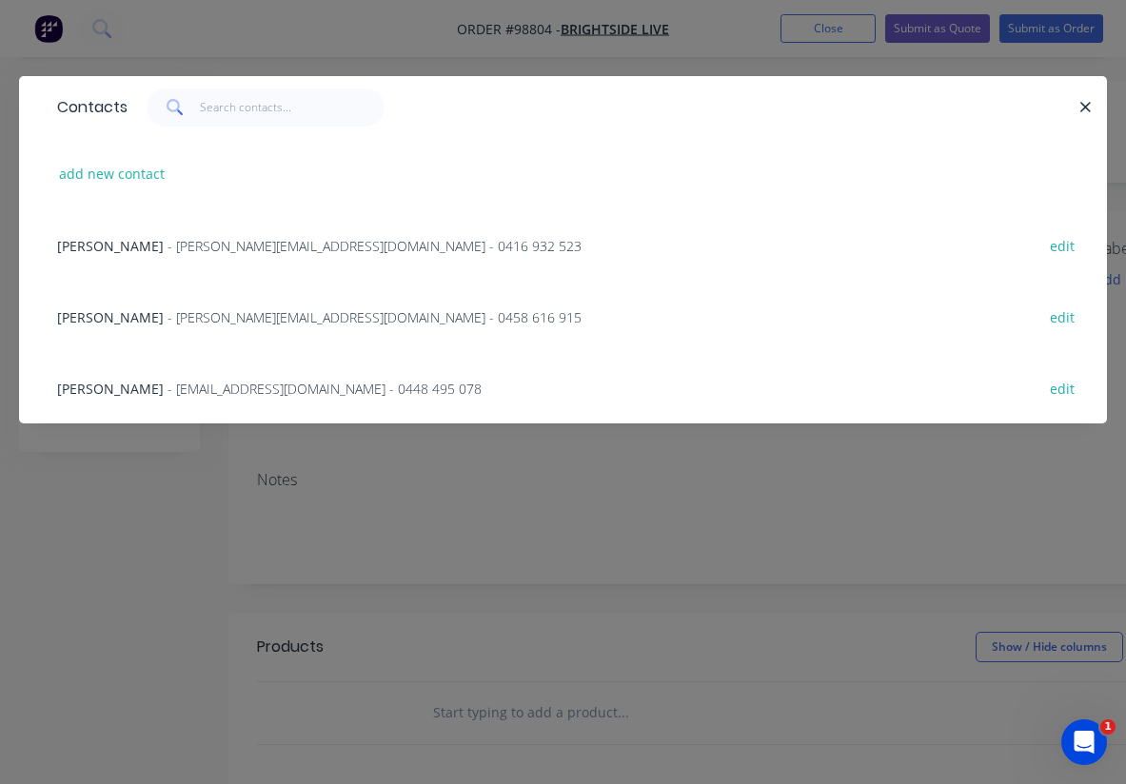
click at [103, 316] on span "Dave Salt" at bounding box center [110, 317] width 107 height 18
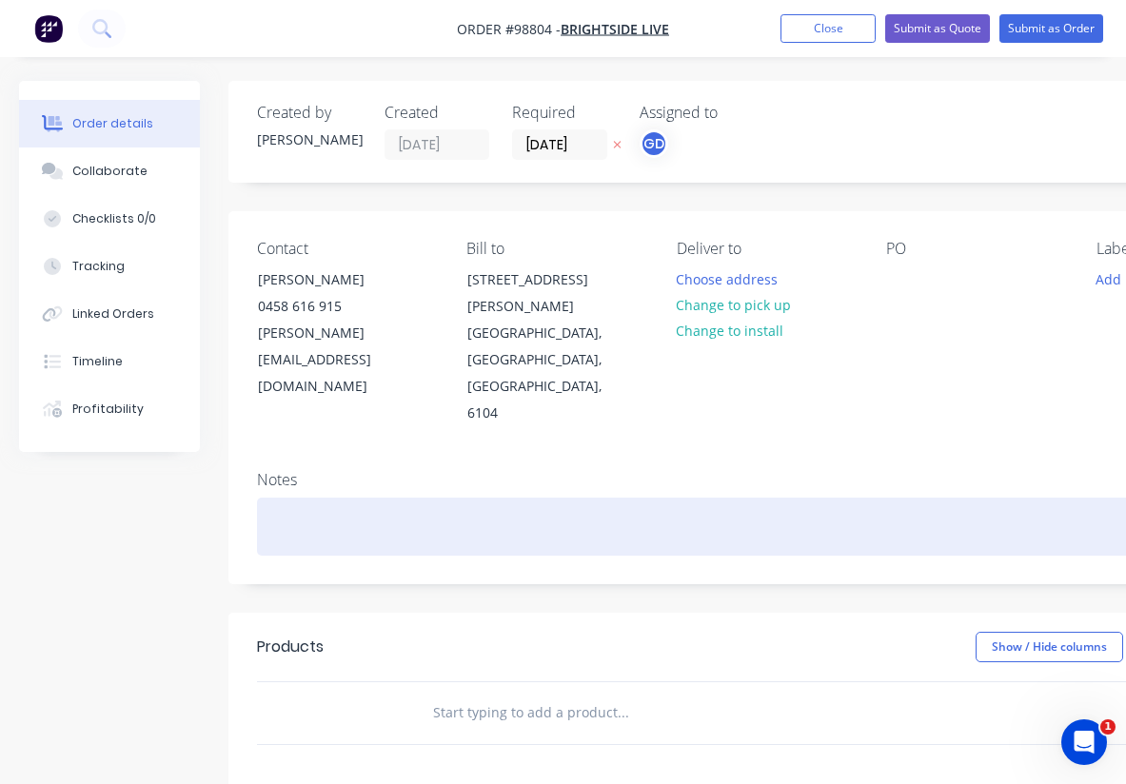
click at [273, 498] on div at bounding box center [766, 527] width 1019 height 58
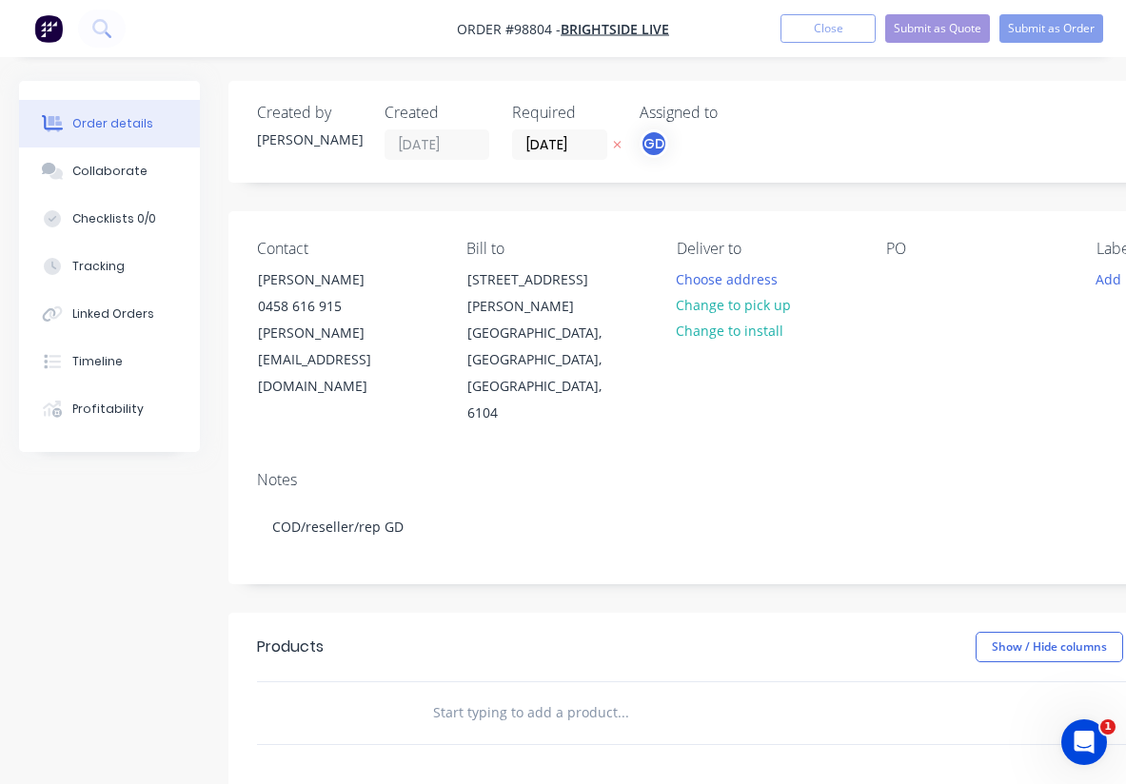
click at [540, 371] on div "Contact Dave Salt 0458 616 915 dave.salt@brightsidelive.net.au Bill to 12 Brenn…" at bounding box center [766, 333] width 1076 height 245
click at [723, 306] on button "Change to pick up" at bounding box center [733, 305] width 135 height 26
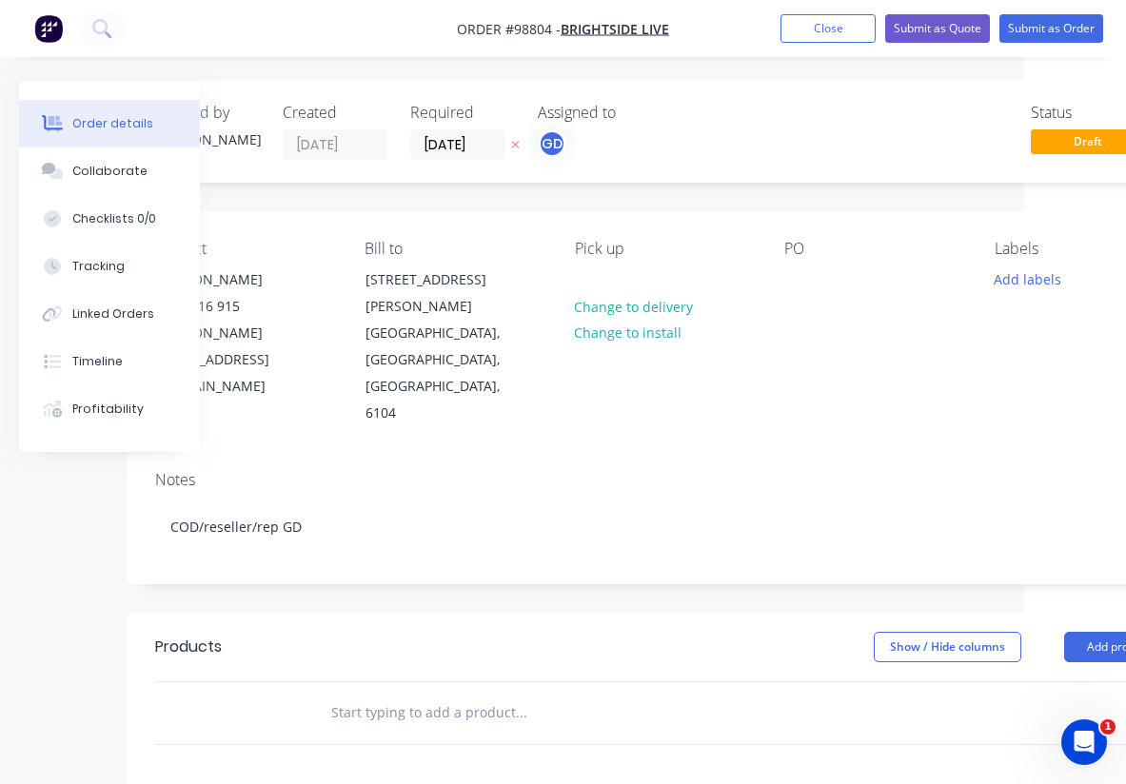
scroll to position [0, 121]
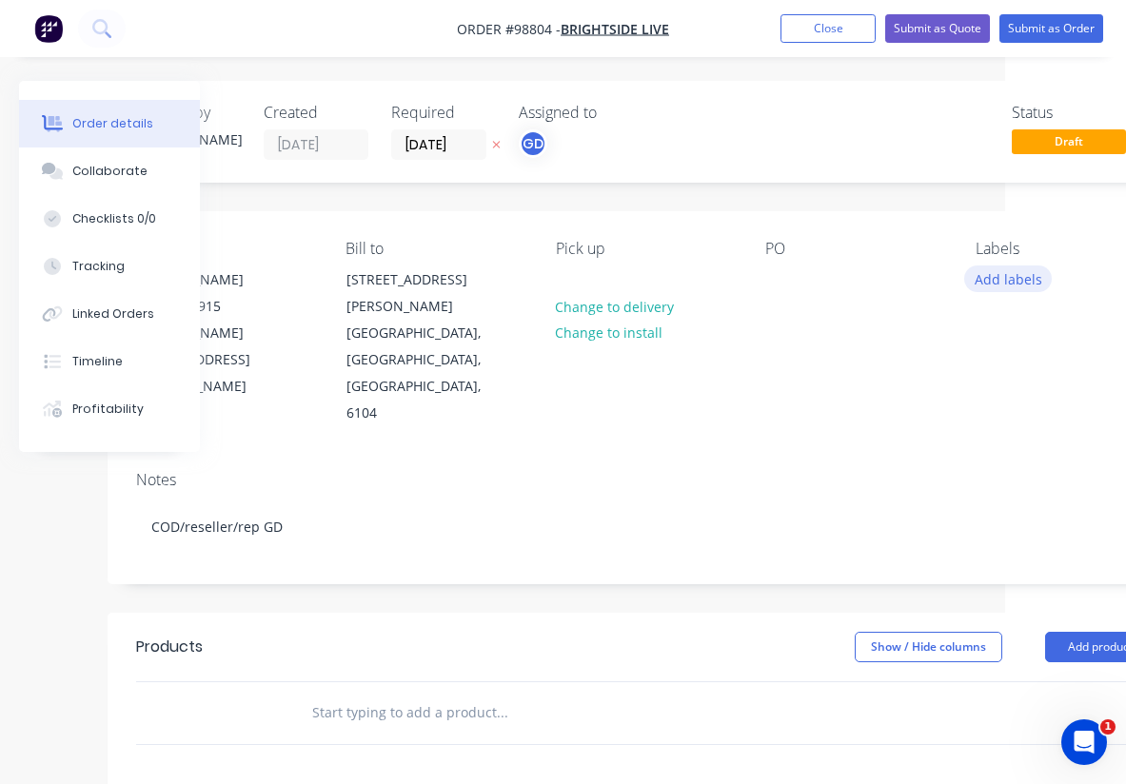
click at [997, 282] on button "Add labels" at bounding box center [1008, 279] width 88 height 26
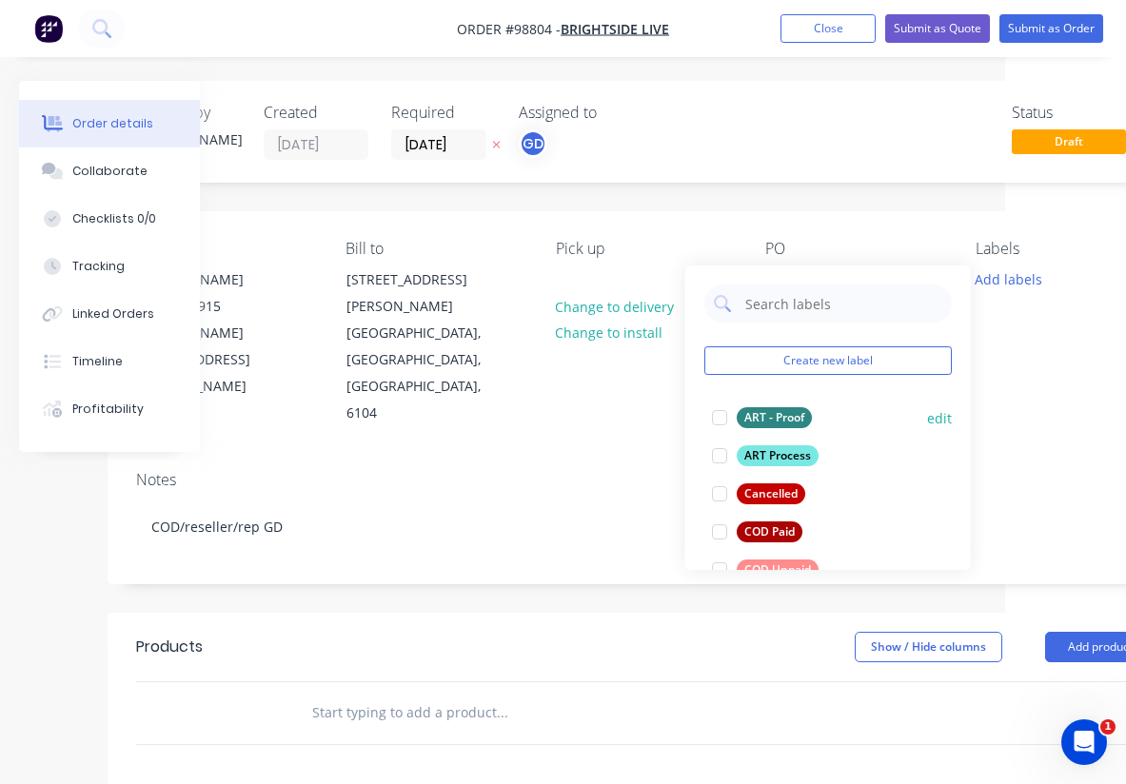
click at [801, 423] on div "ART - Proof" at bounding box center [774, 417] width 75 height 21
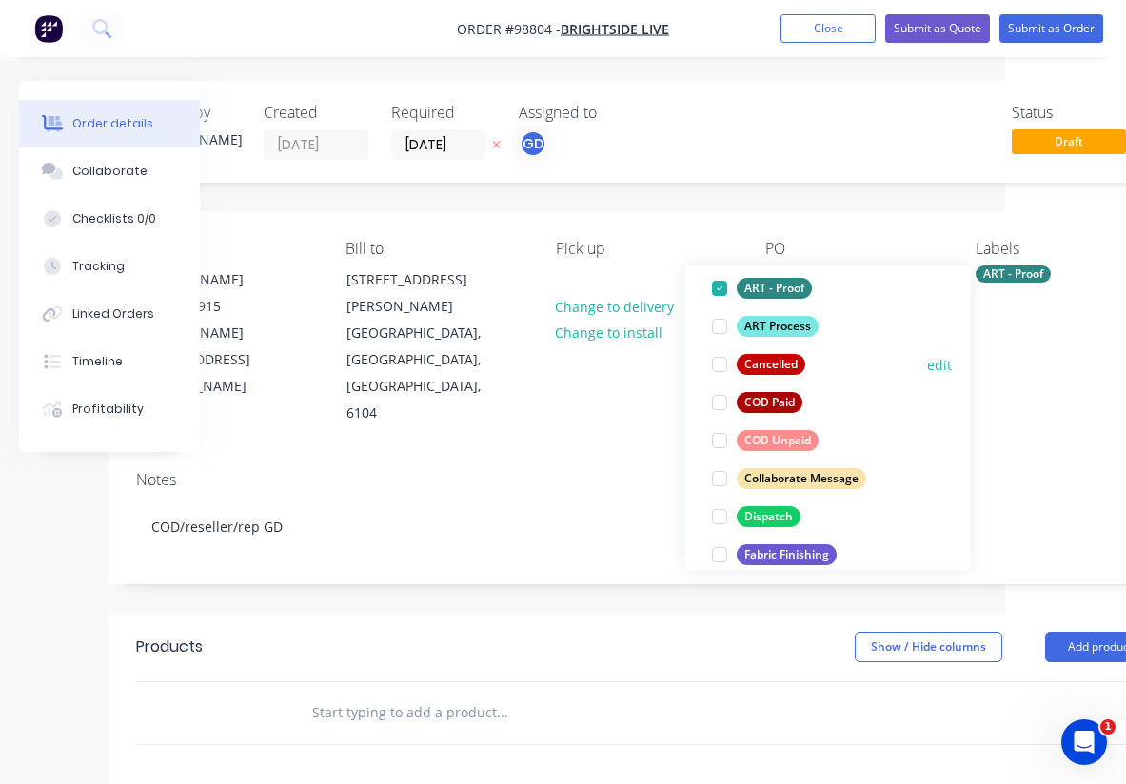
scroll to position [133, 0]
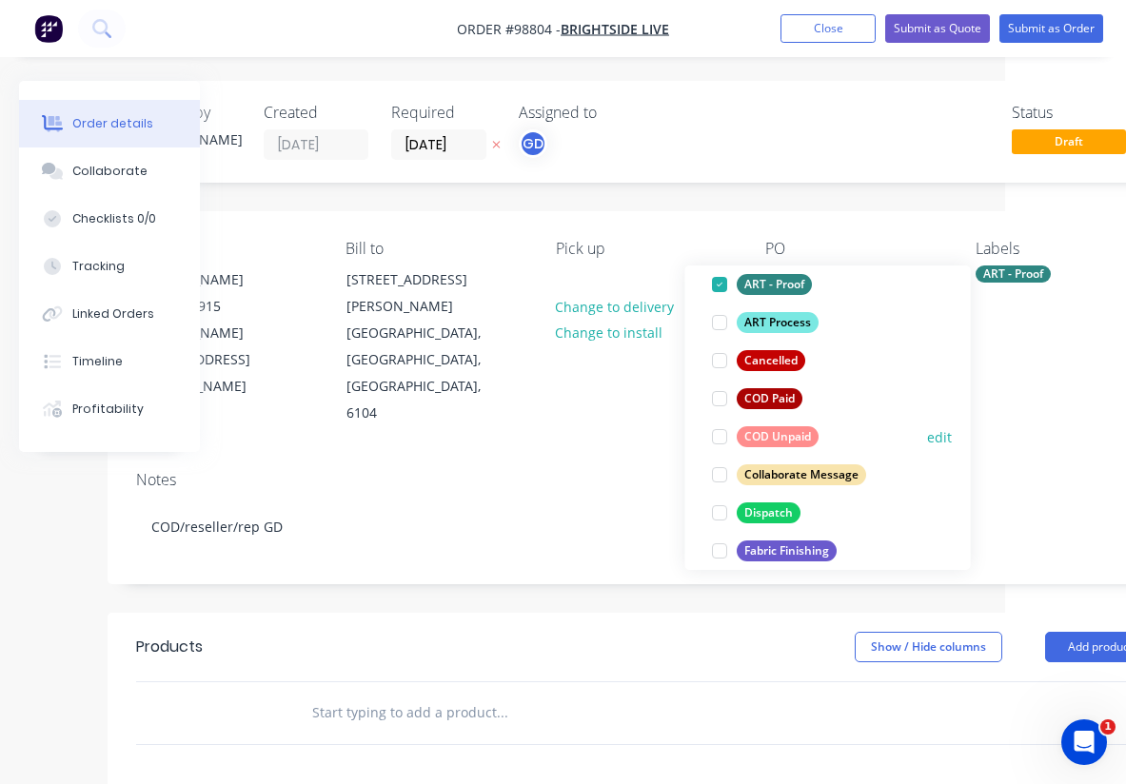
click at [784, 432] on div "COD Unpaid" at bounding box center [778, 437] width 82 height 21
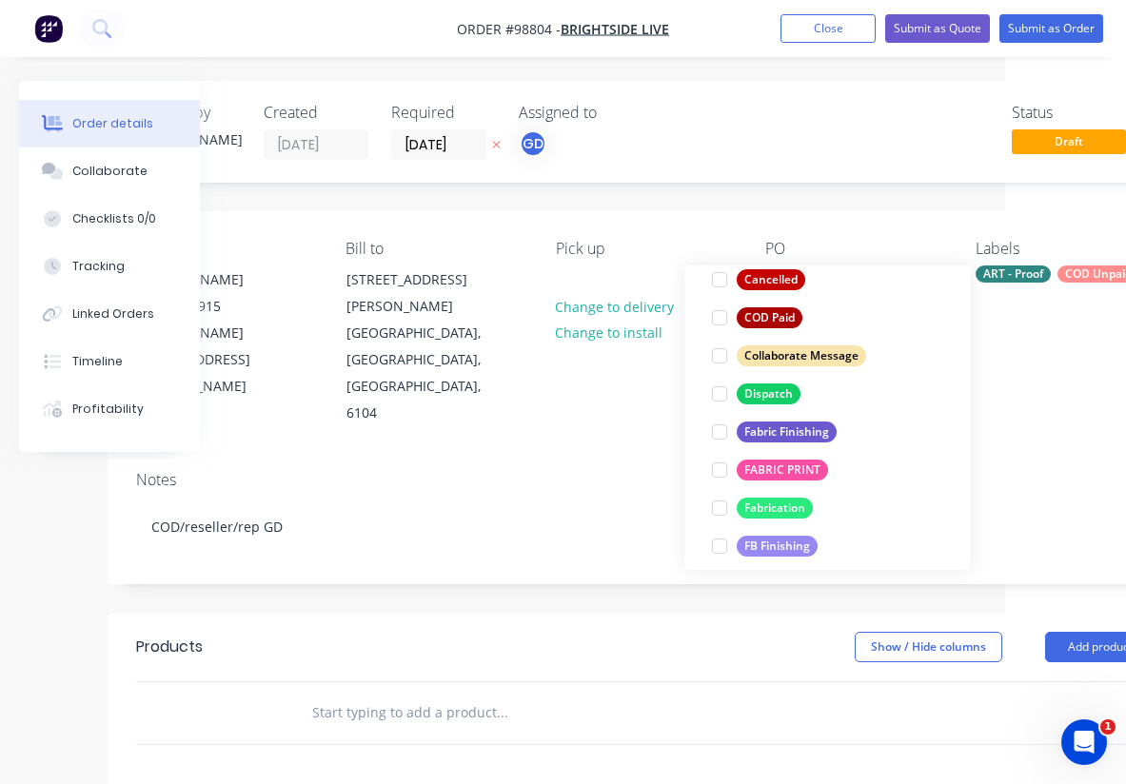
scroll to position [256, 0]
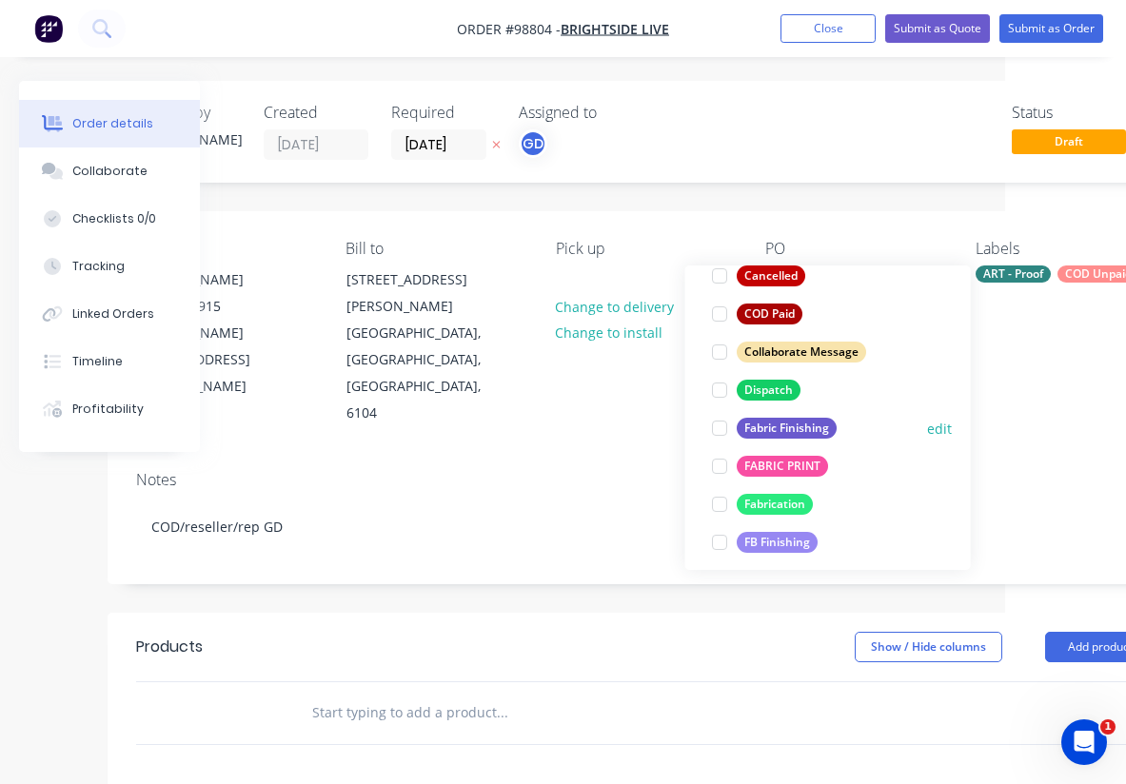
click at [784, 432] on div "Fabric Finishing" at bounding box center [787, 428] width 100 height 21
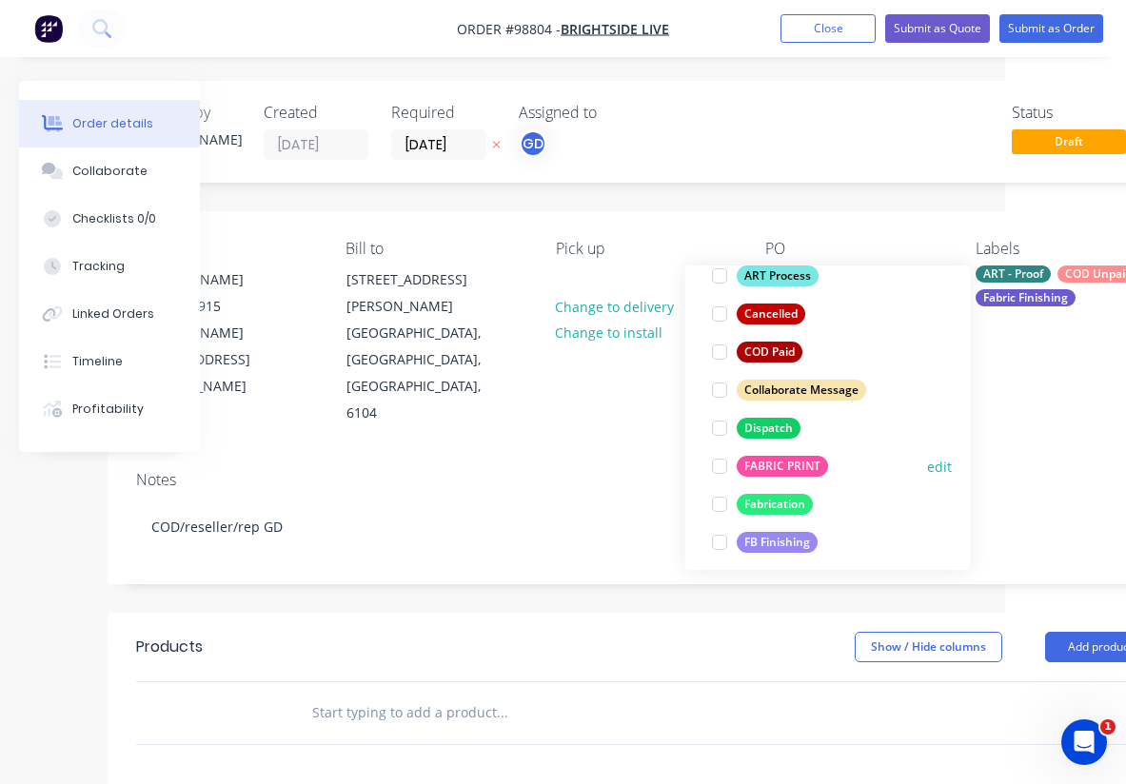
click at [782, 457] on div "FABRIC PRINT" at bounding box center [782, 466] width 91 height 21
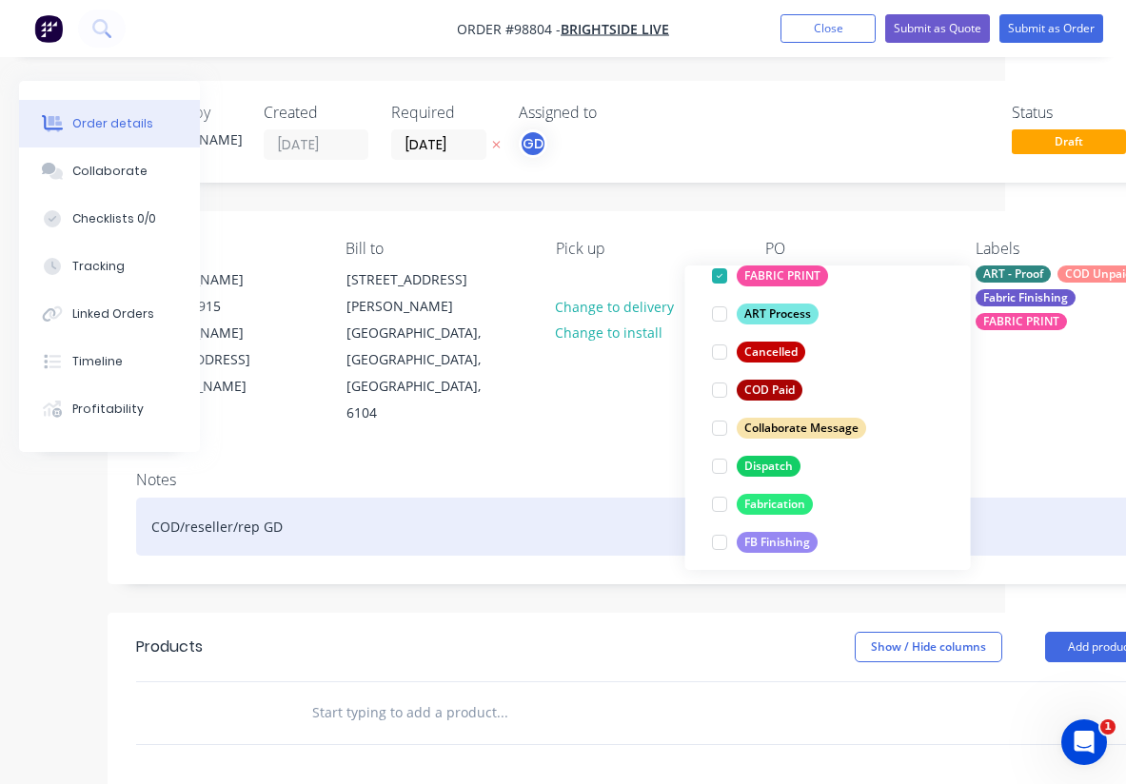
click at [617, 498] on div "COD/reseller/rep GD" at bounding box center [645, 527] width 1019 height 58
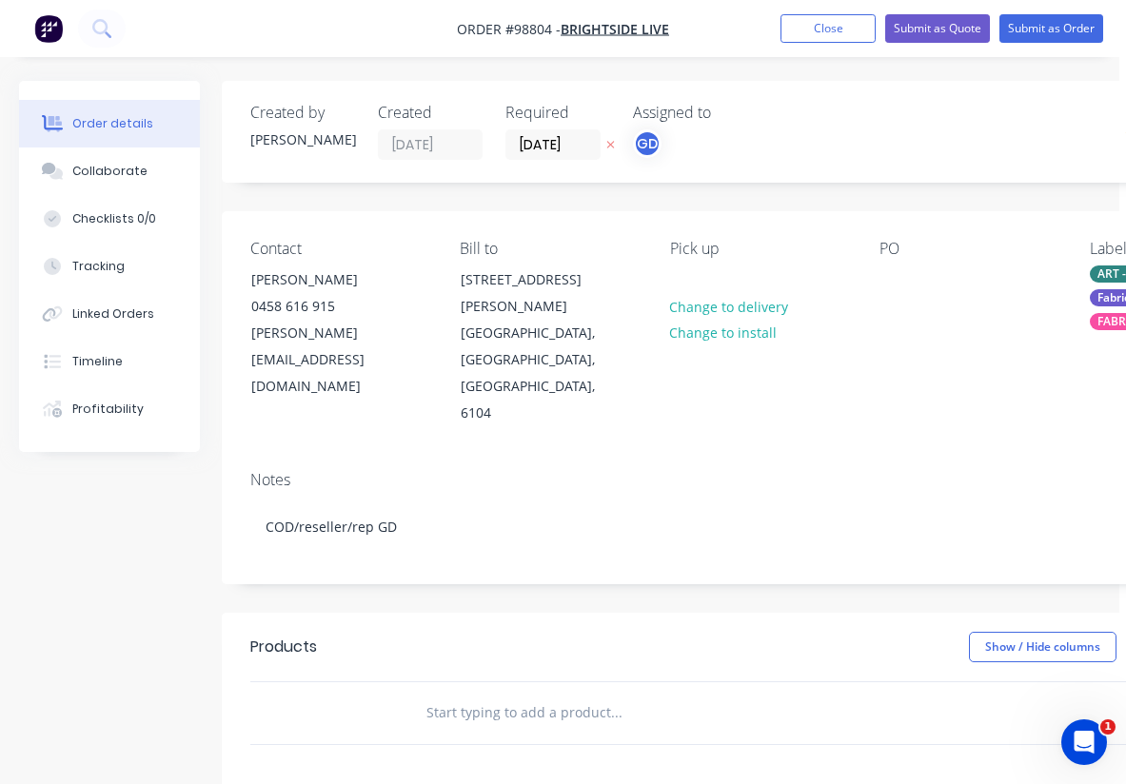
scroll to position [0, 0]
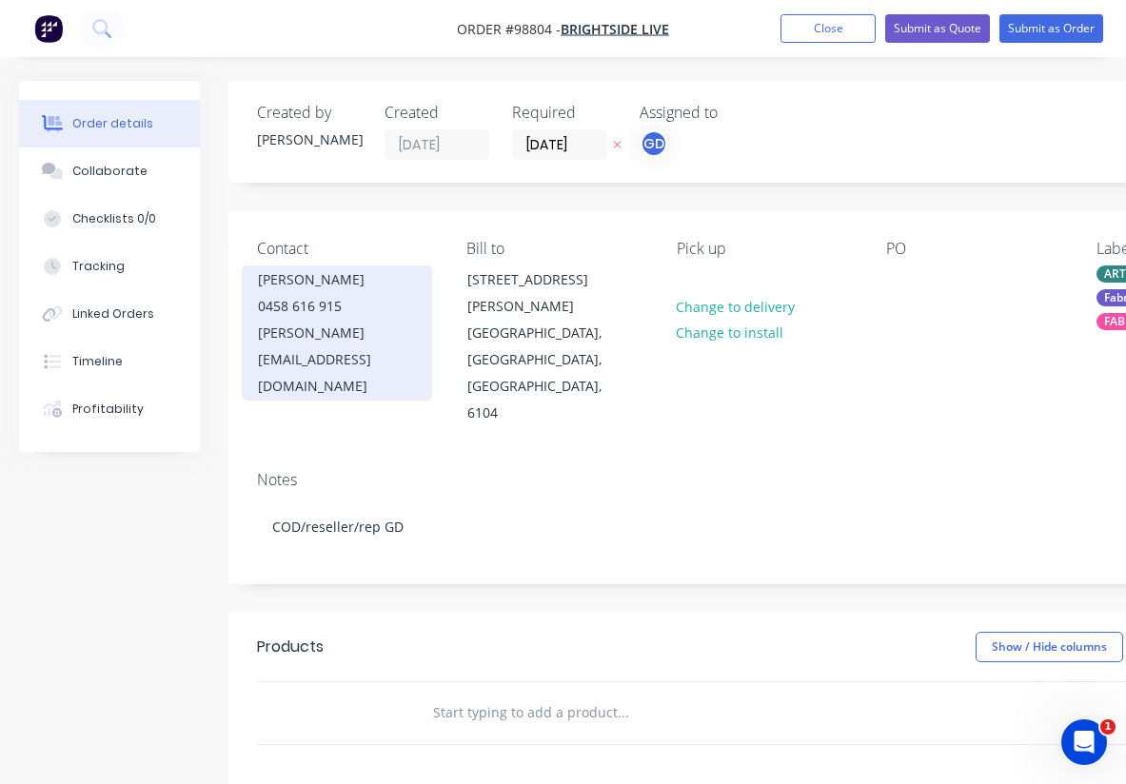
click at [289, 293] on div "0458 616 915" at bounding box center [337, 306] width 158 height 27
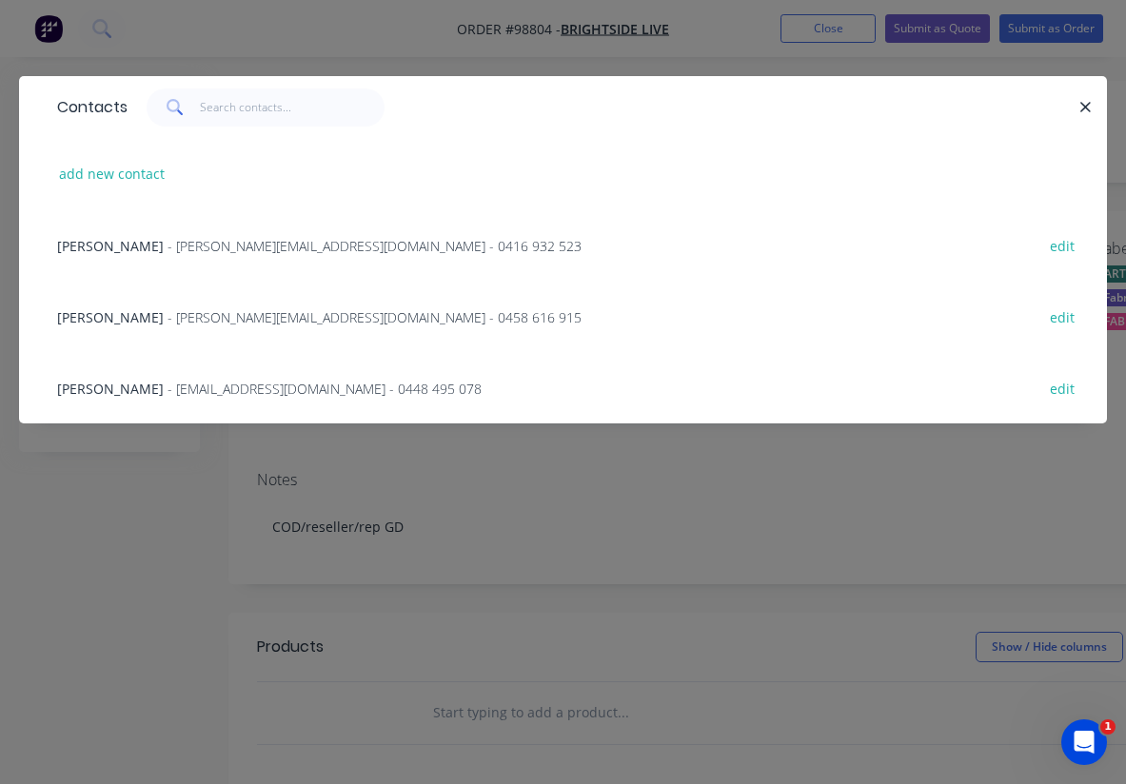
click at [95, 386] on span "Declan Pratt" at bounding box center [110, 389] width 107 height 18
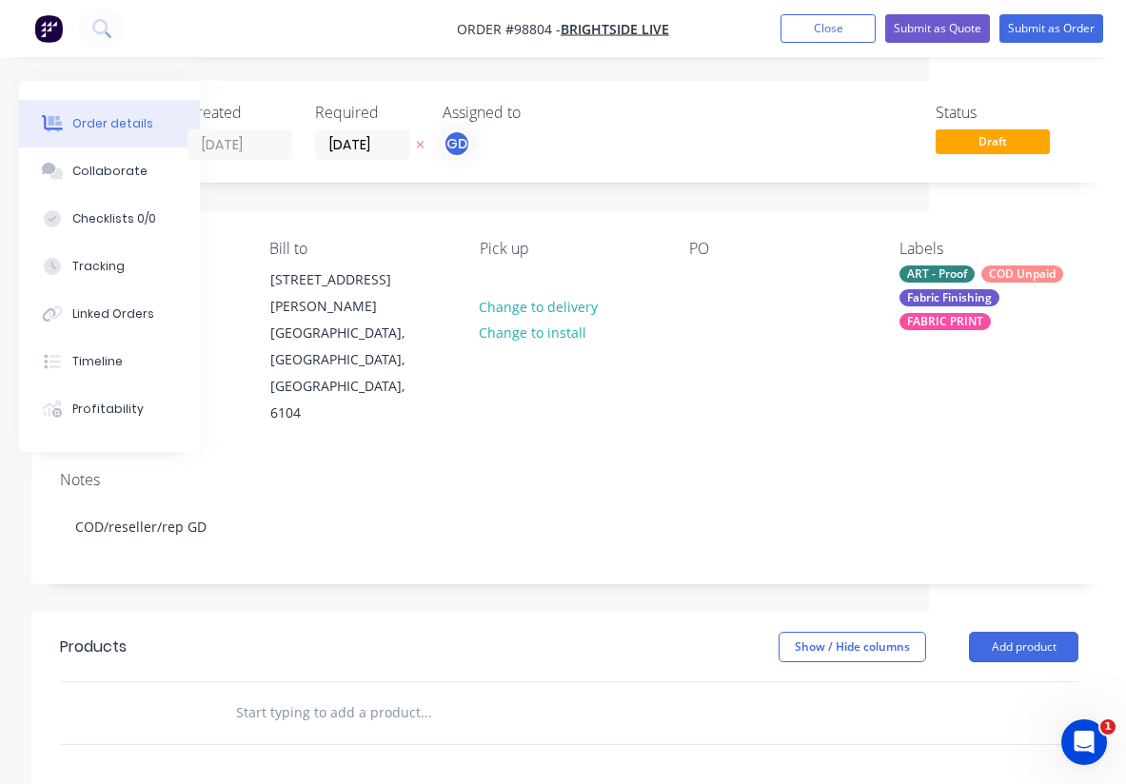
scroll to position [0, 197]
click at [705, 278] on div at bounding box center [704, 280] width 30 height 28
click at [749, 373] on div "PO ECU" at bounding box center [778, 334] width 179 height 188
click at [307, 694] on input "text" at bounding box center [425, 713] width 381 height 38
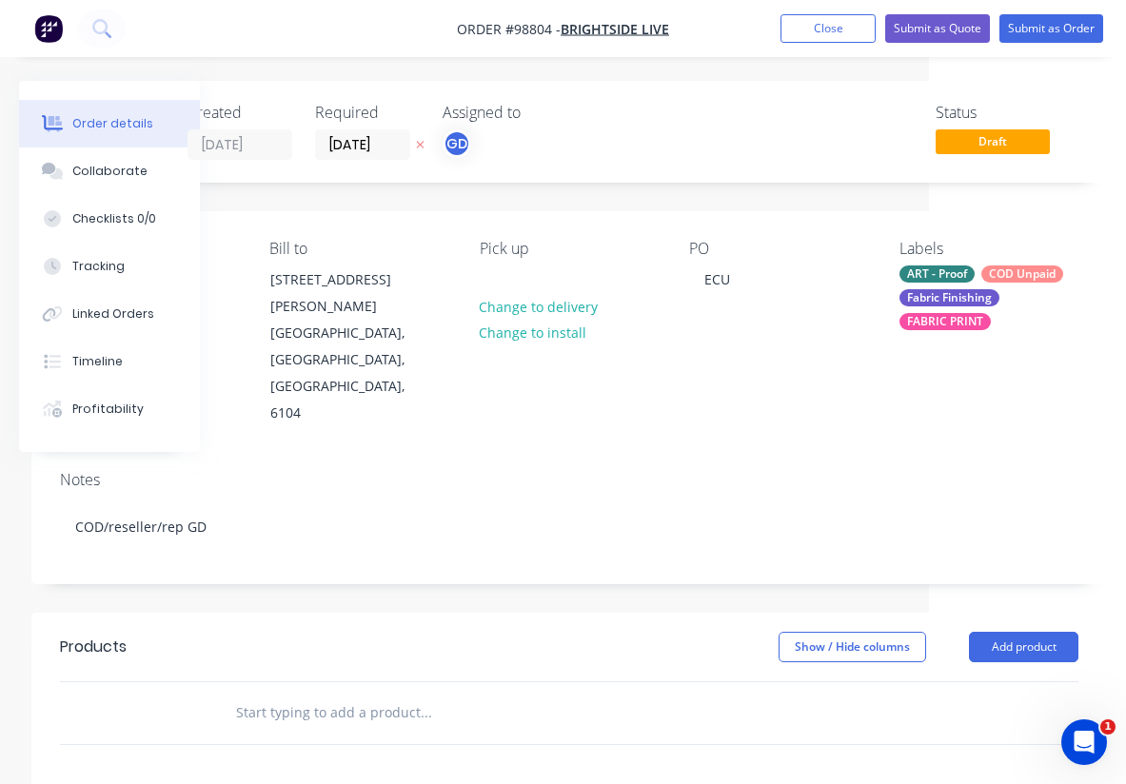
paste input "Fabric SEG Back lit skin Qty 1 4m w x 3m h skin"
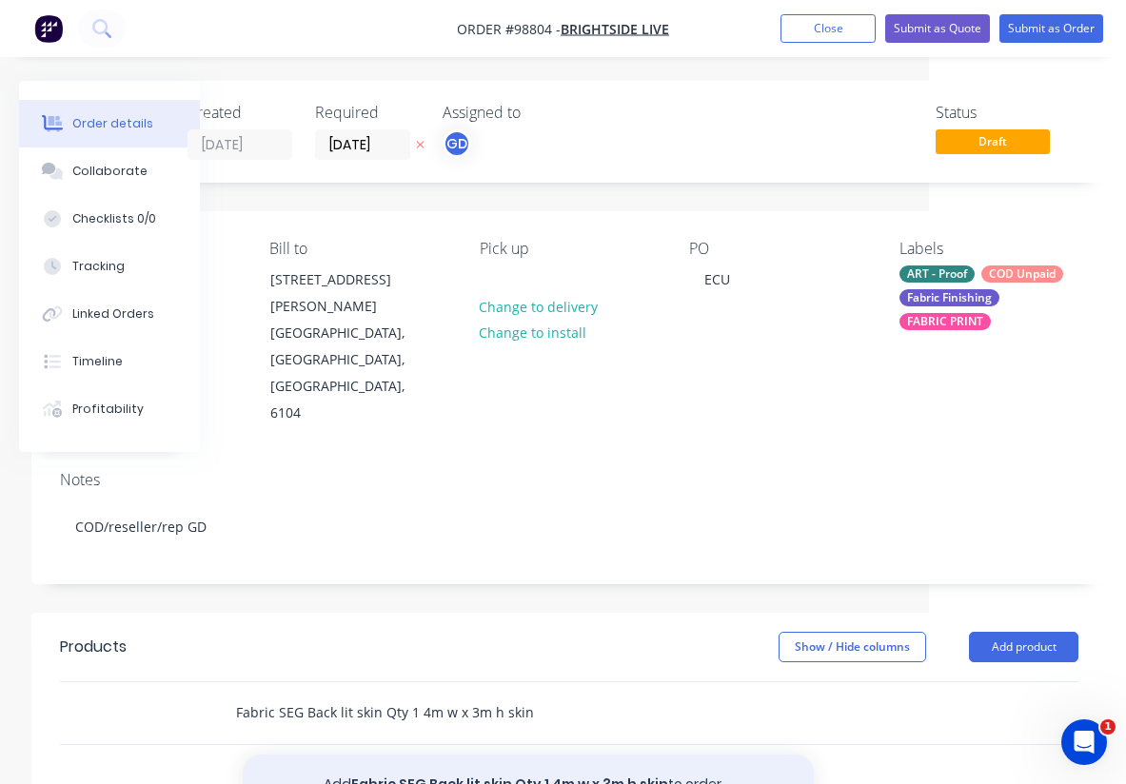
type input "Fabric SEG Back lit skin Qty 1 4m w x 3m h skin"
click at [526, 755] on button "Add Fabric SEG Back lit skin Qty 1 4m w x 3m h skin to order" at bounding box center [528, 785] width 571 height 61
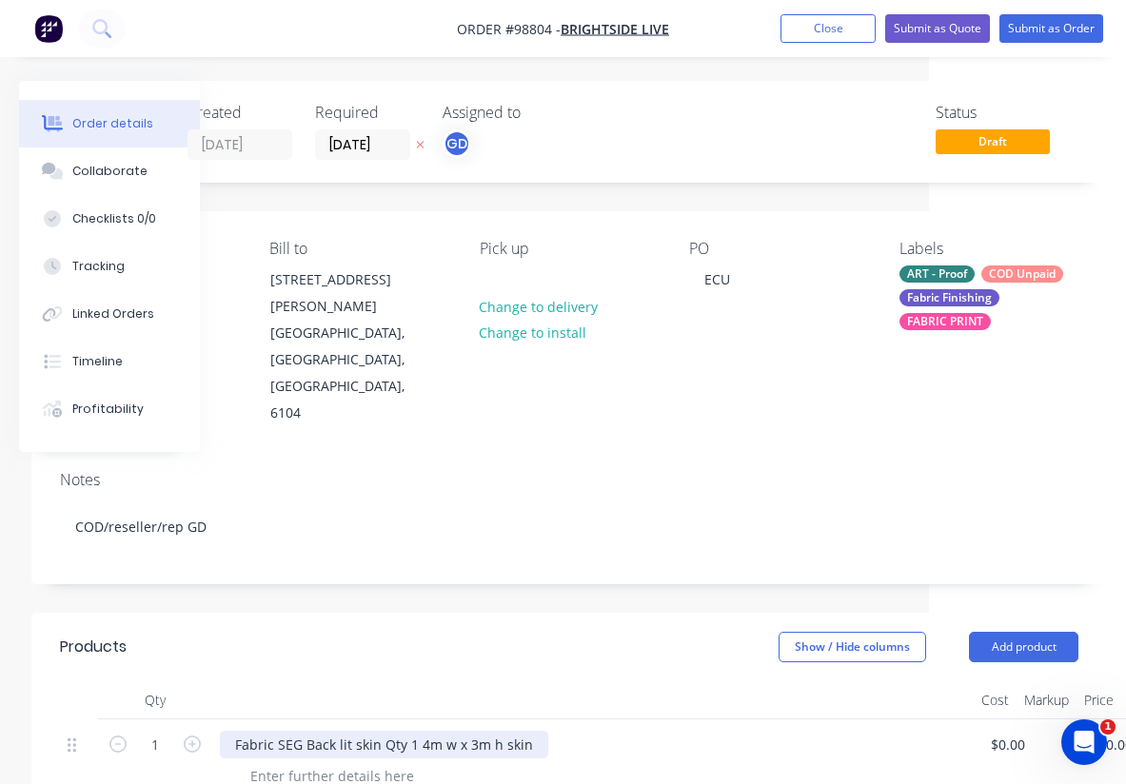
click at [416, 731] on div "Fabric SEG Back lit skin Qty 1 4m w x 3m h skin" at bounding box center [384, 745] width 328 height 28
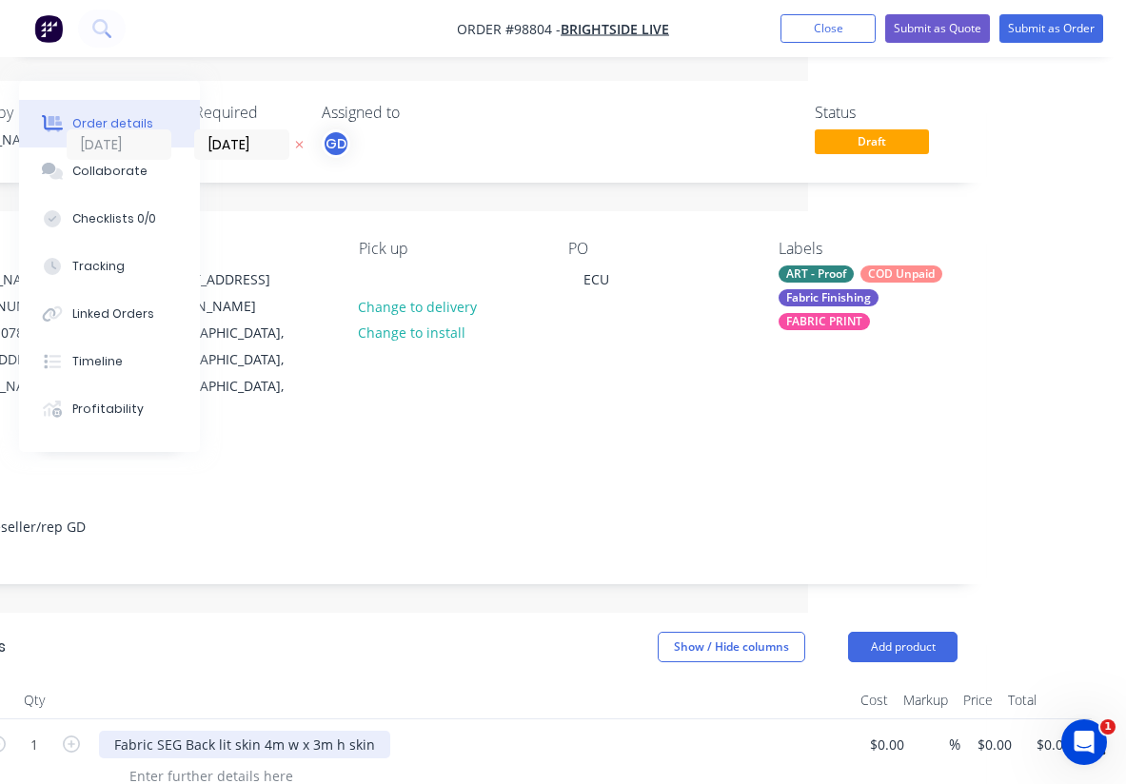
scroll to position [0, 318]
click at [1059, 731] on input "0.00" at bounding box center [1057, 745] width 44 height 28
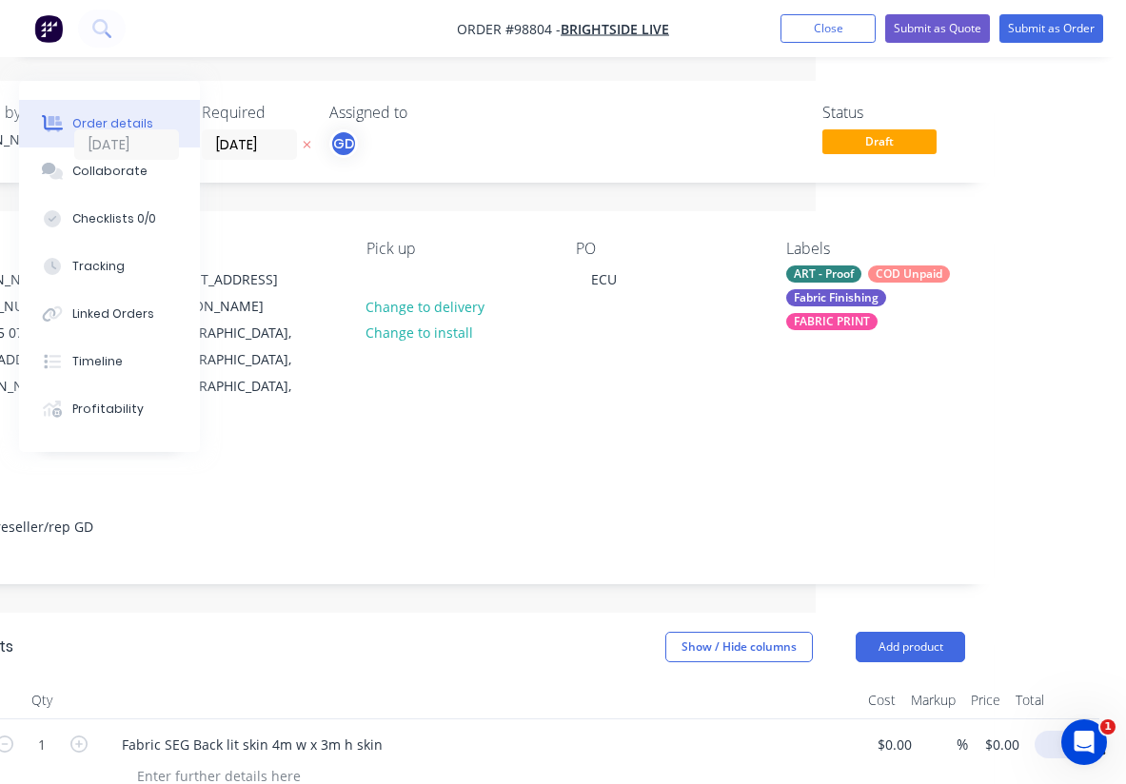
scroll to position [0, 296]
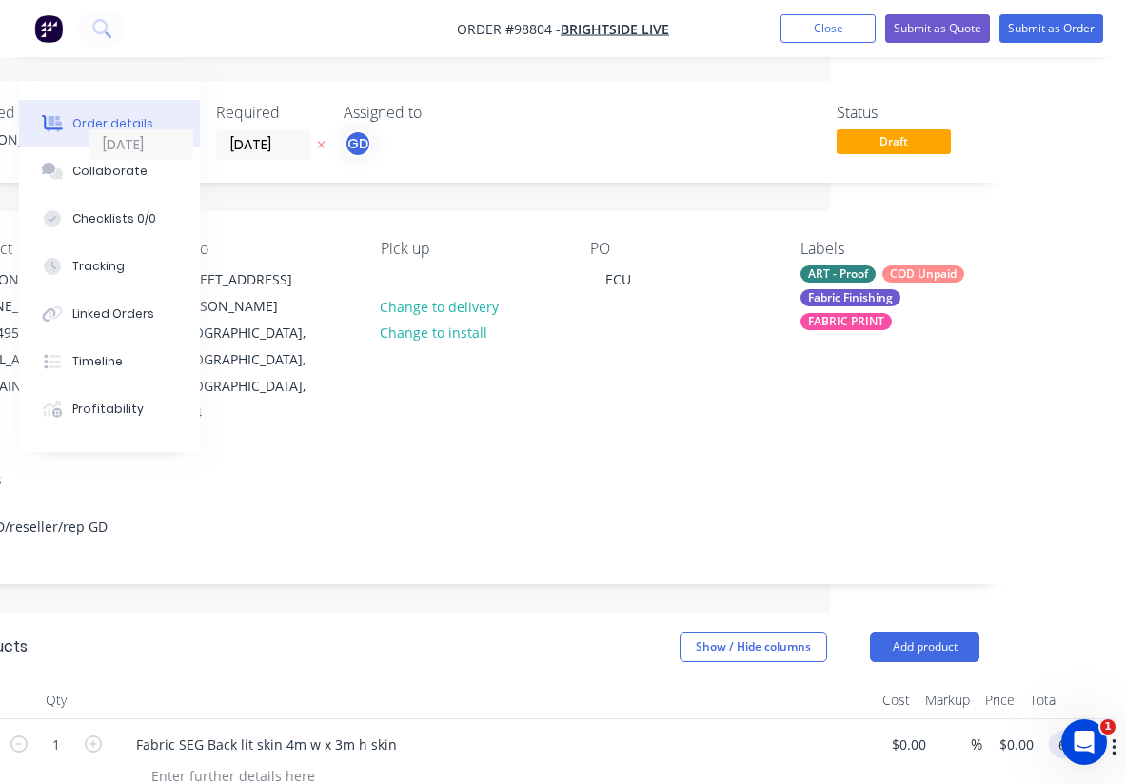
type input "660"
type input "$660.00"
click at [610, 613] on header "Products Show / Hide columns Add product" at bounding box center [470, 647] width 1076 height 69
drag, startPoint x: 439, startPoint y: 26, endPoint x: 551, endPoint y: 30, distance: 112.4
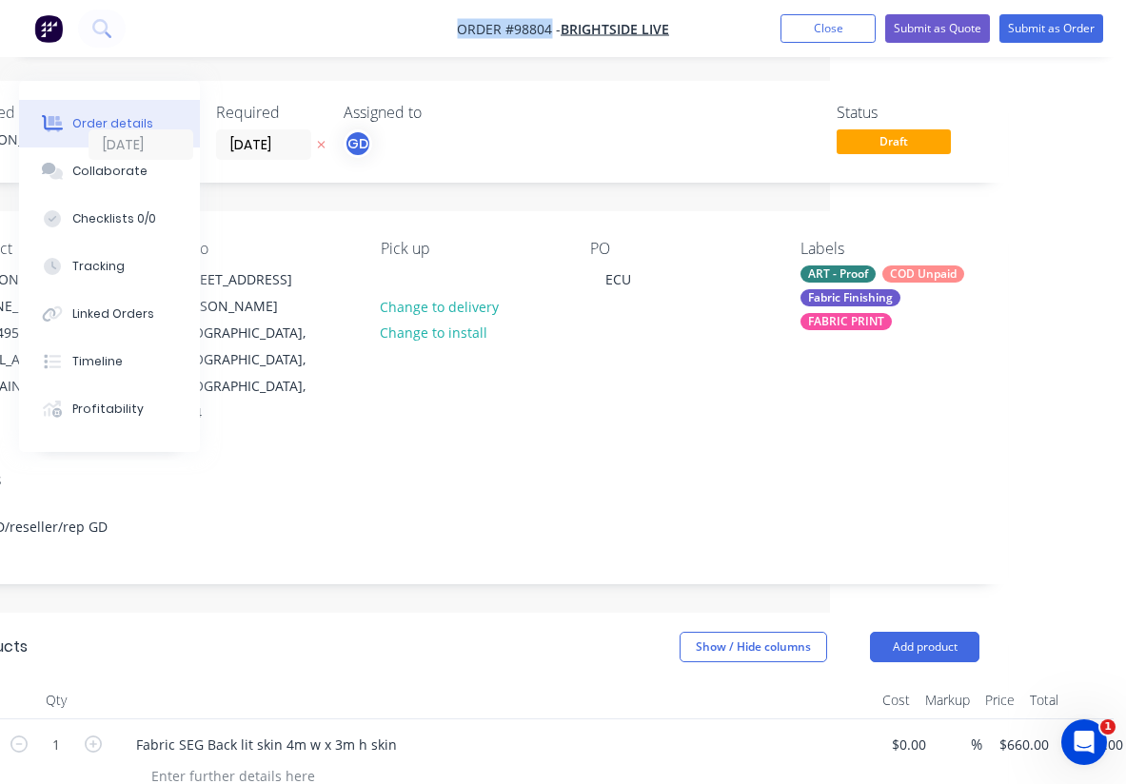
click at [551, 30] on nav "Order #98804 - BRIGHTSIDE LIVE Add product Close Submit as Quote Submit as Order" at bounding box center [563, 28] width 1126 height 57
copy span "Order #98804"
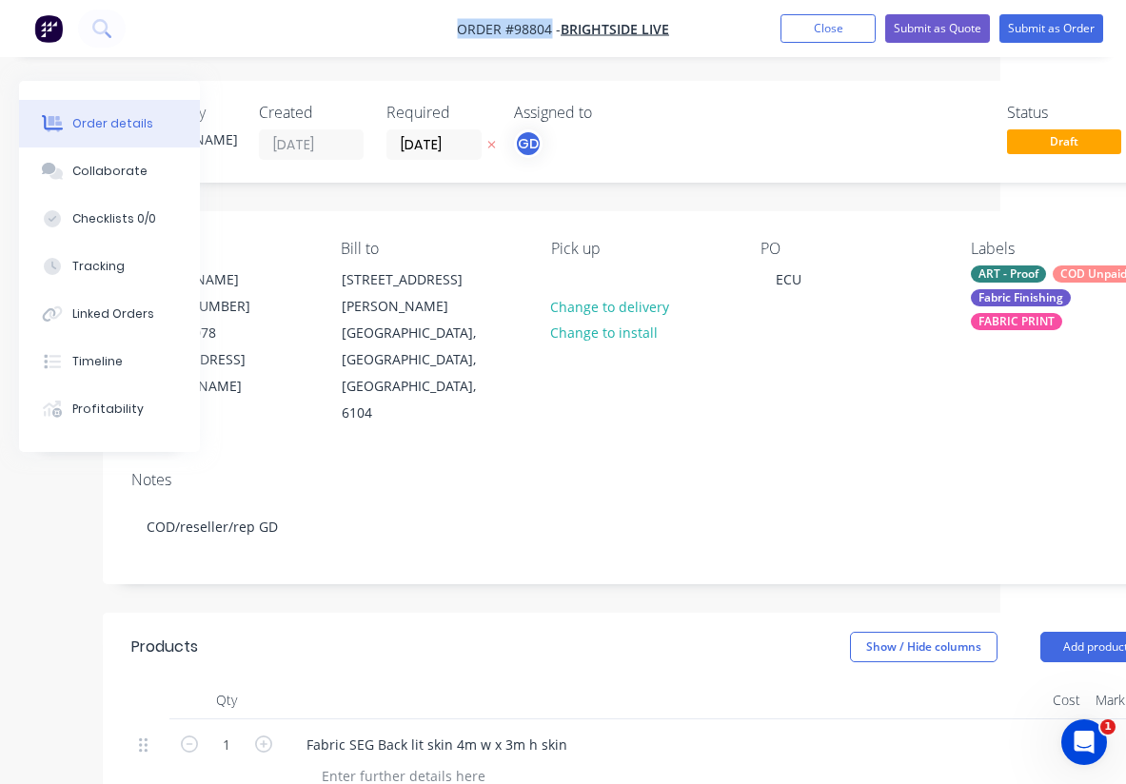
scroll to position [0, 0]
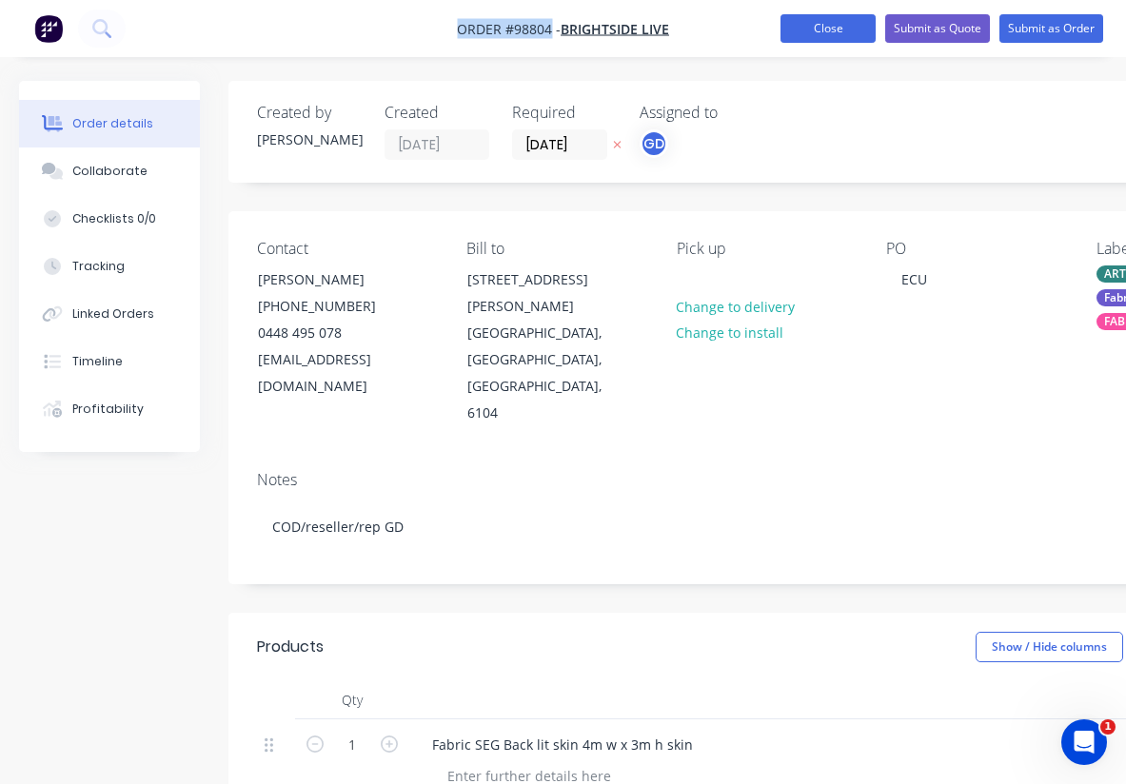
click at [826, 30] on button "Close" at bounding box center [828, 28] width 95 height 29
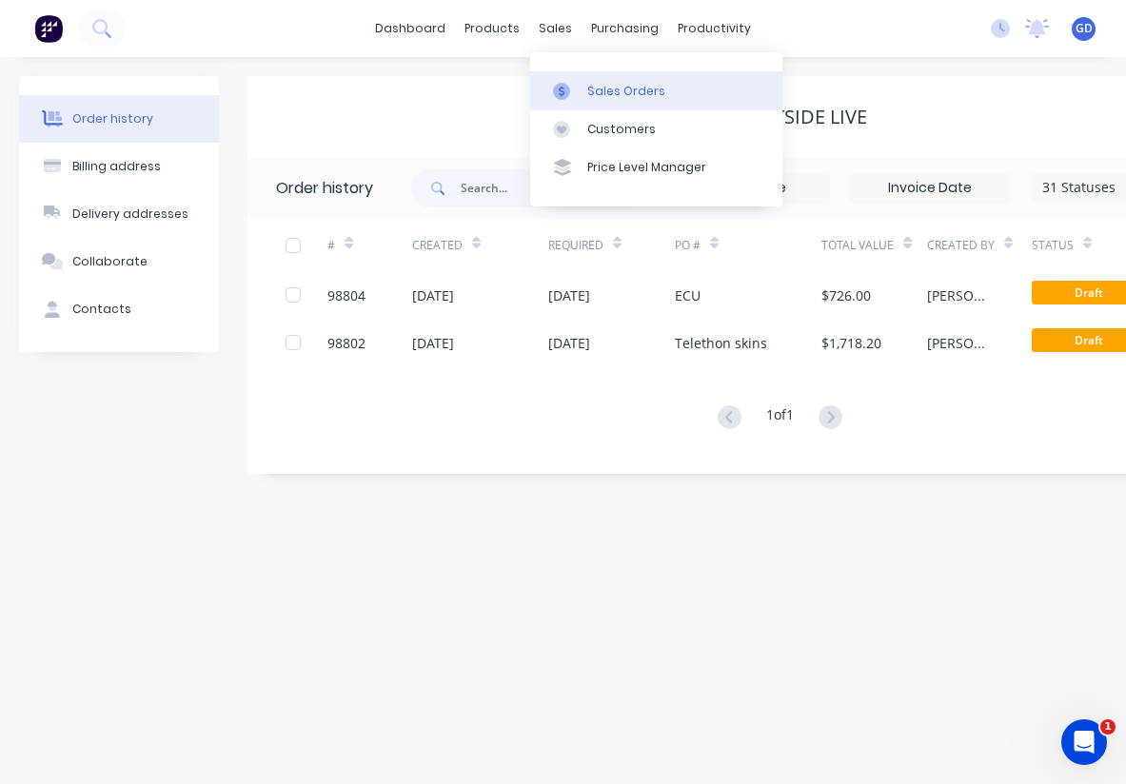
click at [604, 83] on div "Sales Orders" at bounding box center [626, 91] width 78 height 17
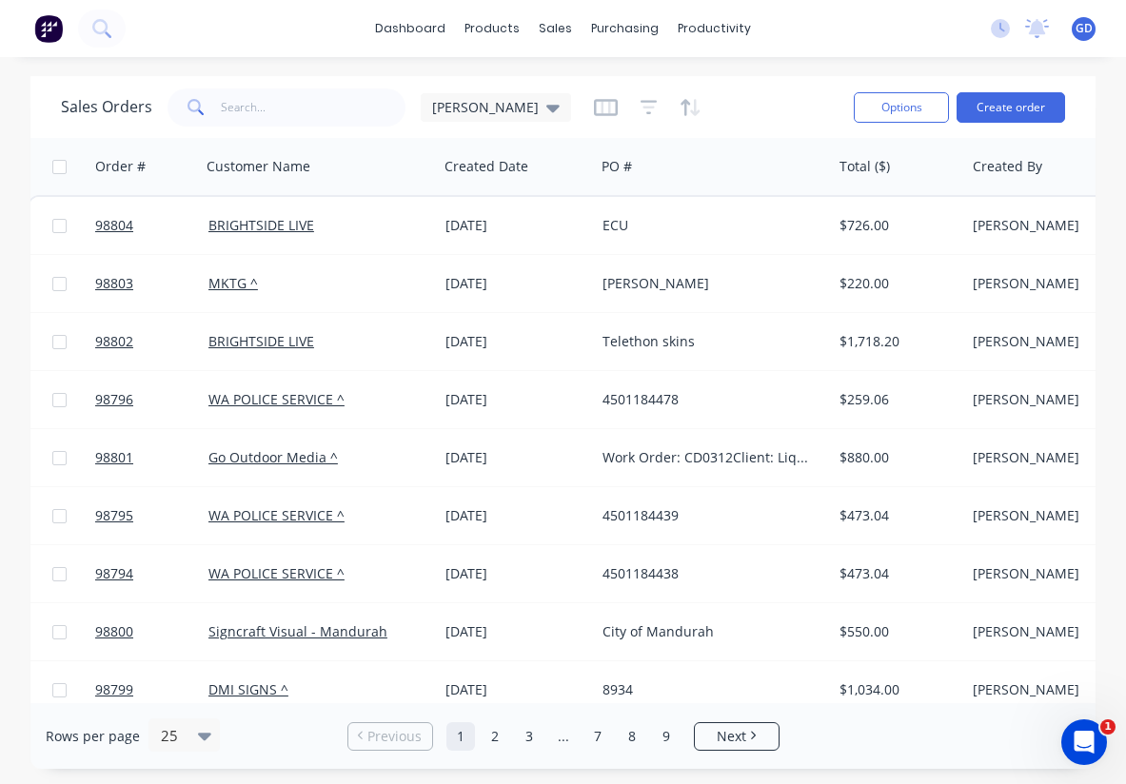
scroll to position [0, 3]
